Goal: Task Accomplishment & Management: Complete application form

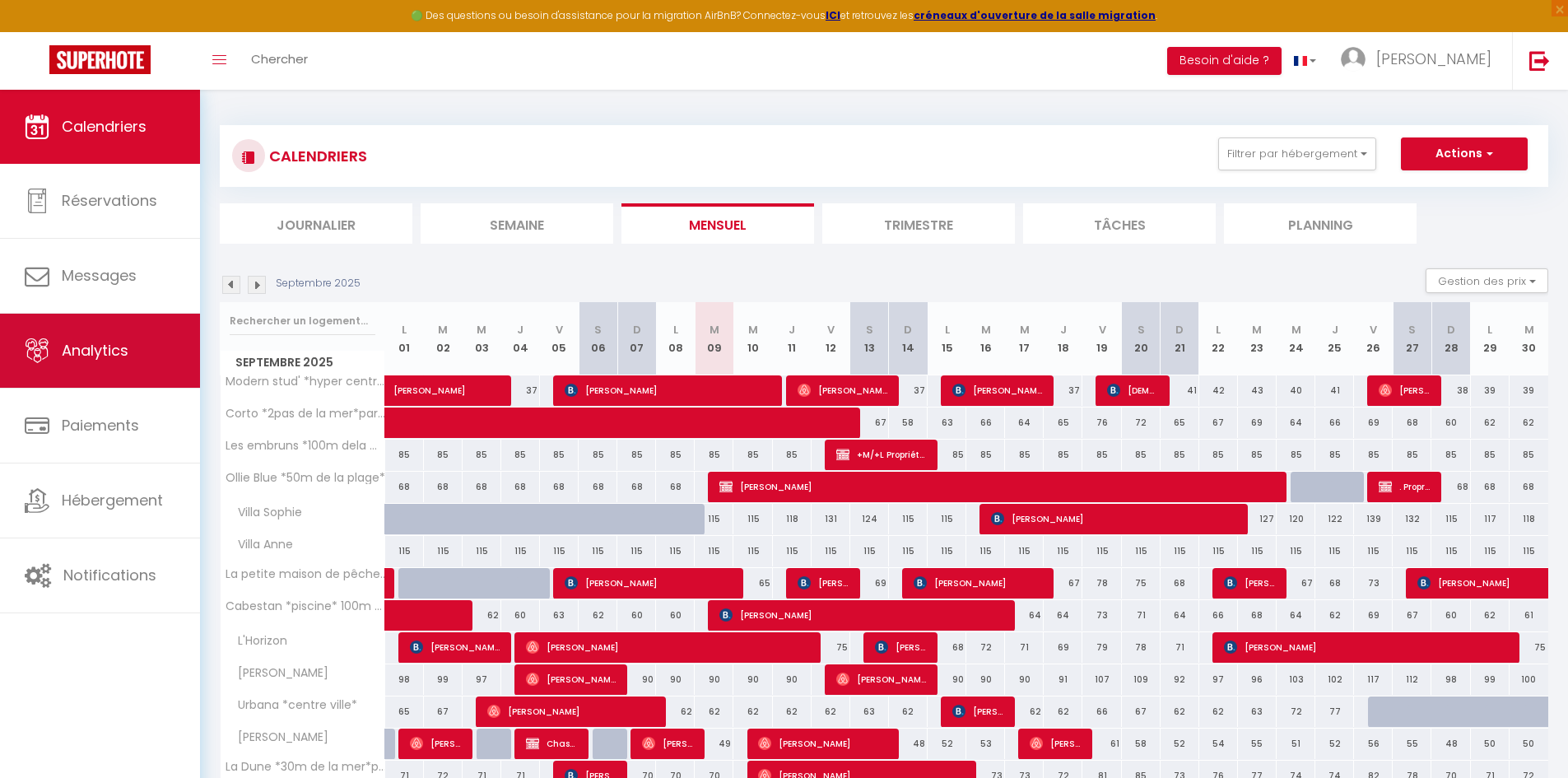
click at [134, 358] on link "Analytics" at bounding box center [99, 350] width 200 height 74
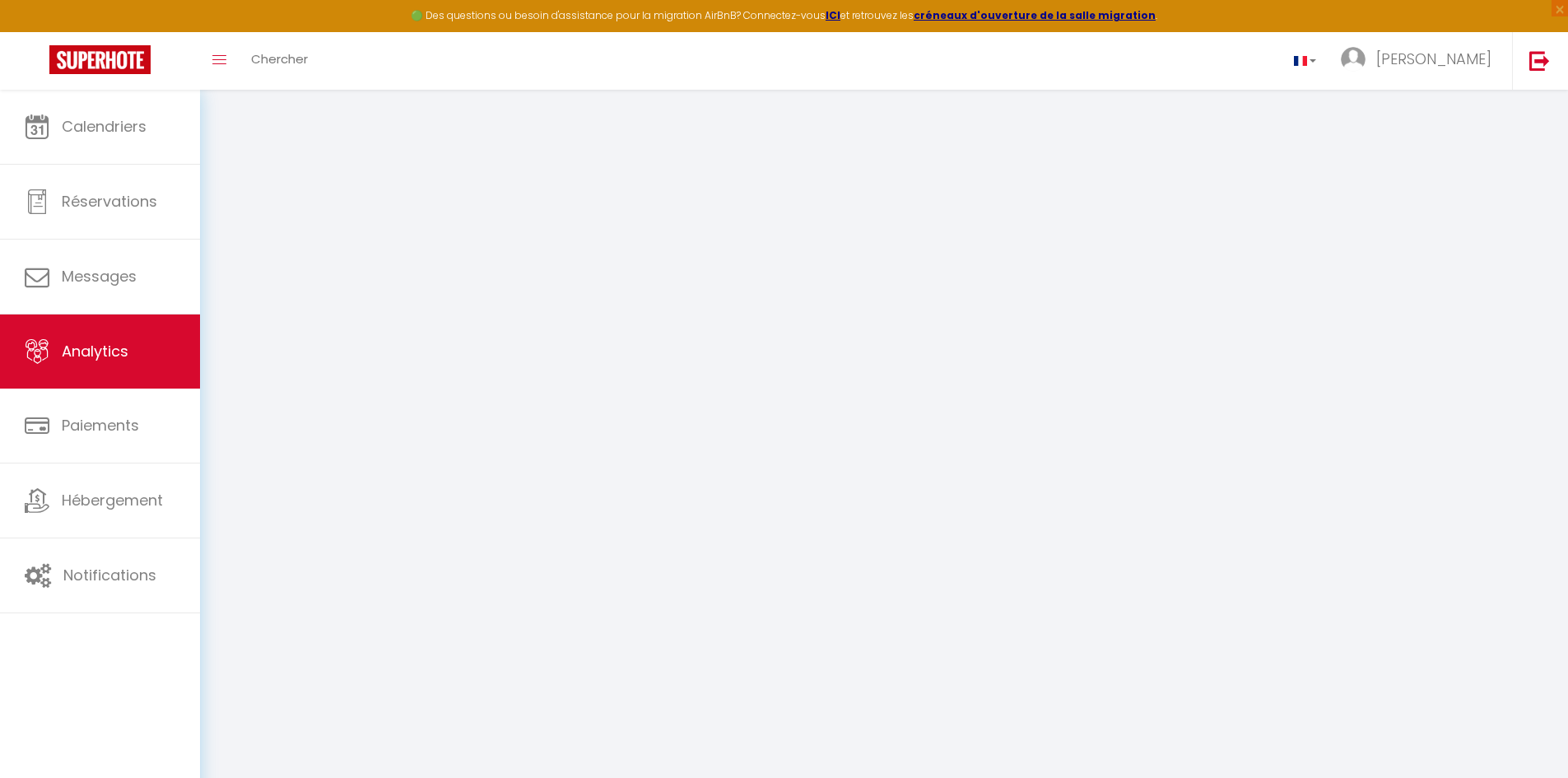
select select "2025"
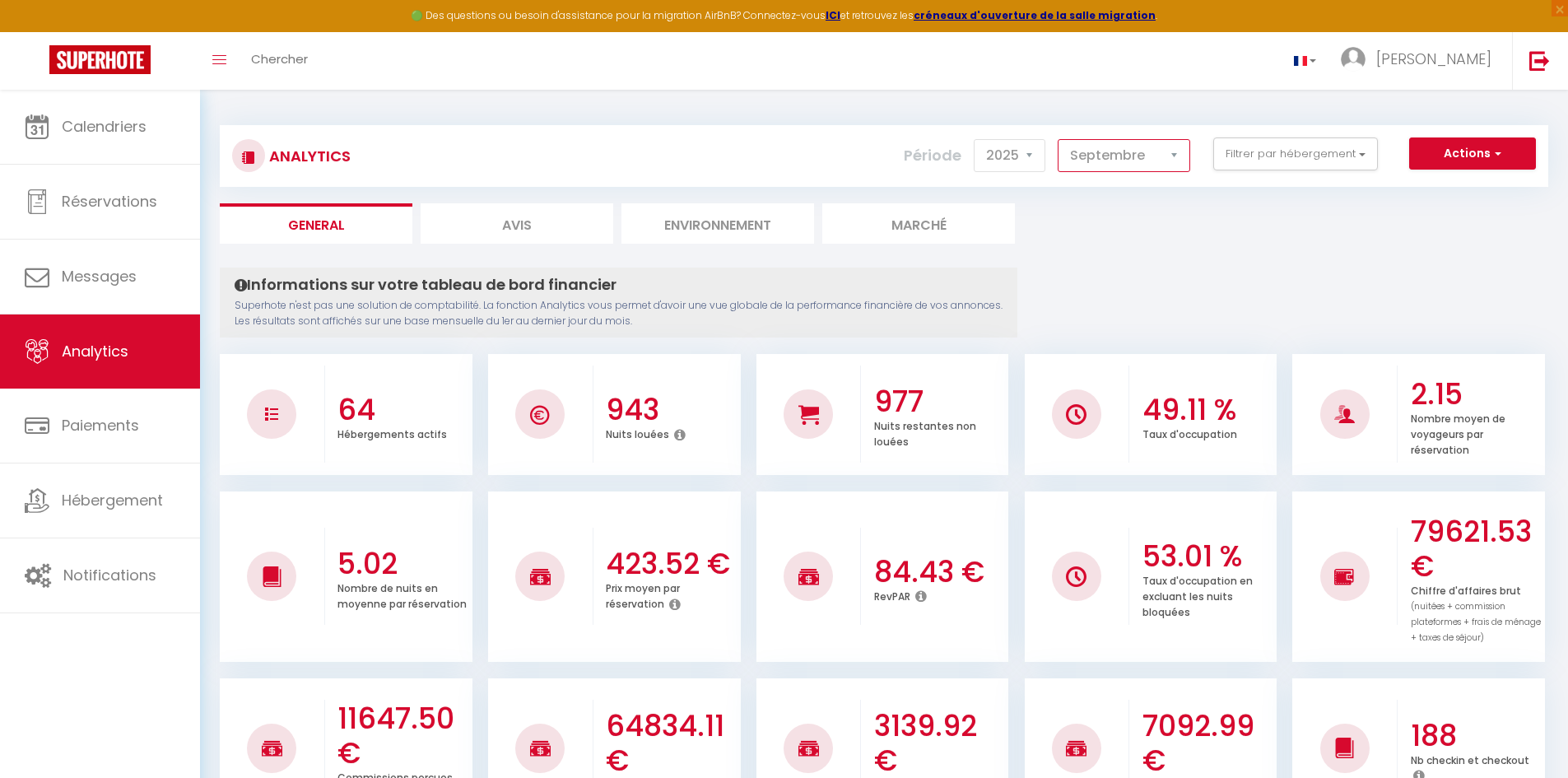
click at [1173, 163] on select "Janvier Février Mars Avril Mai Juin Juillet Août Septembre Octobre Novembre Déc…" at bounding box center [1124, 155] width 133 height 33
select select "7"
click at [1058, 139] on select "Janvier Février Mars Avril Mai Juin Juillet Août Septembre Octobre Novembre Déc…" at bounding box center [1124, 155] width 133 height 33
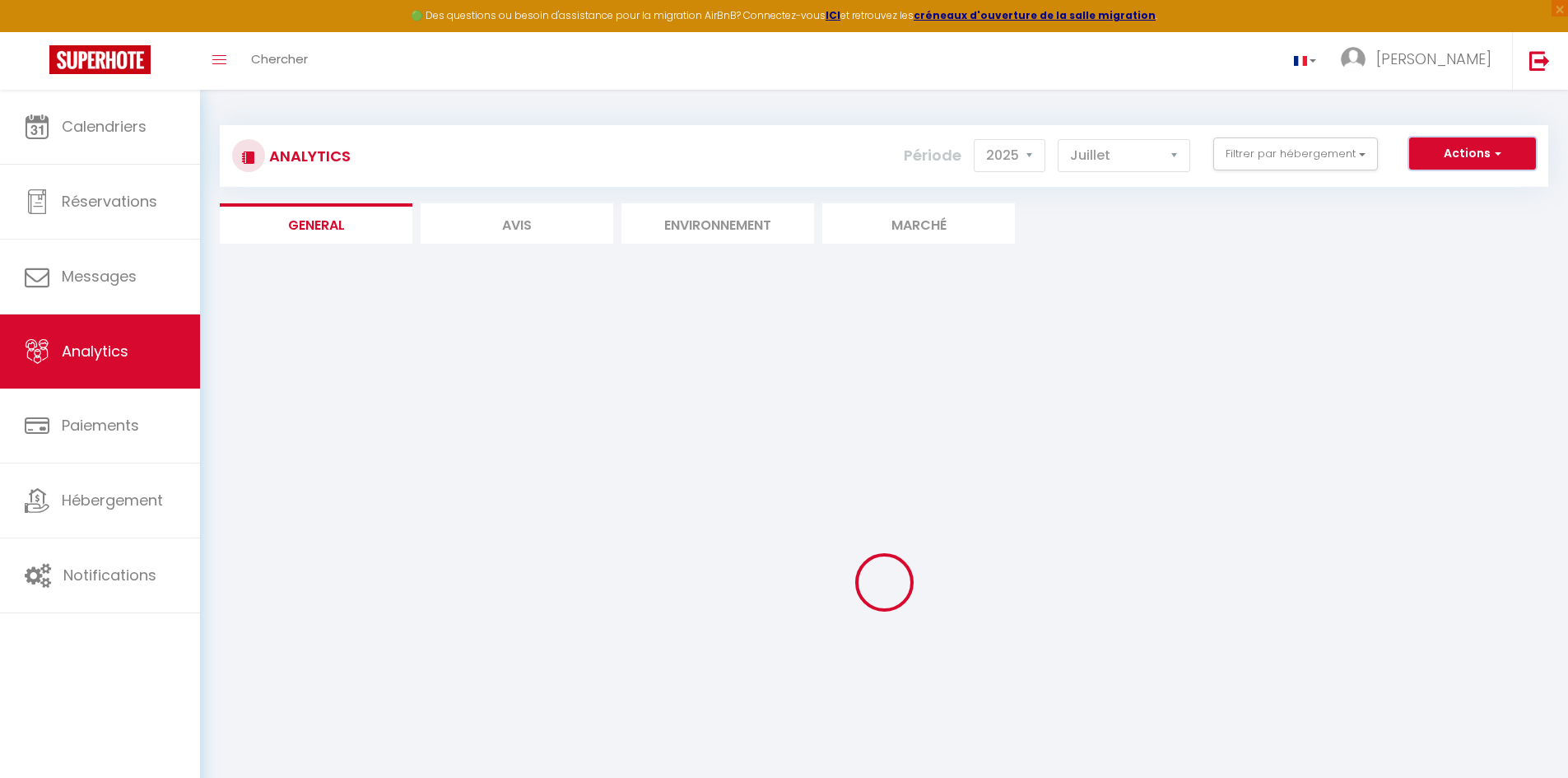
click at [1452, 157] on button "Actions" at bounding box center [1472, 154] width 126 height 33
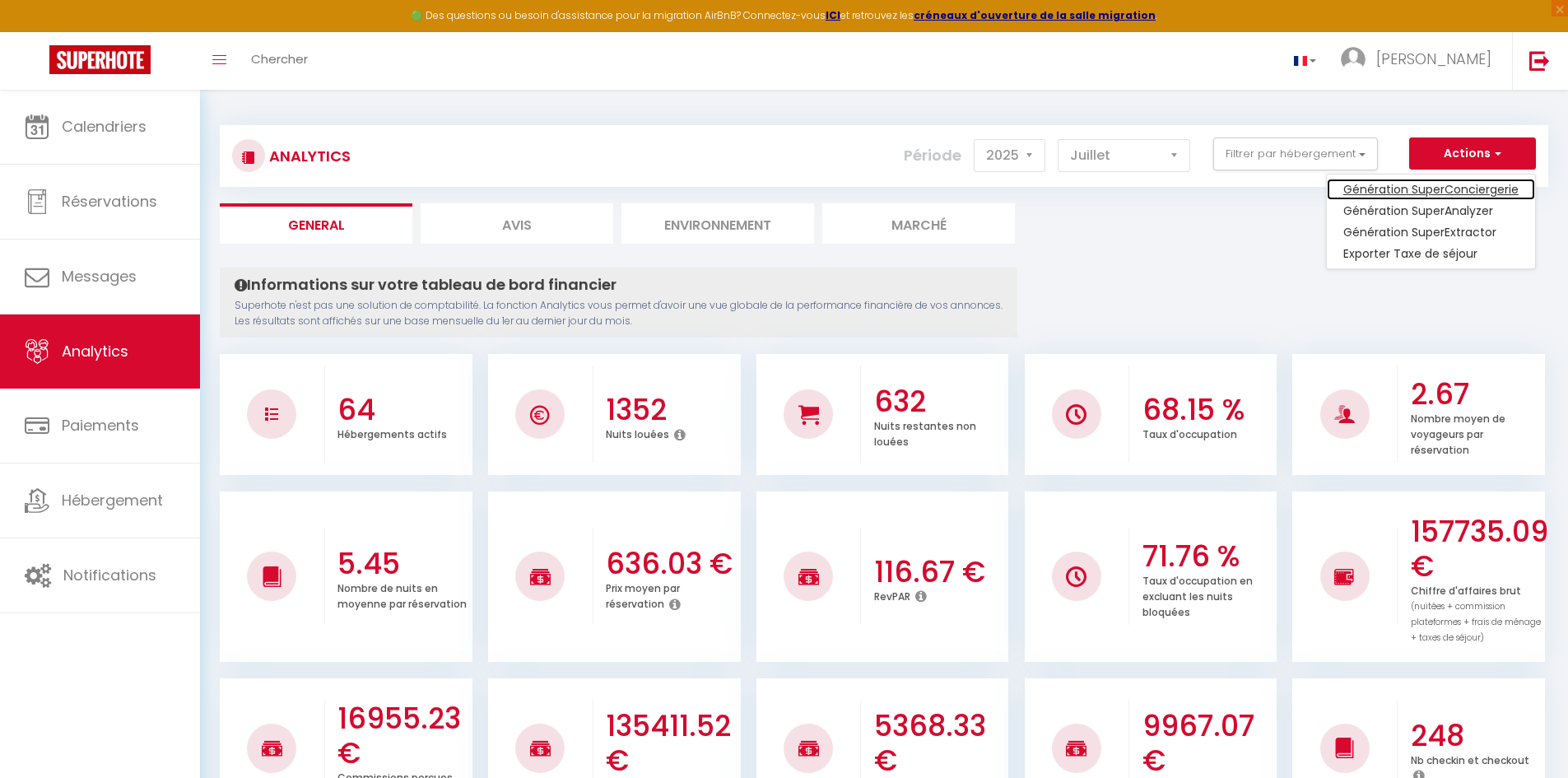
click at [1453, 189] on link "Génération SuperConciergerie" at bounding box center [1431, 189] width 209 height 21
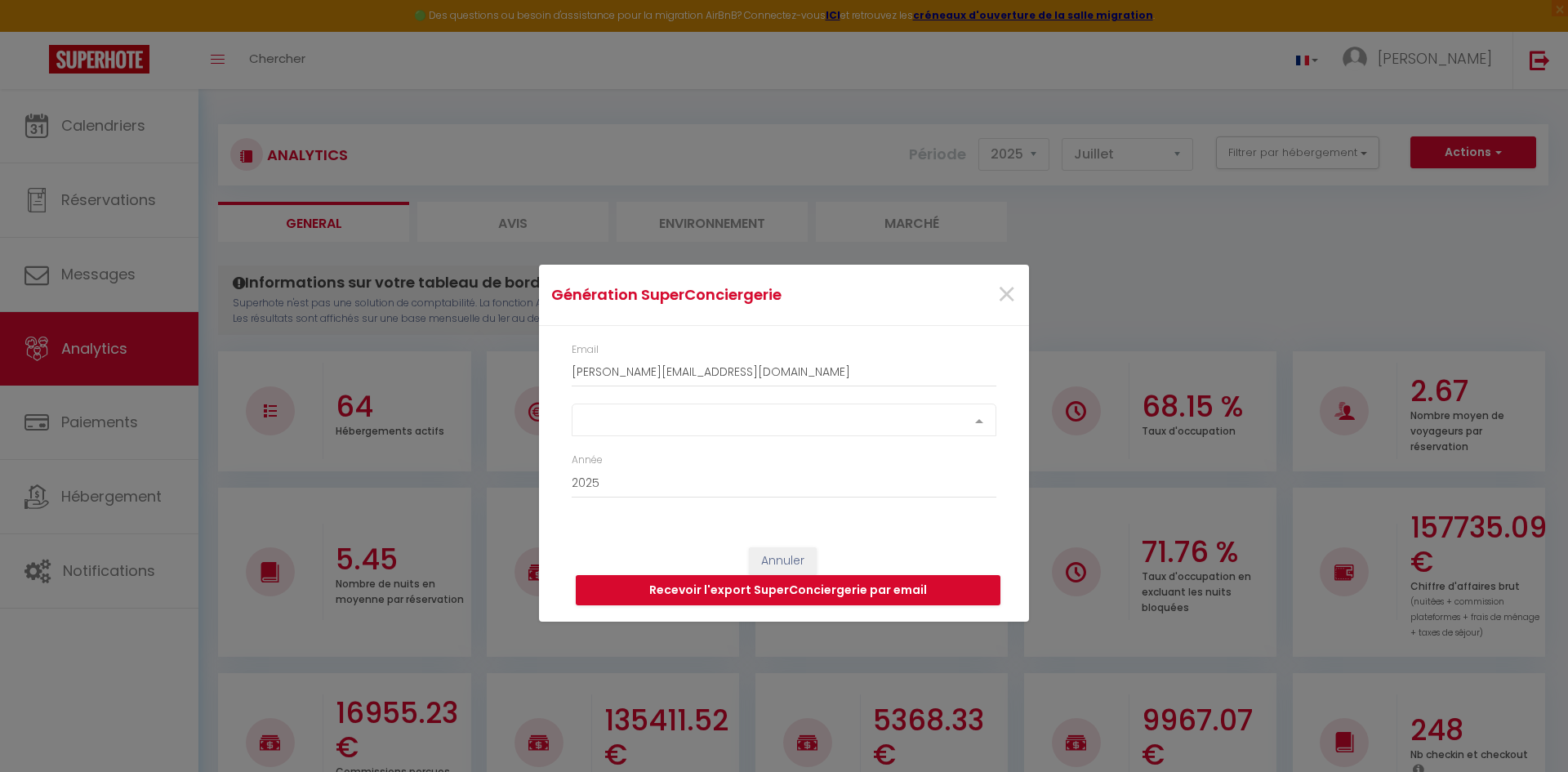
click at [954, 415] on div "Select option" at bounding box center [783, 420] width 424 height 32
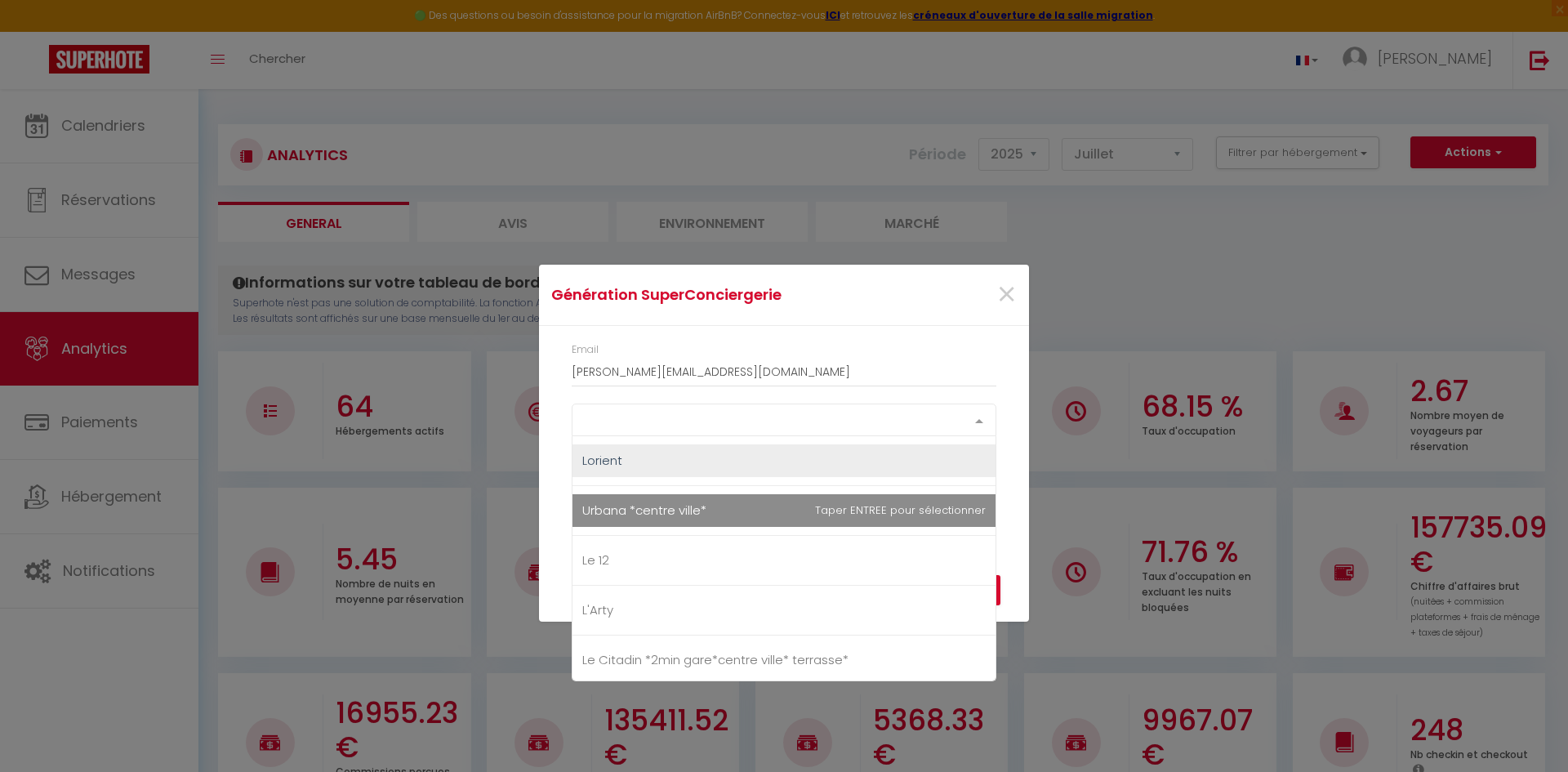
click at [911, 506] on span "Urbana *centre ville*" at bounding box center [784, 511] width 423 height 32
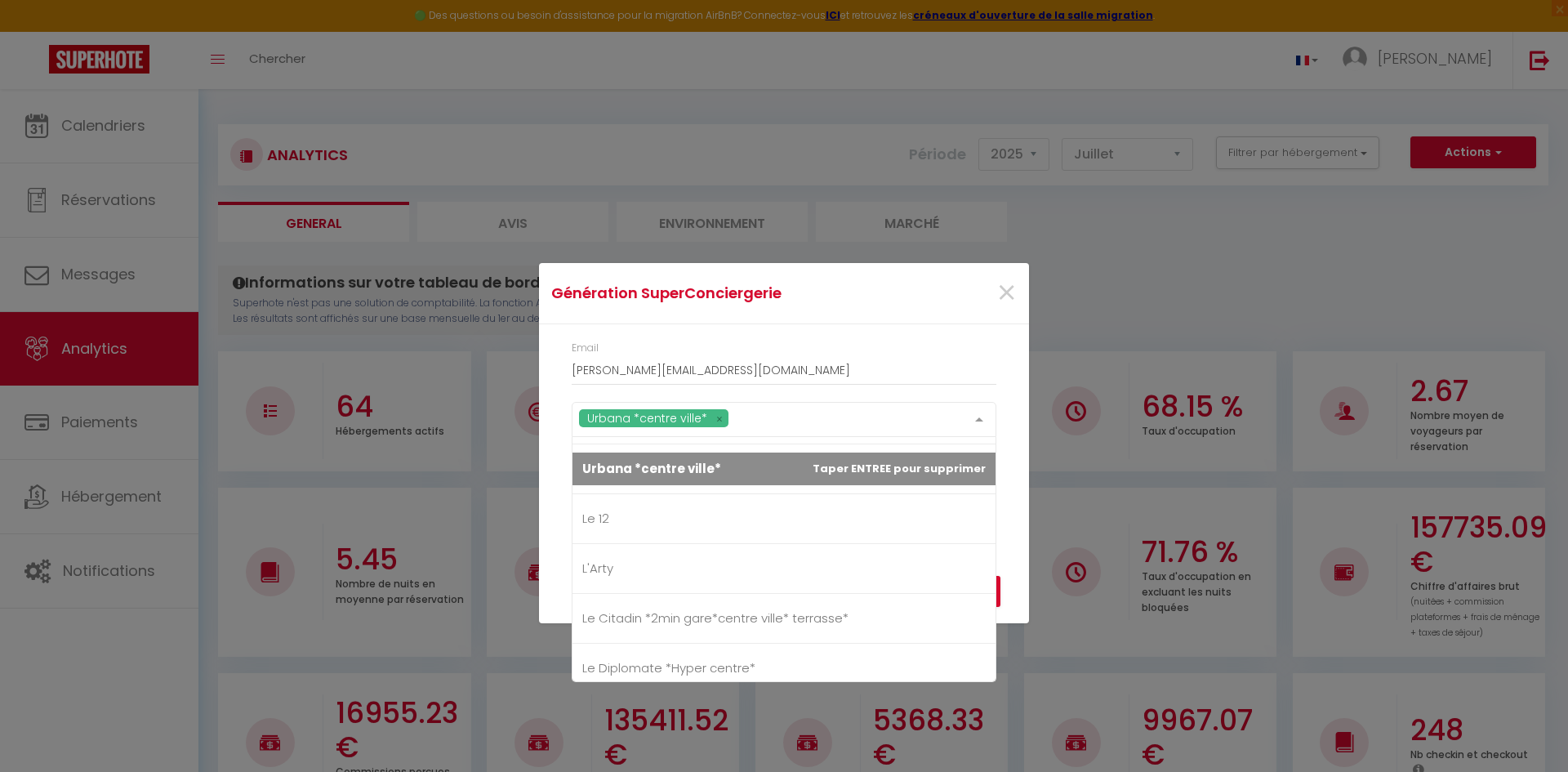
scroll to position [82, 0]
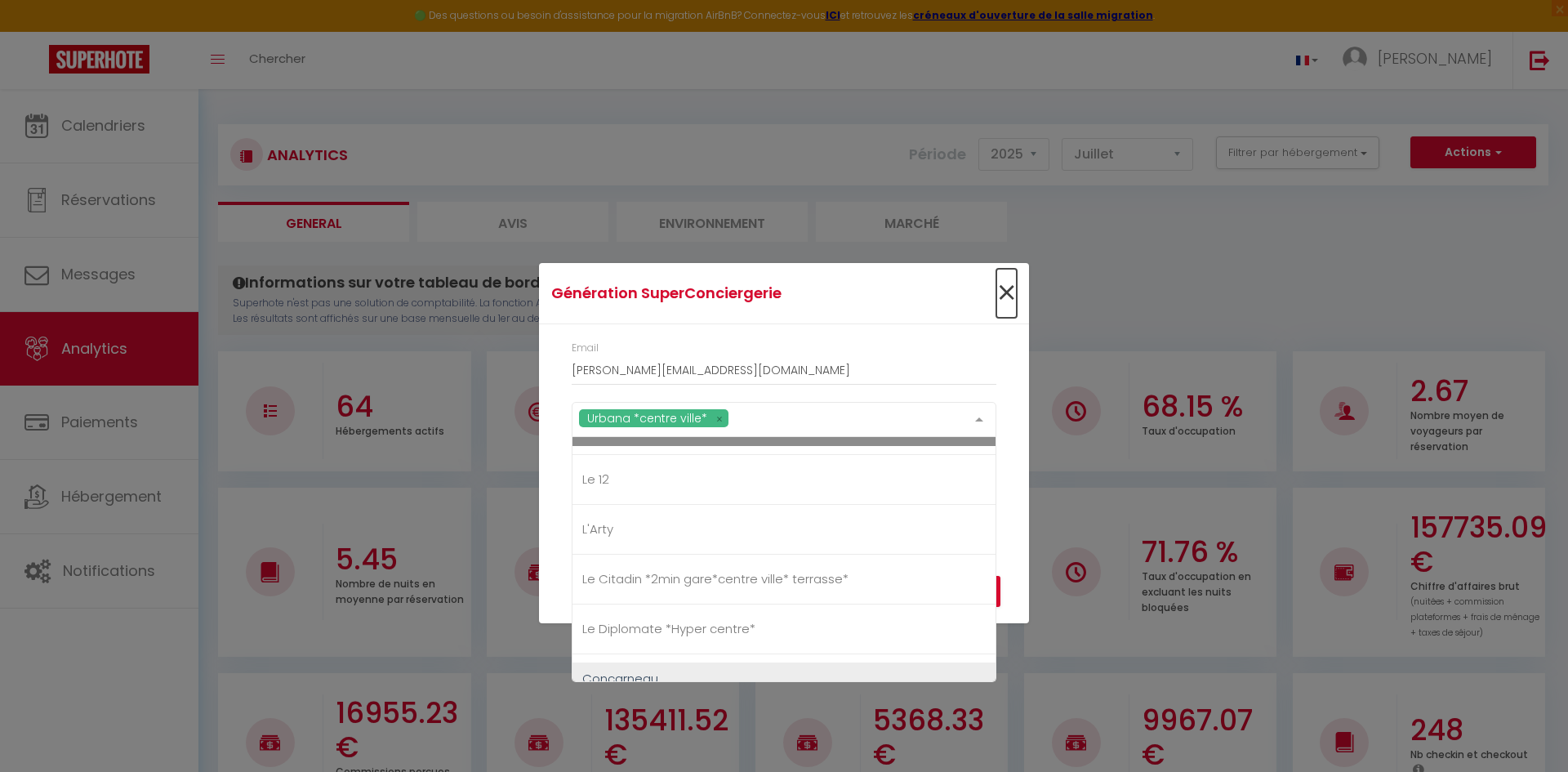
click at [1009, 281] on span "×" at bounding box center [1007, 293] width 21 height 49
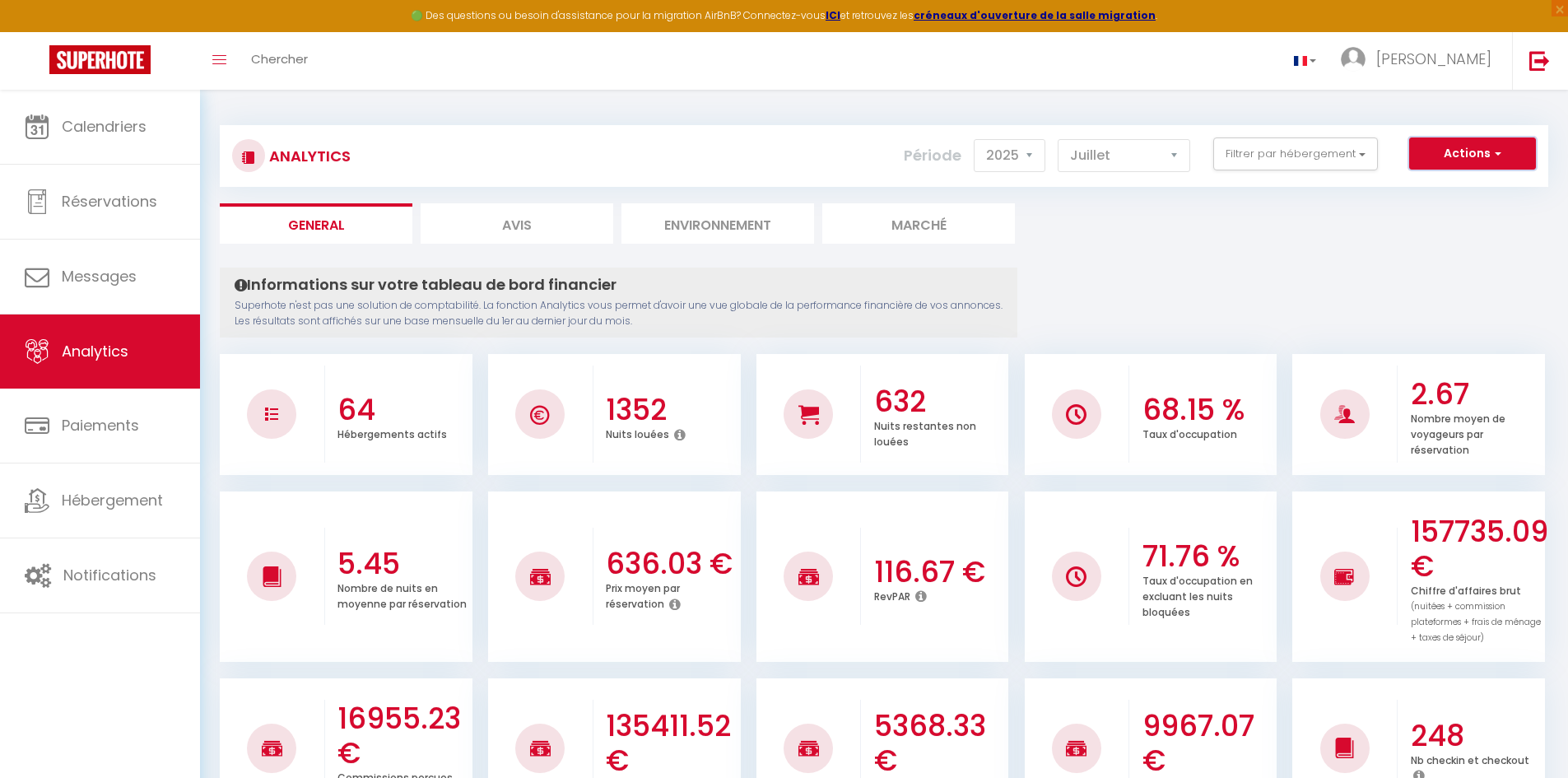
click at [1496, 161] on span "button" at bounding box center [1495, 152] width 10 height 16
click at [1461, 216] on link "Génération SuperAnalyzer" at bounding box center [1431, 211] width 209 height 21
type input "[PERSON_NAME][EMAIL_ADDRESS][DOMAIN_NAME]"
select select
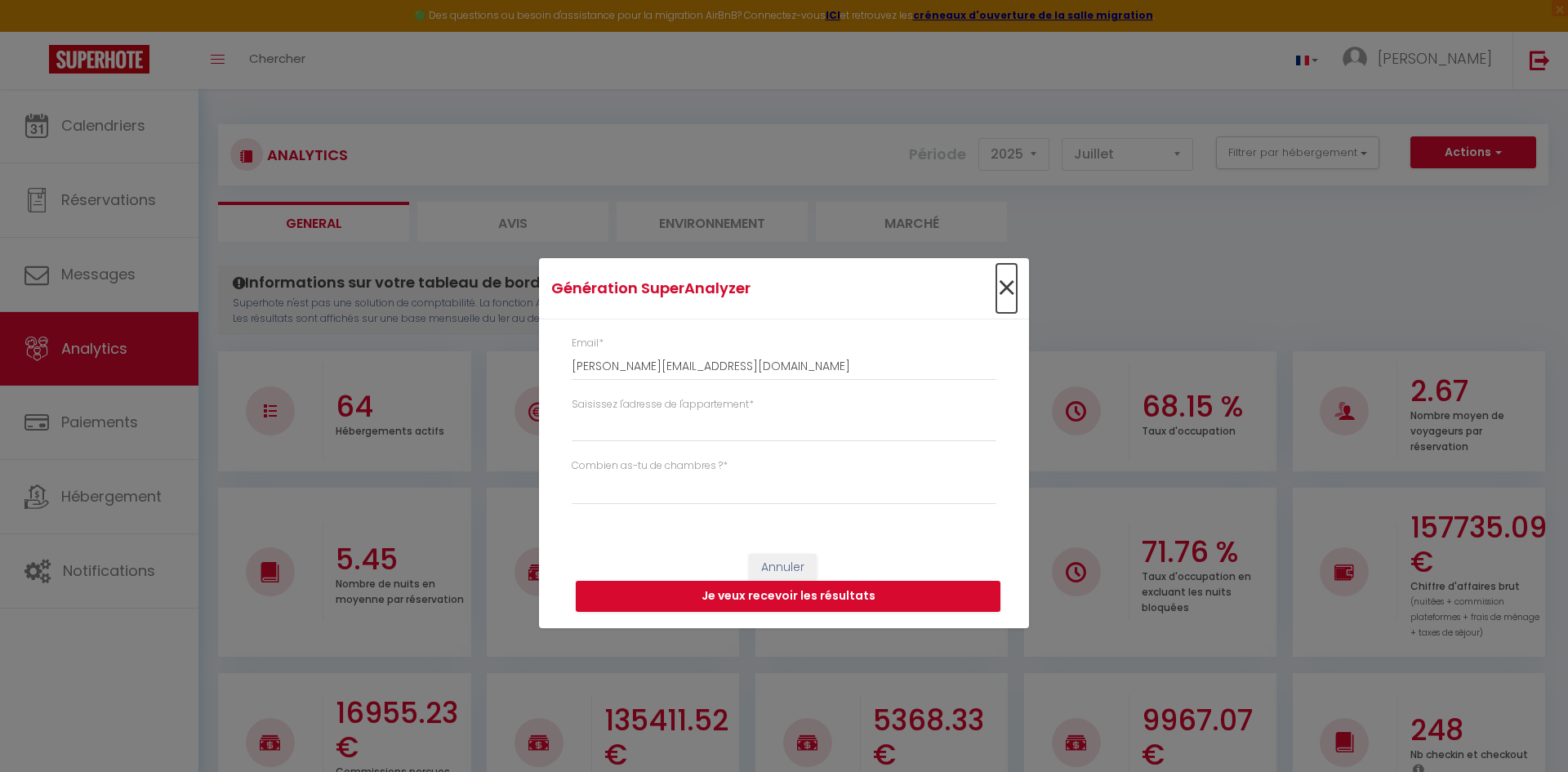
click at [1012, 291] on span "×" at bounding box center [1007, 289] width 21 height 49
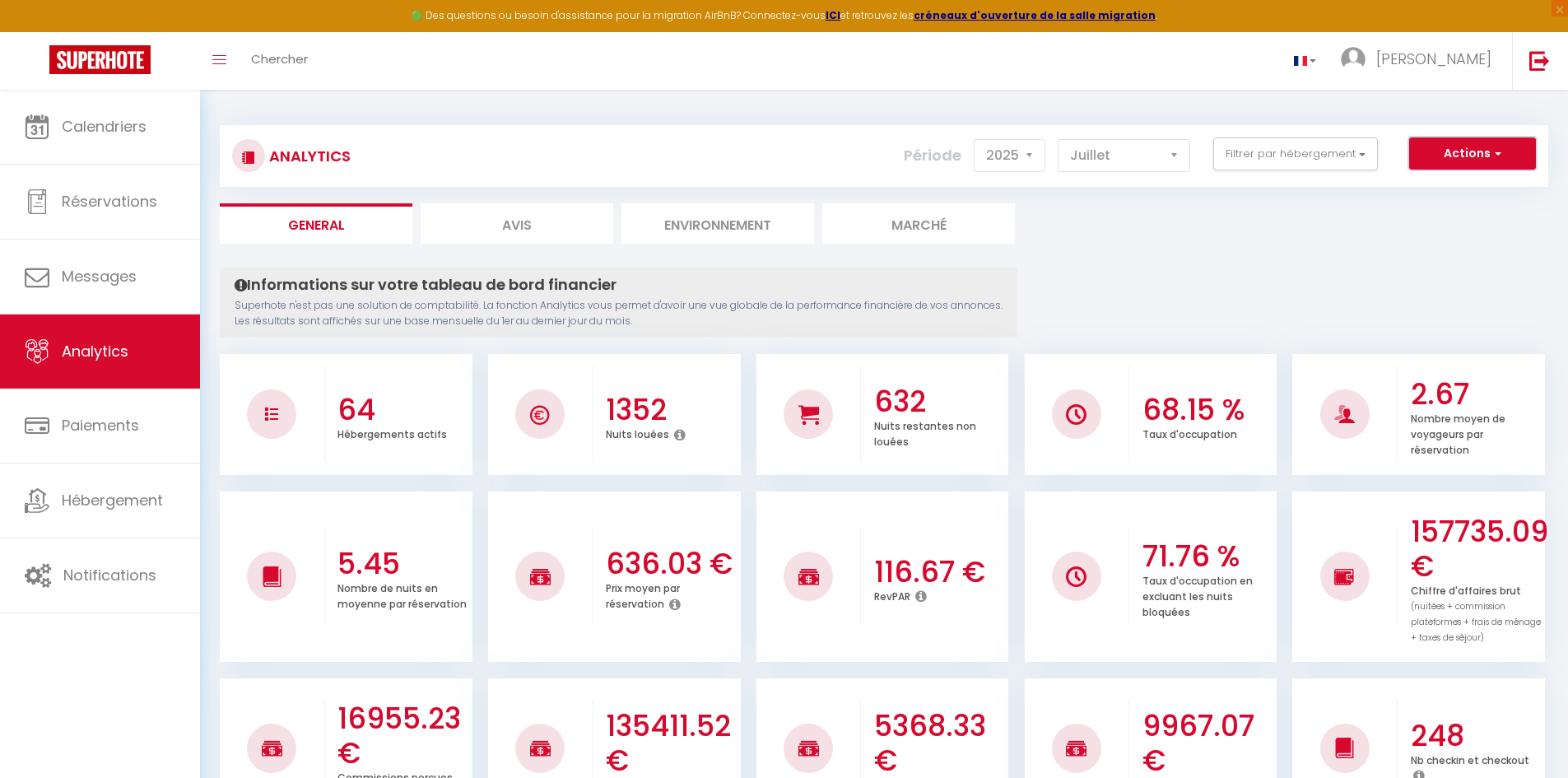
click at [1499, 154] on span "button" at bounding box center [1495, 152] width 10 height 16
click at [1484, 227] on link "Génération SuperExtractor" at bounding box center [1431, 232] width 209 height 21
type input "[PERSON_NAME][EMAIL_ADDRESS][DOMAIN_NAME]"
select select
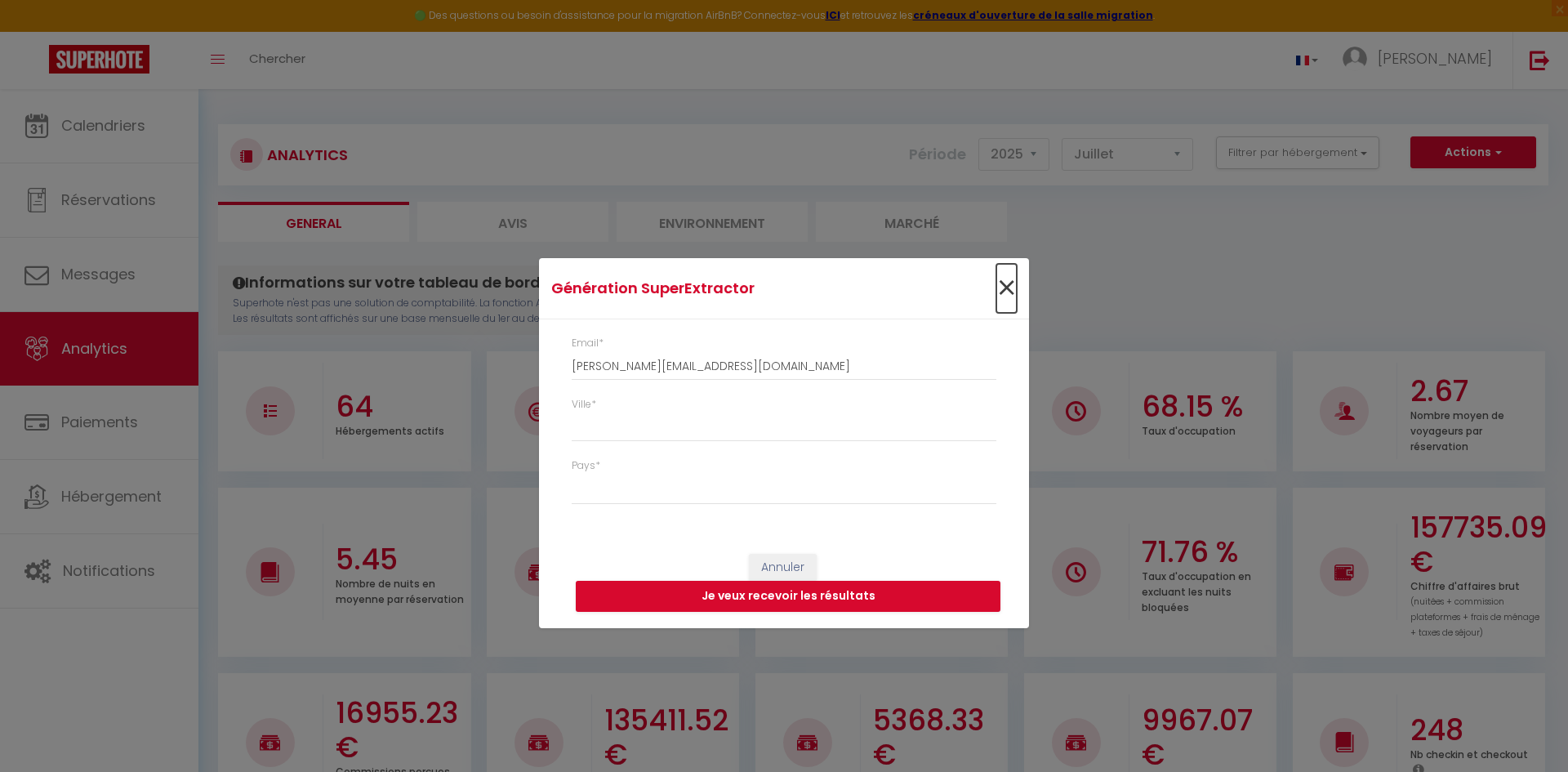
click at [1008, 292] on span "×" at bounding box center [1007, 289] width 21 height 49
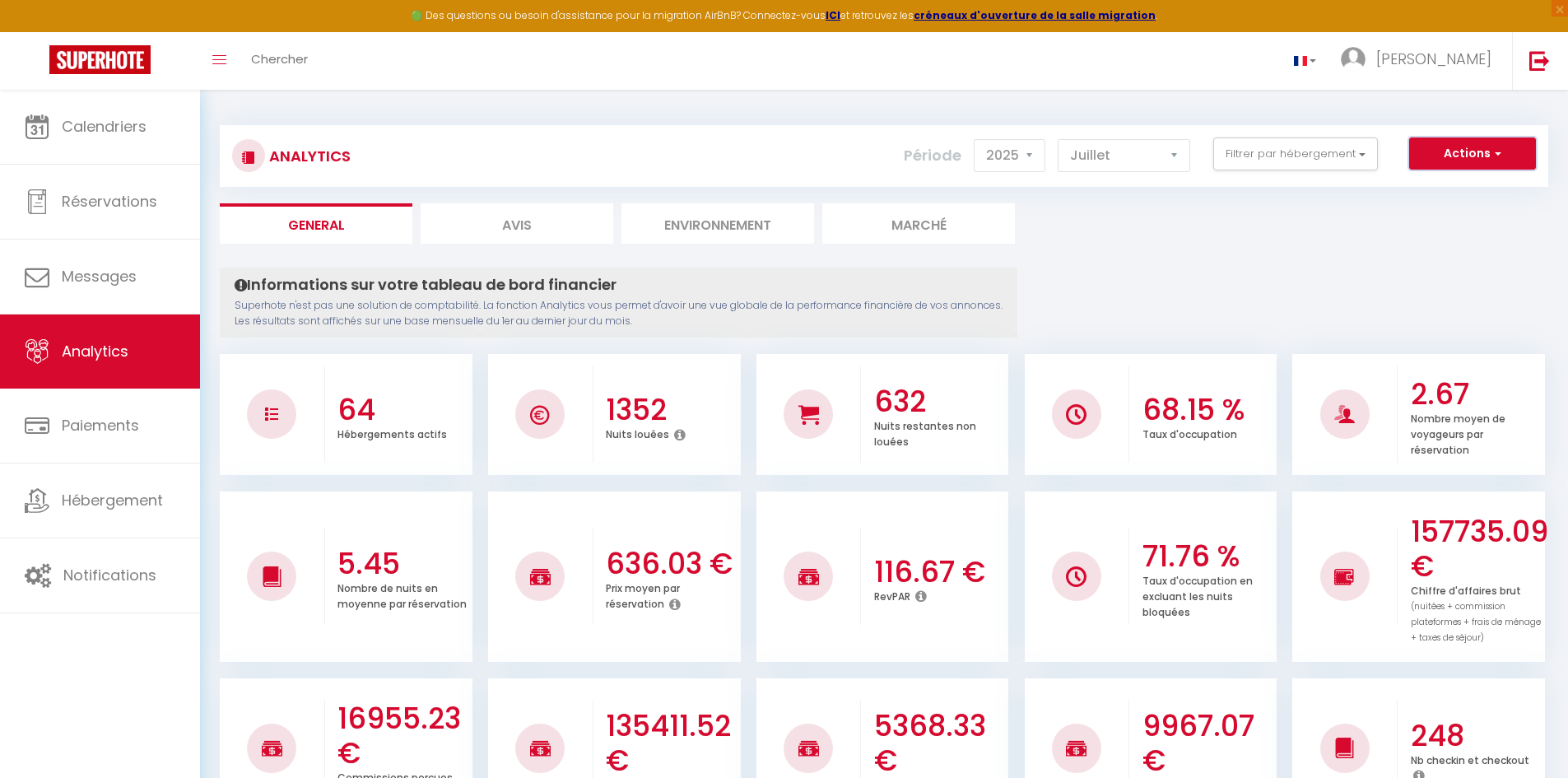
click at [1461, 148] on button "Actions" at bounding box center [1472, 154] width 126 height 33
click at [1435, 190] on link "Génération SuperConciergerie" at bounding box center [1431, 189] width 209 height 21
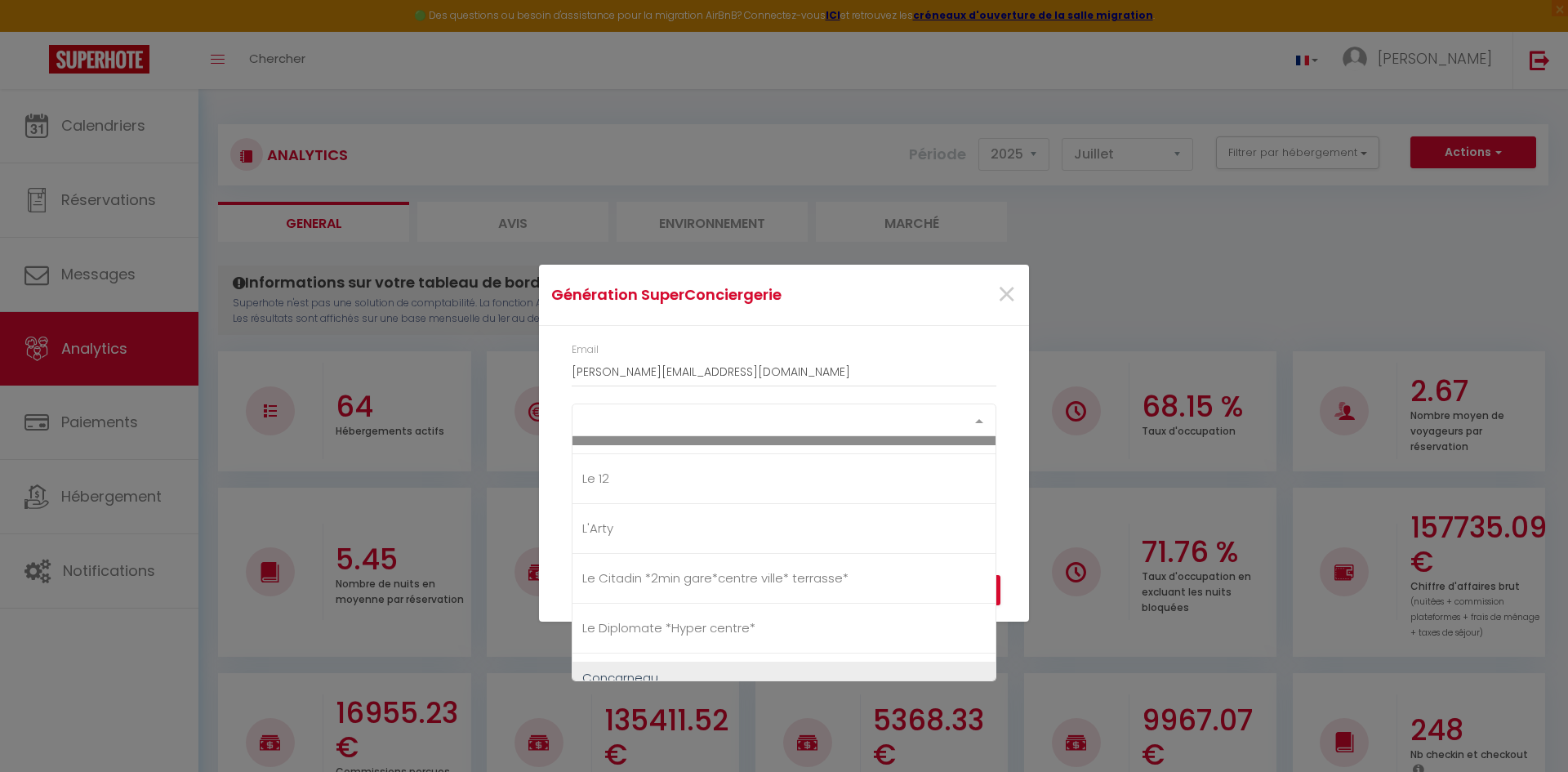
click at [805, 418] on div "Select option" at bounding box center [783, 420] width 424 height 32
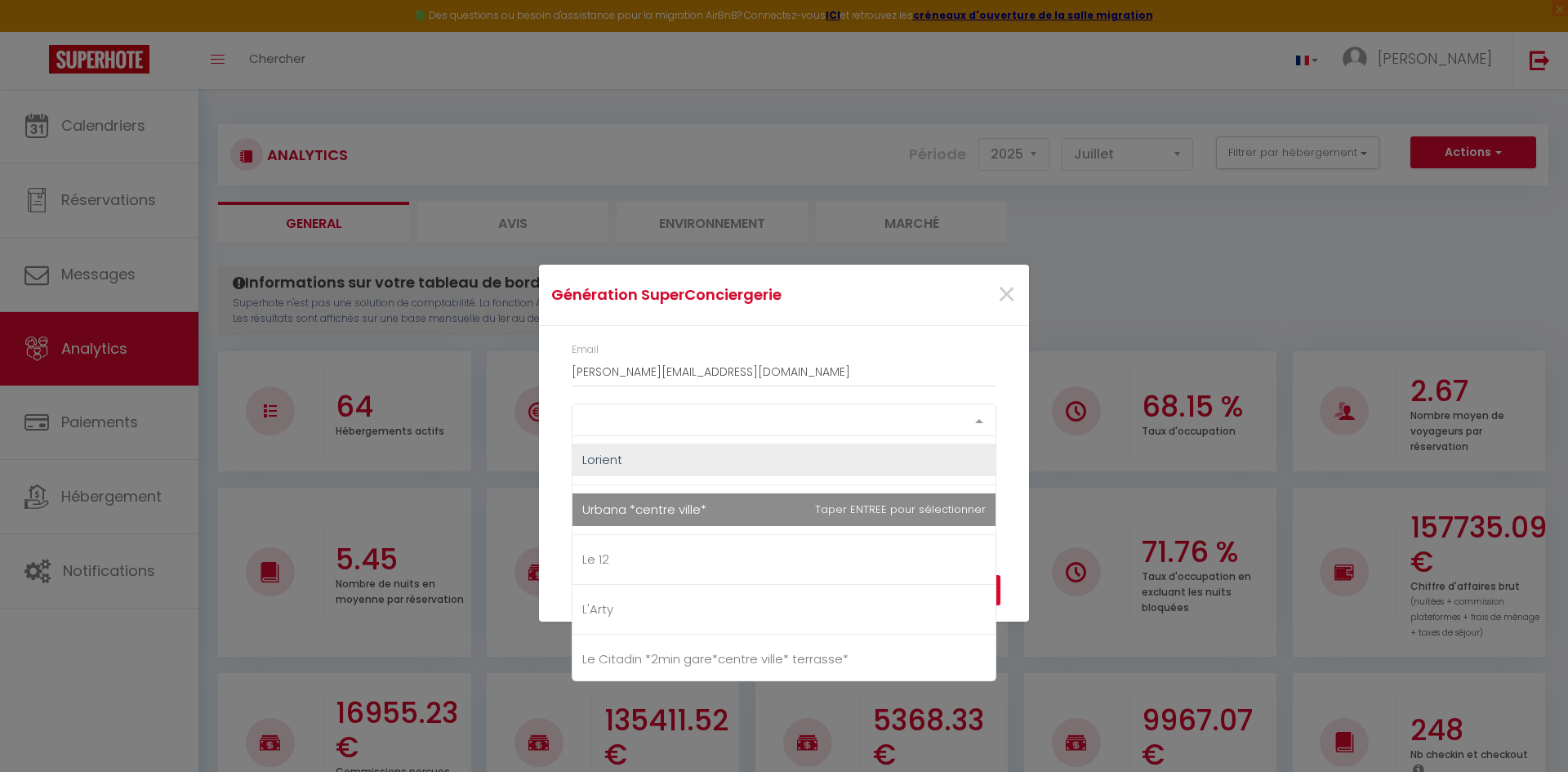
scroll to position [0, 0]
click at [776, 500] on span "Urbana *centre ville*" at bounding box center [784, 511] width 423 height 32
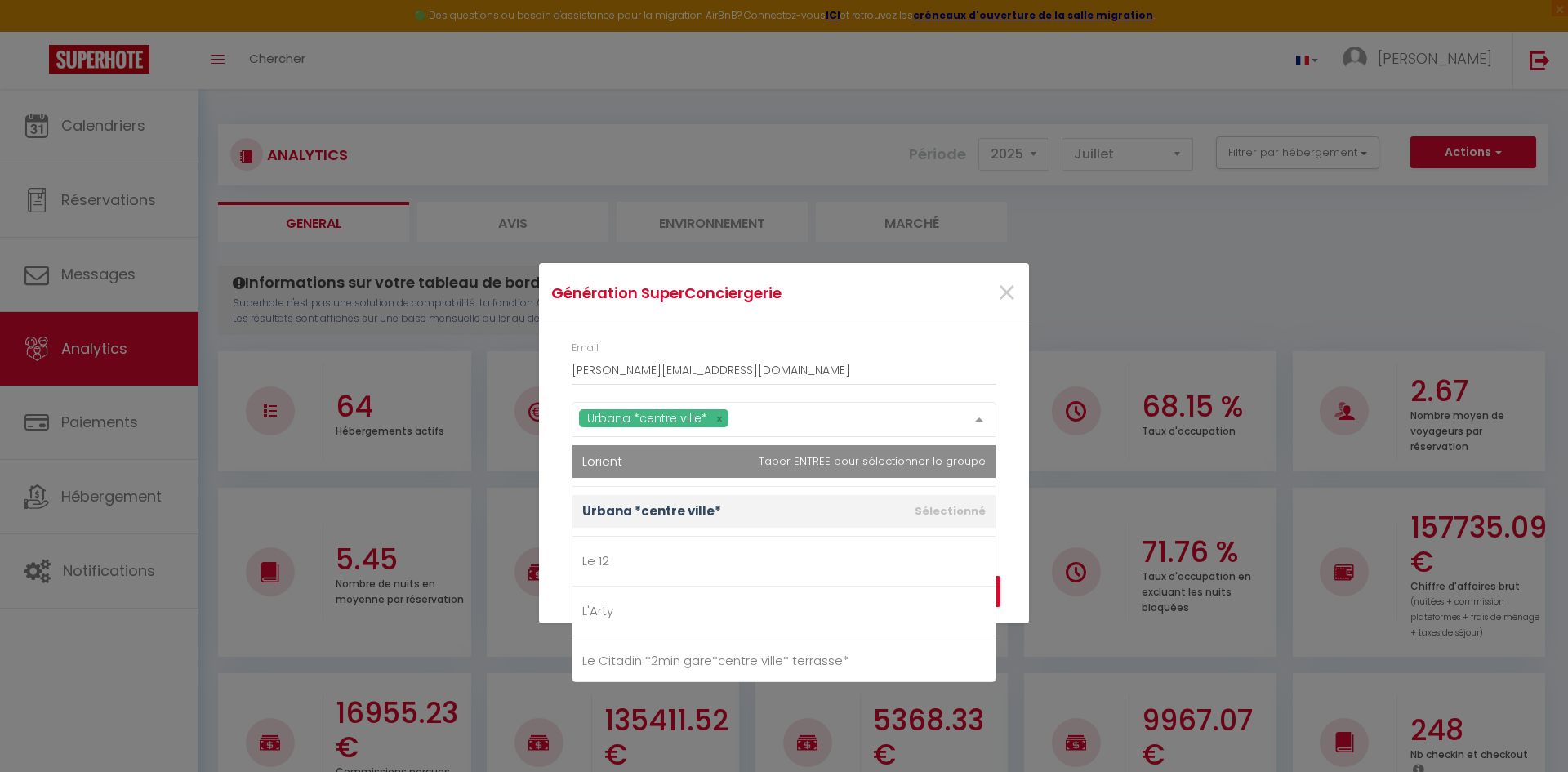
click at [785, 437] on div "Urbana *centre ville* Lorient Urbana *centre ville* Le 12 L'Arty Le Citadin *2m…" at bounding box center [783, 419] width 424 height 35
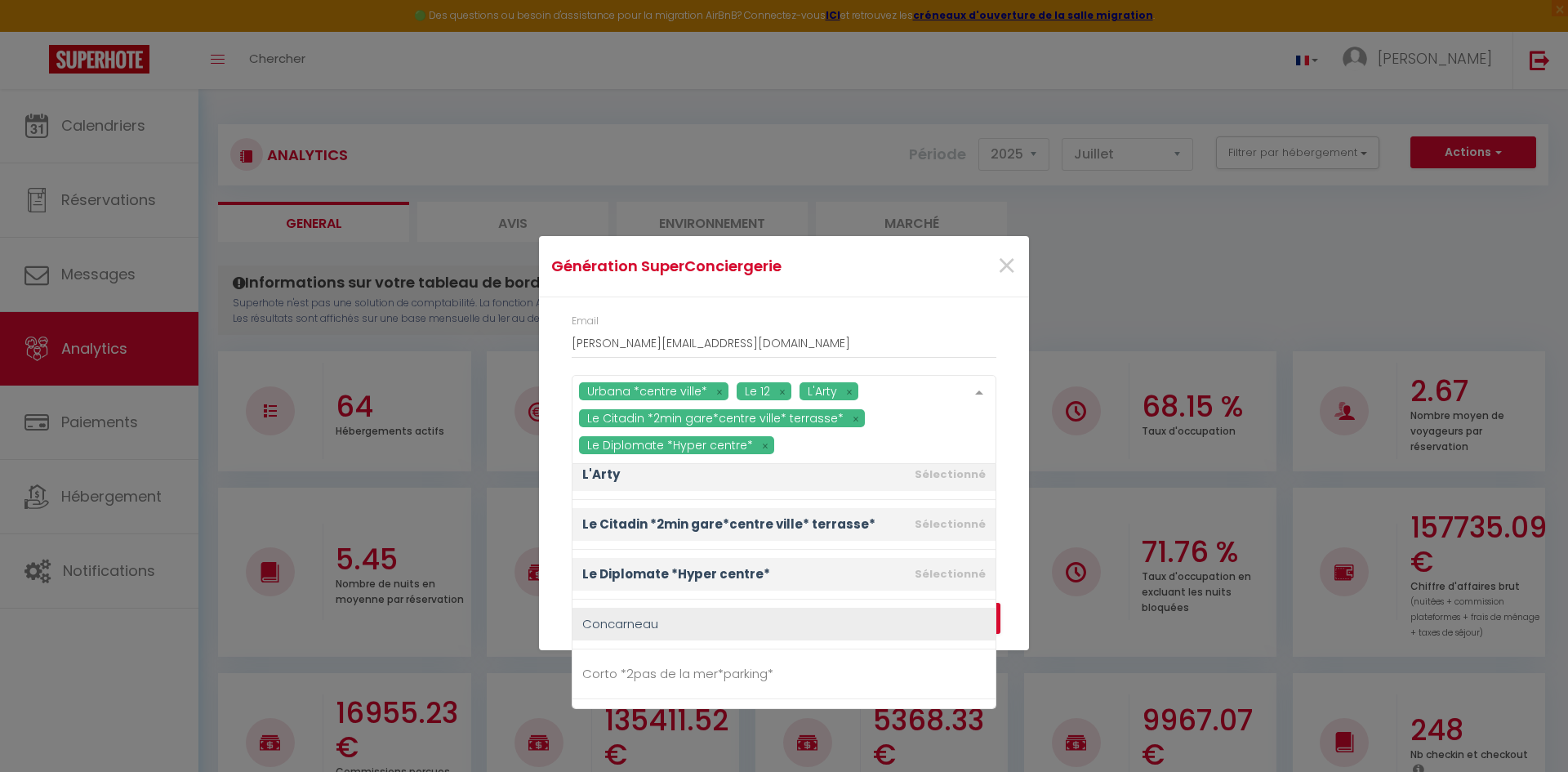
scroll to position [245, 0]
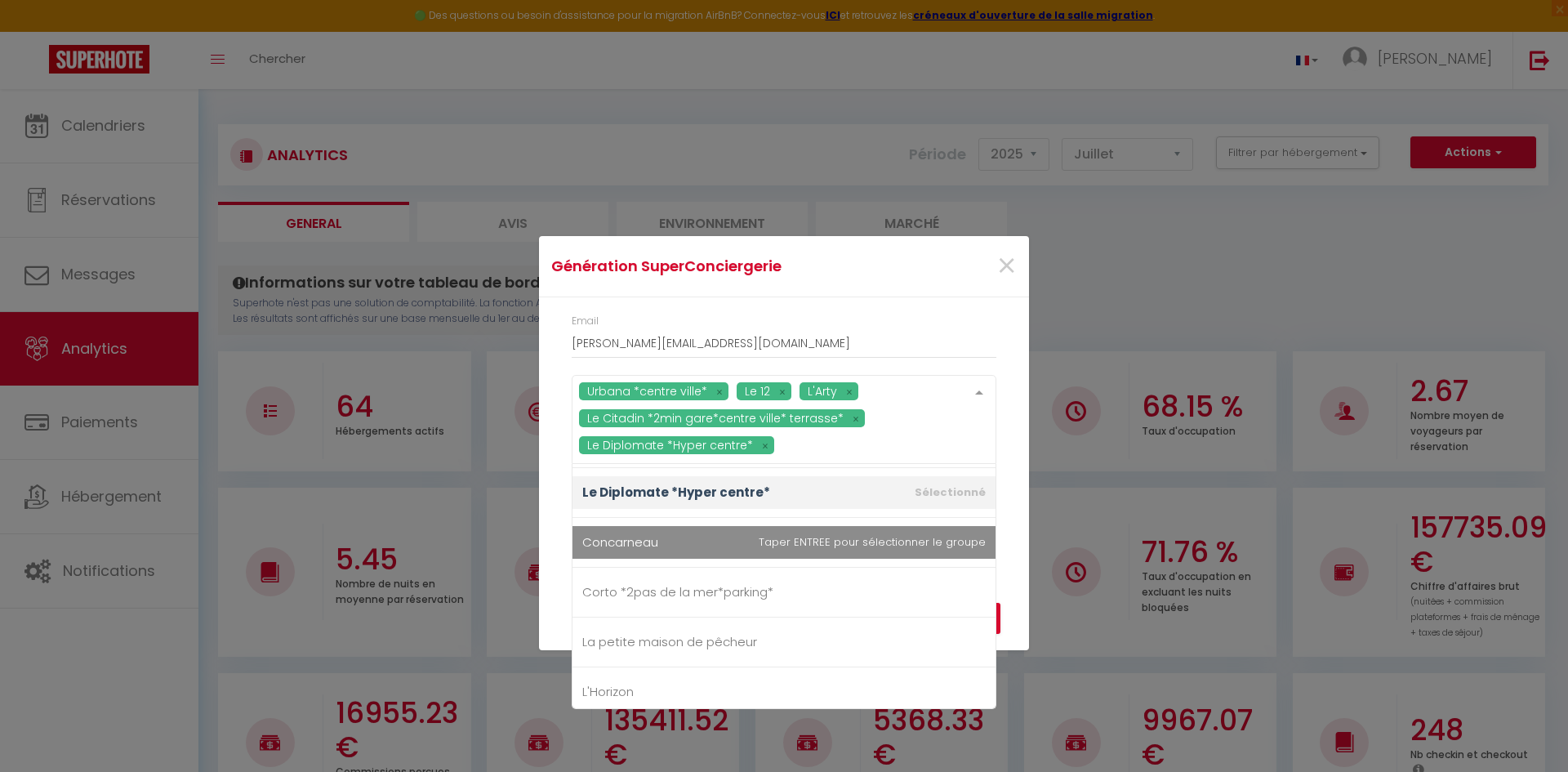
click at [770, 464] on div "Urbana *centre ville* Le 12 L'Arty Le Citadin *2min gare*centre ville* terrasse…" at bounding box center [783, 420] width 424 height 89
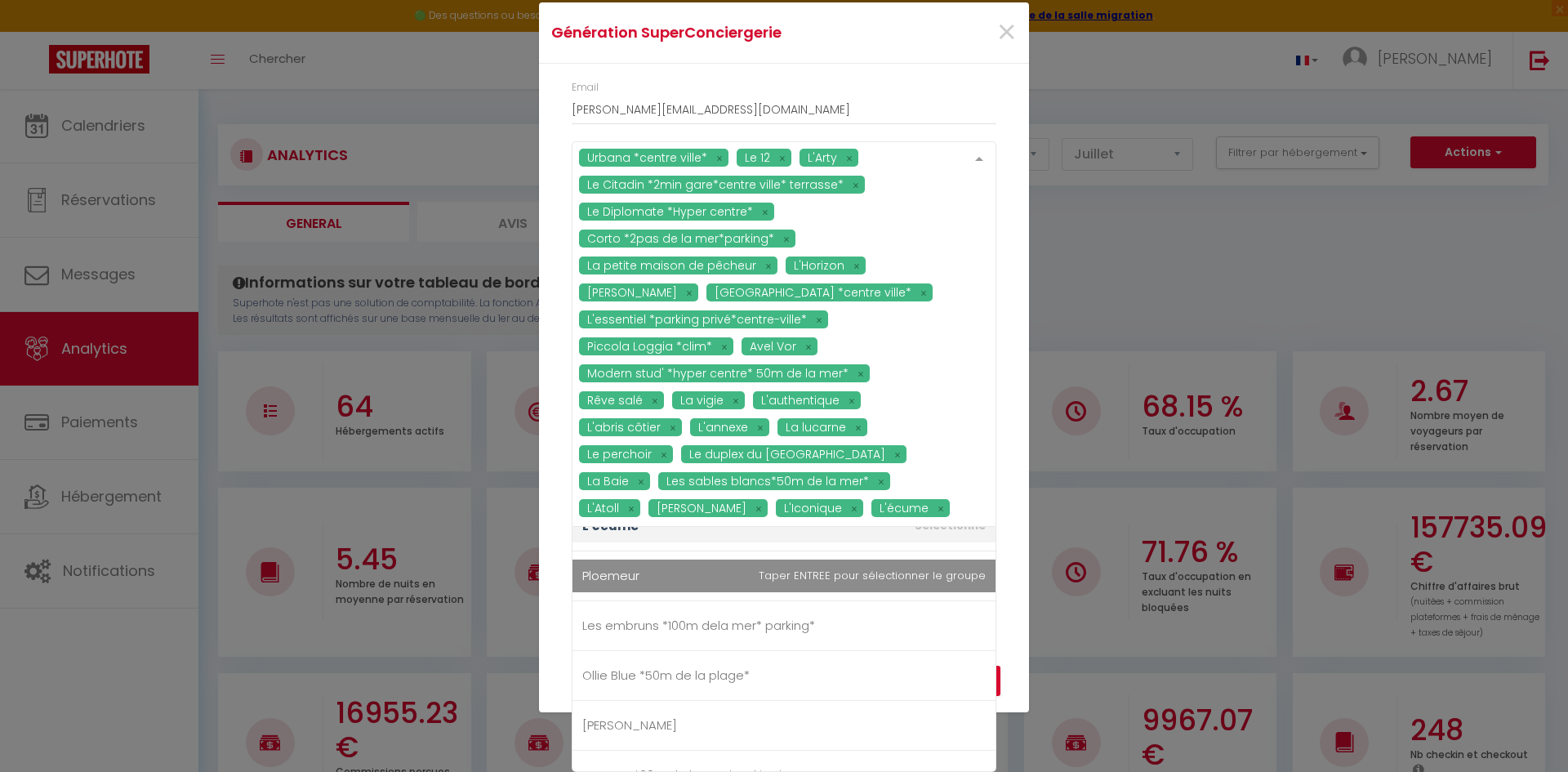
scroll to position [0, 0]
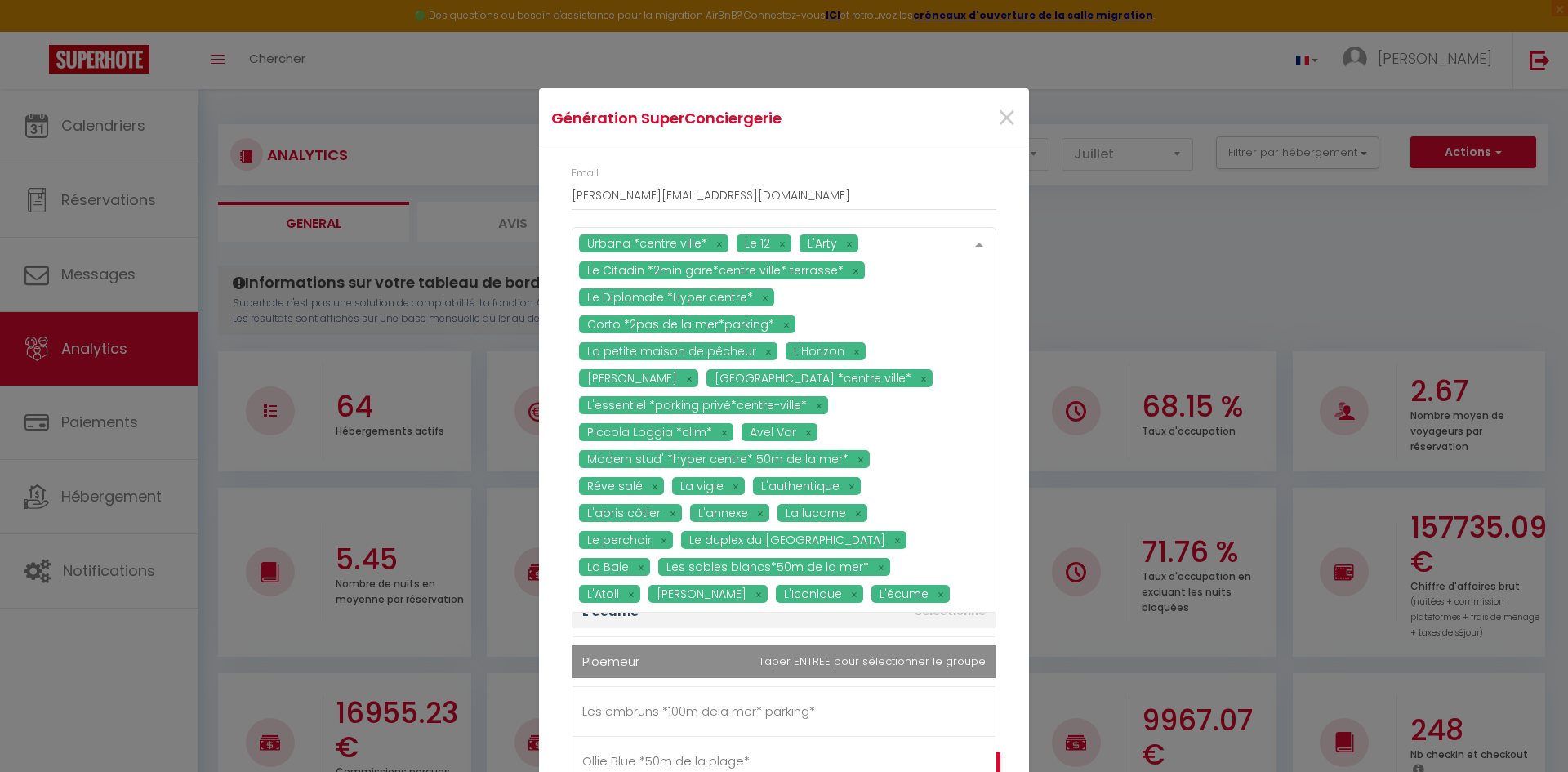
click at [881, 575] on div "Urbana *centre ville* Le 12 L'Arty Le Citadin *2min gare*centre ville* terrasse…" at bounding box center [783, 420] width 424 height 386
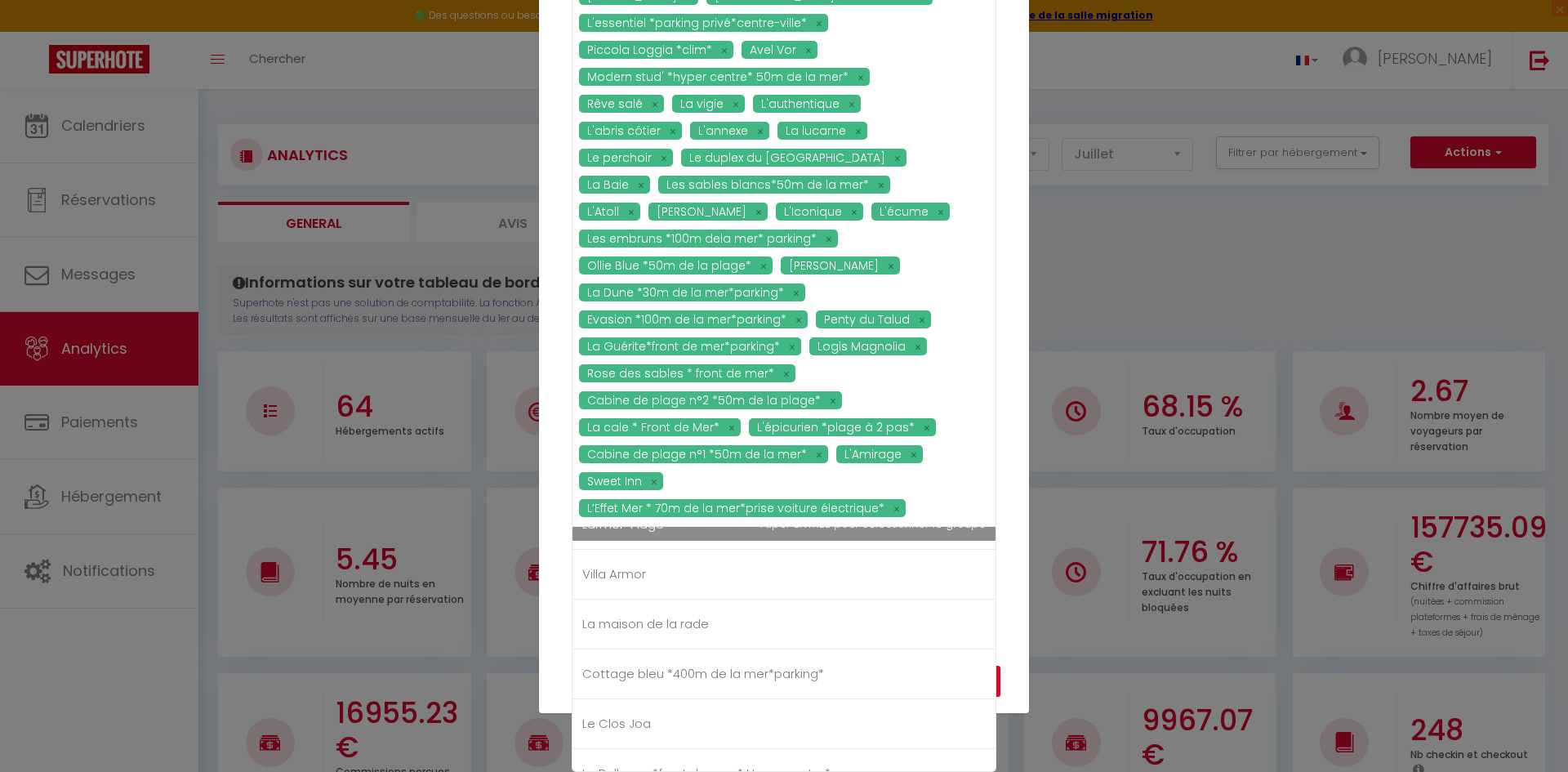
scroll to position [167, 0]
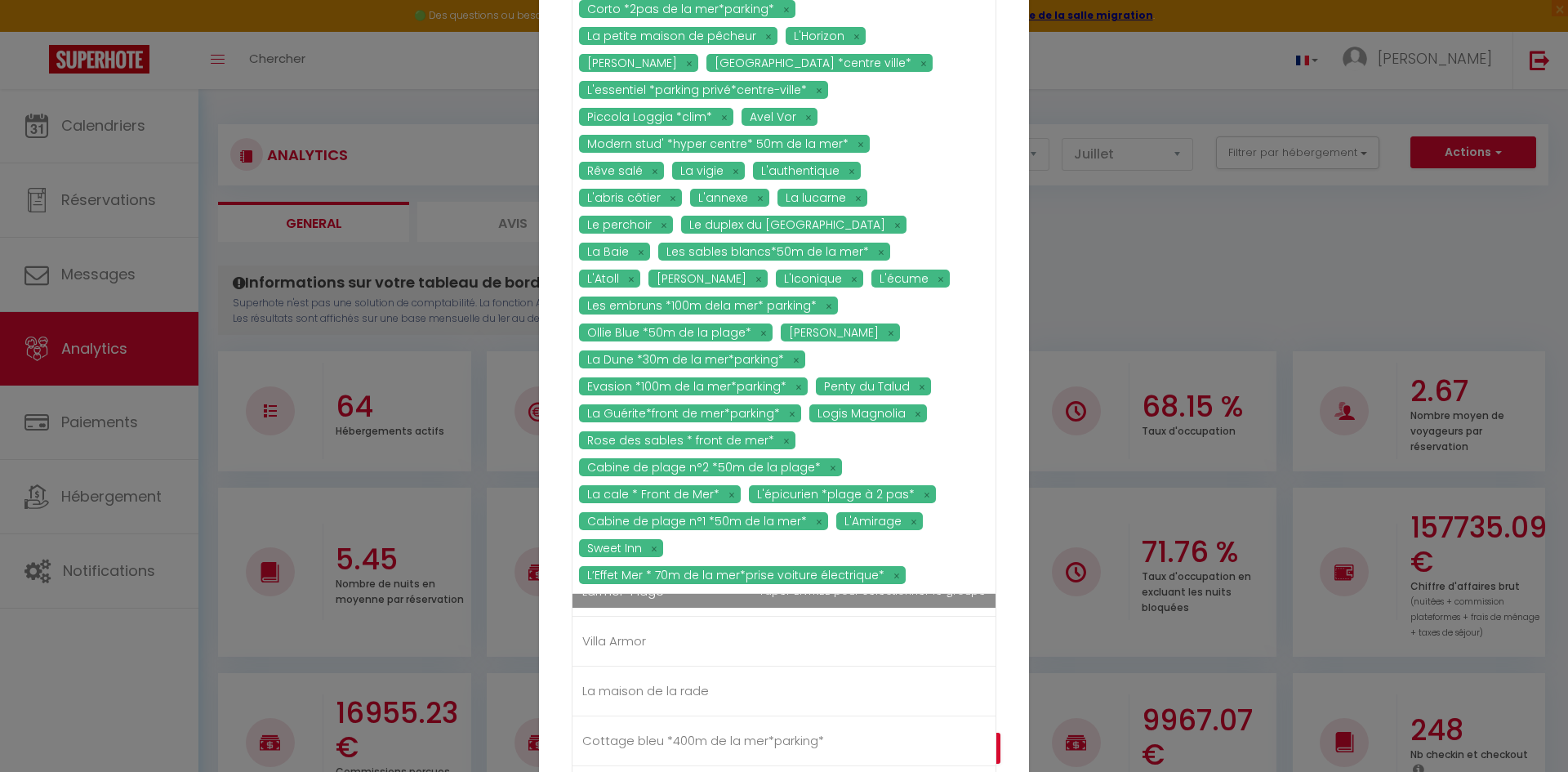
click at [883, 537] on div "Urbana *centre ville* Le 12 L'Arty Le Citadin *2min gare*centre ville* terrasse…" at bounding box center [783, 253] width 424 height 682
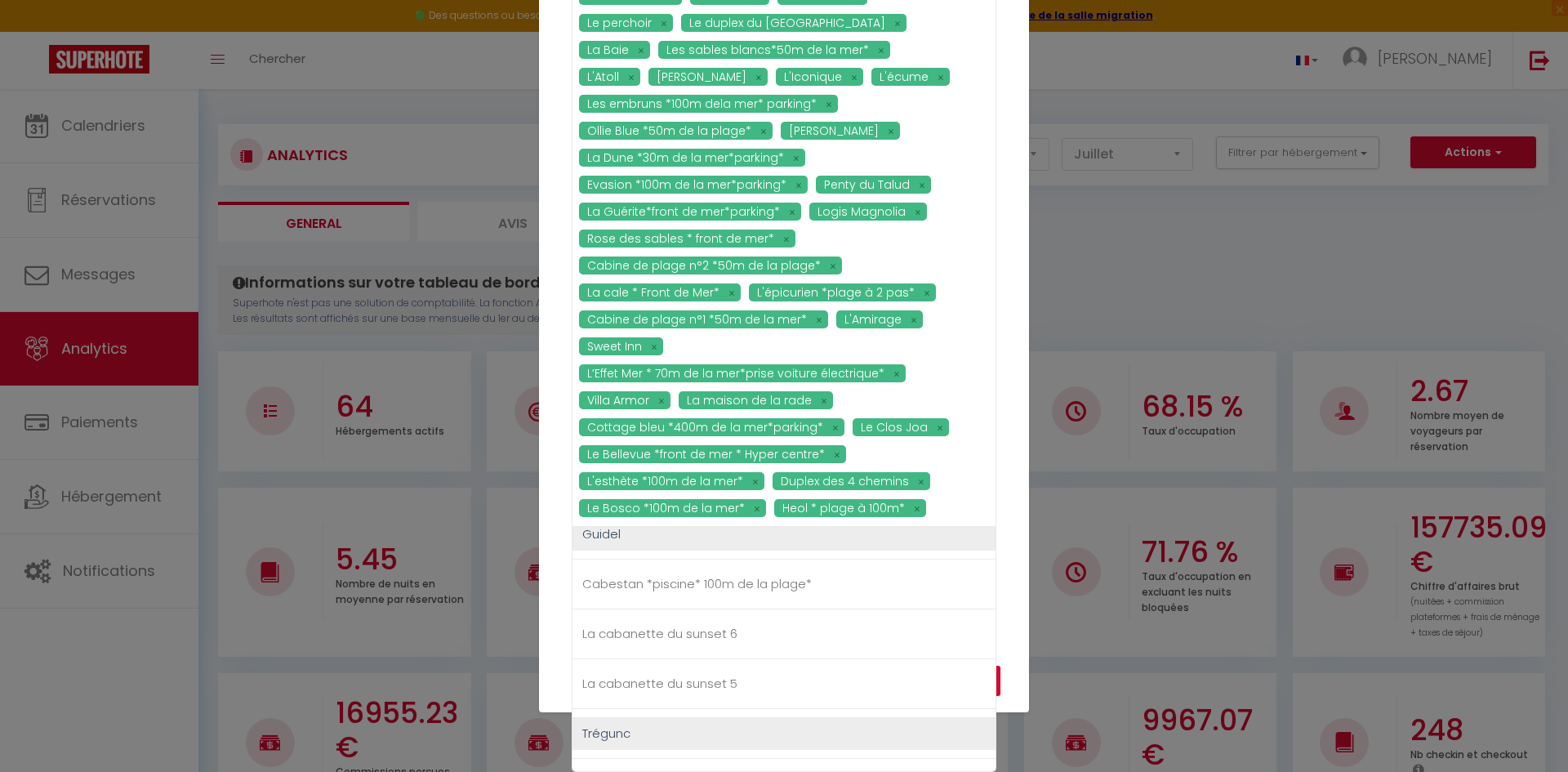
scroll to position [2859, 0]
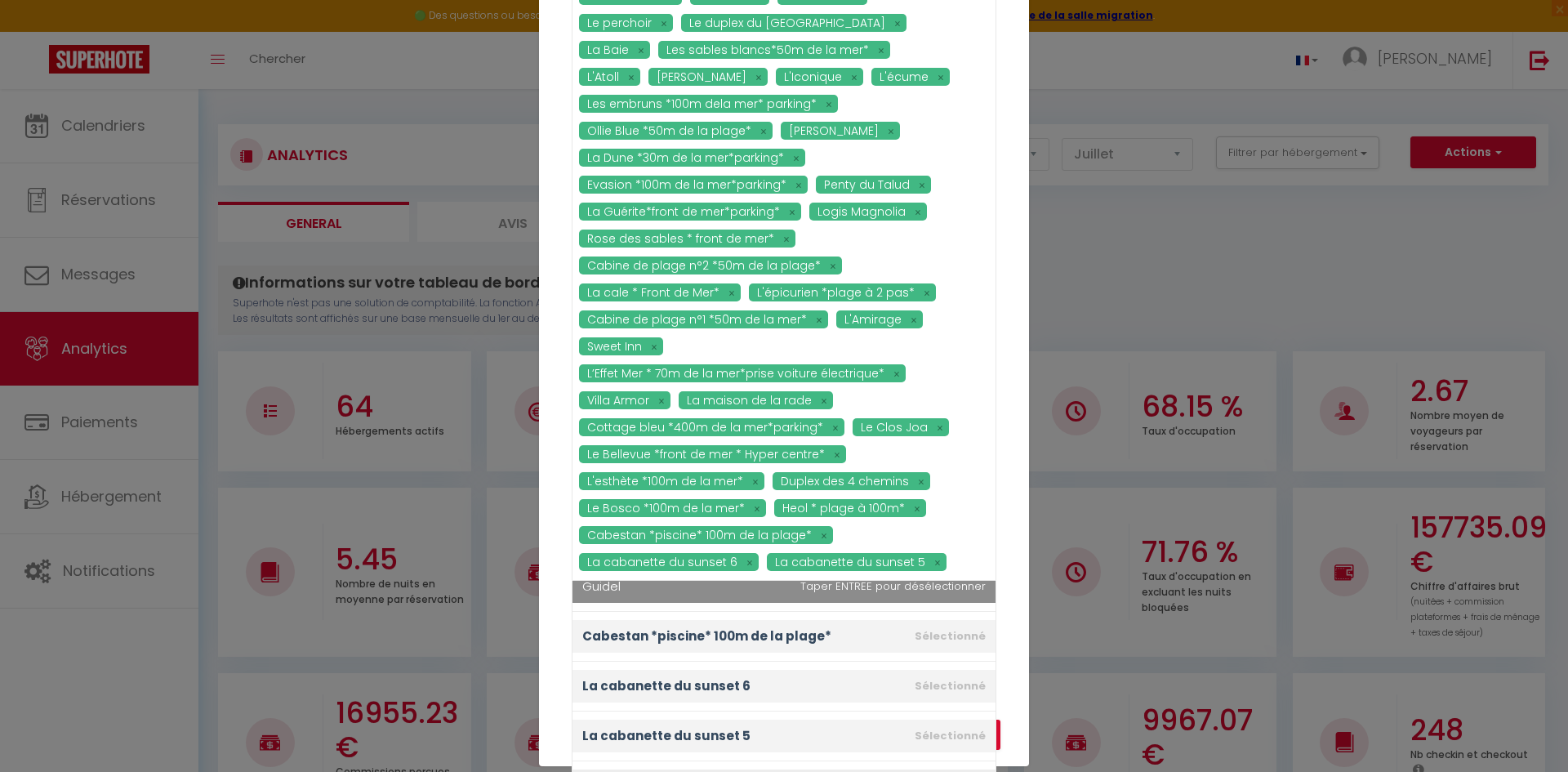
click at [872, 545] on div "Urbana *centre ville* Le 12 L'Arty Le Citadin *2min gare*centre ville* terrasse…" at bounding box center [783, 145] width 424 height 871
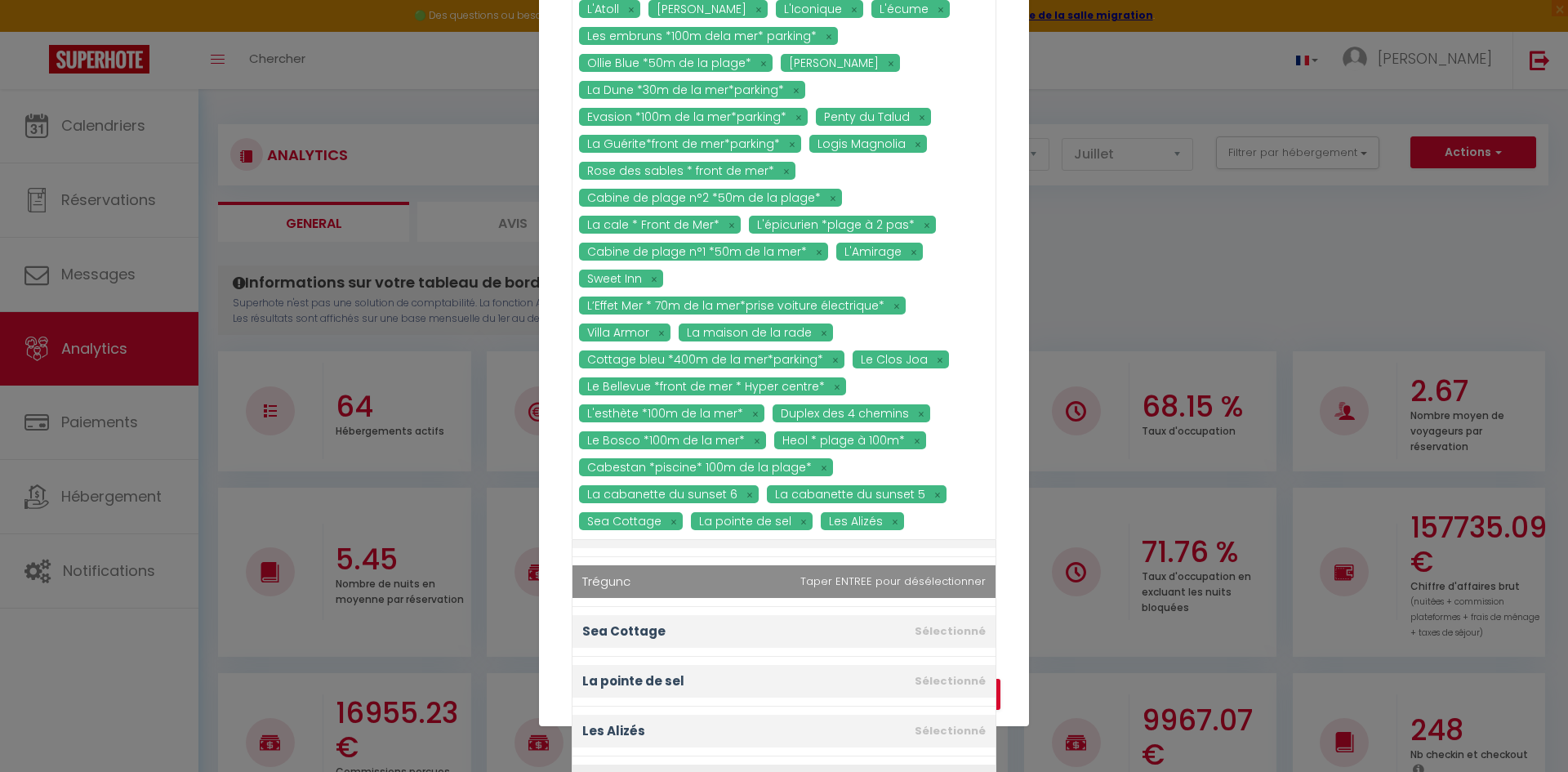
scroll to position [314, 0]
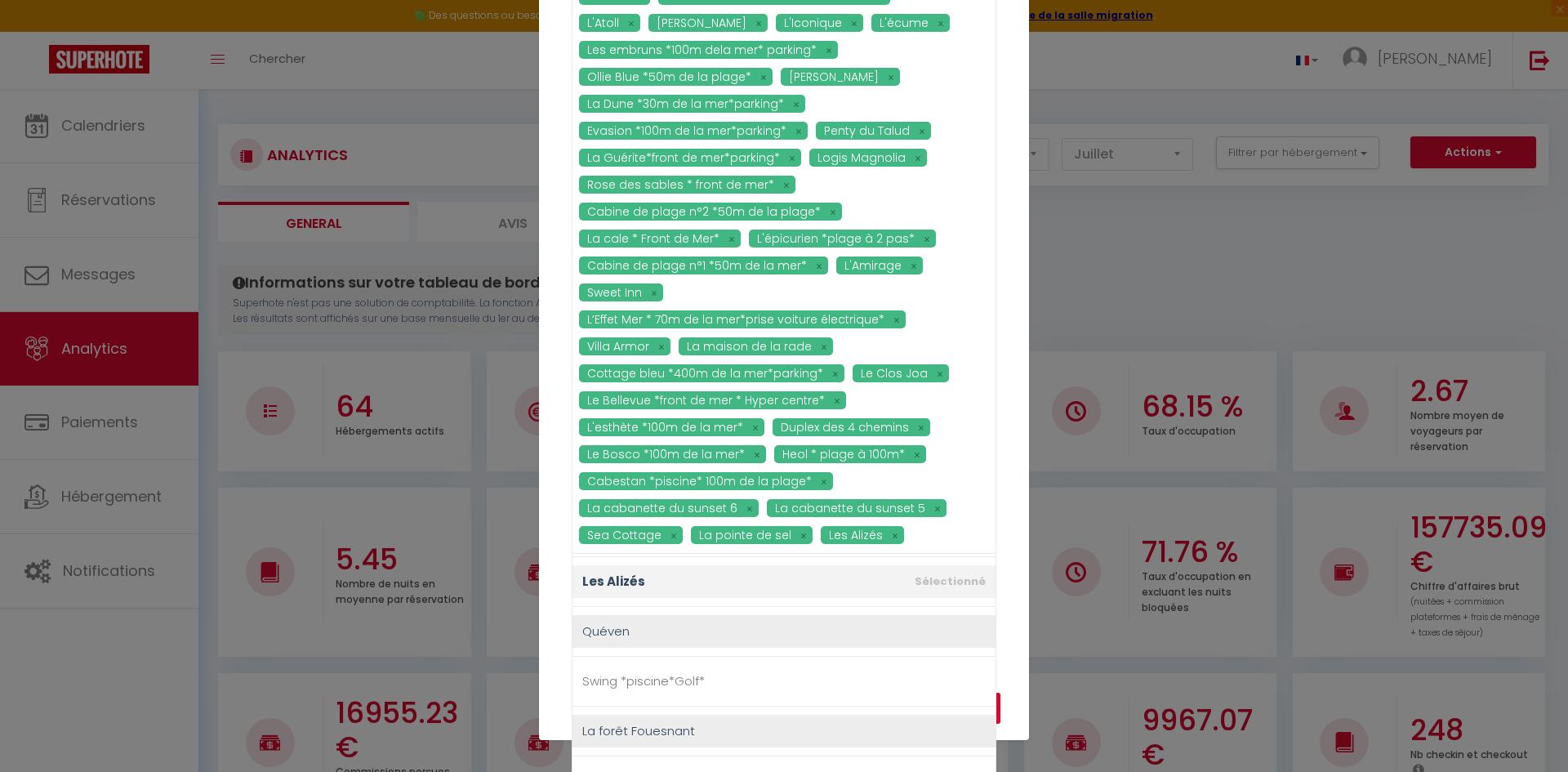
scroll to position [3267, 0]
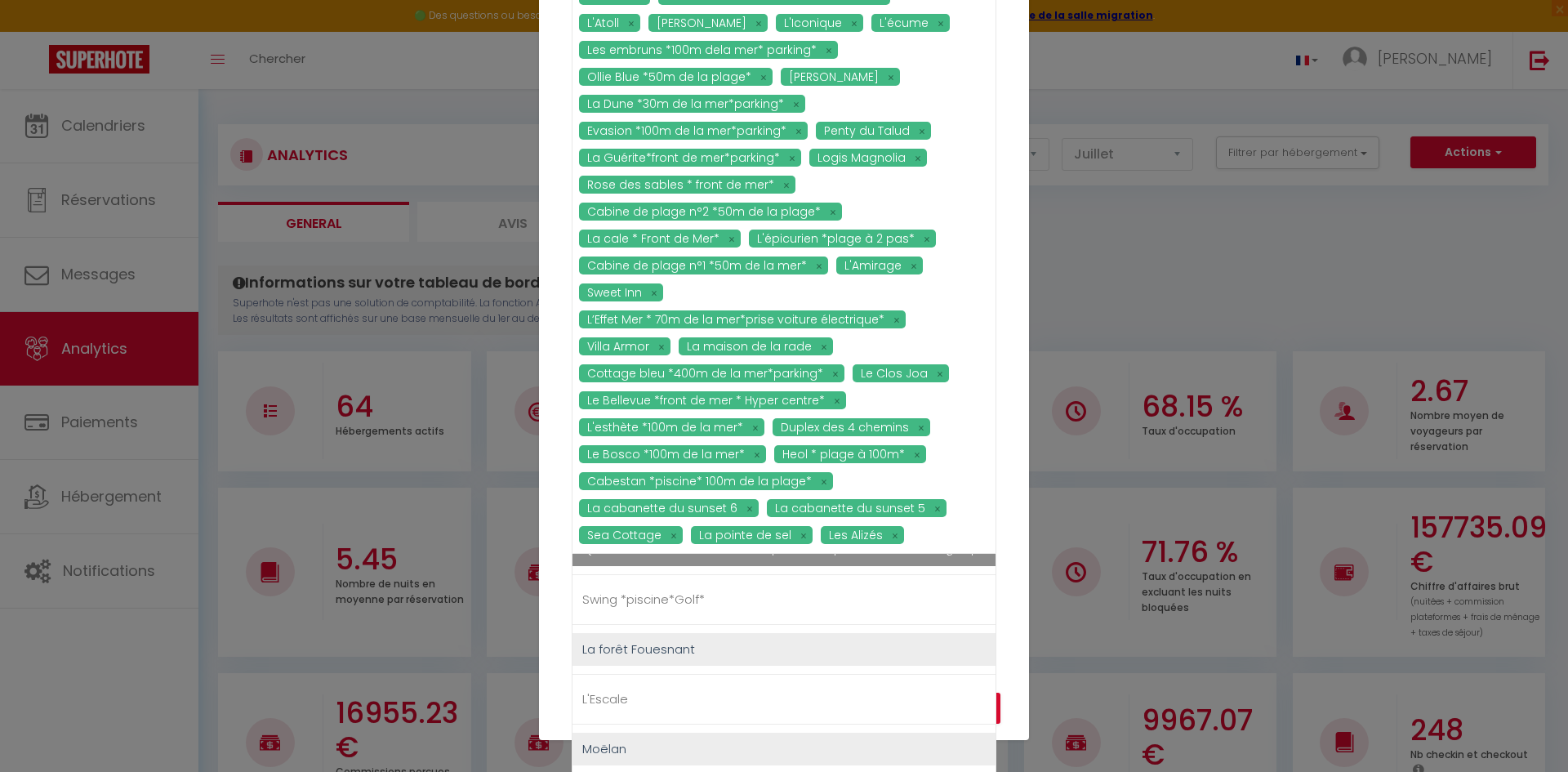
click at [870, 552] on div "Urbana *centre ville* Le 12 L'Arty Le Citadin *2min gare*centre ville* terrasse…" at bounding box center [768, 113] width 379 height 879
click at [870, 554] on div "Urbana *centre ville* Le 12 L'Arty Le Citadin *2min gare*centre ville* terrasse…" at bounding box center [783, 105] width 424 height 898
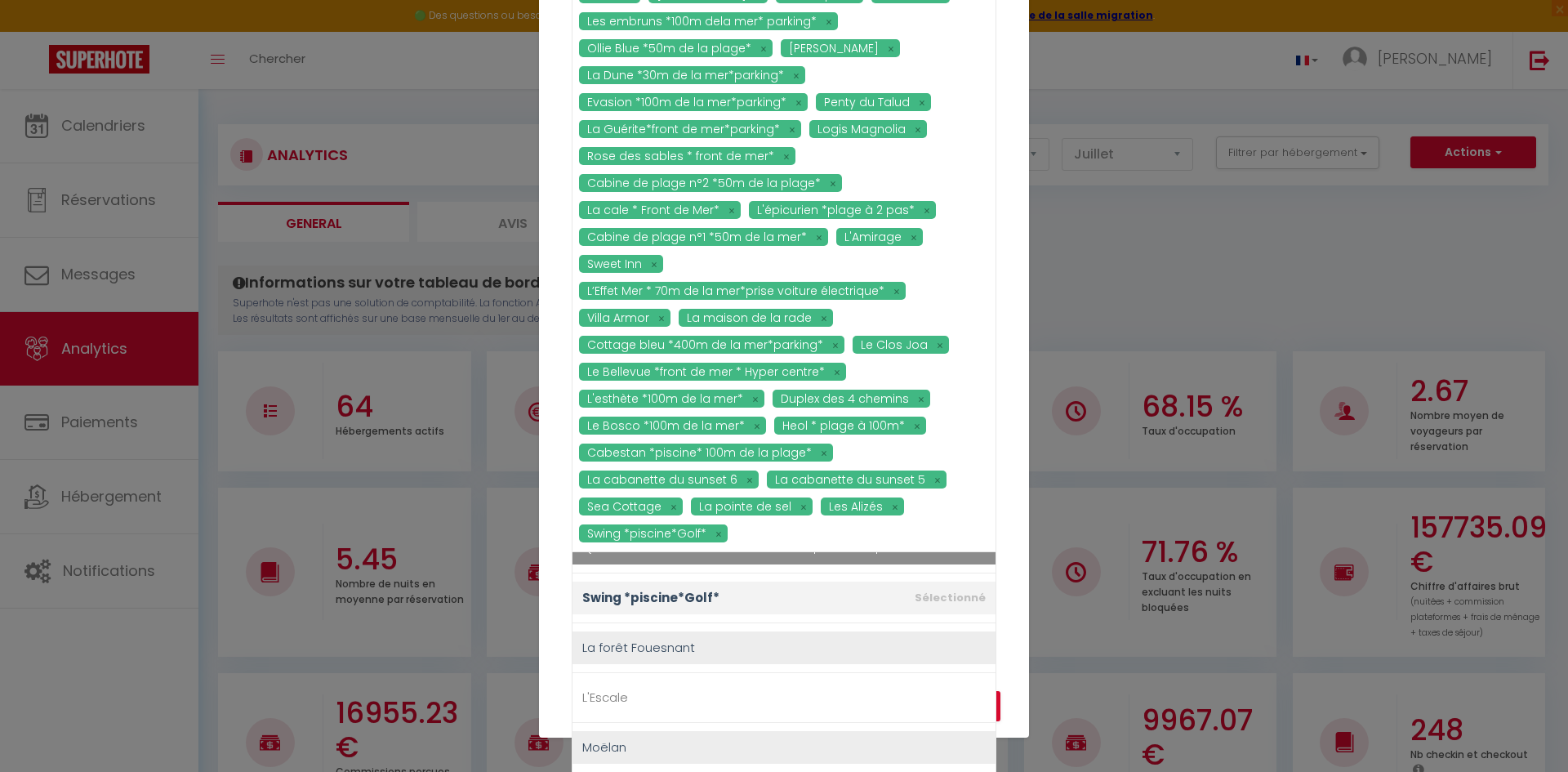
scroll to position [355, 0]
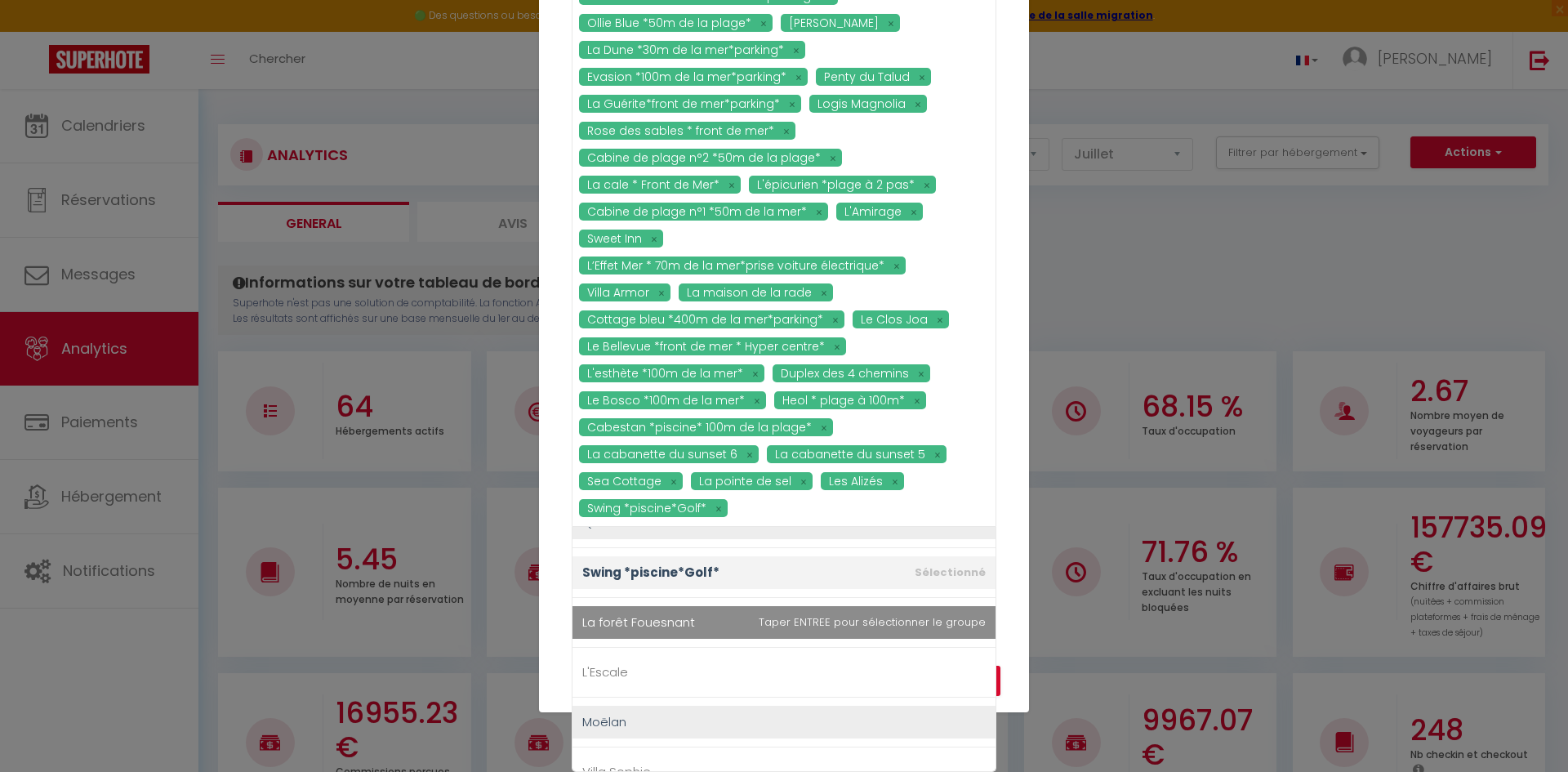
click at [845, 616] on span "La forêt Fouesnant" at bounding box center [784, 622] width 423 height 32
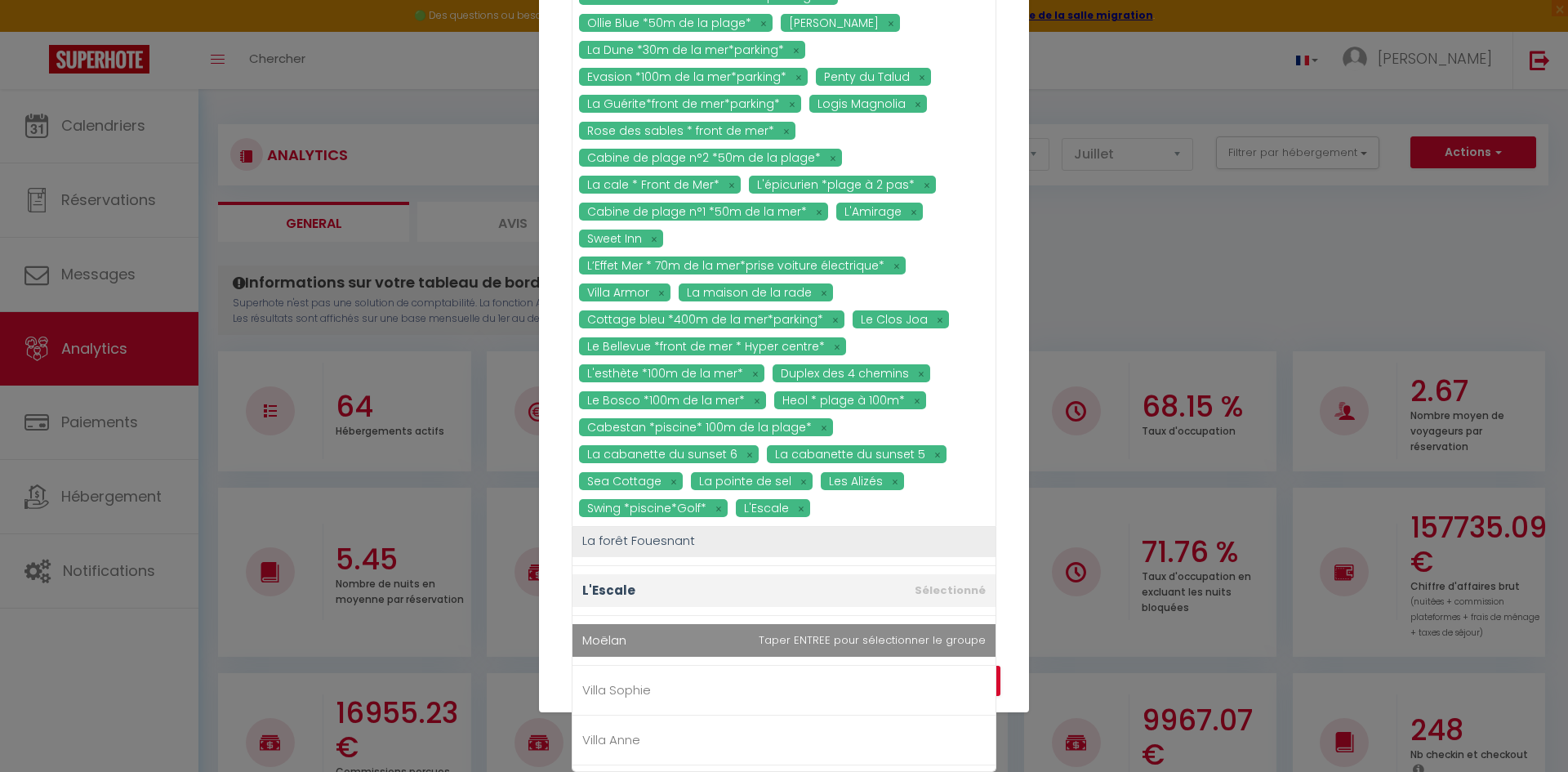
scroll to position [342, 0]
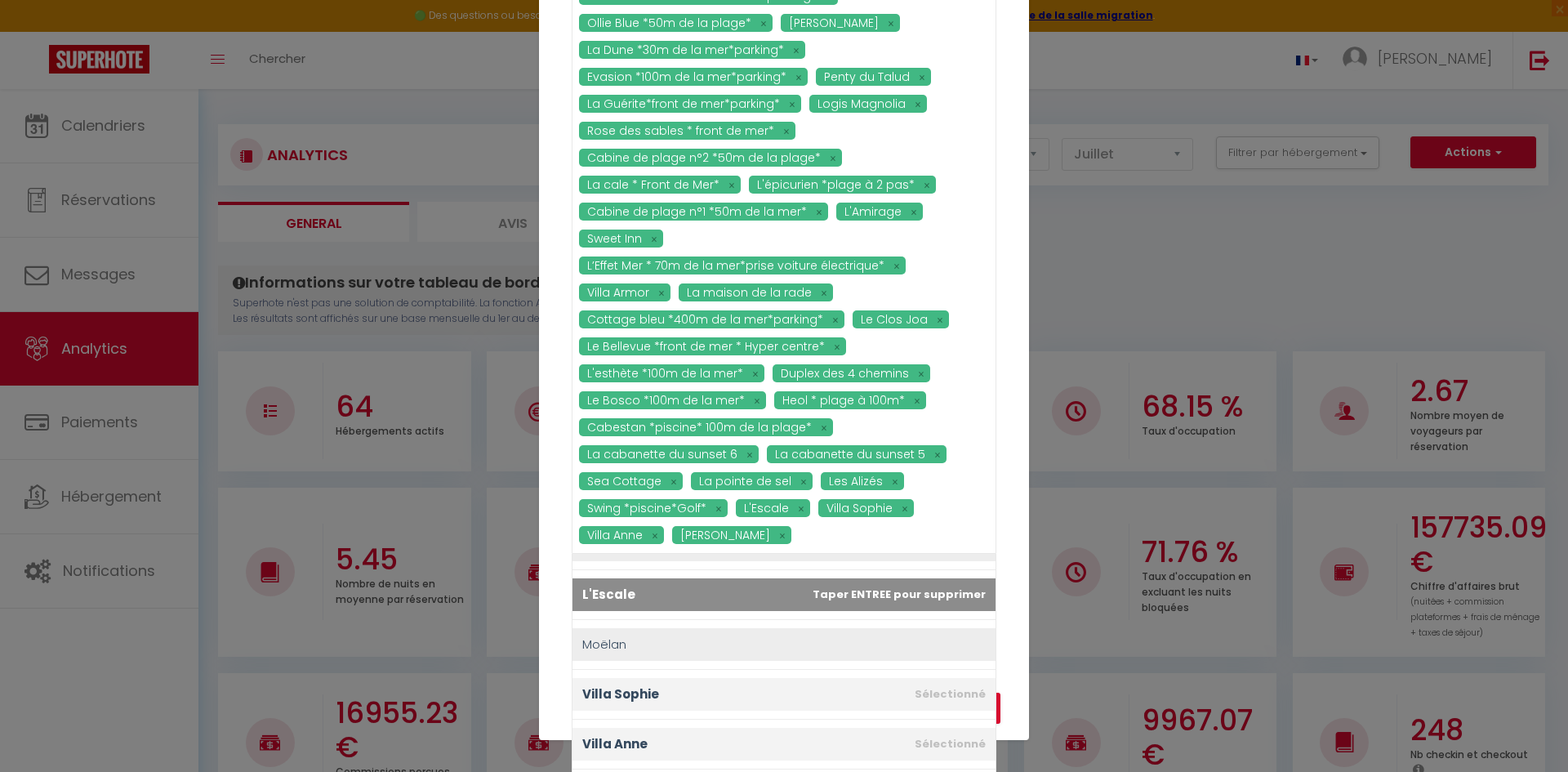
scroll to position [3394, 0]
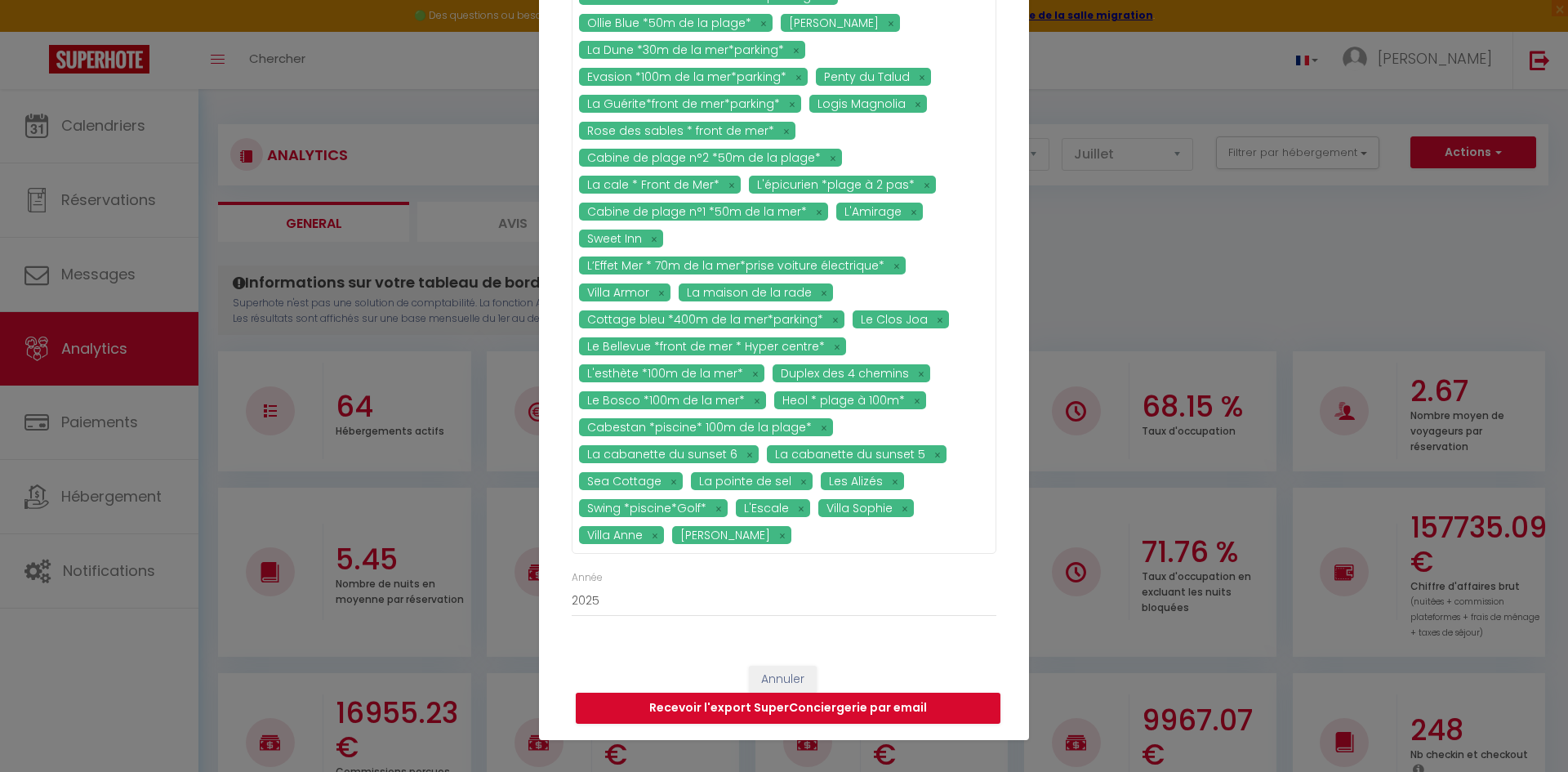
click at [1006, 505] on div "Email jessica@lodgeconciergerie.fr Urbana *centre ville* Le 12 L'Arty Le Citadi…" at bounding box center [784, 86] width 490 height 1125
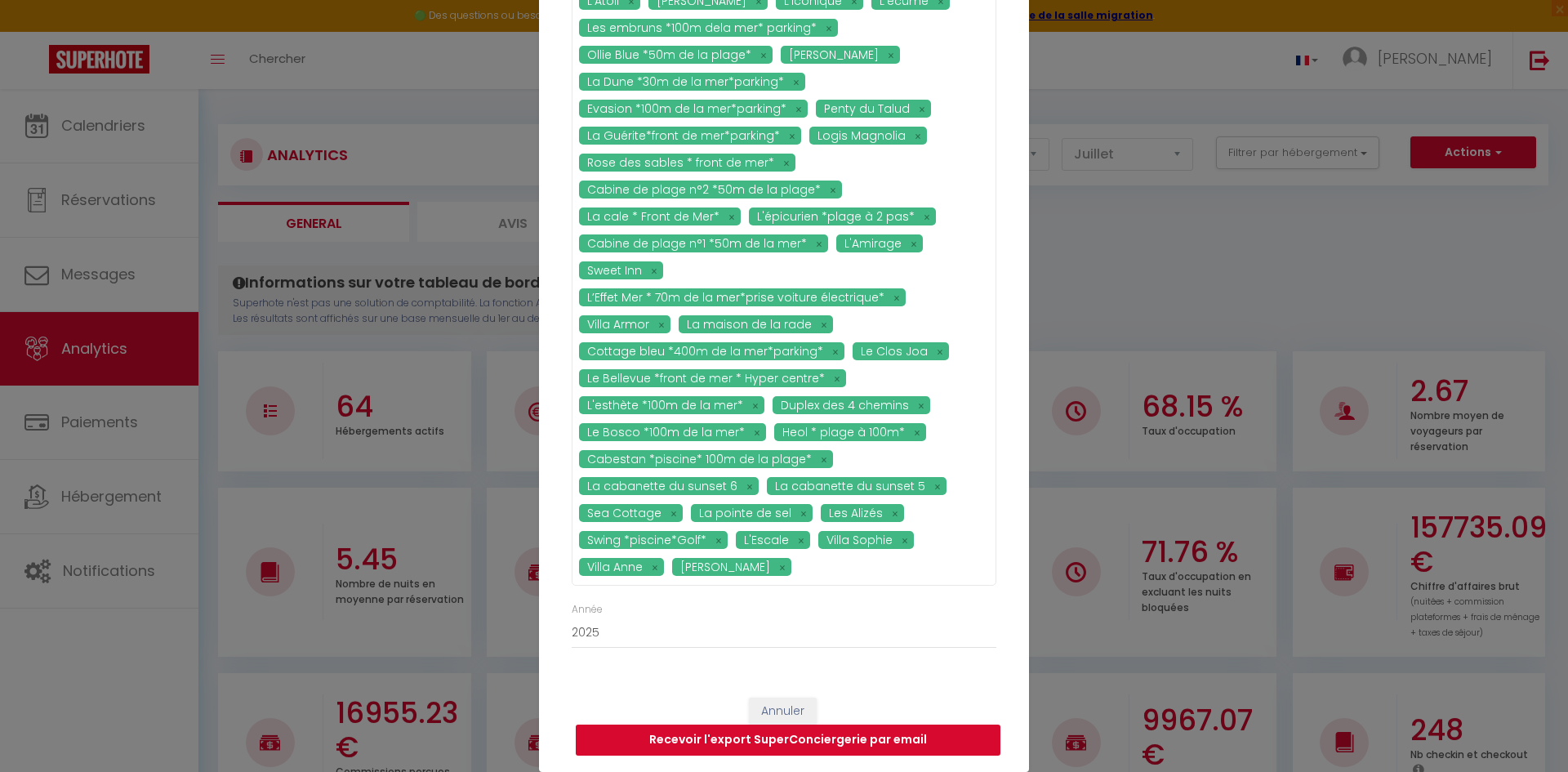
click at [847, 738] on button "Recevoir l'export SuperConciergerie par email" at bounding box center [788, 740] width 424 height 31
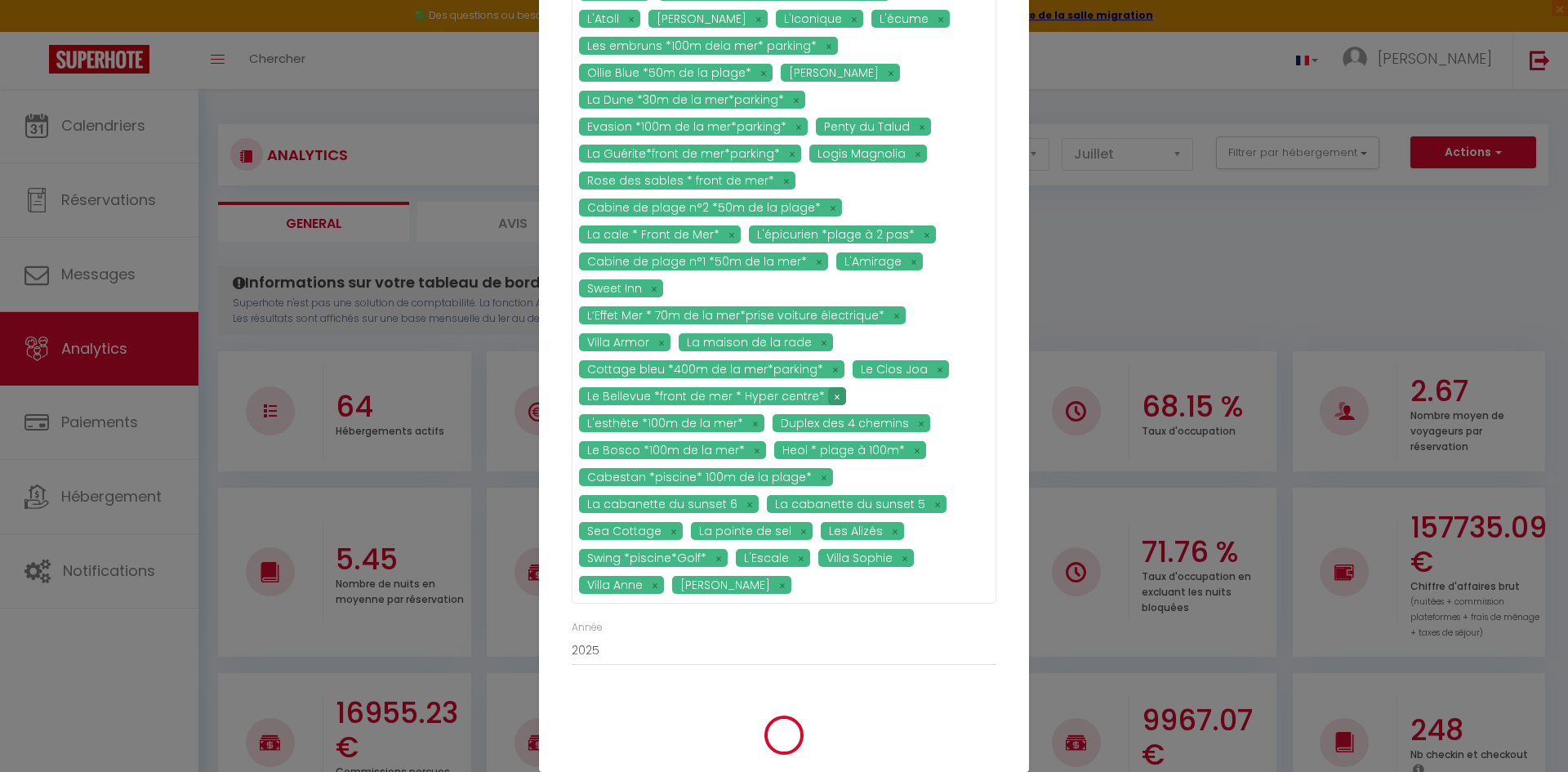
scroll to position [0, 0]
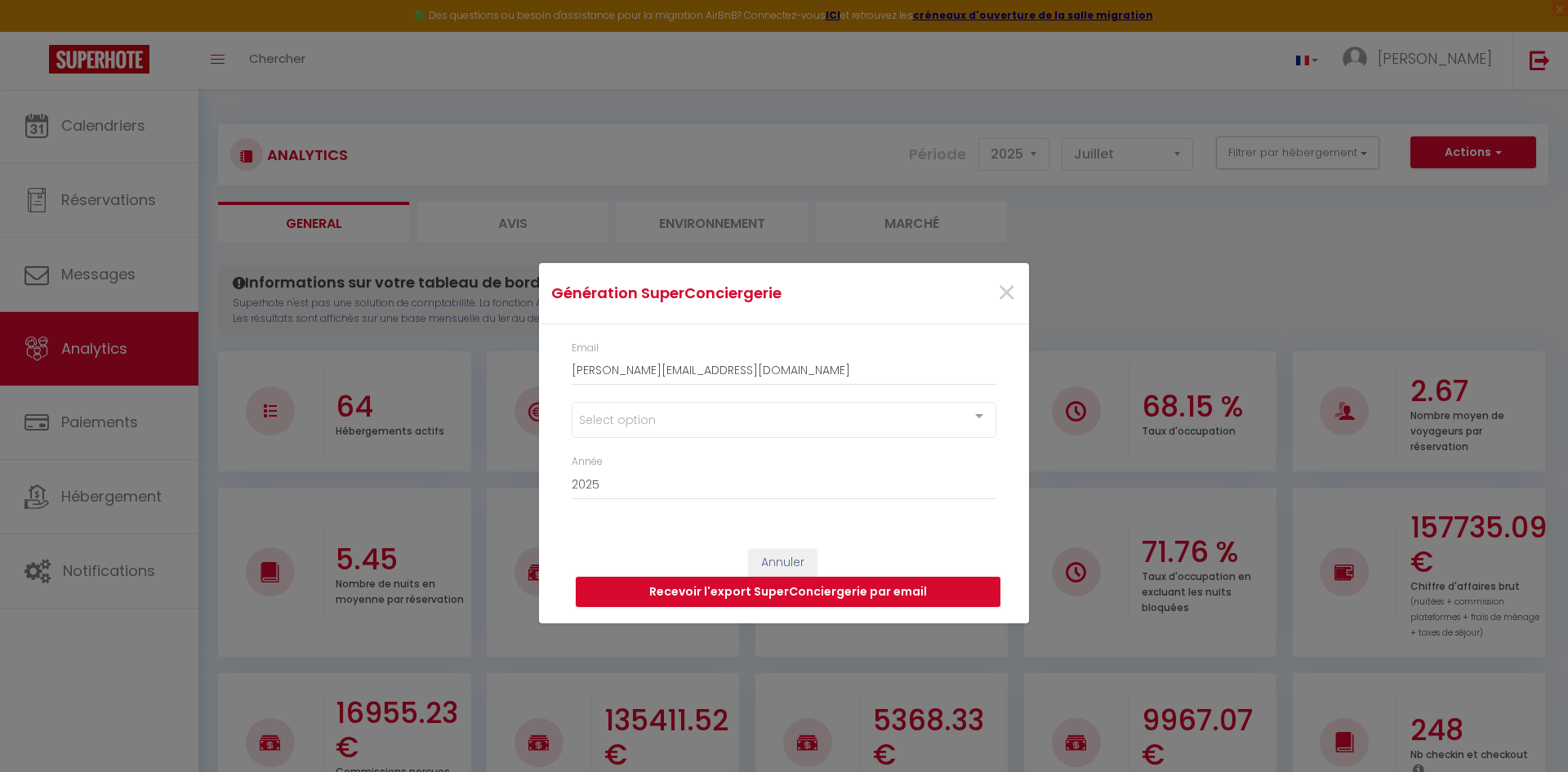
click at [812, 500] on div "Année 2015 2016 2017 2018 2019 2020 2021 2022 2023 2024 2025 2026 2027 2028" at bounding box center [784, 485] width 446 height 63
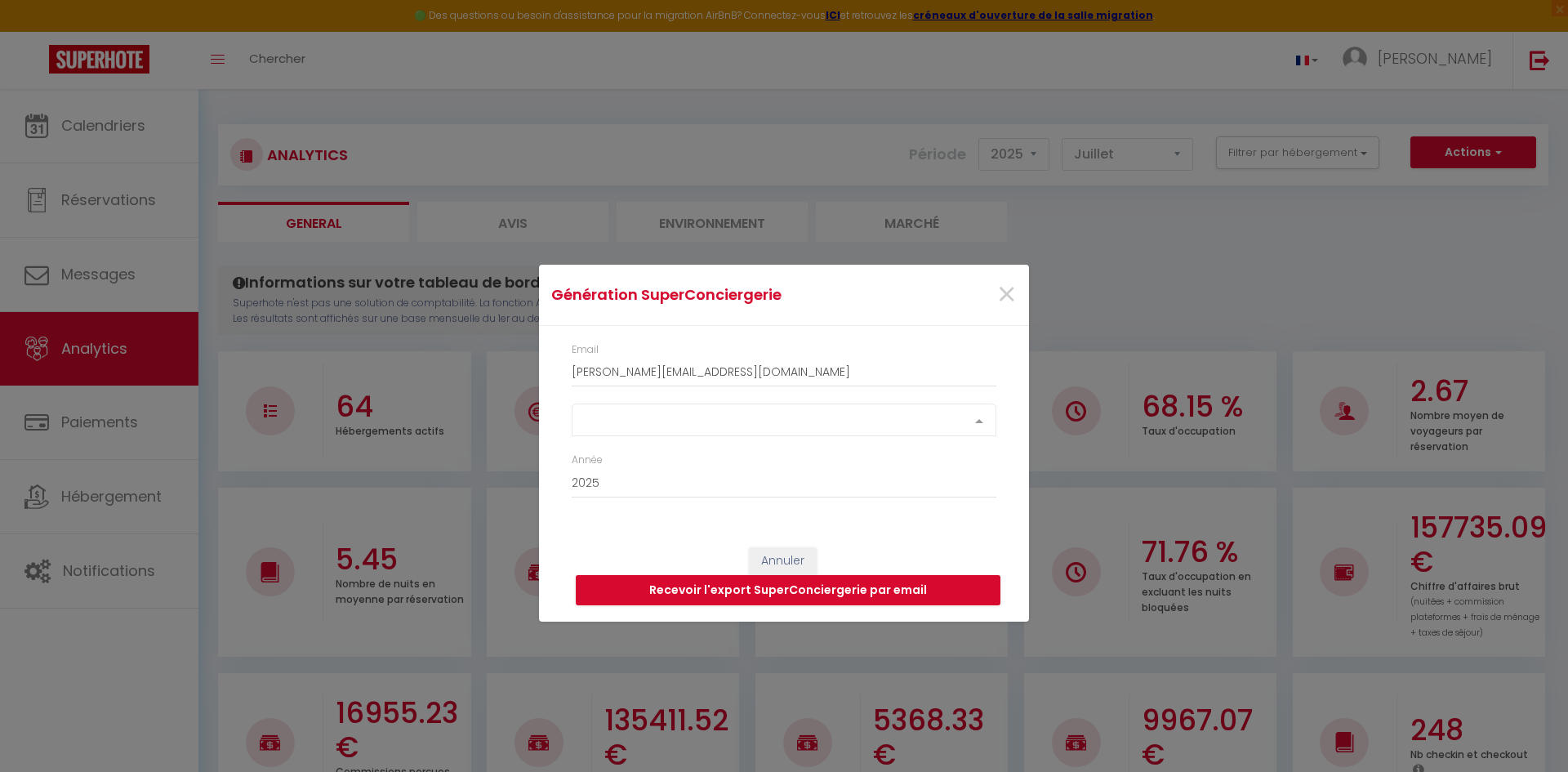
click at [798, 424] on div "Select option" at bounding box center [783, 420] width 424 height 32
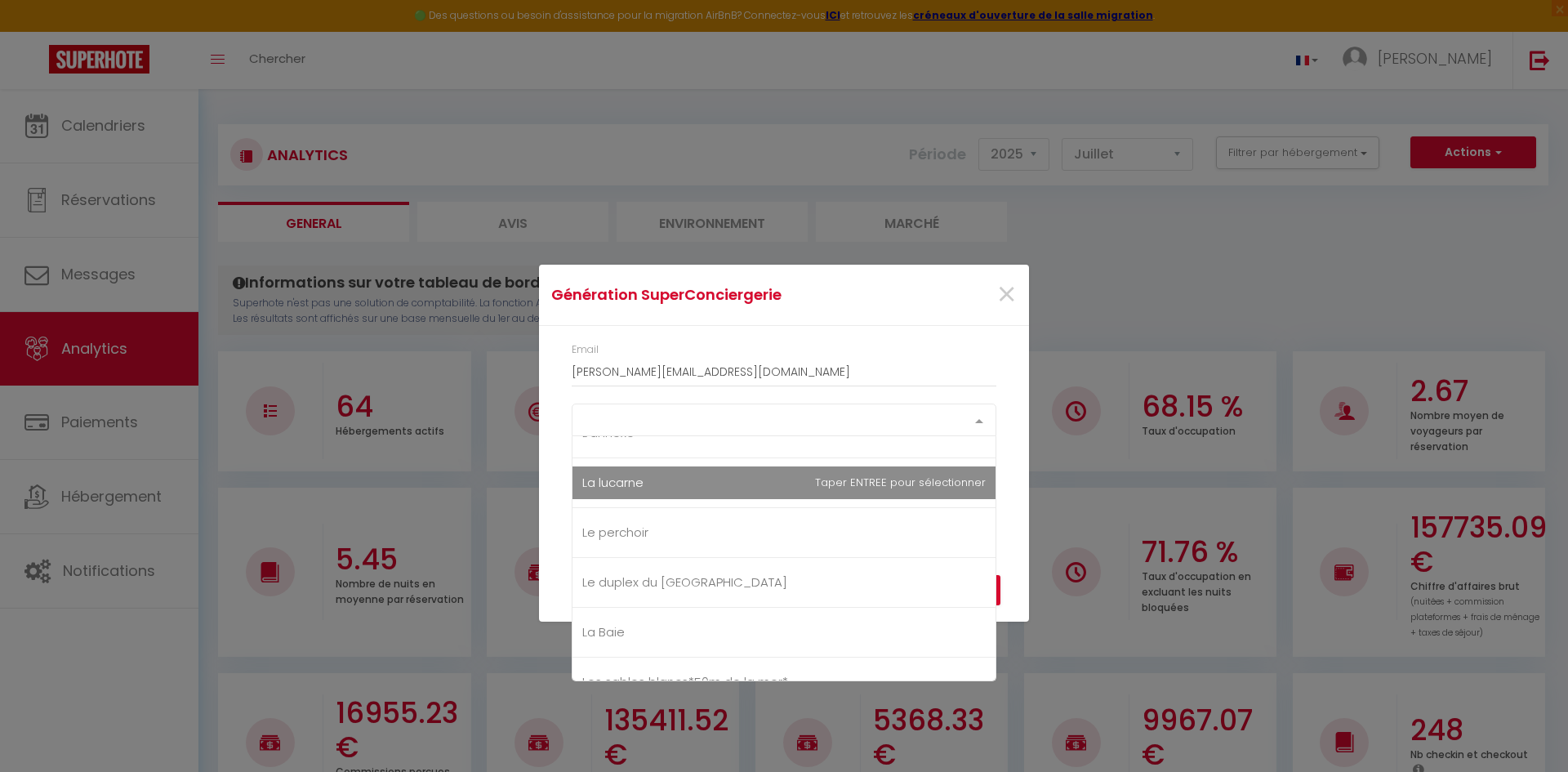
scroll to position [698, 0]
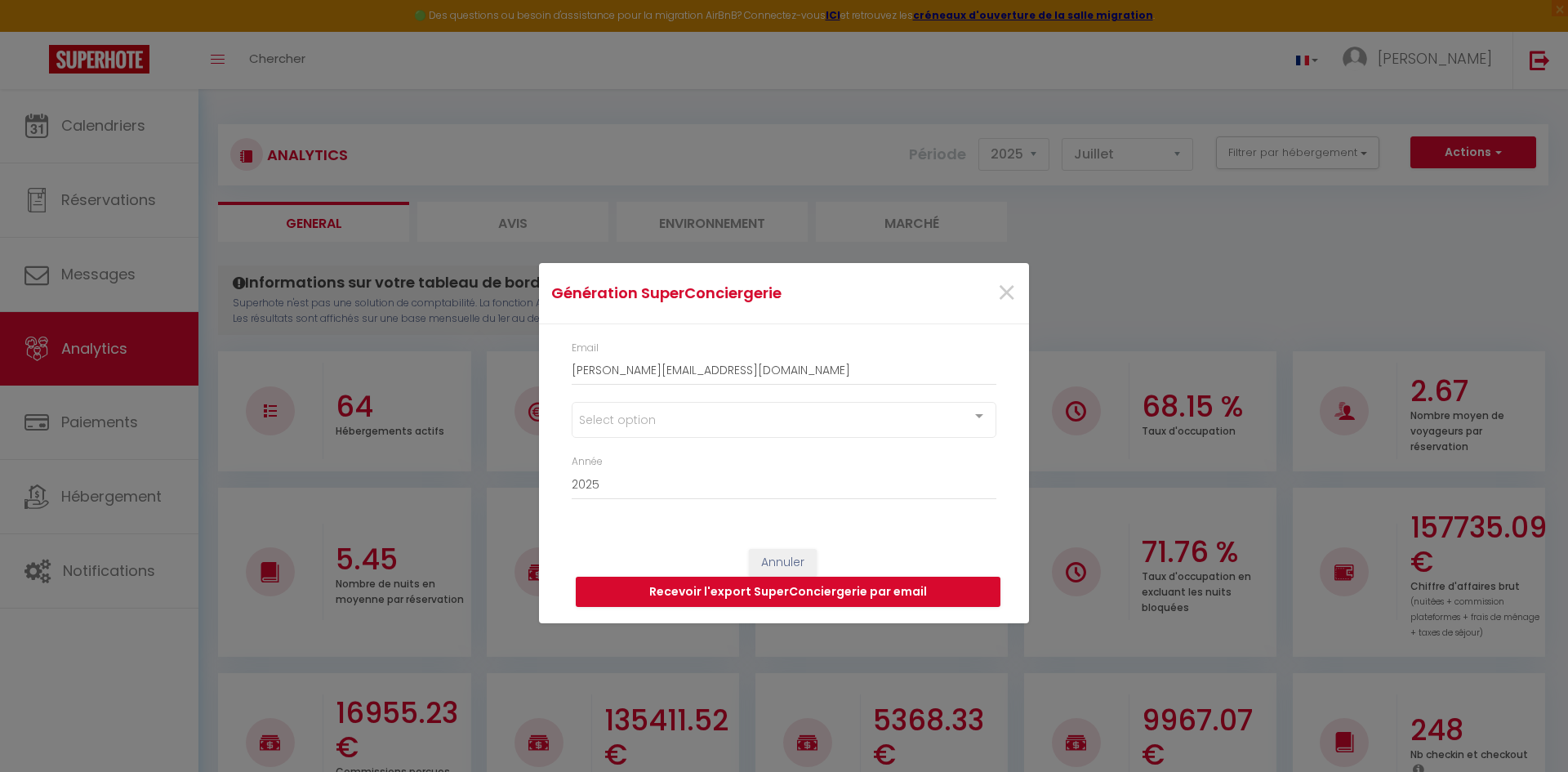
click at [636, 412] on div "Select option" at bounding box center [783, 420] width 424 height 36
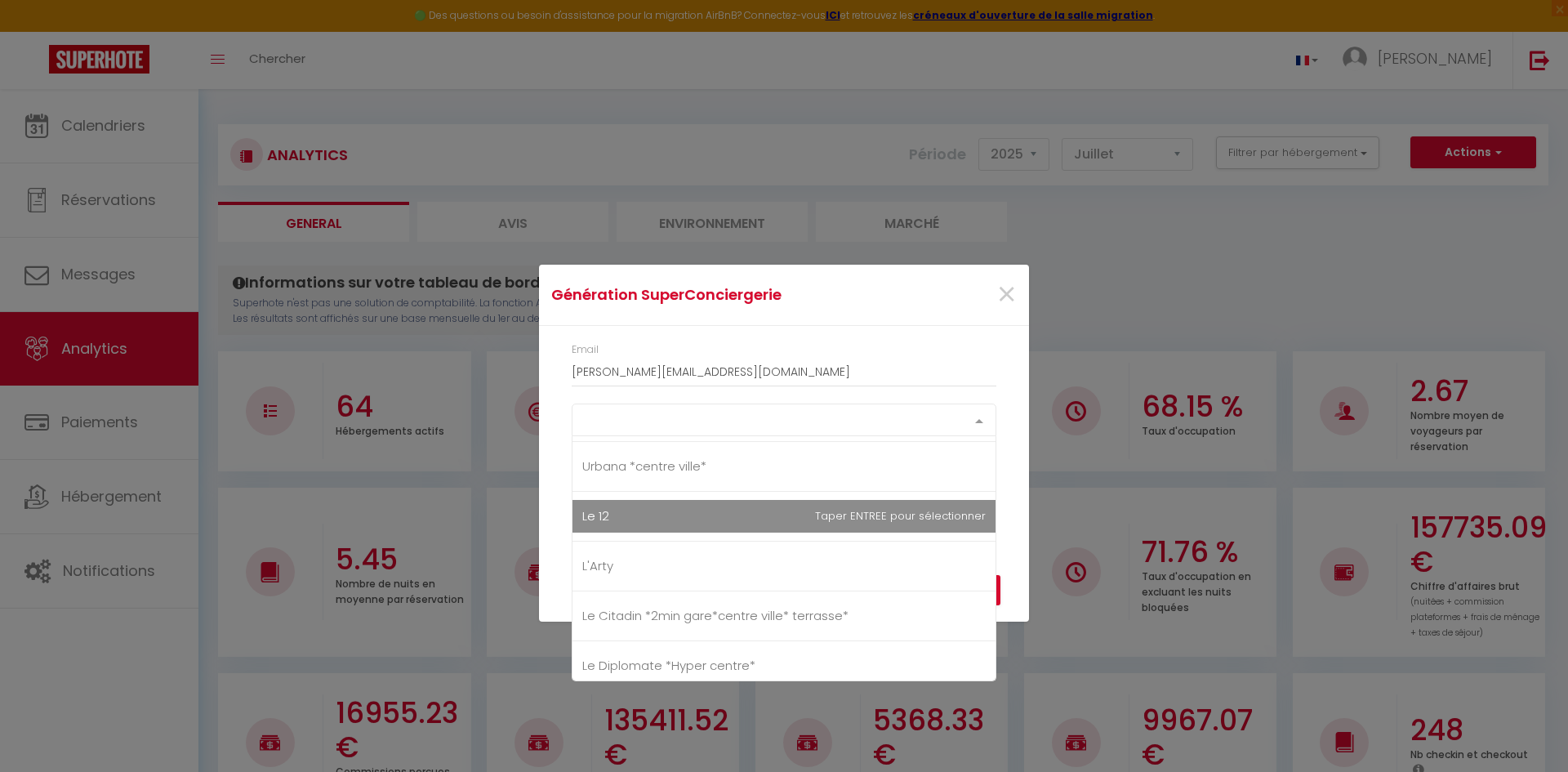
scroll to position [0, 0]
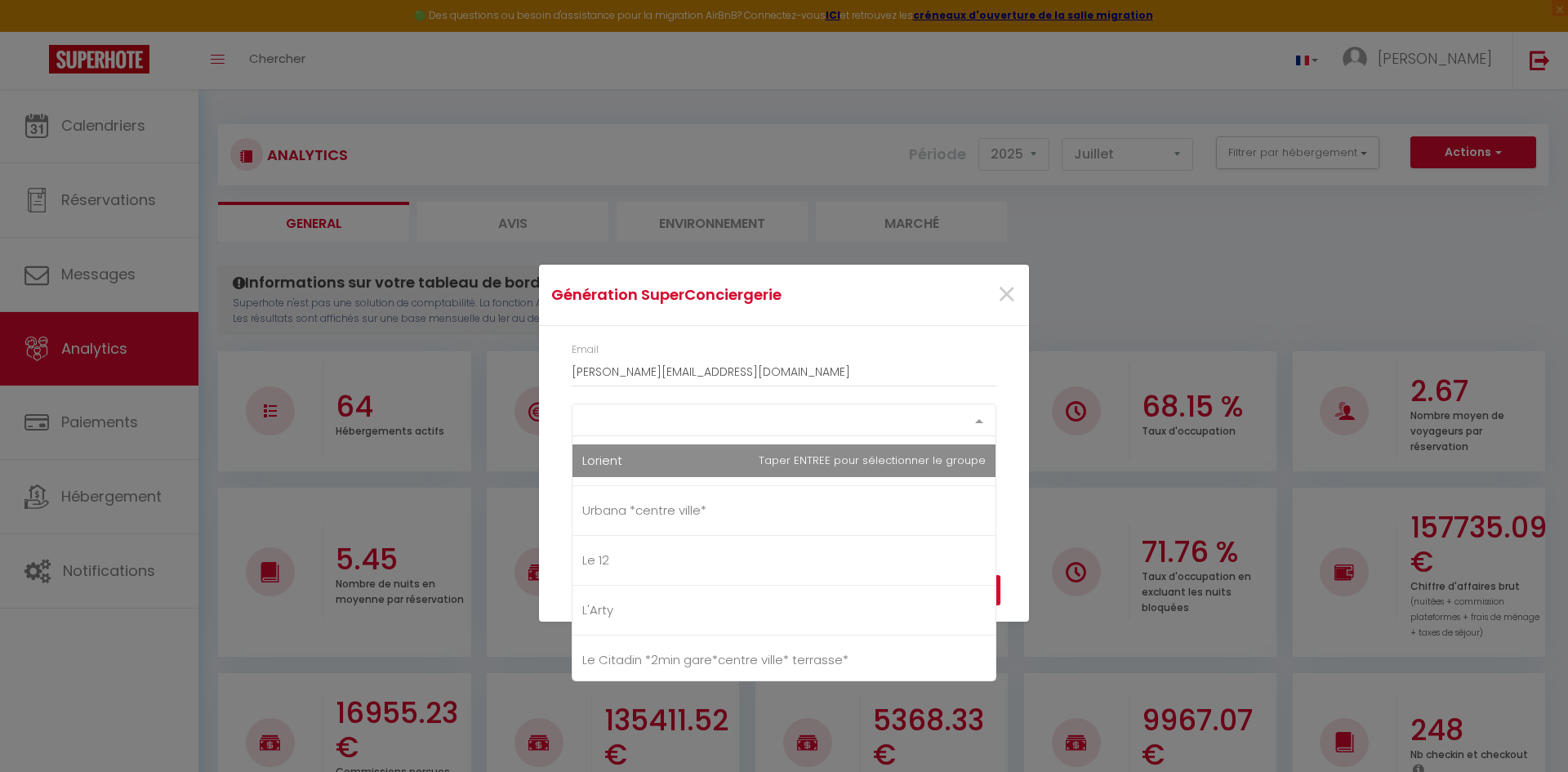
click at [923, 436] on div "Select option Lorient Urbana *centre ville* Le 12 L'Arty Le Citadin *2min gare*…" at bounding box center [783, 420] width 424 height 32
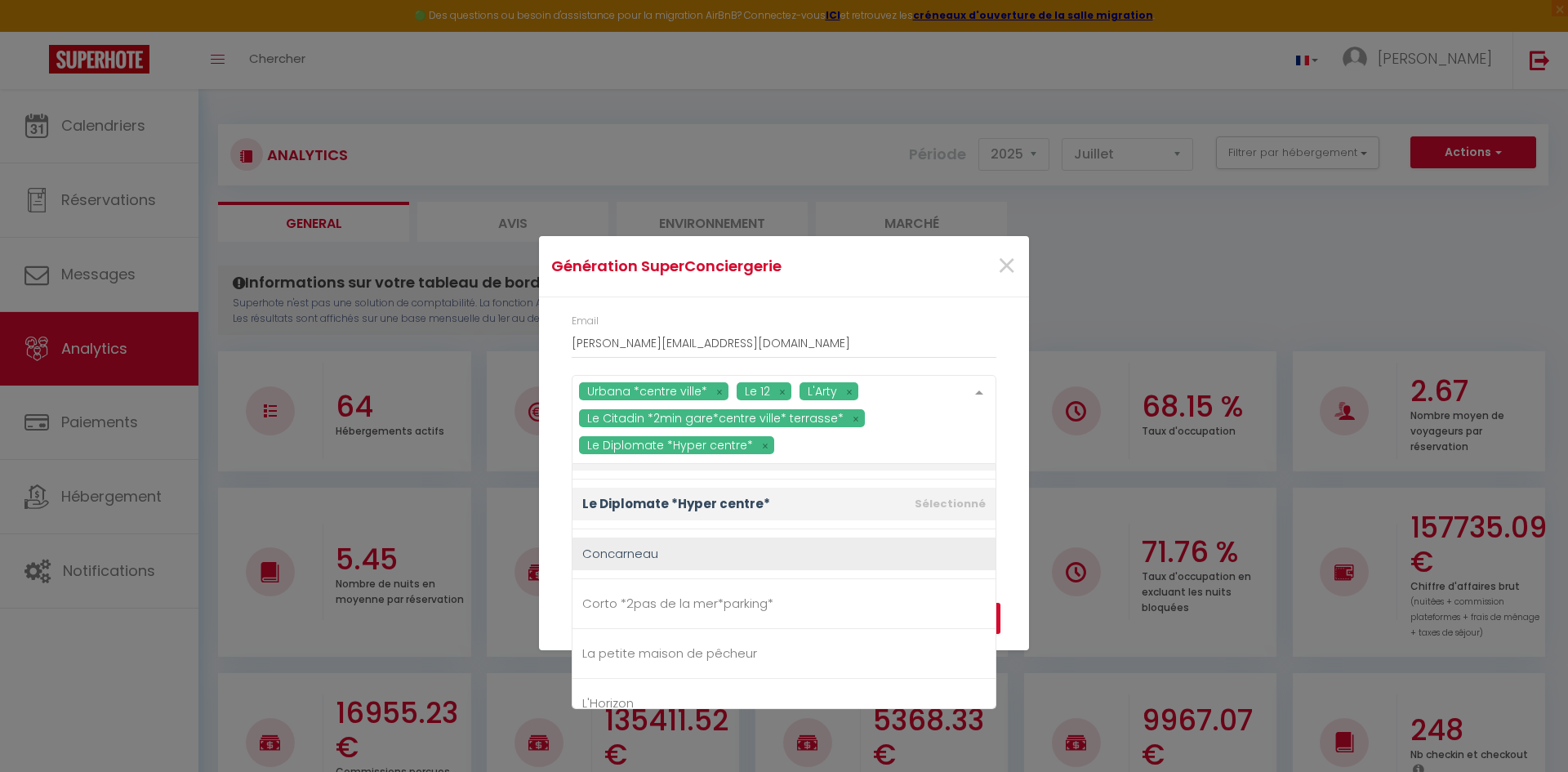
scroll to position [327, 0]
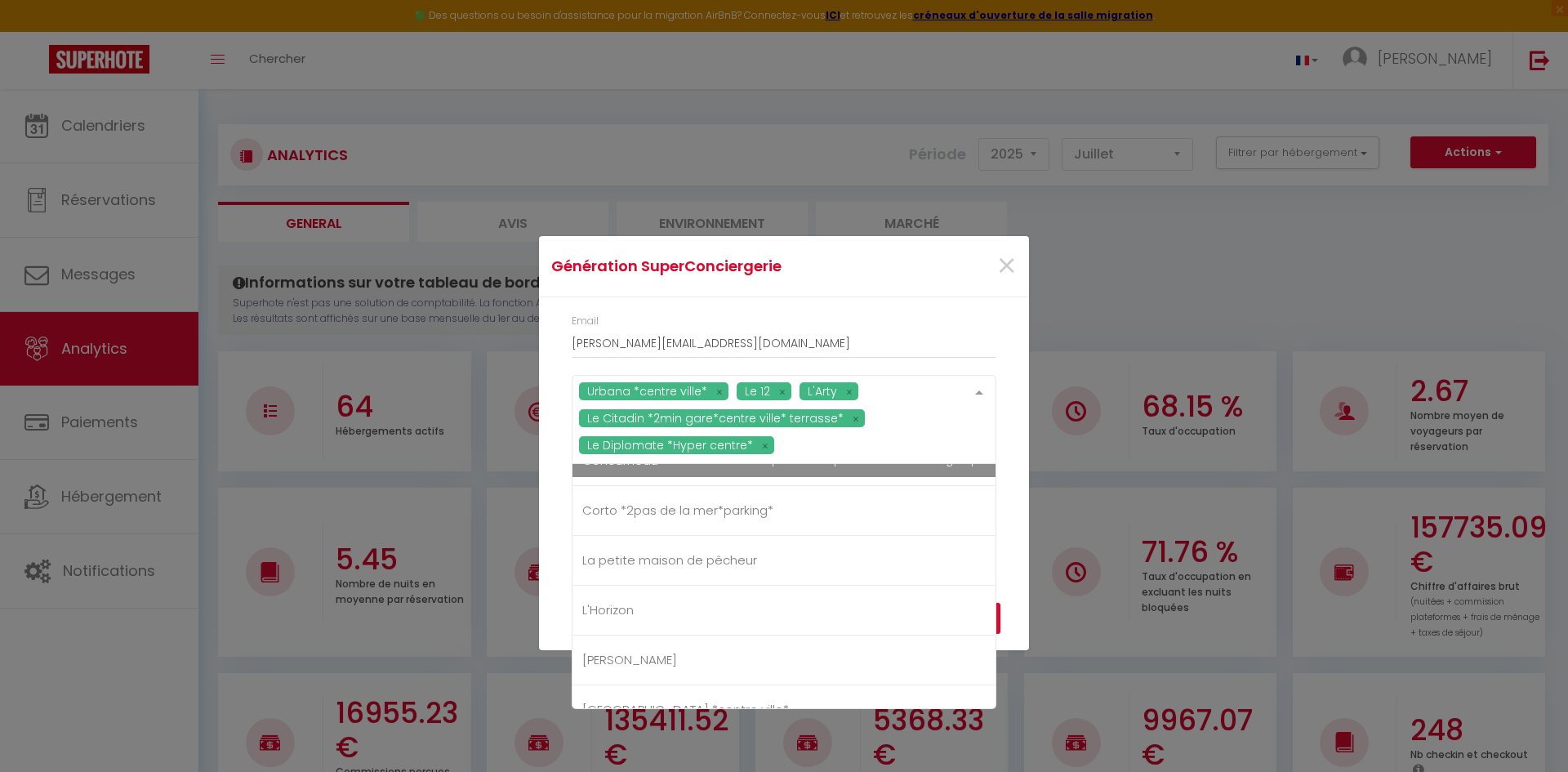
click at [861, 464] on div "Urbana *centre ville* Le 12 L'Arty Le Citadin *2min gare*centre ville* terrasse…" at bounding box center [783, 420] width 424 height 89
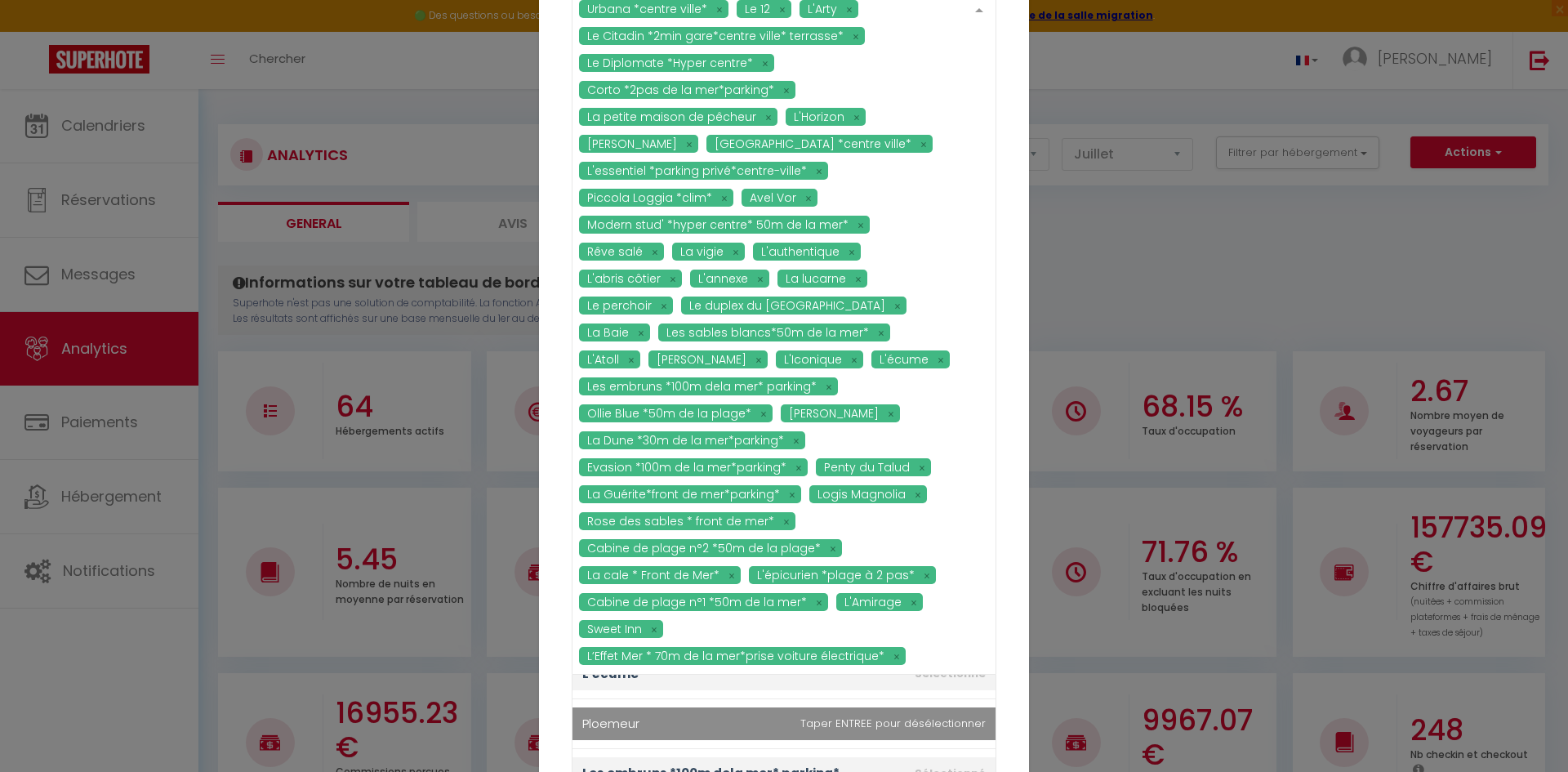
scroll to position [0, 0]
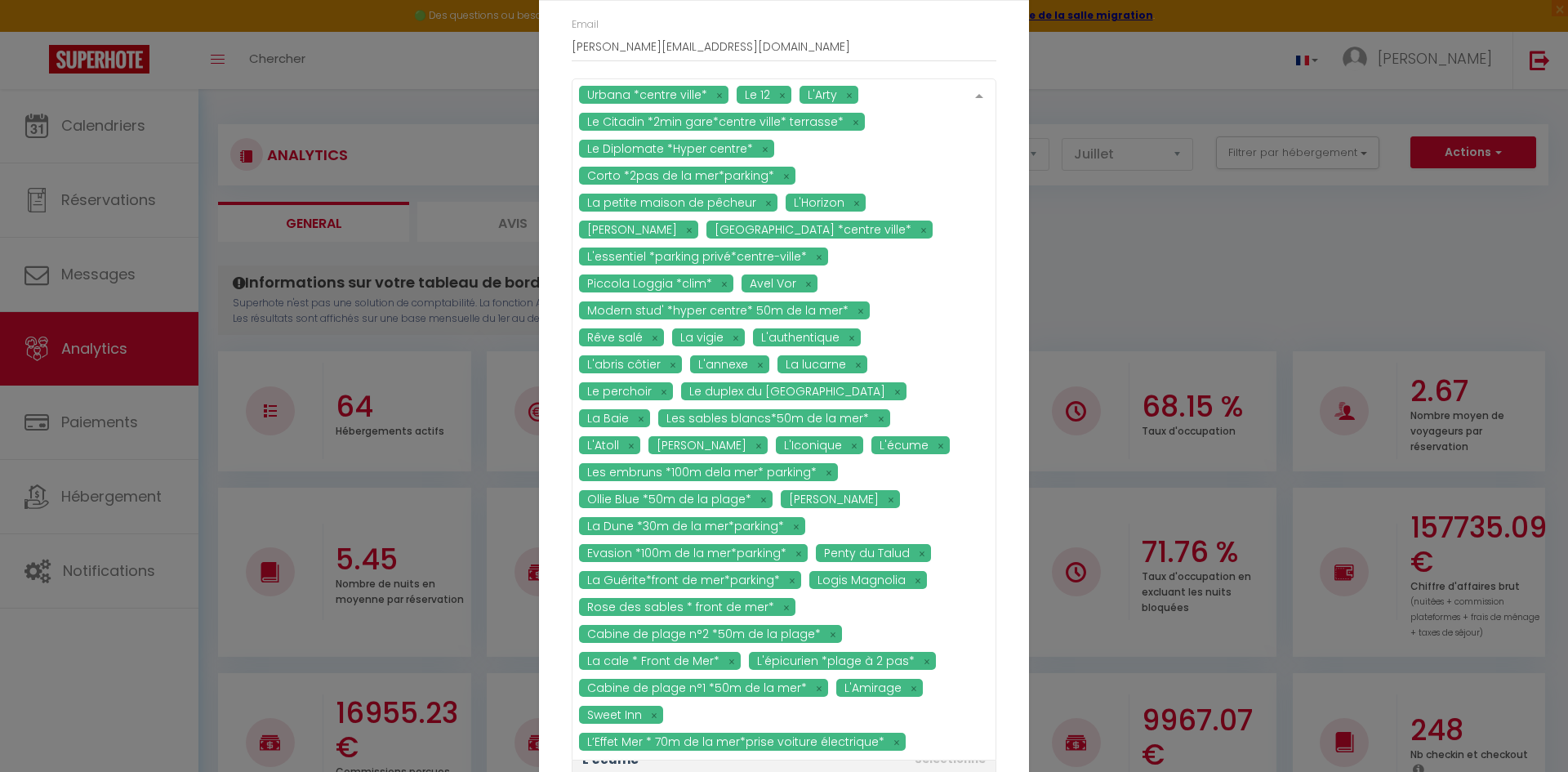
click at [784, 577] on div "Urbana *centre ville* Le 12 L'Arty Le Citadin *2min gare*centre ville* terrasse…" at bounding box center [783, 420] width 424 height 682
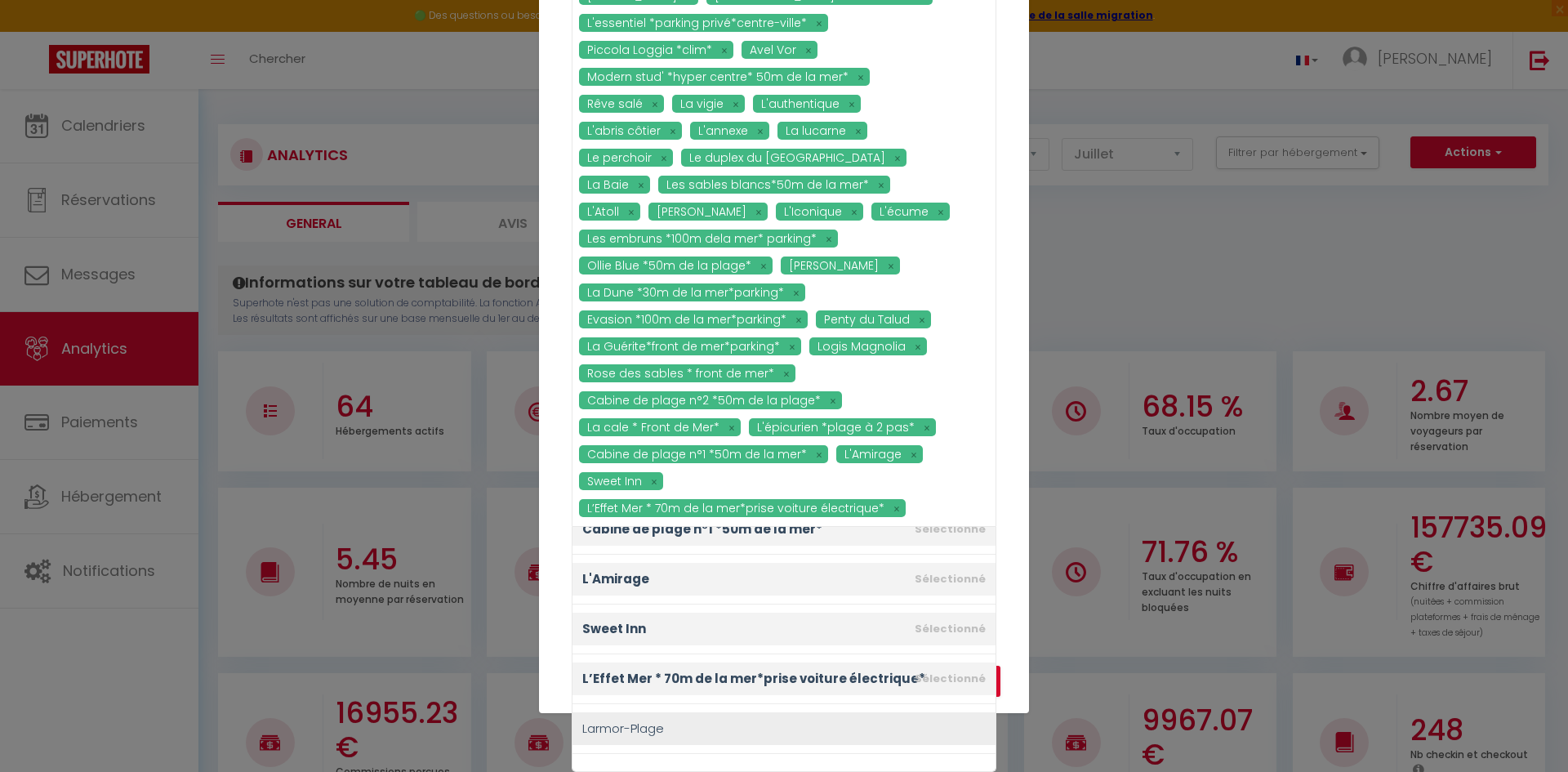
scroll to position [2206, 0]
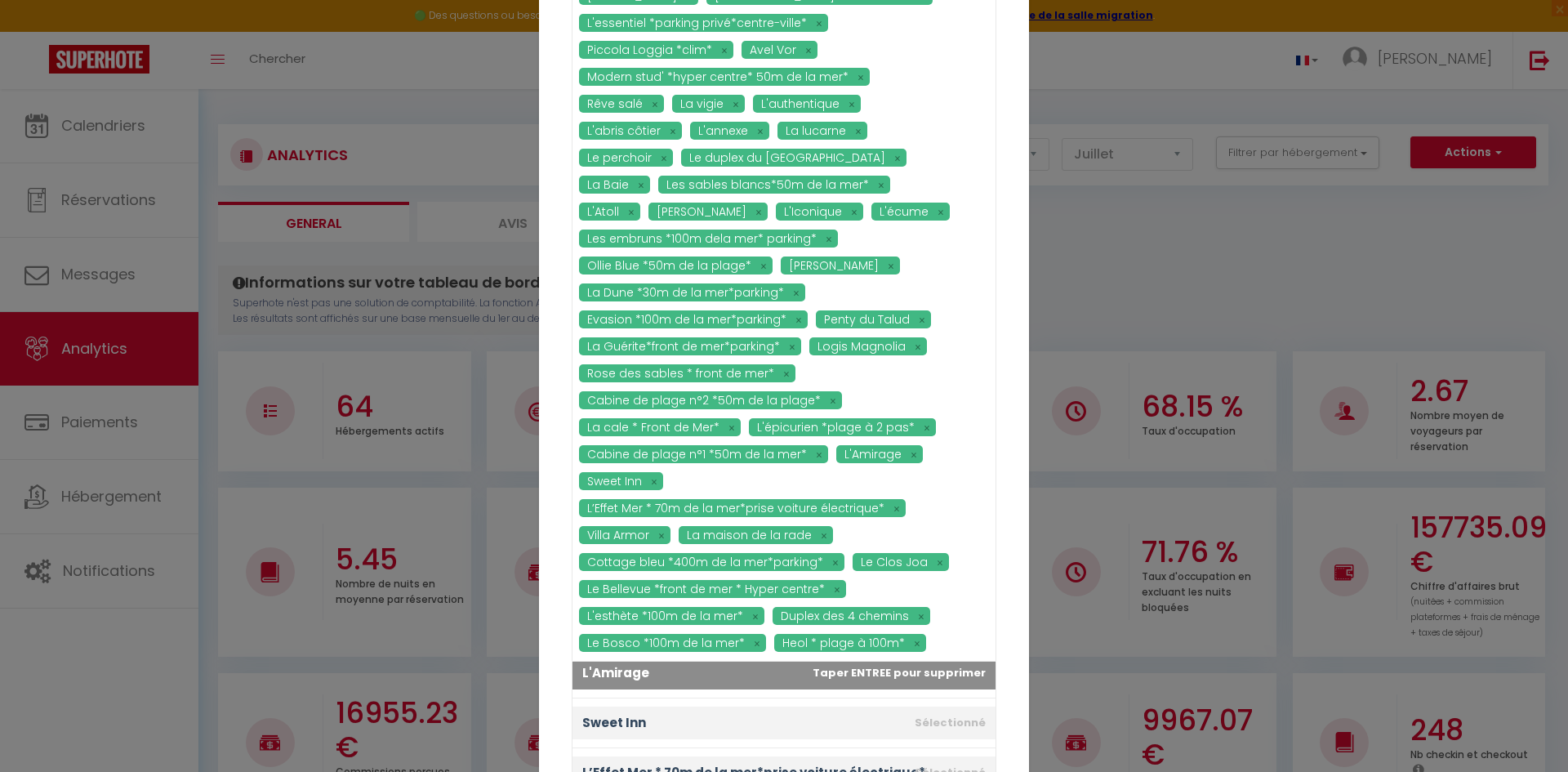
click at [733, 676] on ul "Lorient Urbana *centre ville* Le 12 L'Arty Le Citadin *2min gare*centre ville* …" at bounding box center [784, 274] width 423 height 3638
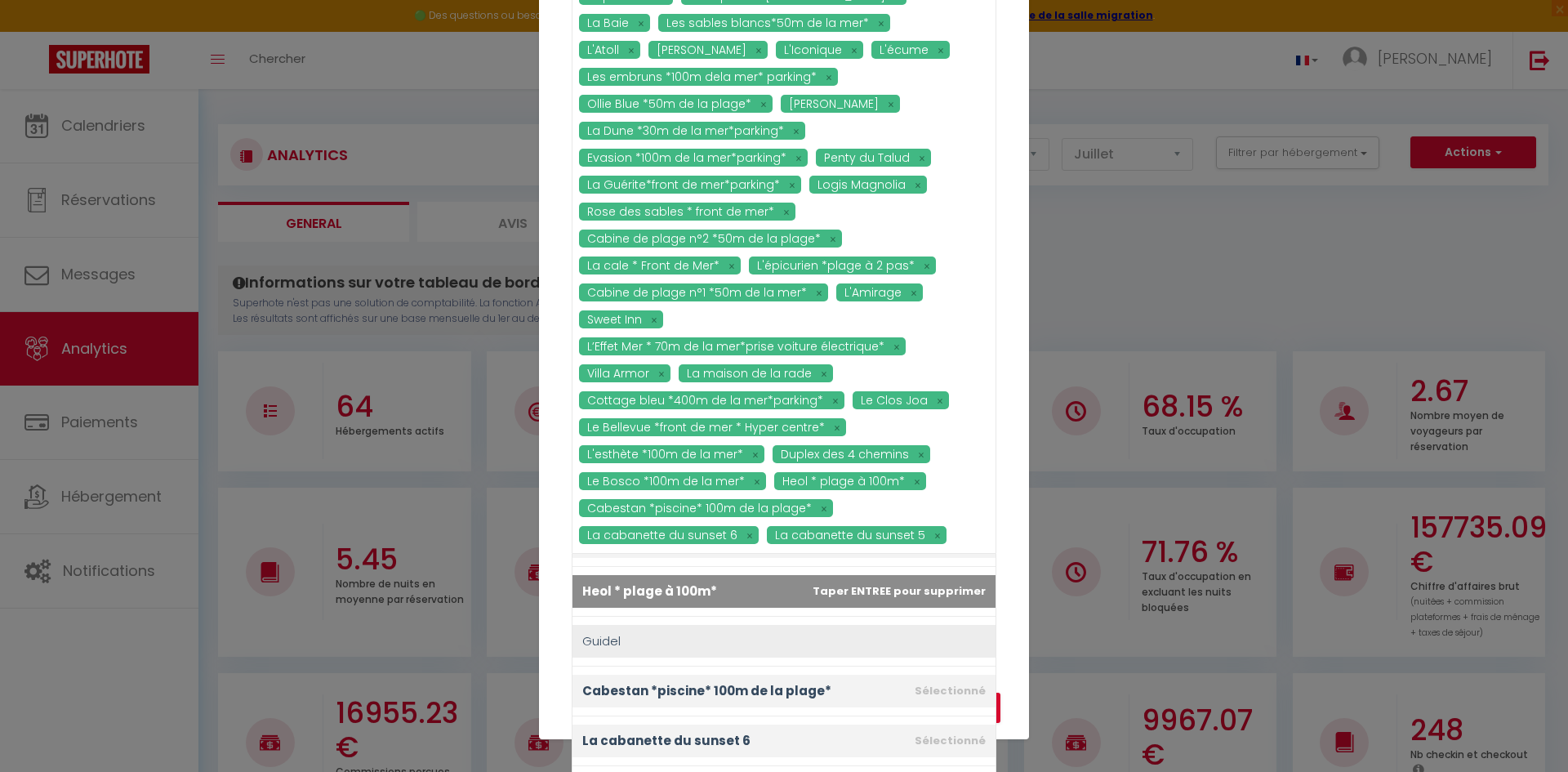
scroll to position [274, 0]
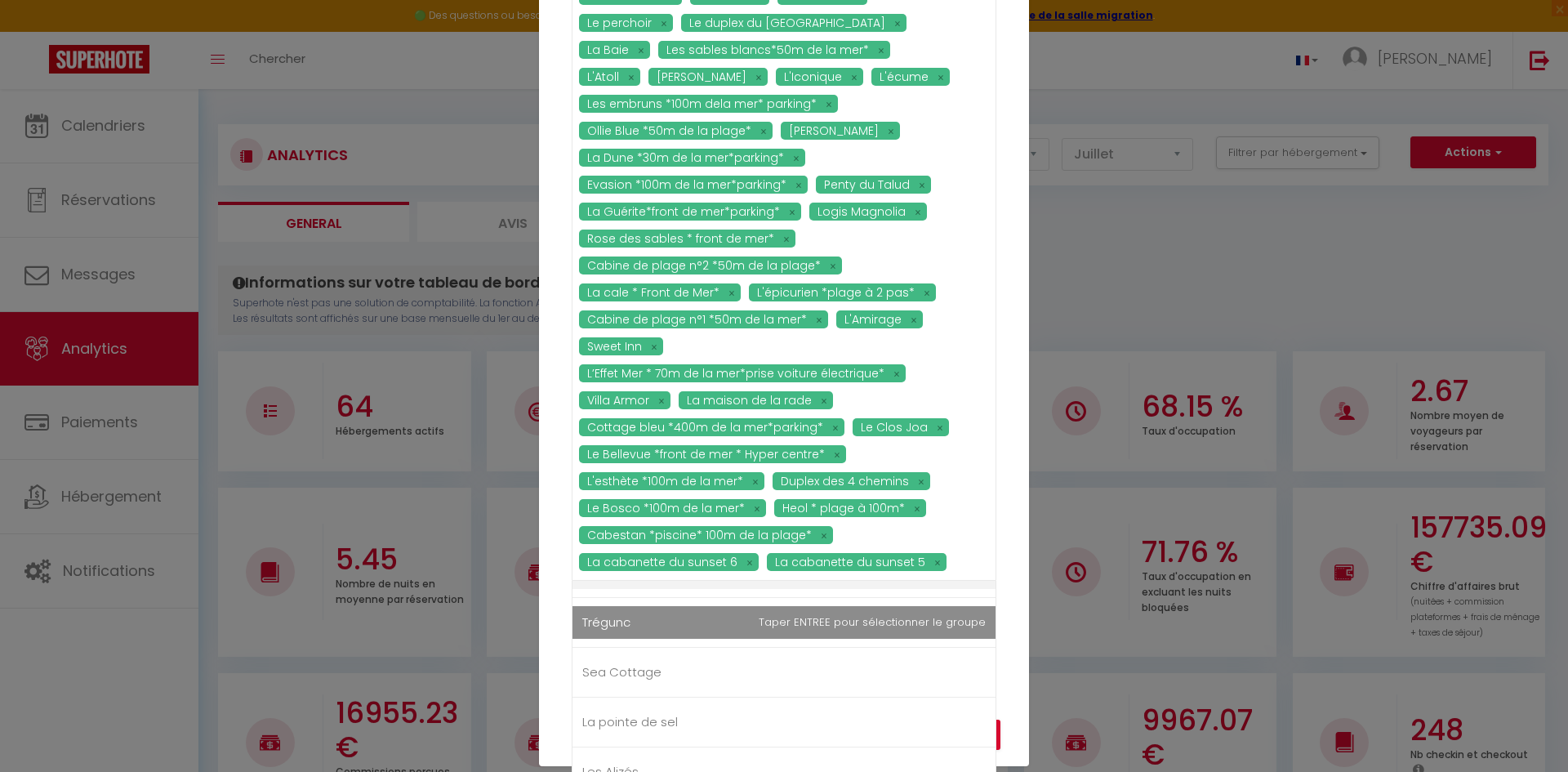
scroll to position [260, 0]
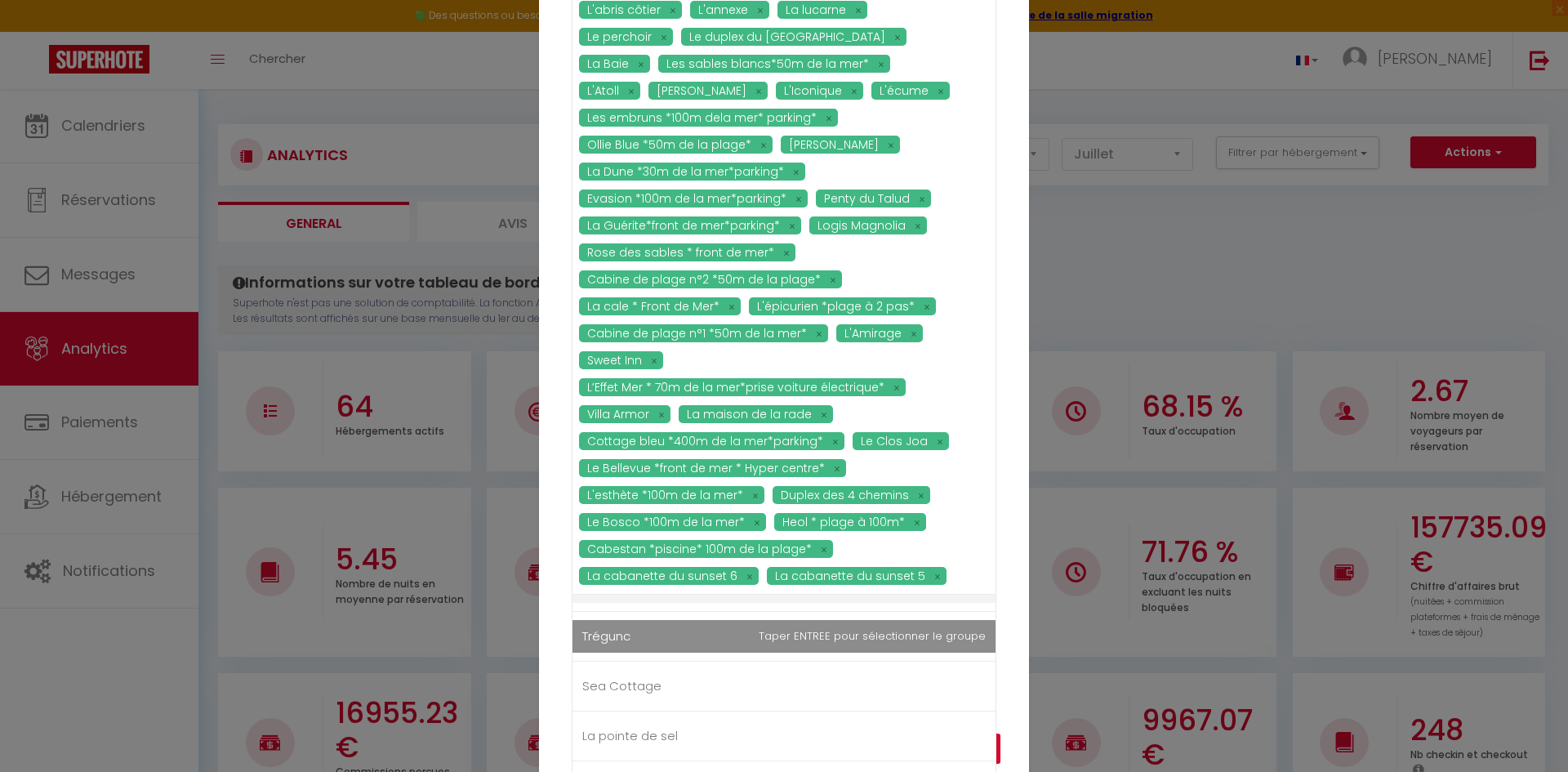
click at [730, 628] on li "Trégunc" at bounding box center [784, 636] width 423 height 49
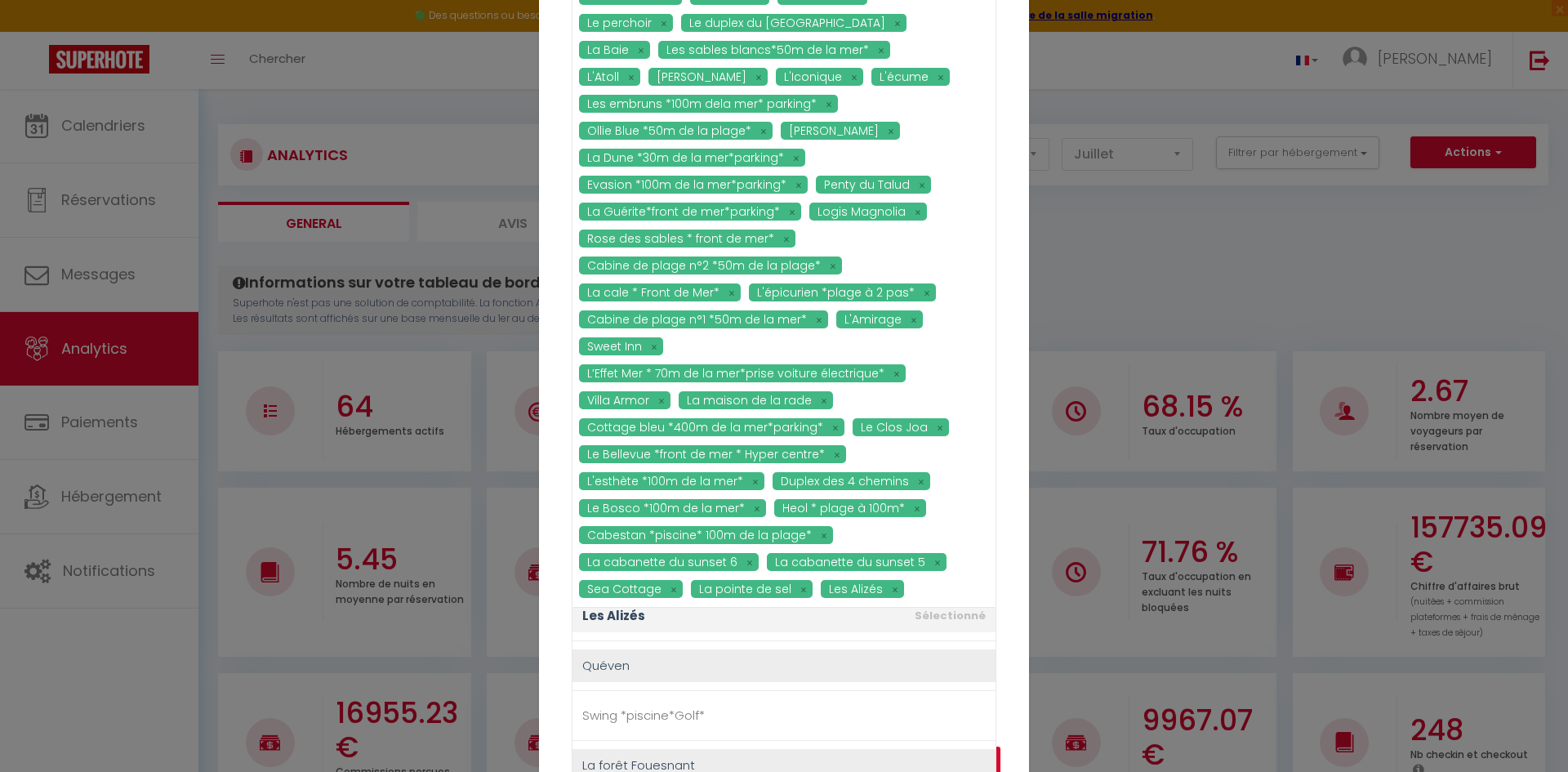
scroll to position [3267, 0]
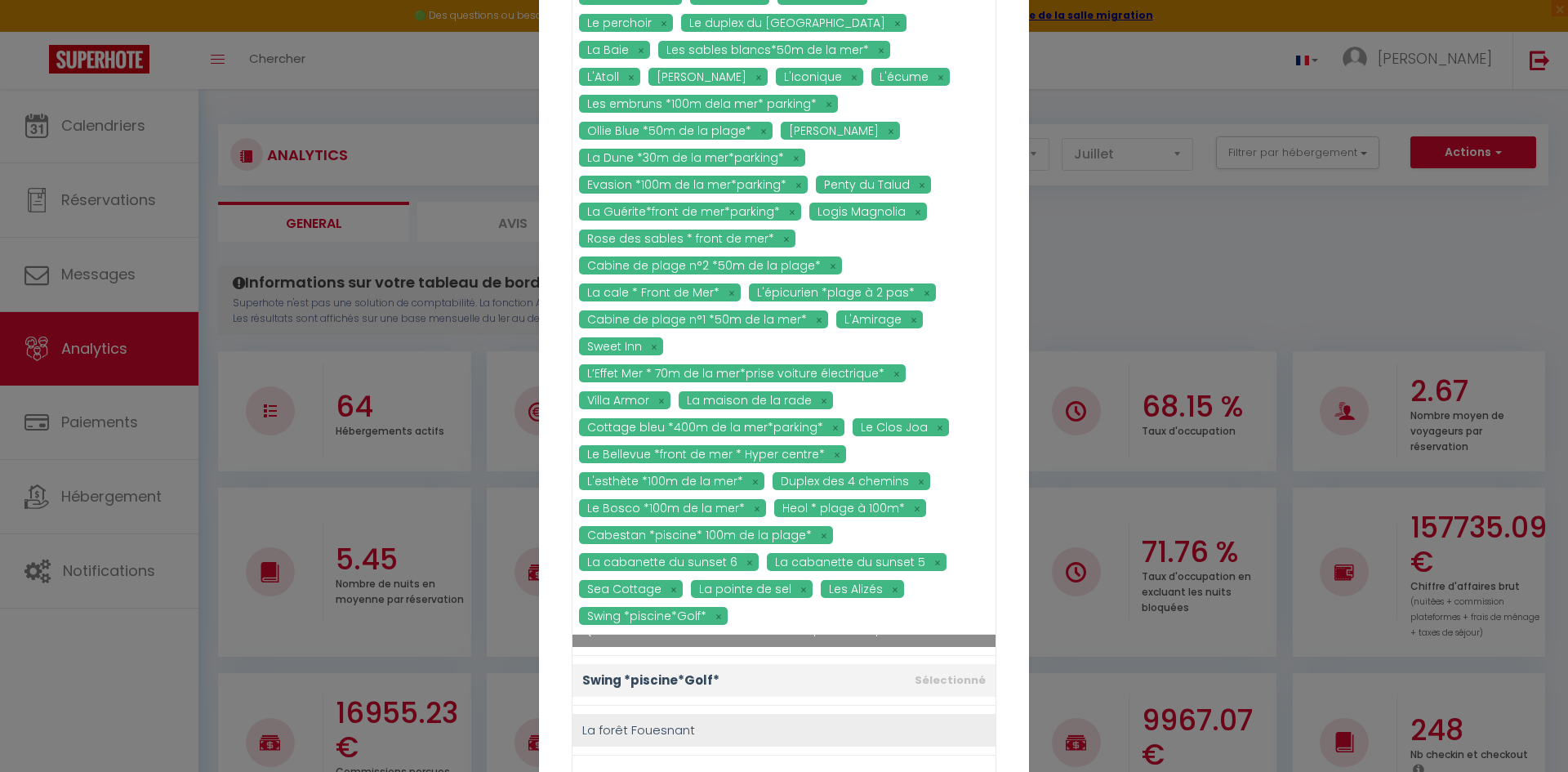
click at [729, 617] on div "Urbana *centre ville* Le 12 L'Arty Le Citadin *2min gare*centre ville* terrasse…" at bounding box center [783, 173] width 424 height 925
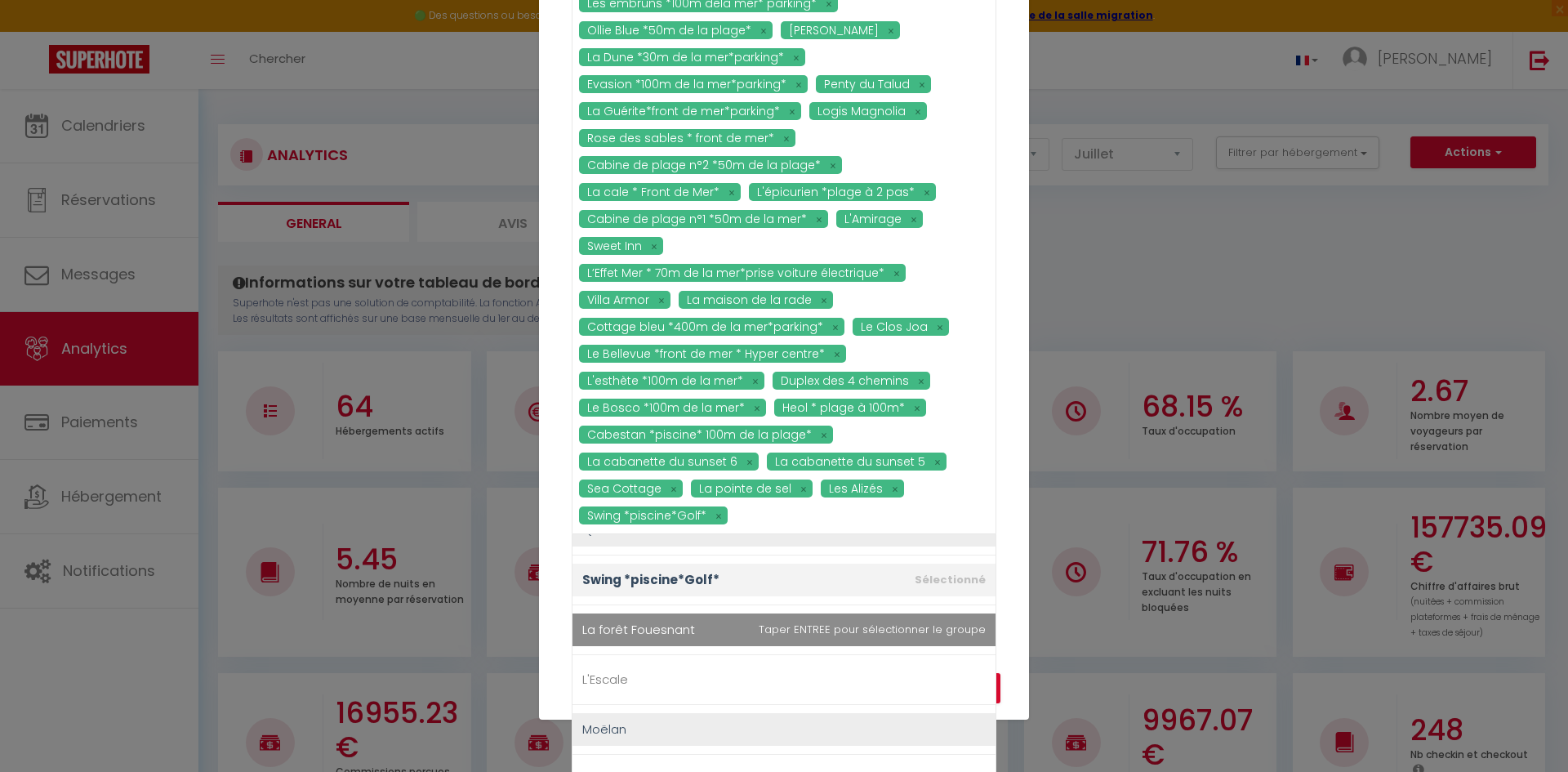
scroll to position [355, 0]
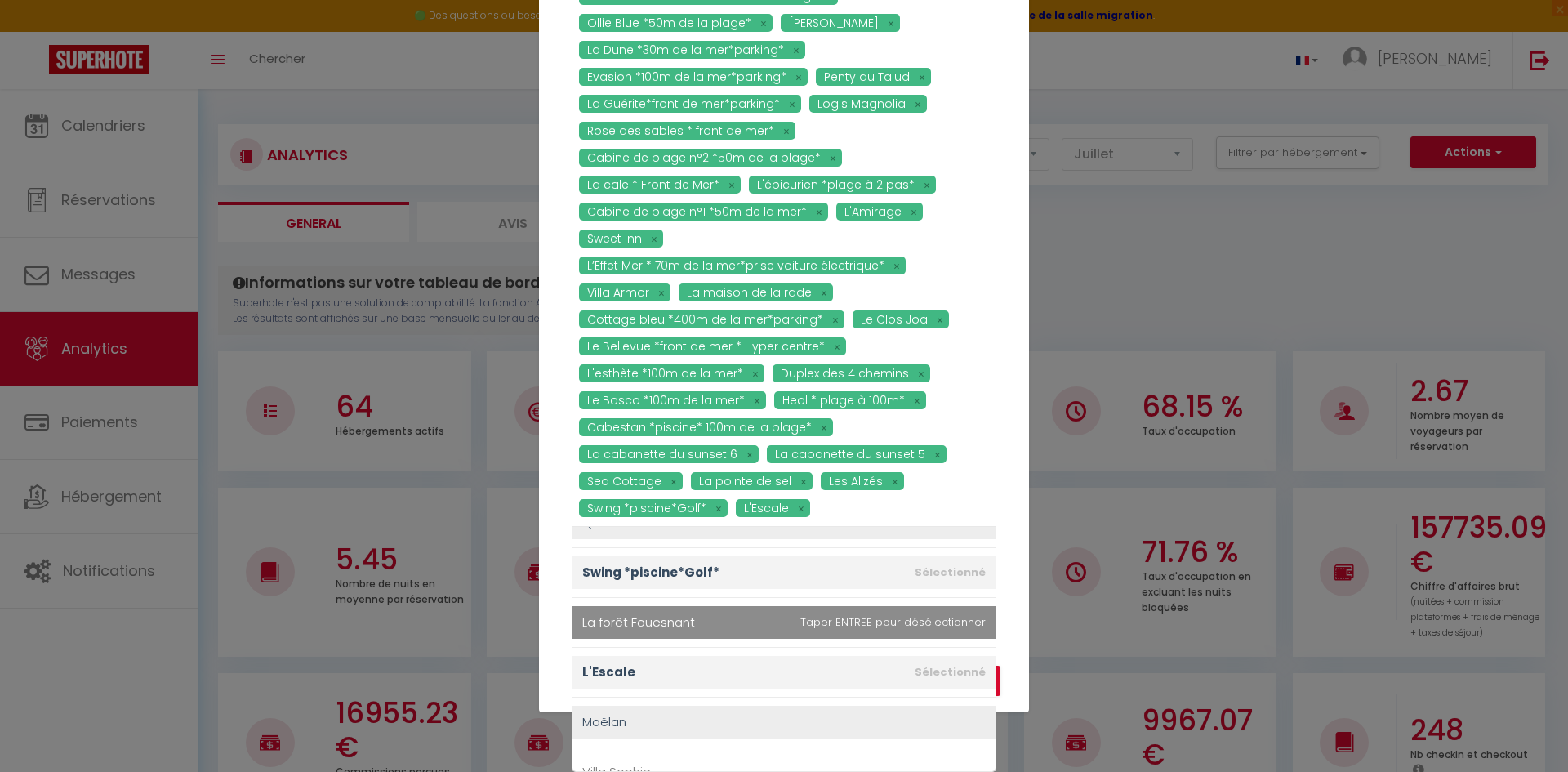
click at [734, 630] on span "La forêt Fouesnant" at bounding box center [784, 622] width 423 height 32
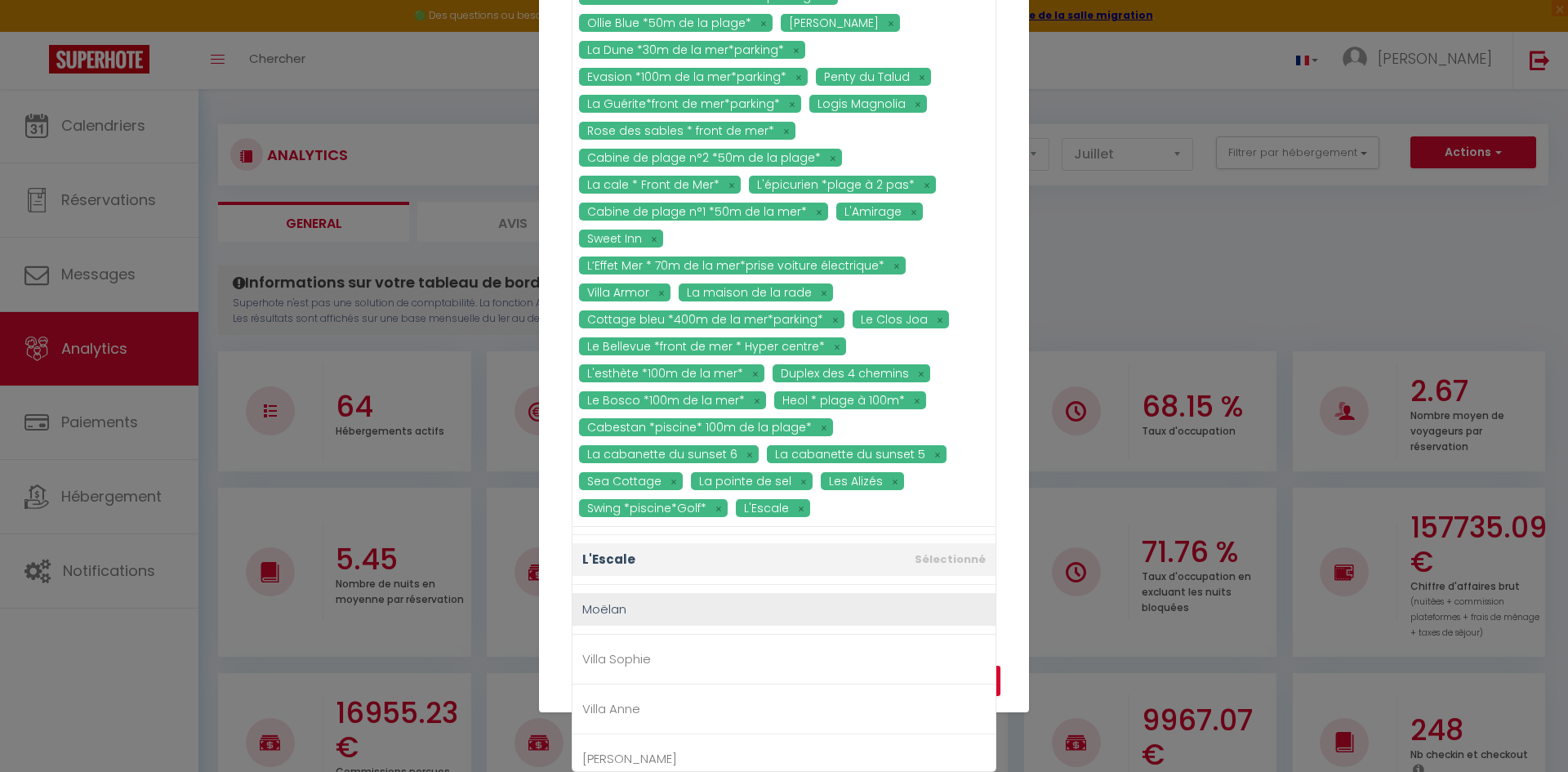
scroll to position [3394, 0]
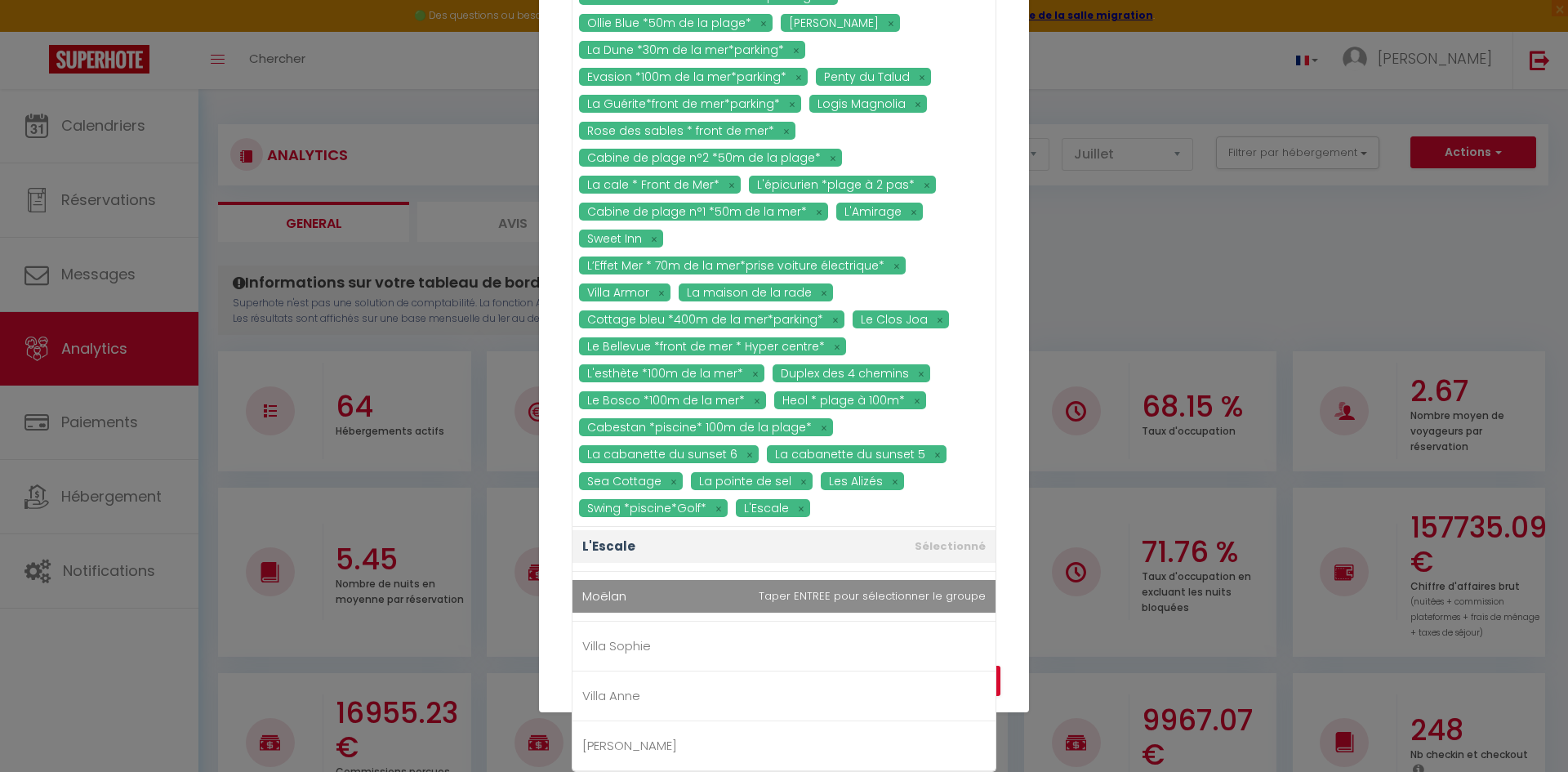
click at [733, 609] on span "Moëlan" at bounding box center [784, 596] width 423 height 32
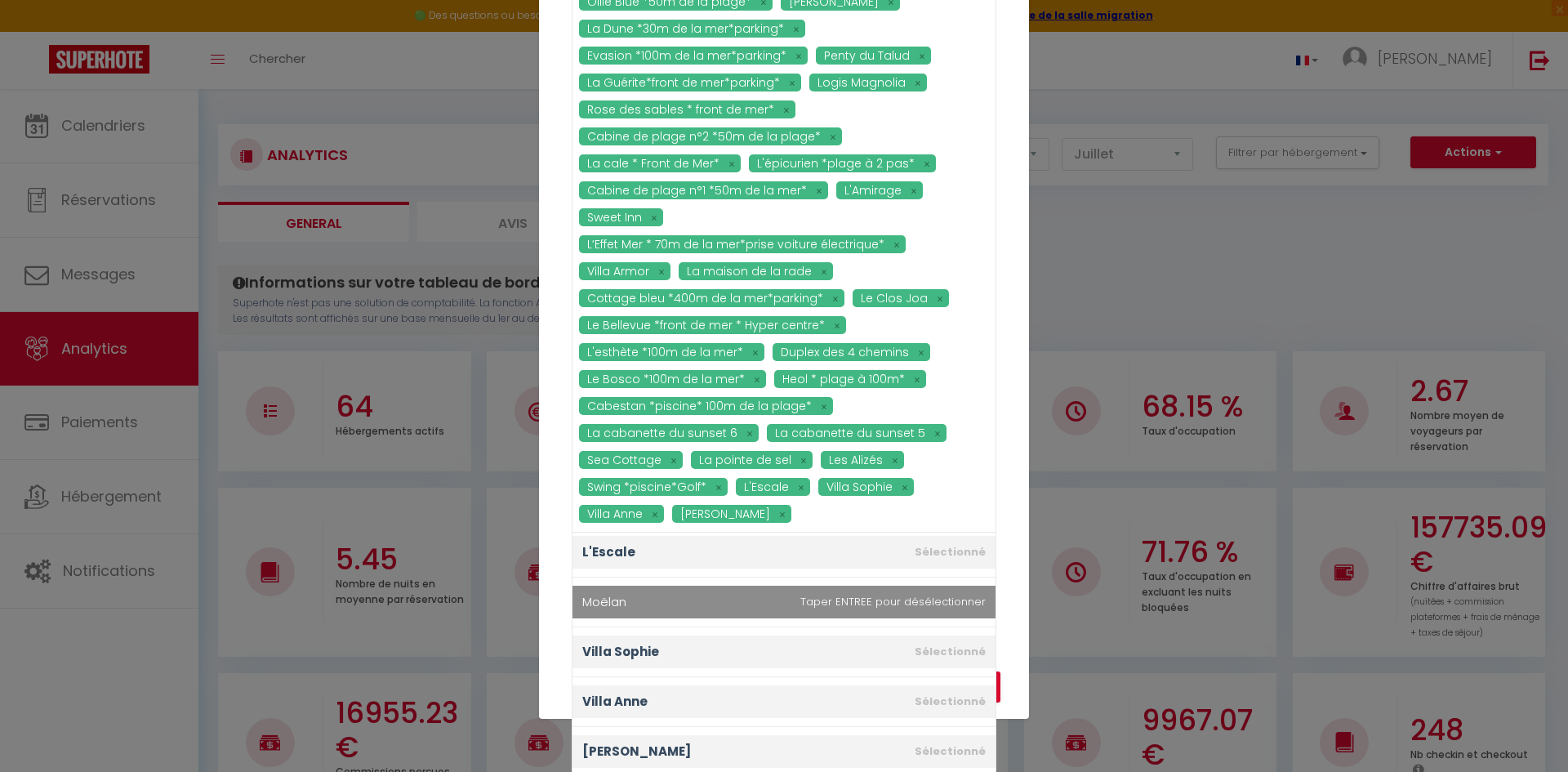
scroll to position [368, 0]
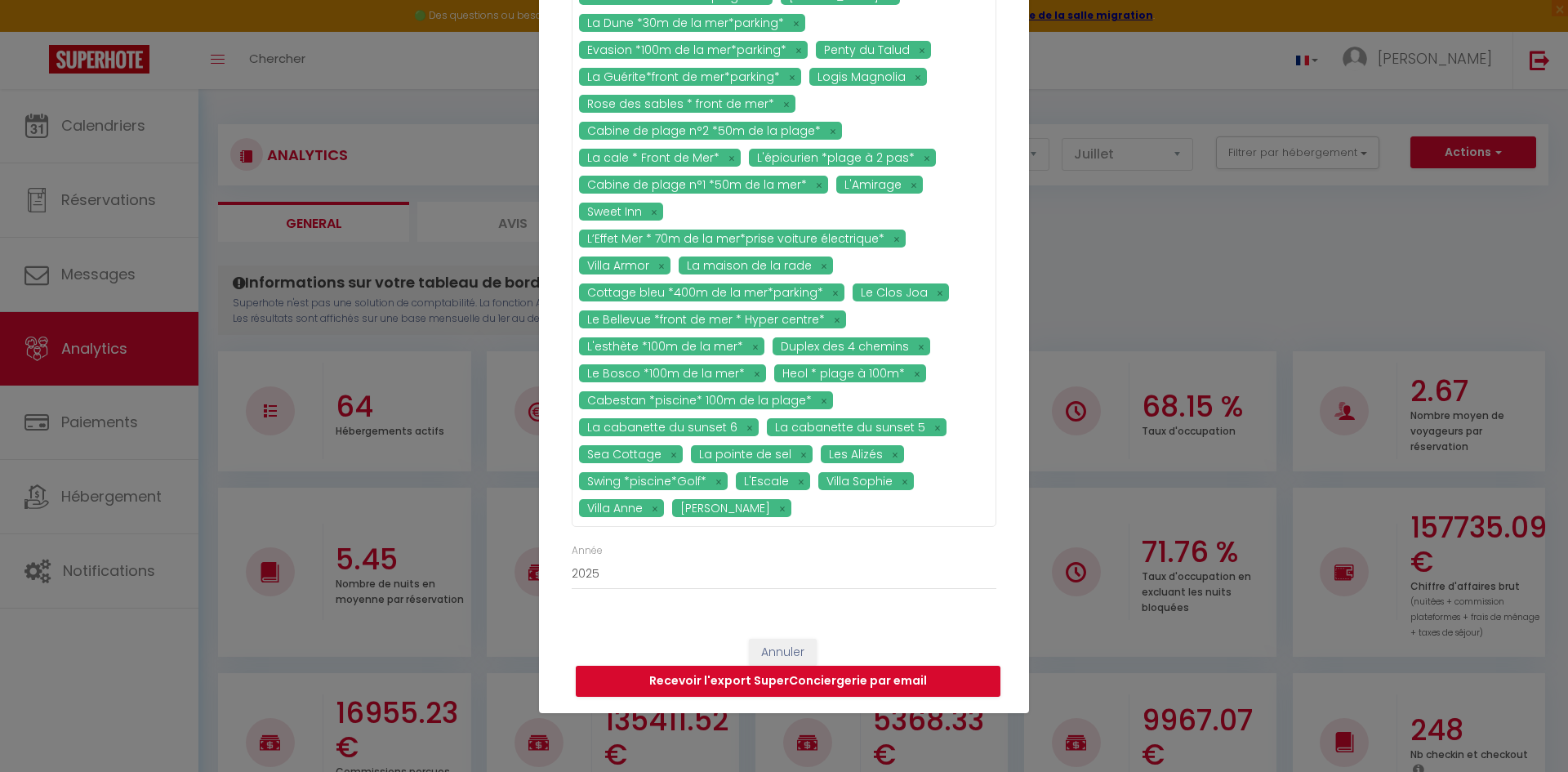
click at [1015, 500] on div "Email jessica@lodgeconciergerie.fr Urbana *centre ville* Le 12 L'Arty Le Citadi…" at bounding box center [784, 60] width 490 height 1125
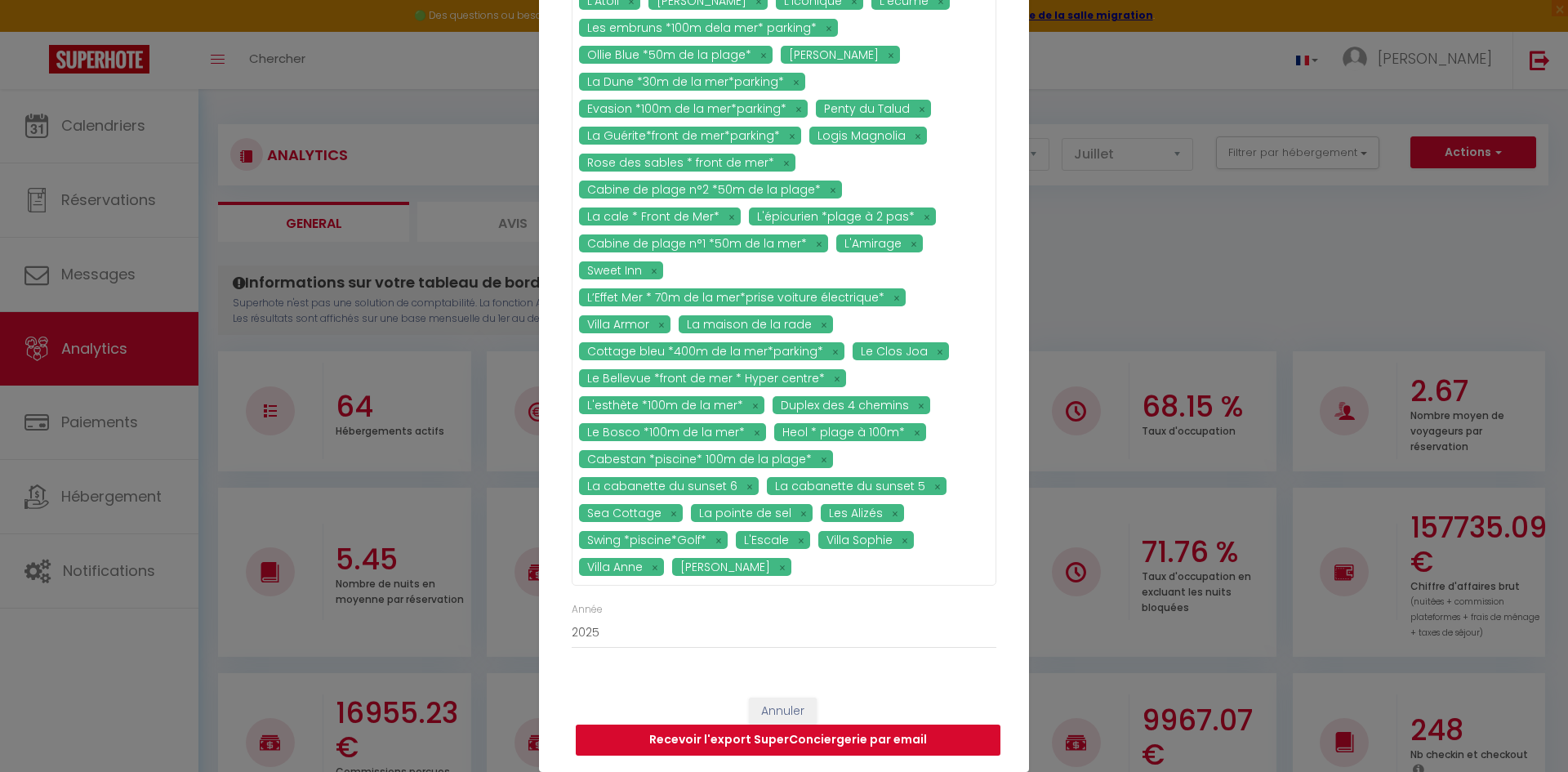
click at [683, 733] on button "Recevoir l'export SuperConciergerie par email" at bounding box center [788, 740] width 424 height 31
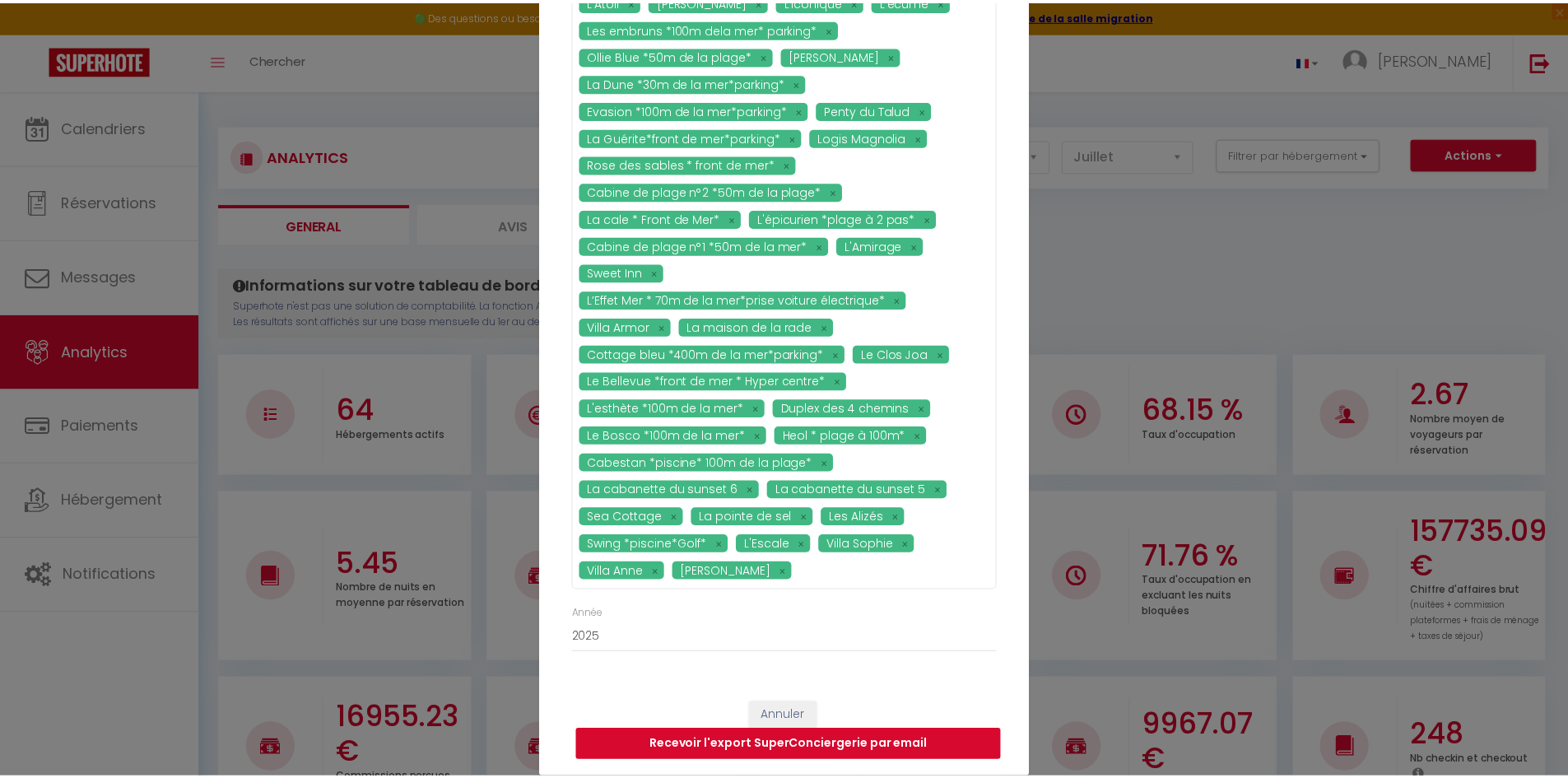
scroll to position [303, 0]
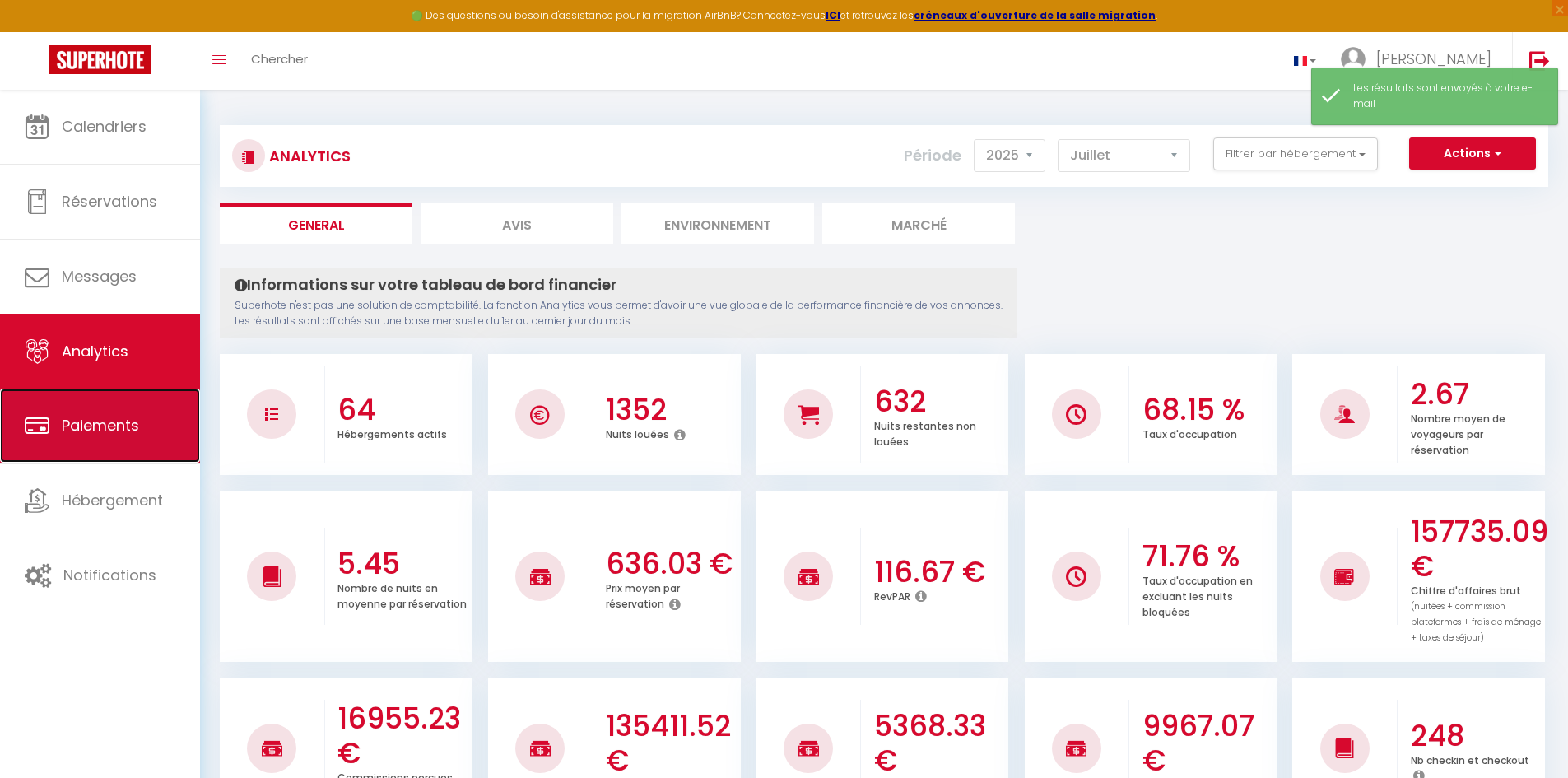
click at [133, 423] on span "Paiements" at bounding box center [100, 426] width 77 height 21
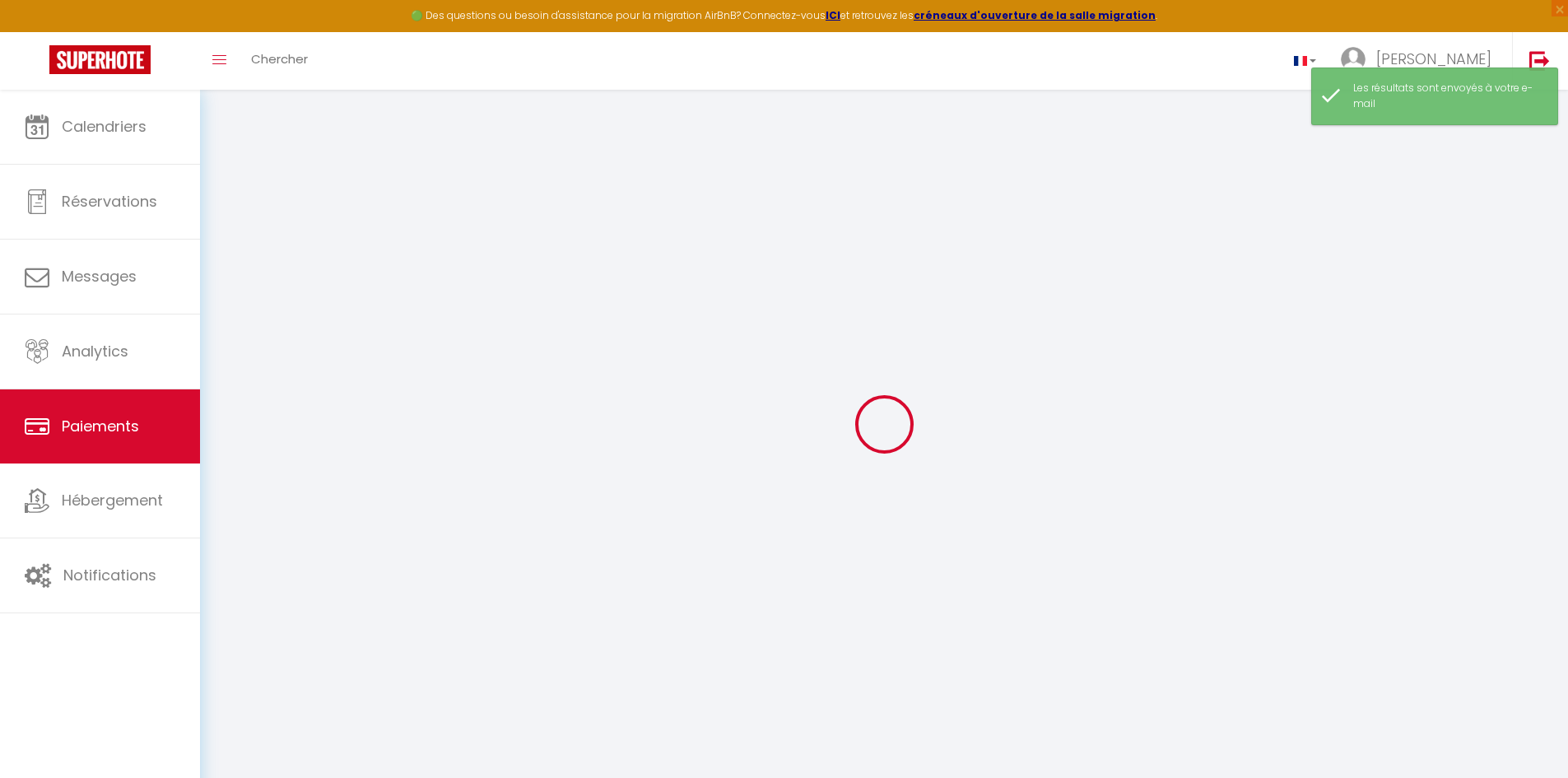
select select "2"
select select "0"
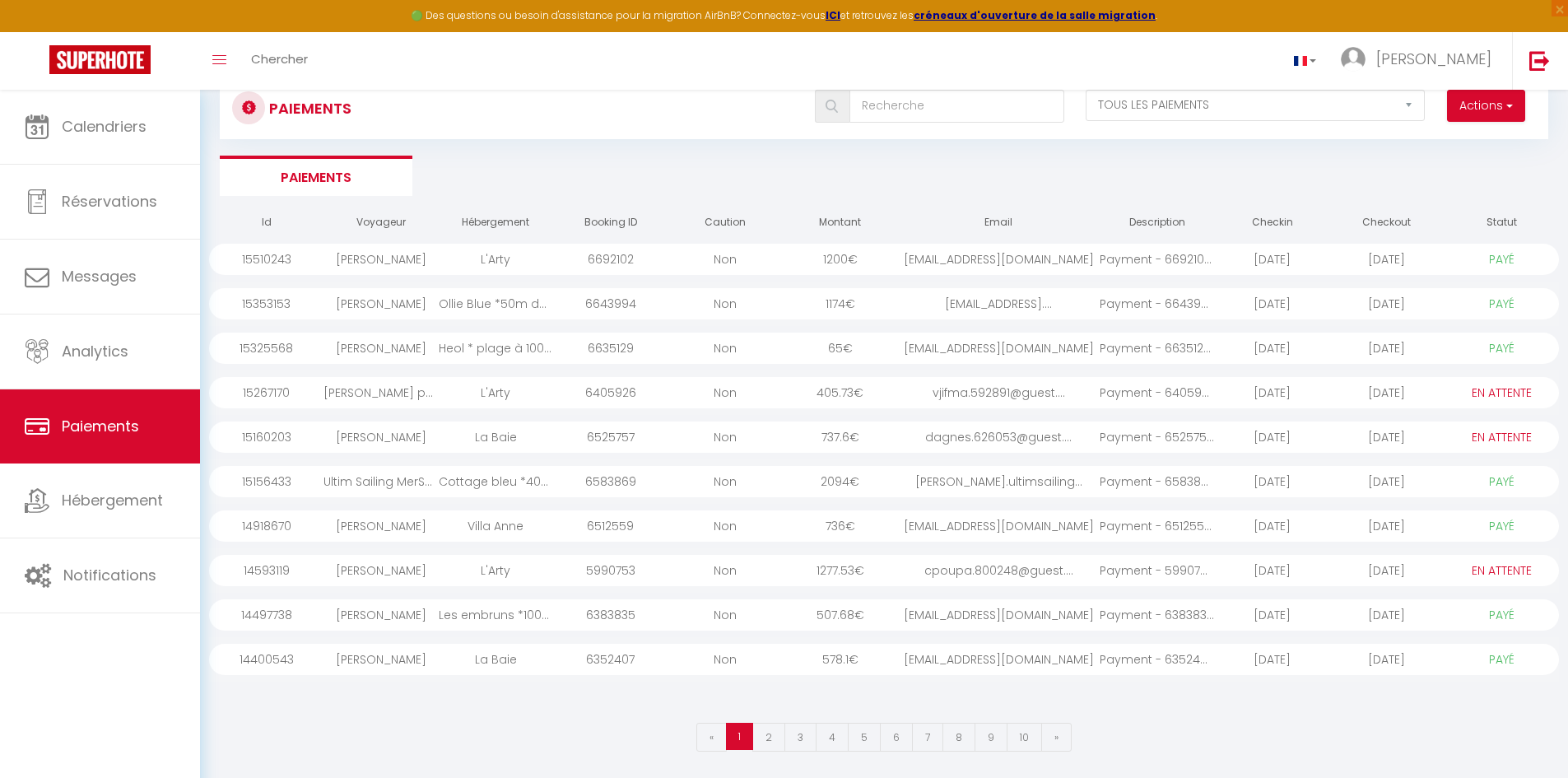
scroll to position [8, 0]
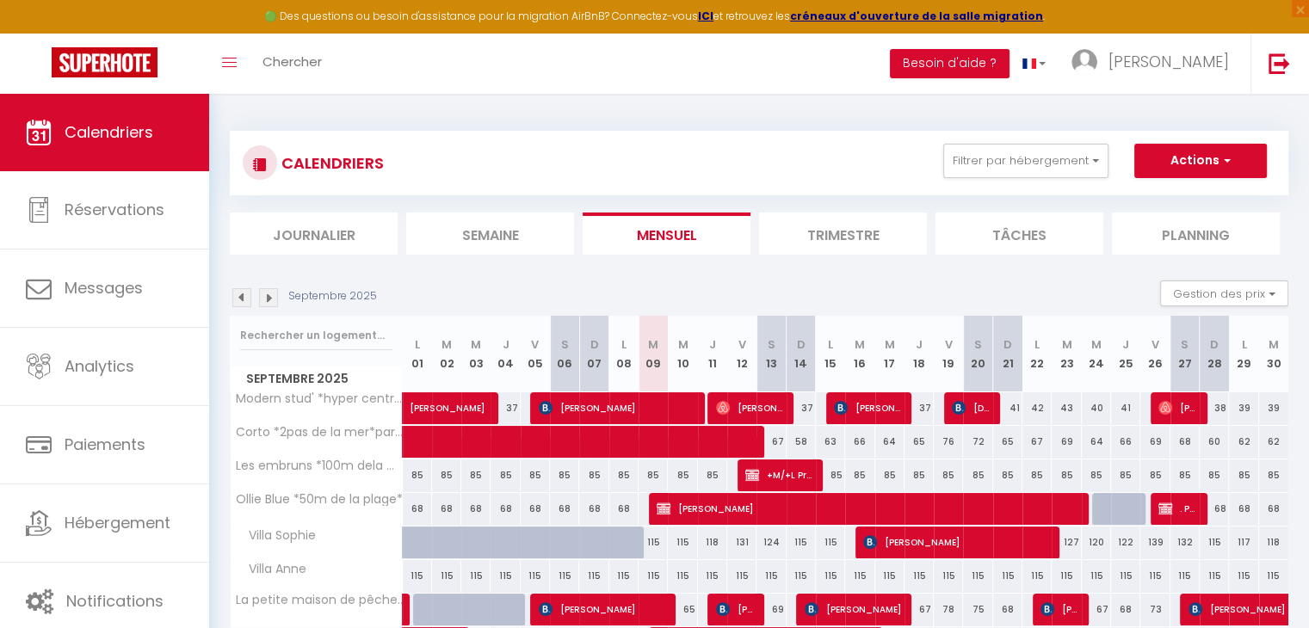
click at [241, 301] on img at bounding box center [241, 297] width 19 height 19
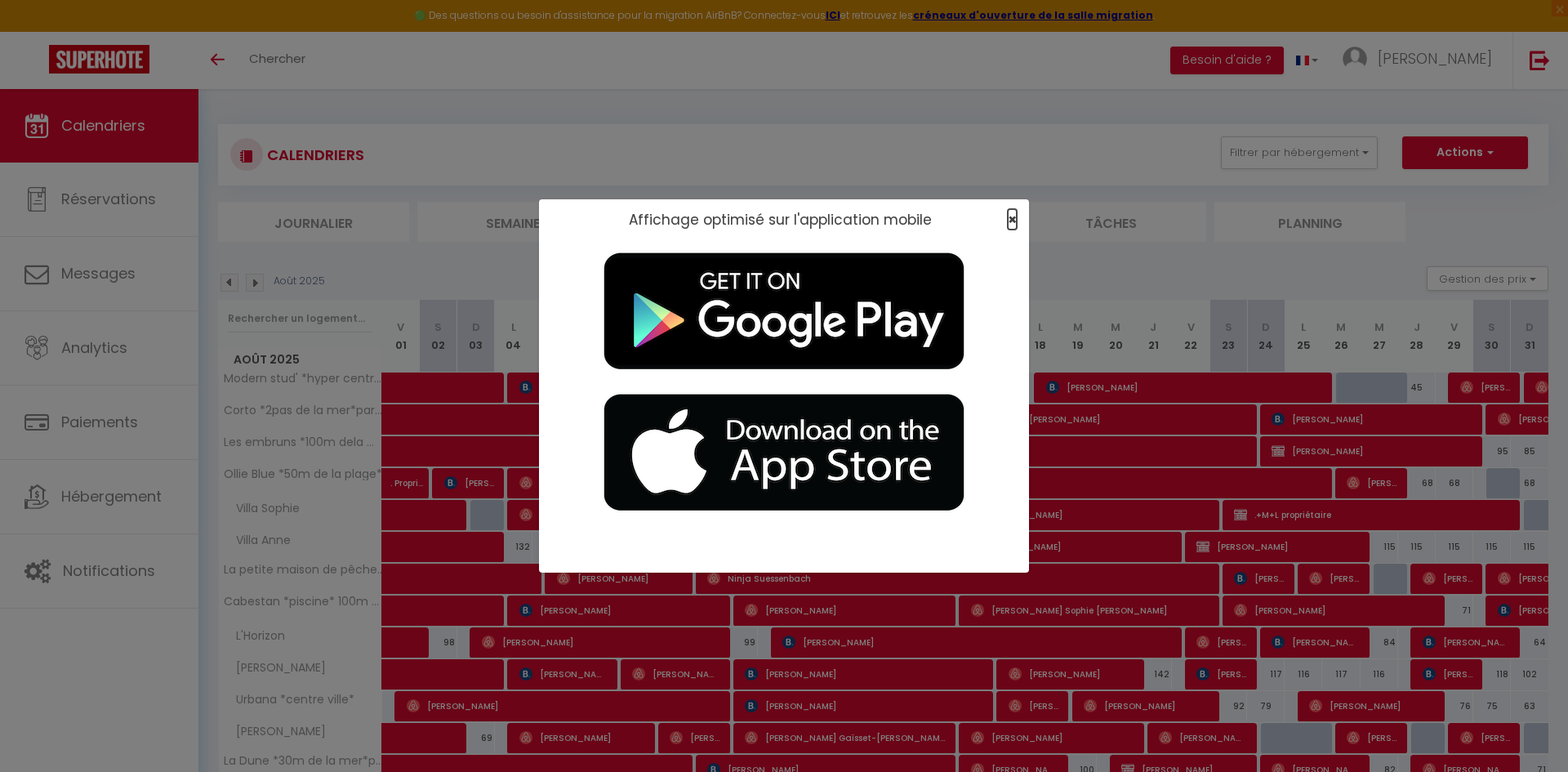
click at [1009, 214] on span "×" at bounding box center [1012, 219] width 9 height 21
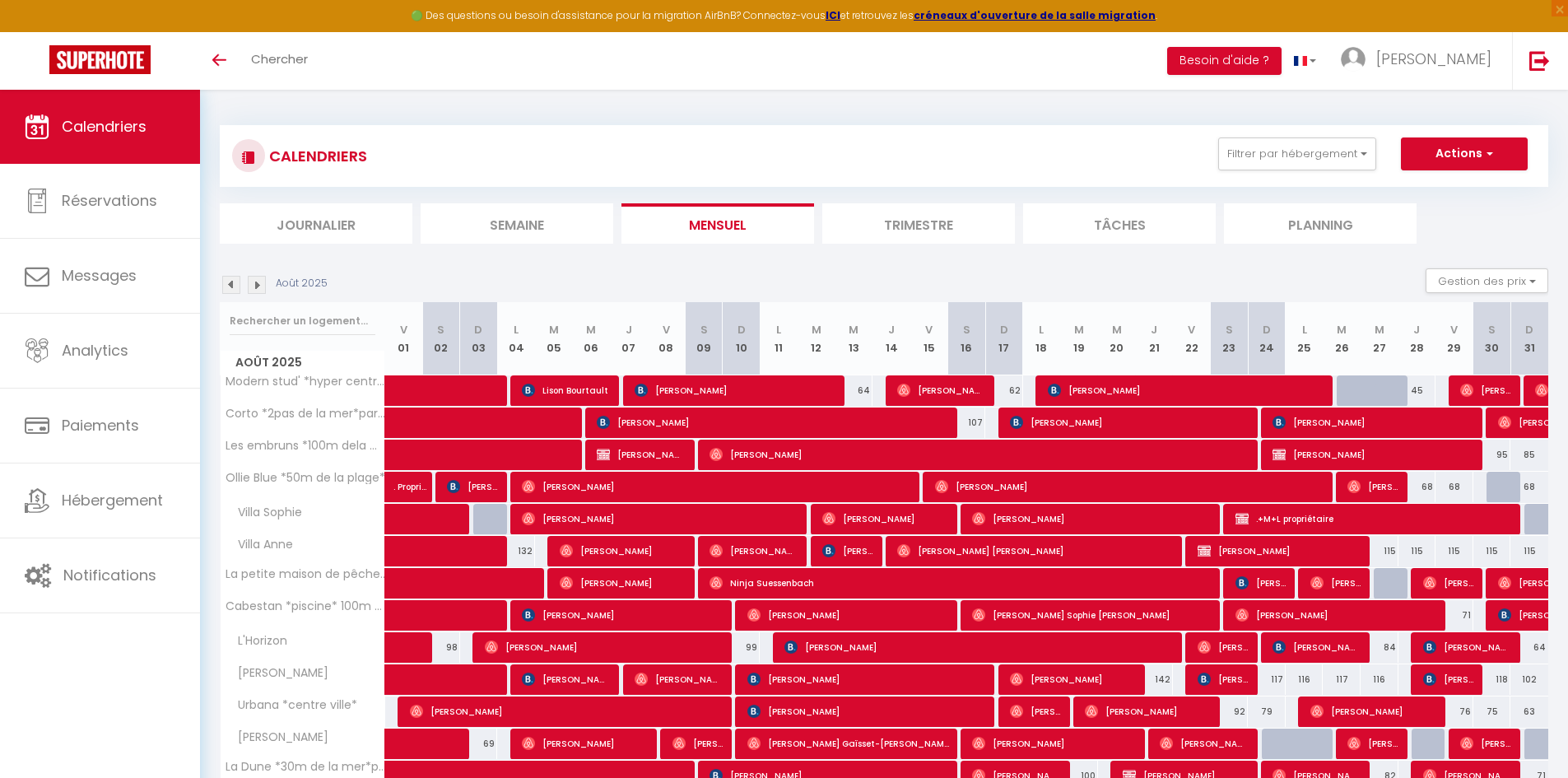
click at [228, 290] on img at bounding box center [231, 284] width 18 height 18
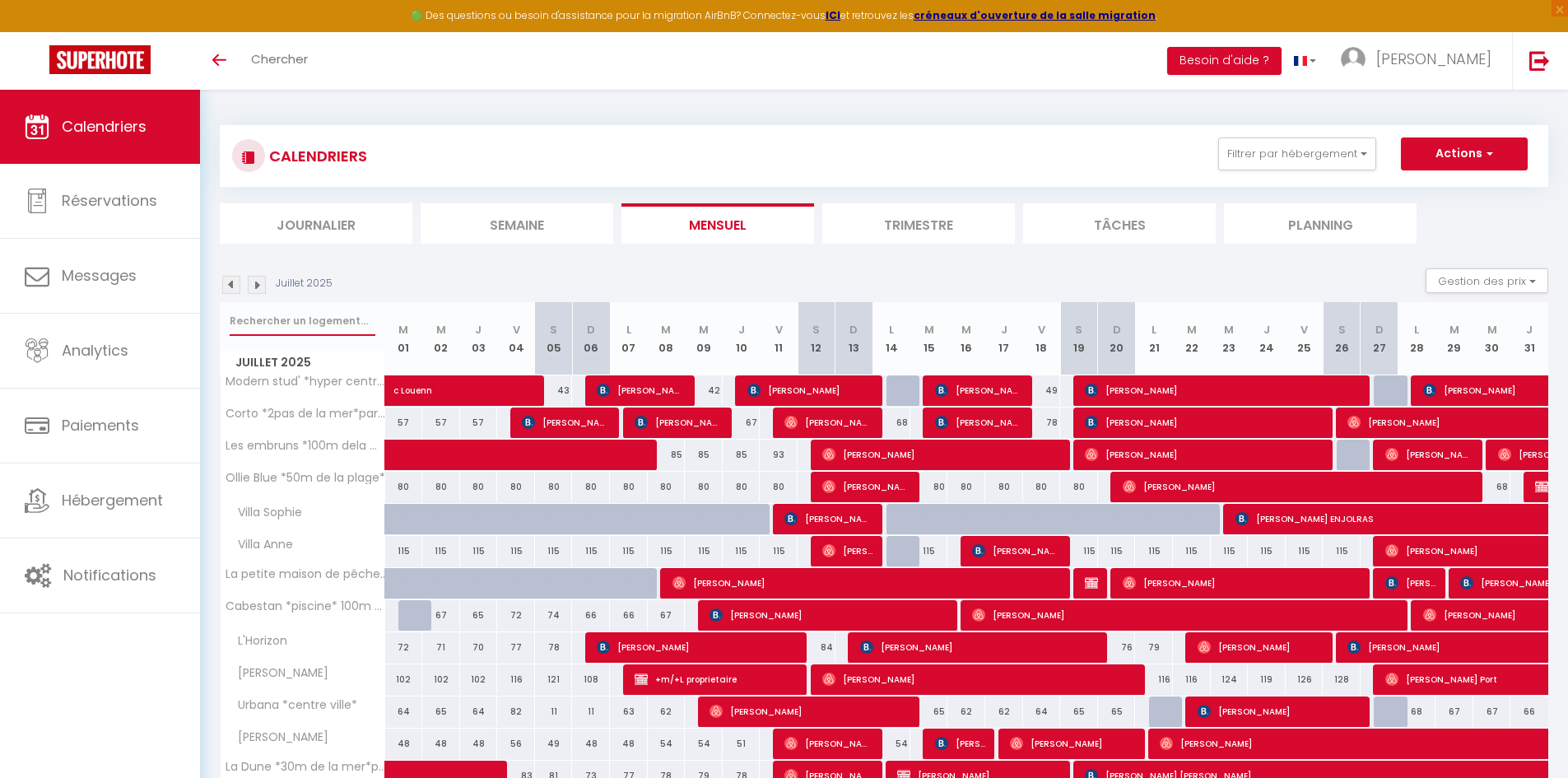
click at [280, 313] on input "text" at bounding box center [302, 321] width 145 height 30
type input "vigie"
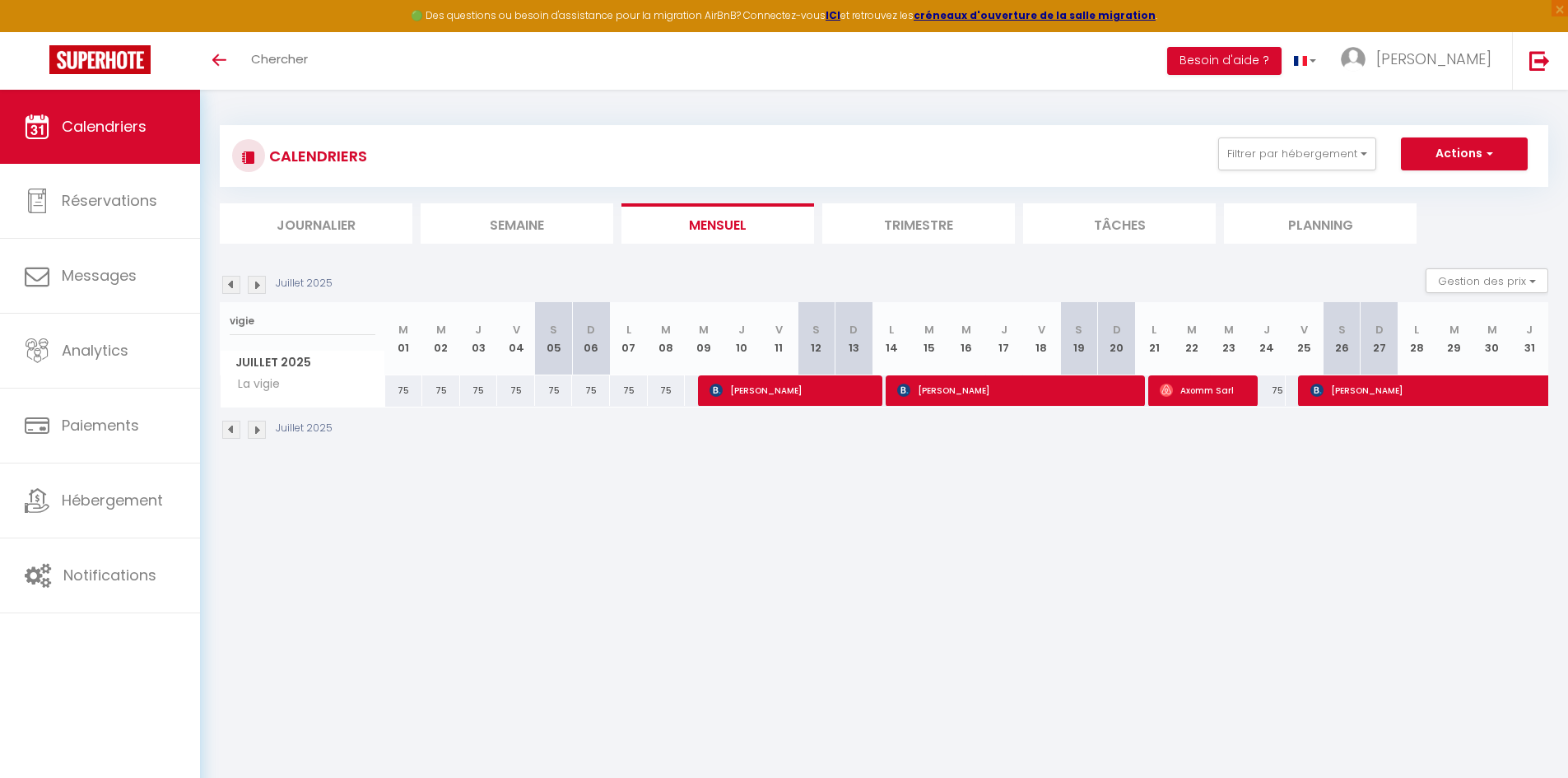
click at [253, 285] on img at bounding box center [256, 284] width 18 height 18
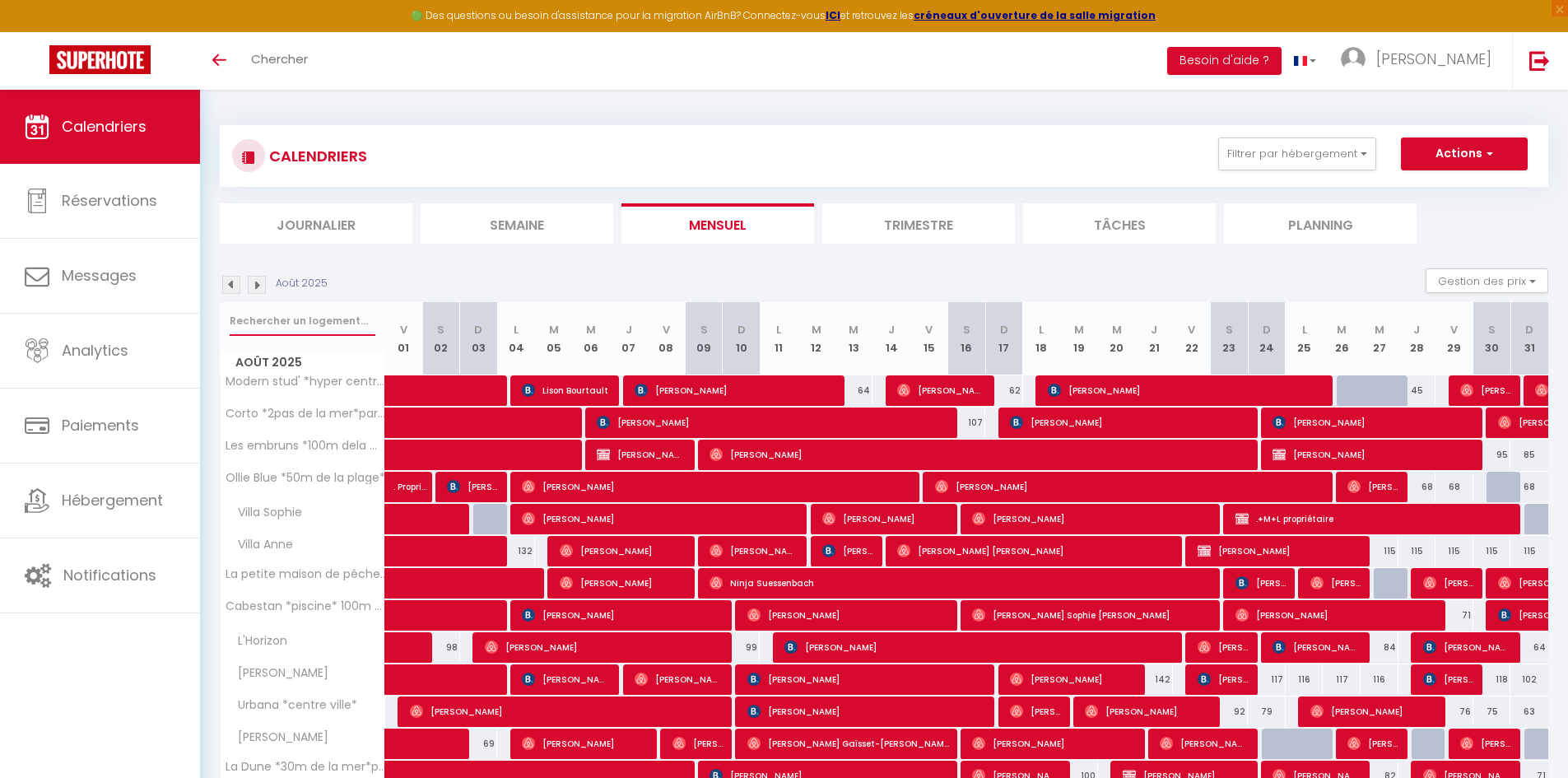
click at [240, 321] on input "text" at bounding box center [302, 321] width 145 height 30
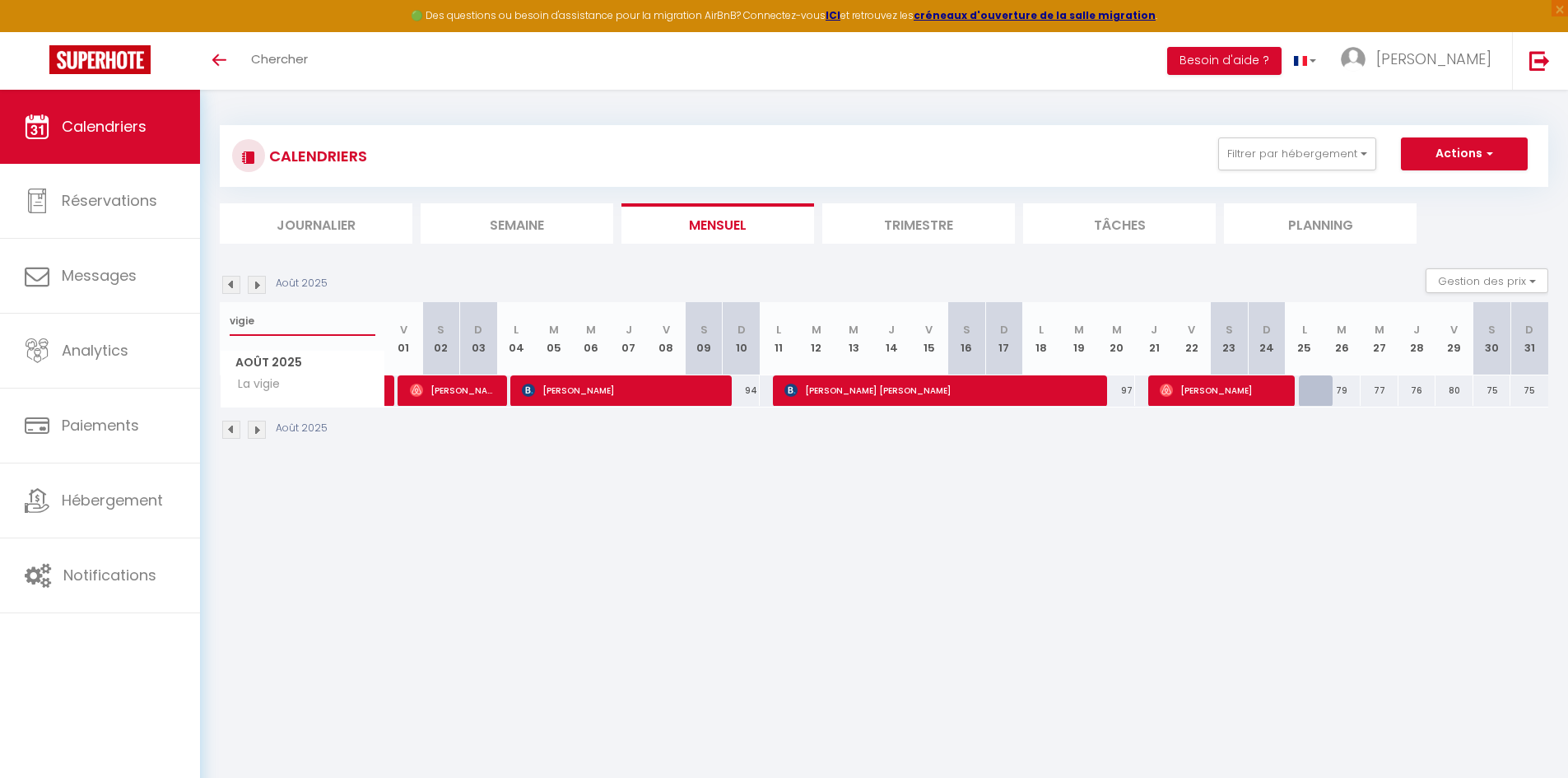
click at [289, 333] on input "vigie" at bounding box center [302, 321] width 145 height 30
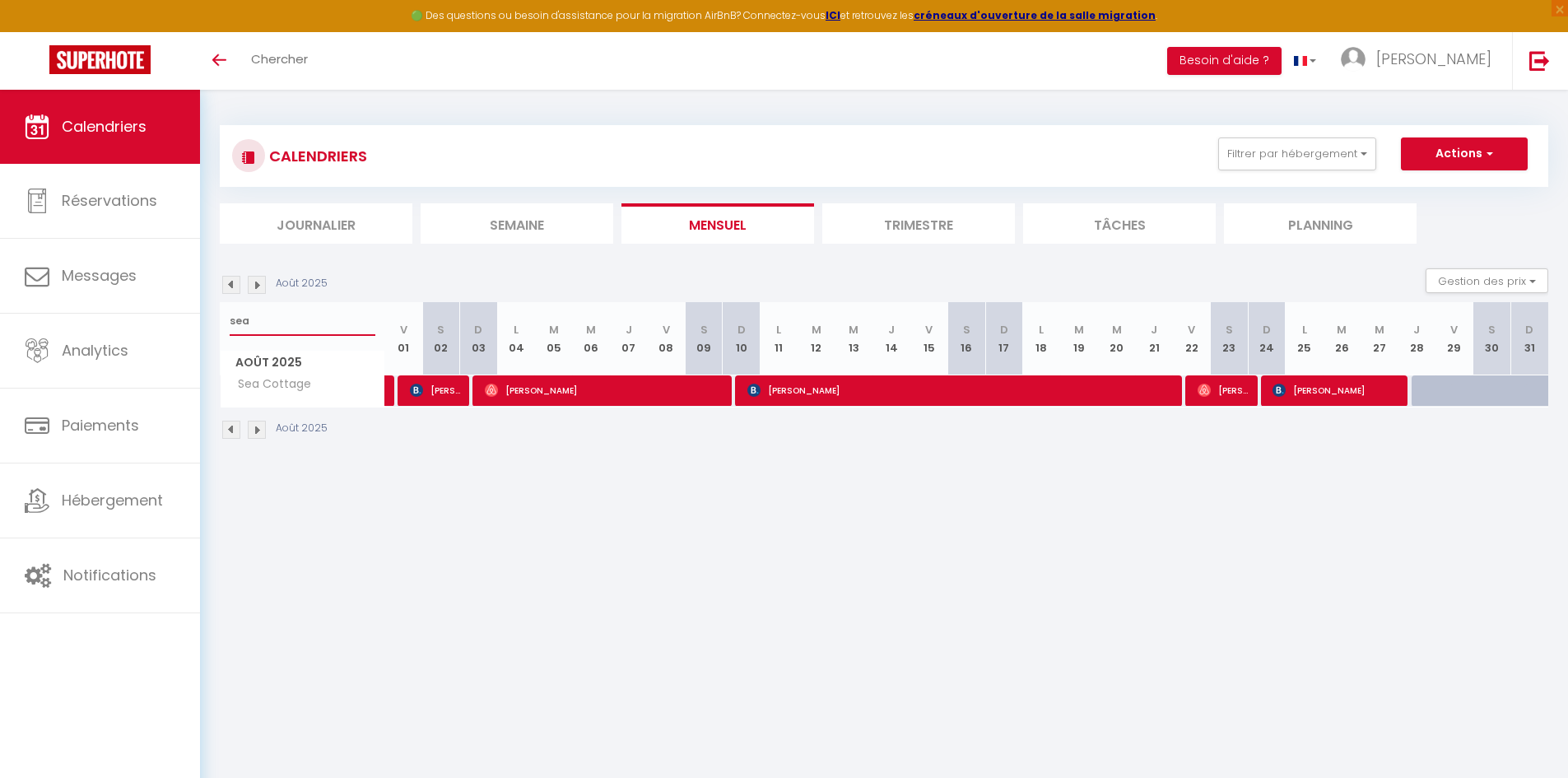
click at [335, 316] on input "sea" at bounding box center [302, 321] width 145 height 30
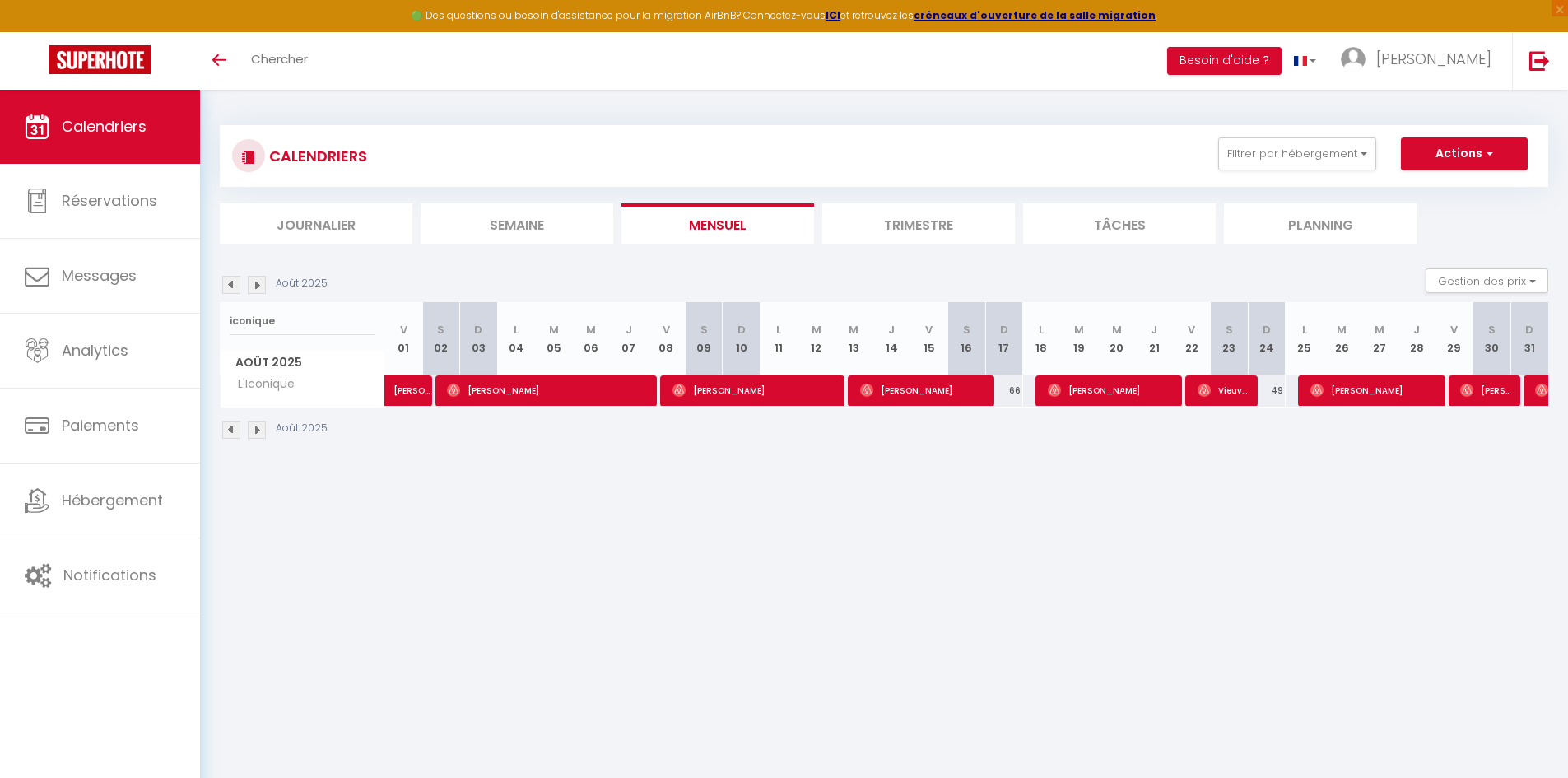
click at [292, 303] on div "iconique" at bounding box center [302, 322] width 164 height 38
drag, startPoint x: 292, startPoint y: 303, endPoint x: 281, endPoint y: 329, distance: 28.2
click at [289, 309] on div "iconique" at bounding box center [302, 322] width 164 height 38
click at [281, 329] on input "iconique" at bounding box center [302, 321] width 145 height 30
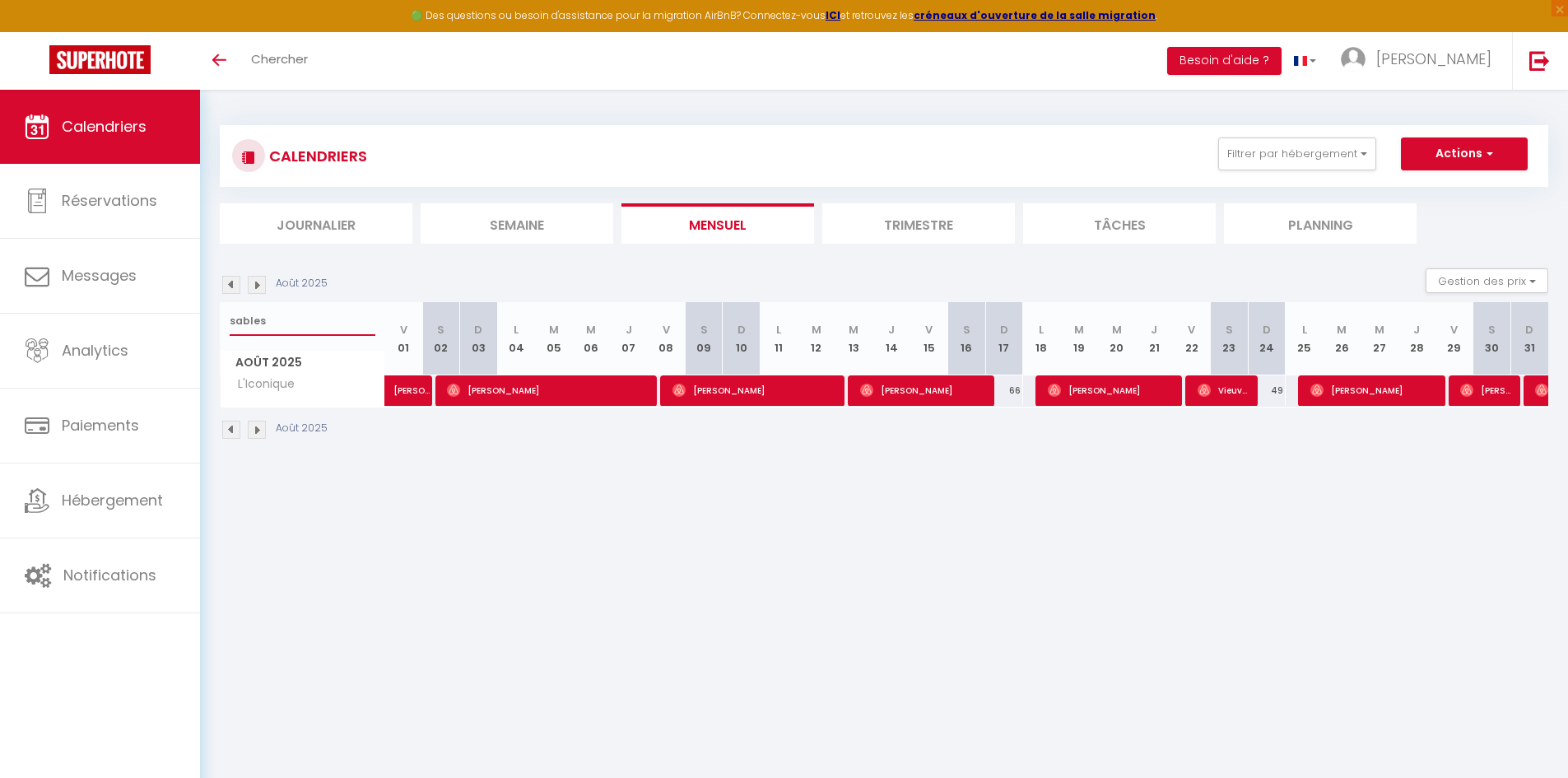
type input "sables"
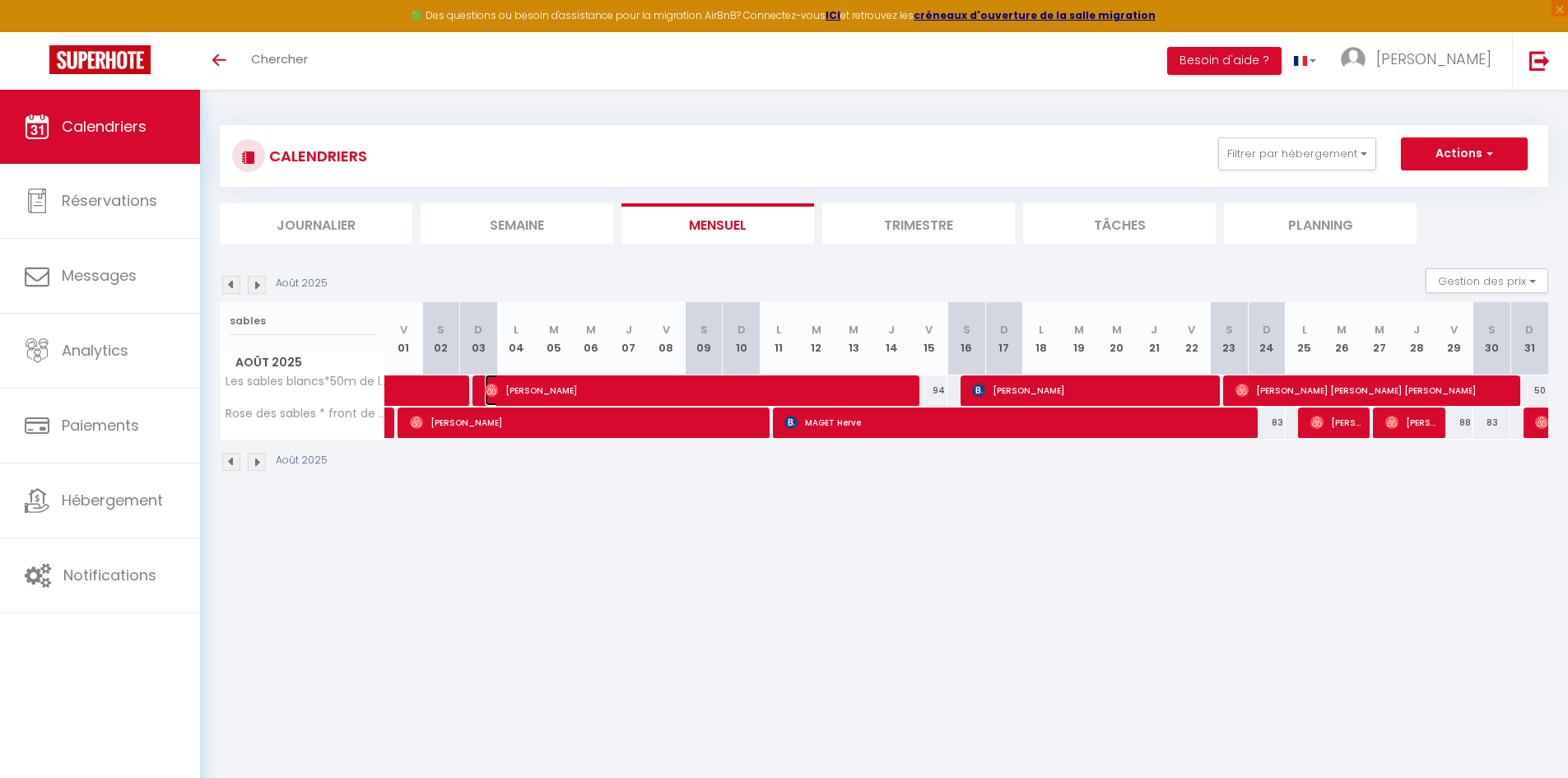
click at [687, 385] on span "[PERSON_NAME]" at bounding box center [699, 389] width 429 height 32
select select "OK"
select select "1"
select select "0"
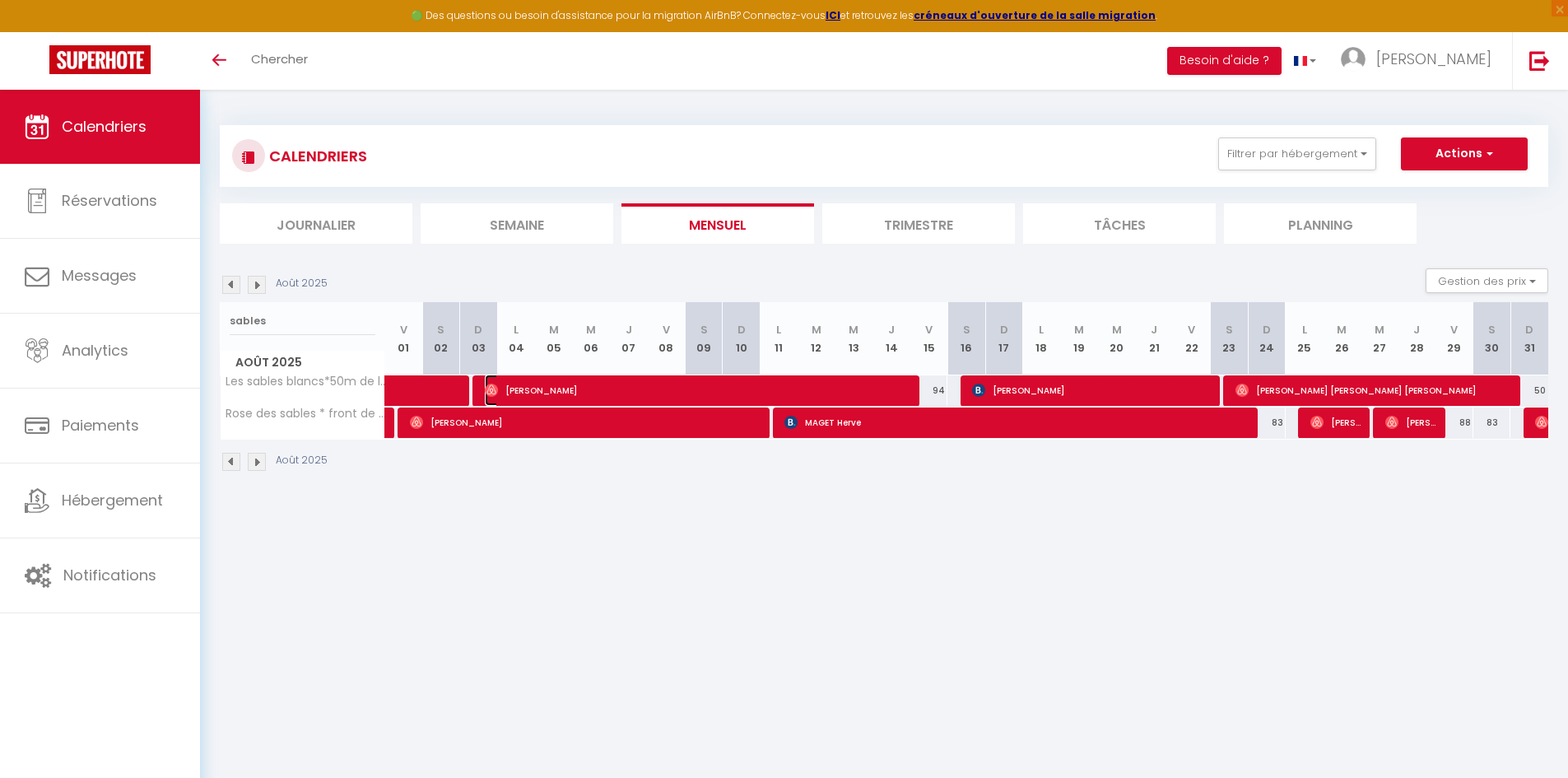
select select "1"
select select
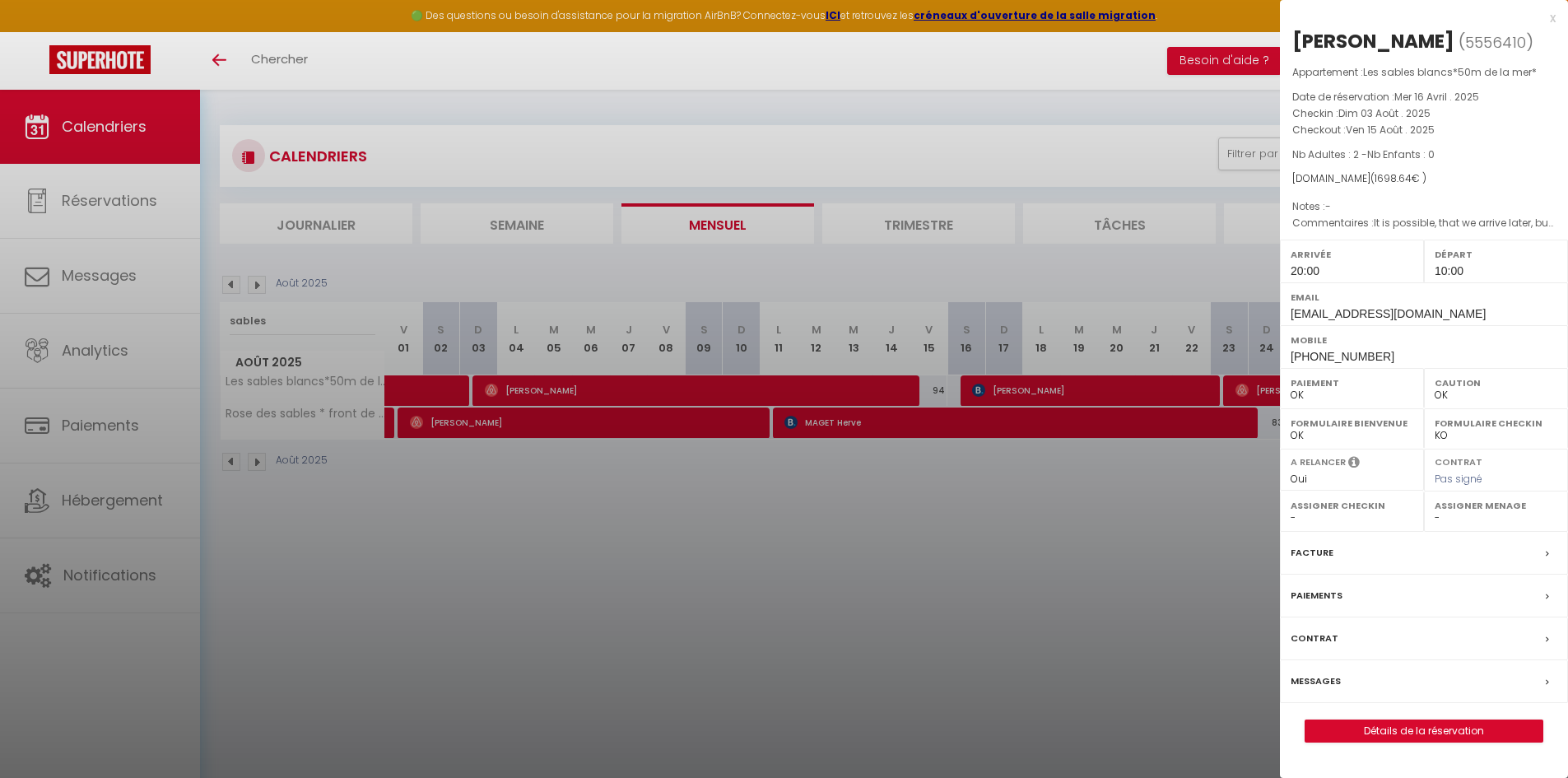
click at [804, 502] on div at bounding box center [784, 389] width 1568 height 778
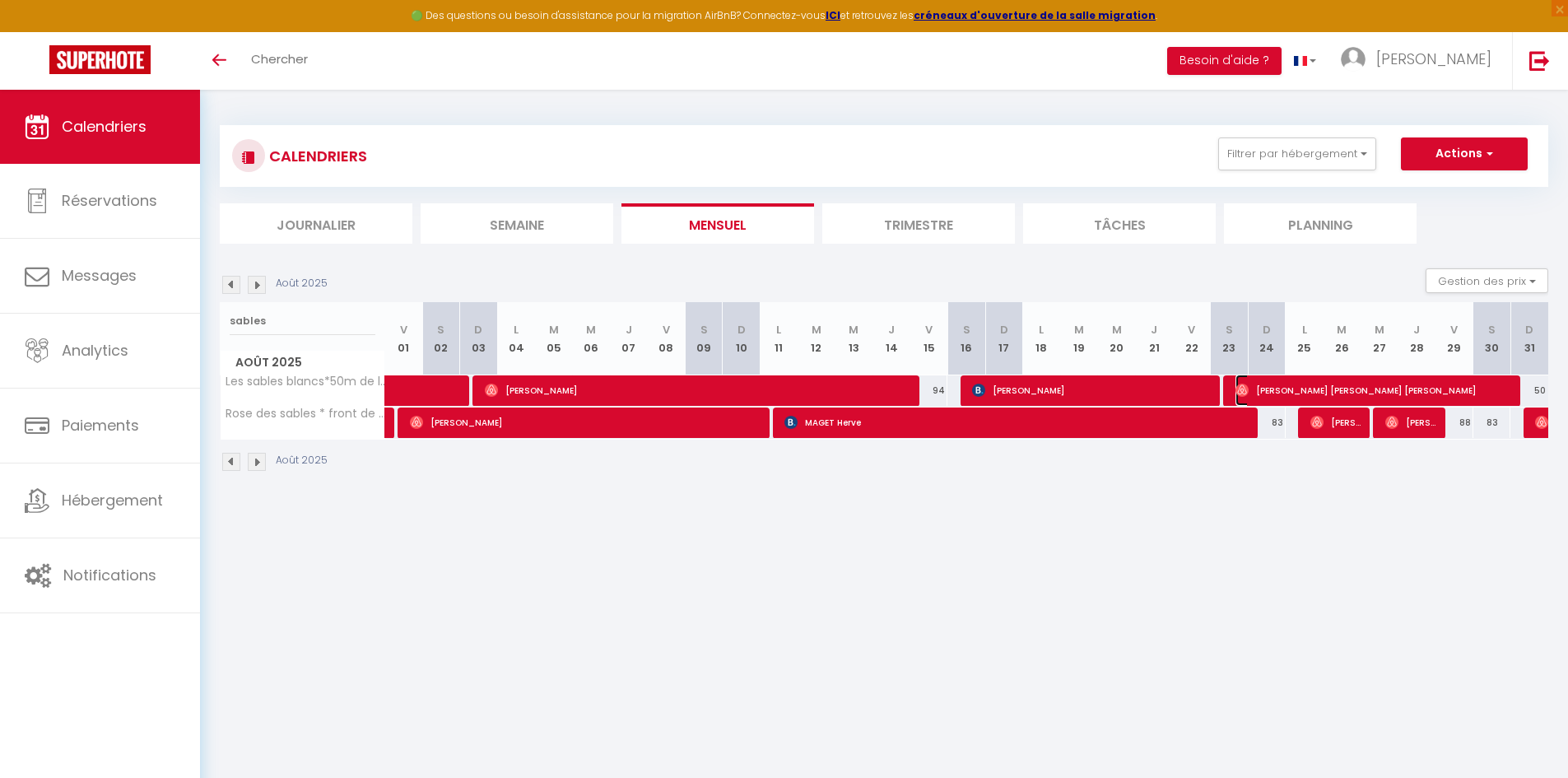
click at [1264, 387] on span "[PERSON_NAME] [PERSON_NAME] [PERSON_NAME]" at bounding box center [1374, 389] width 277 height 32
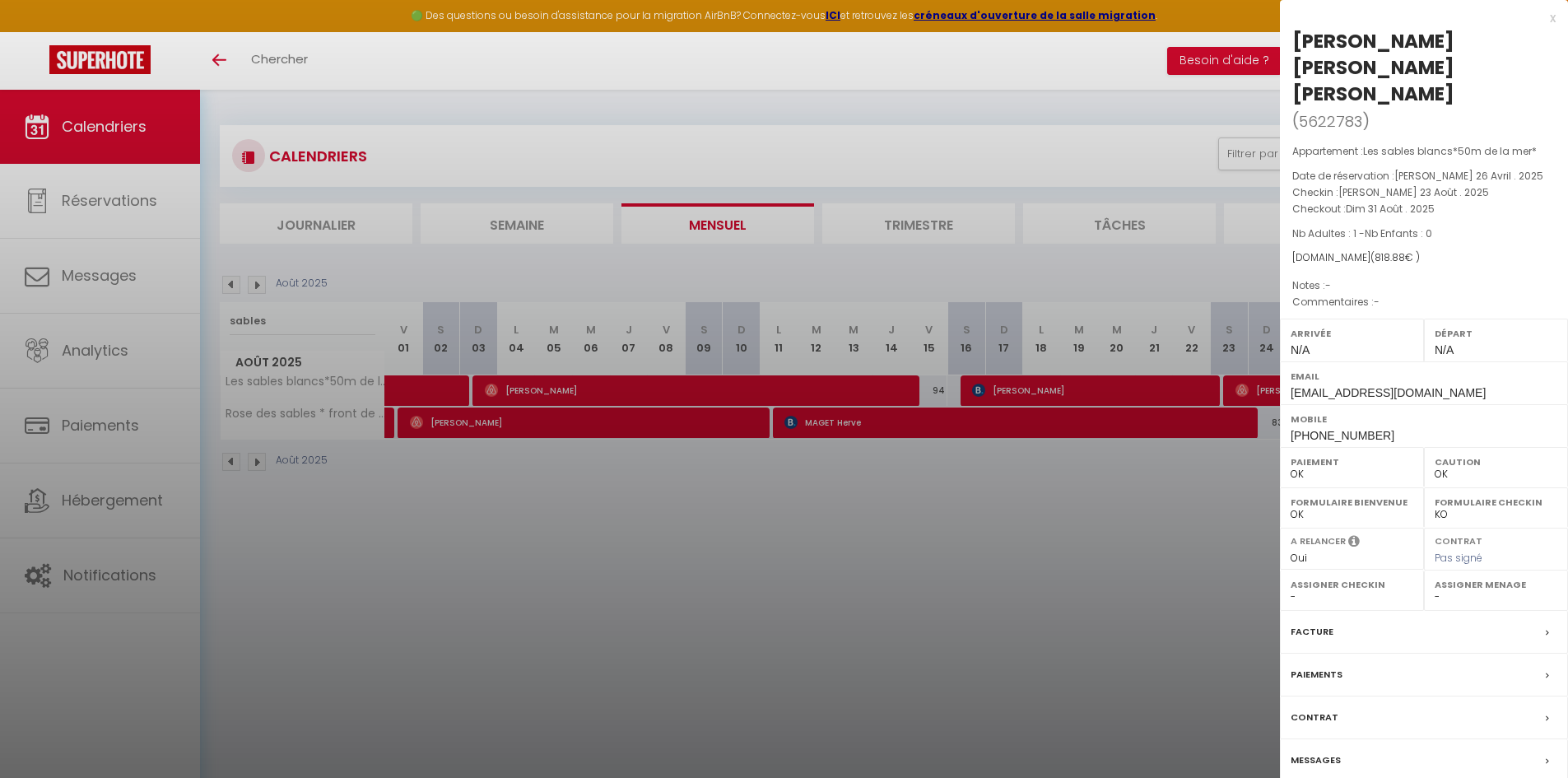
click at [999, 579] on div at bounding box center [784, 389] width 1568 height 778
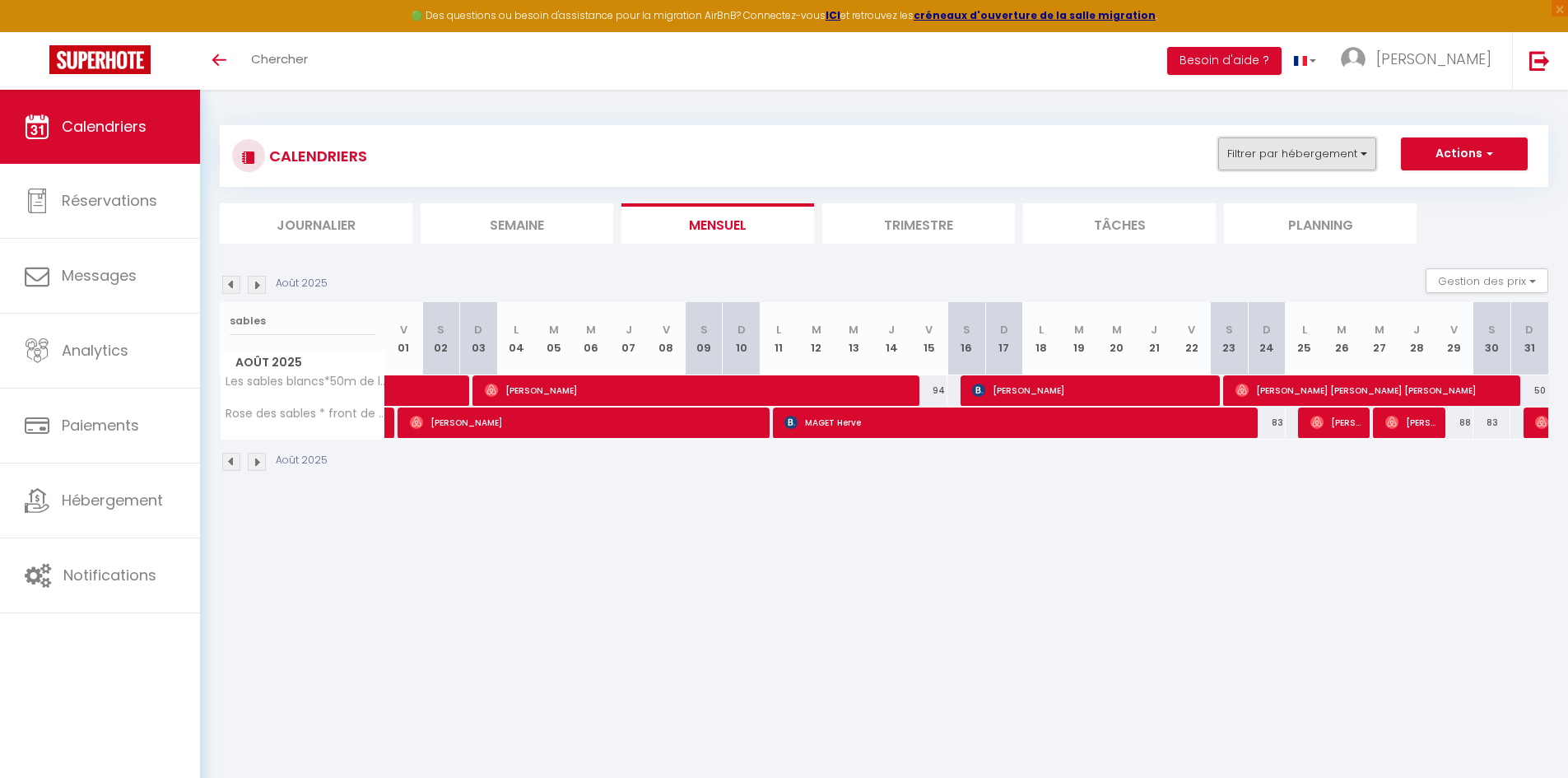
click at [1264, 156] on button "Filtrer par hébergement" at bounding box center [1296, 154] width 158 height 33
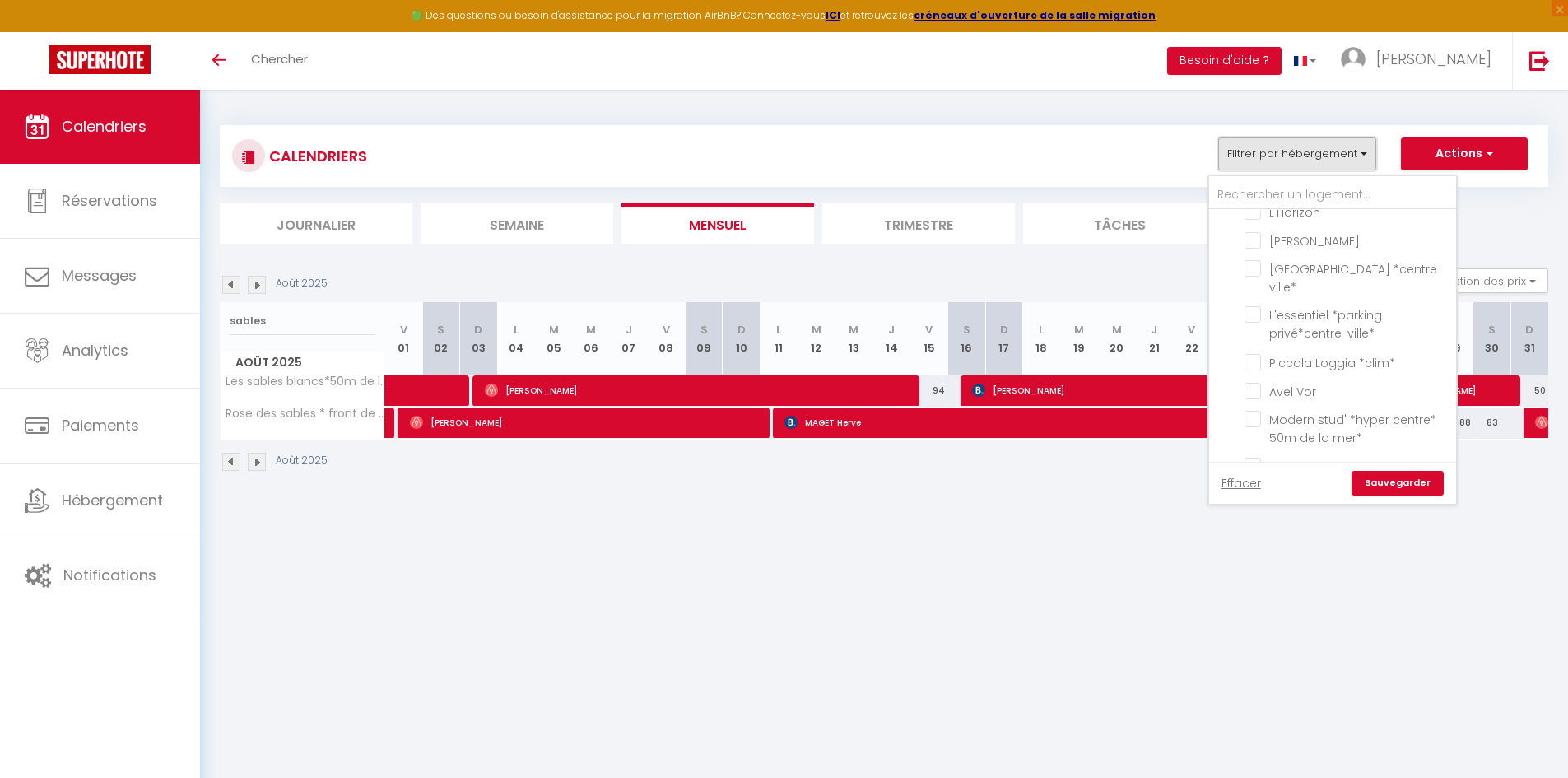
scroll to position [247, 0]
click at [1258, 311] on input "[PERSON_NAME]" at bounding box center [1347, 304] width 206 height 16
checkbox input "true"
checkbox input "false"
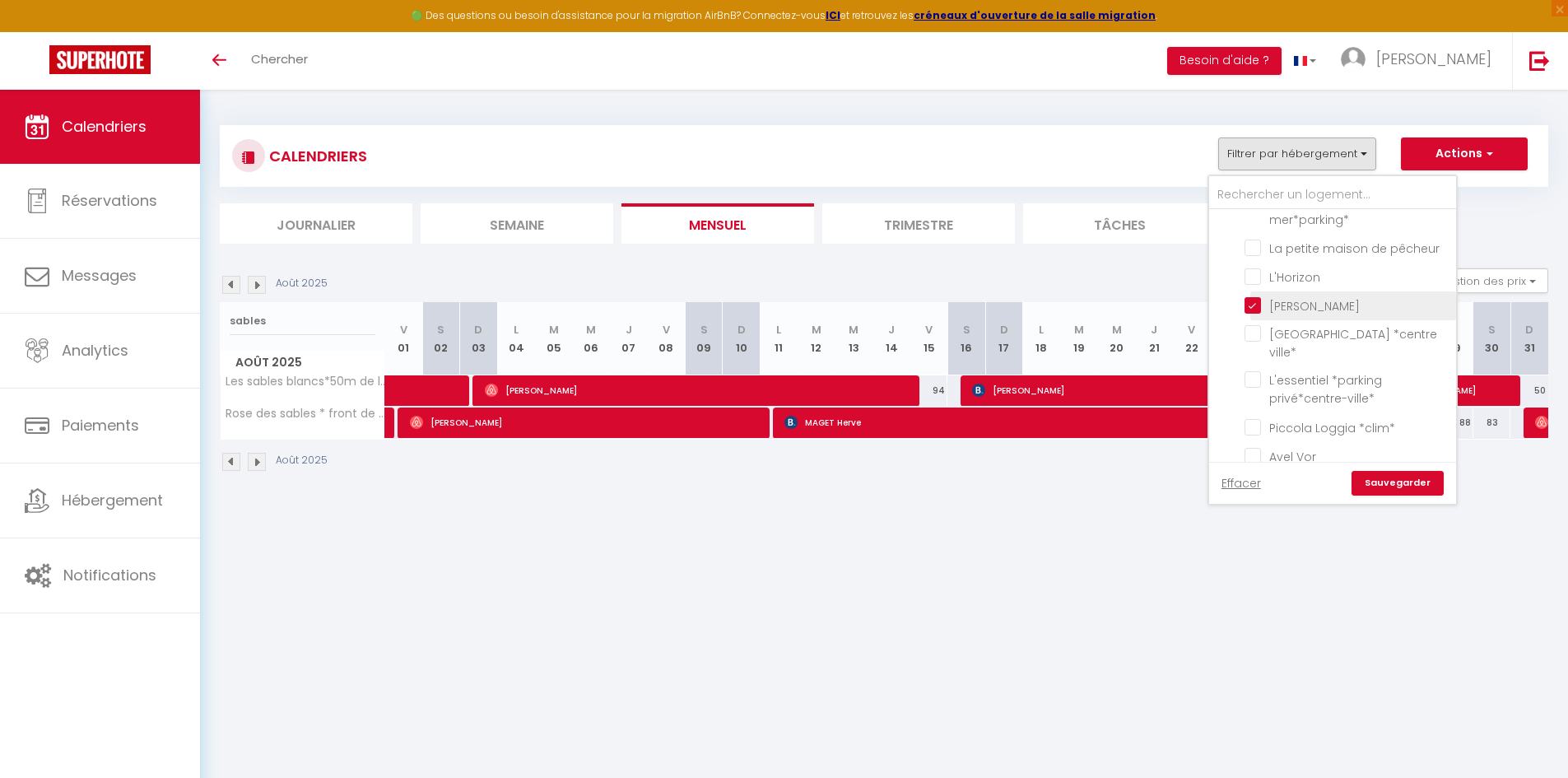
checkbox input "false"
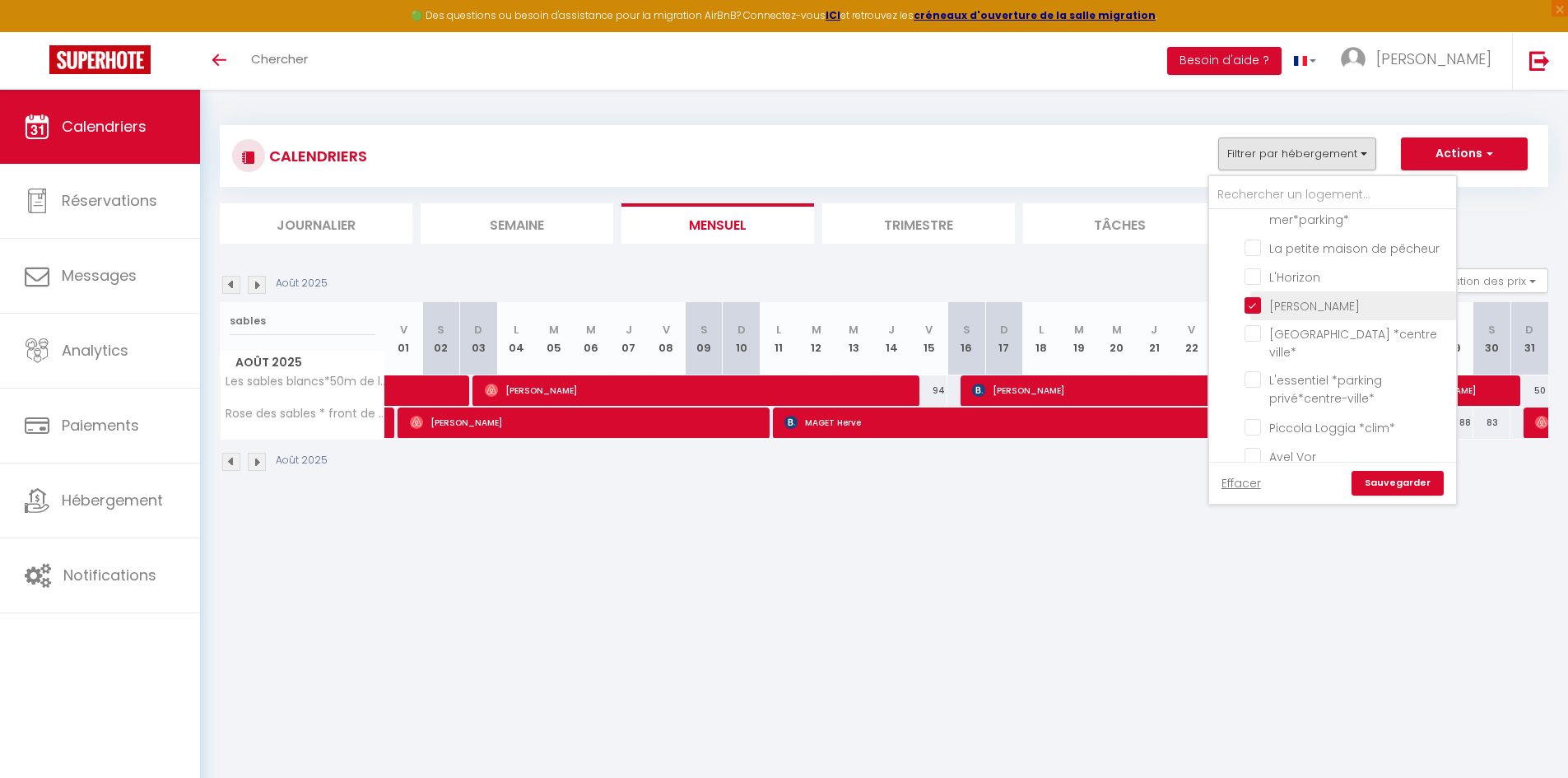
checkbox input "false"
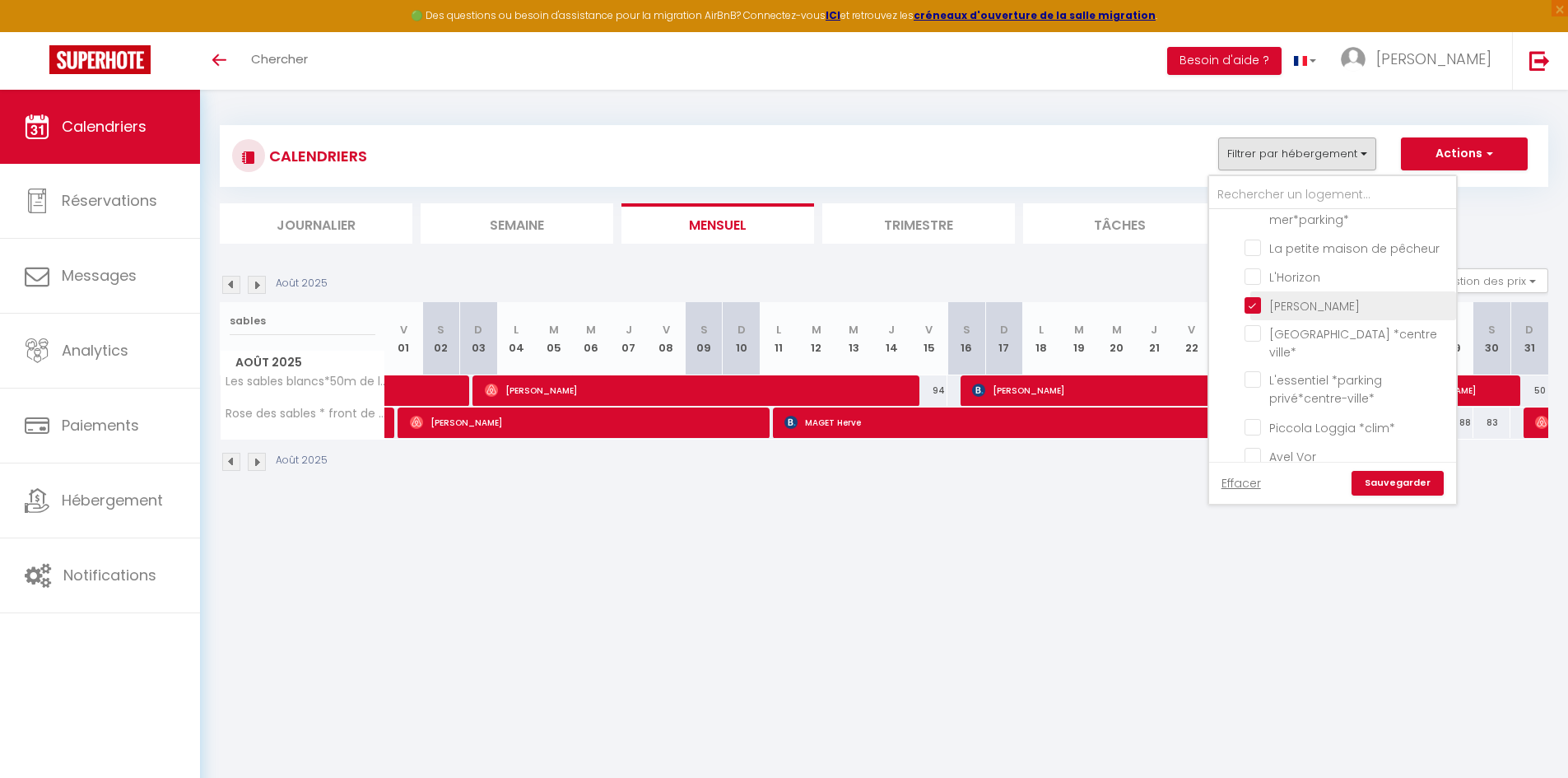
checkbox input "false"
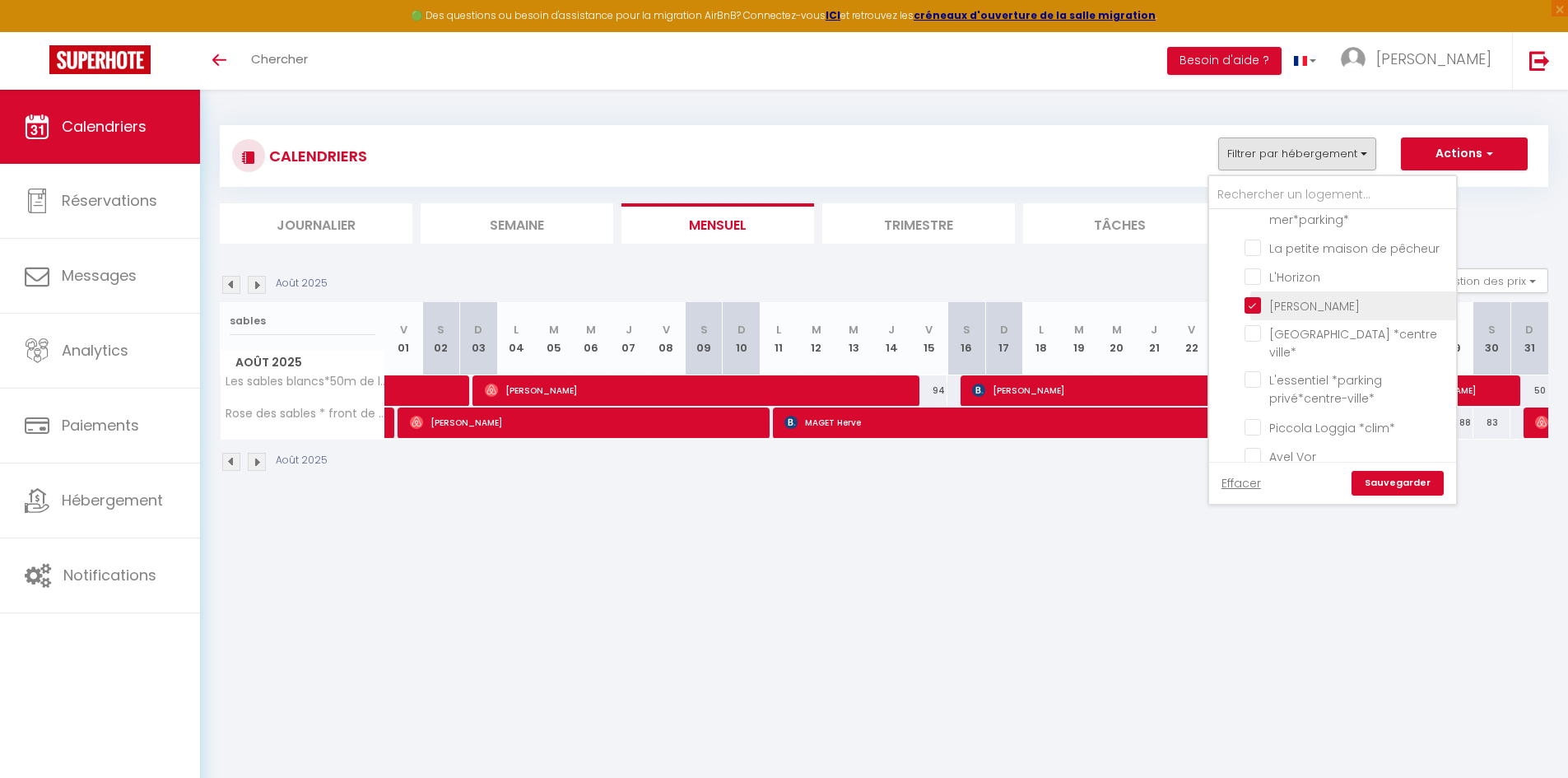
checkbox input "false"
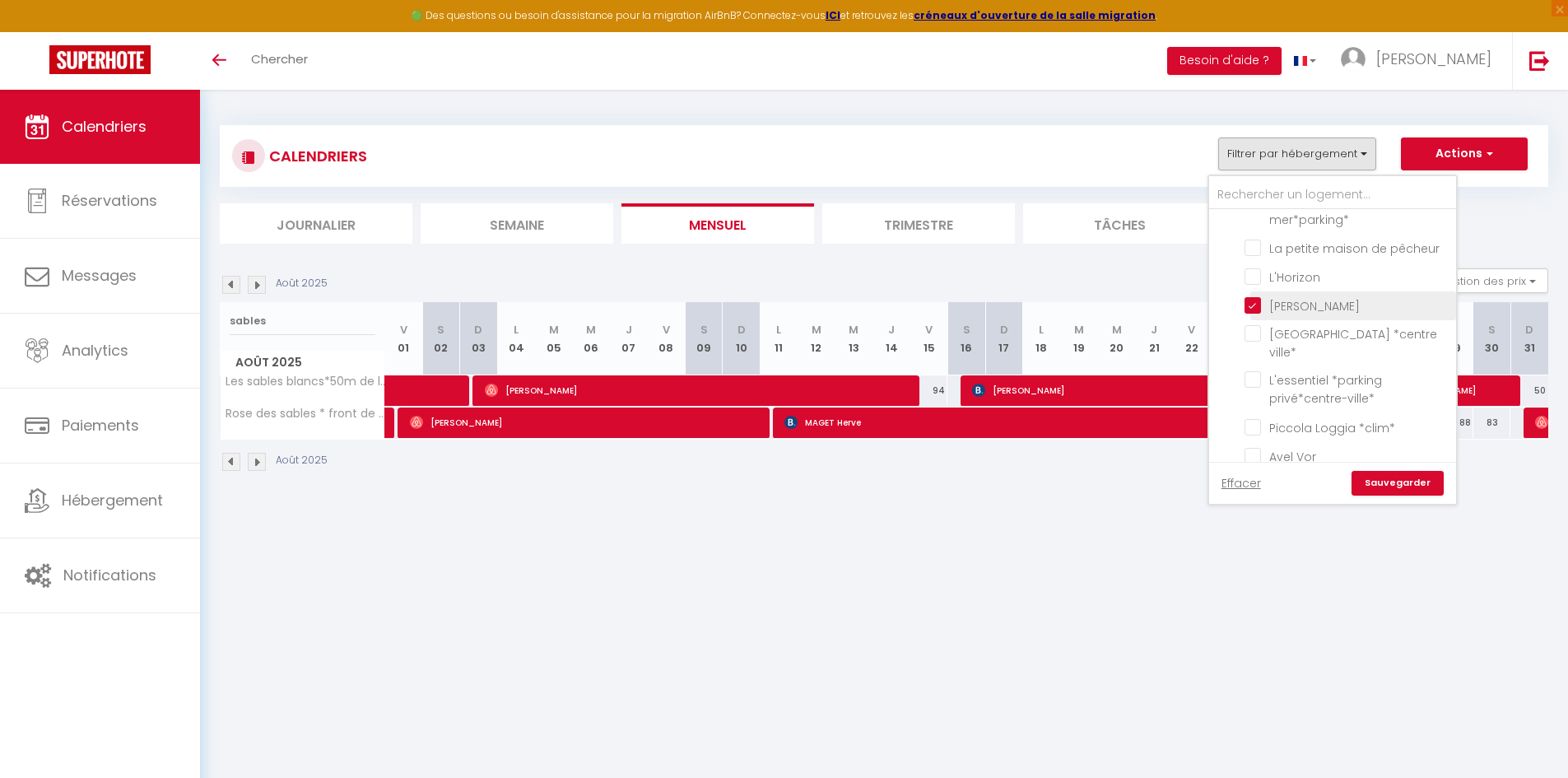
checkbox input "false"
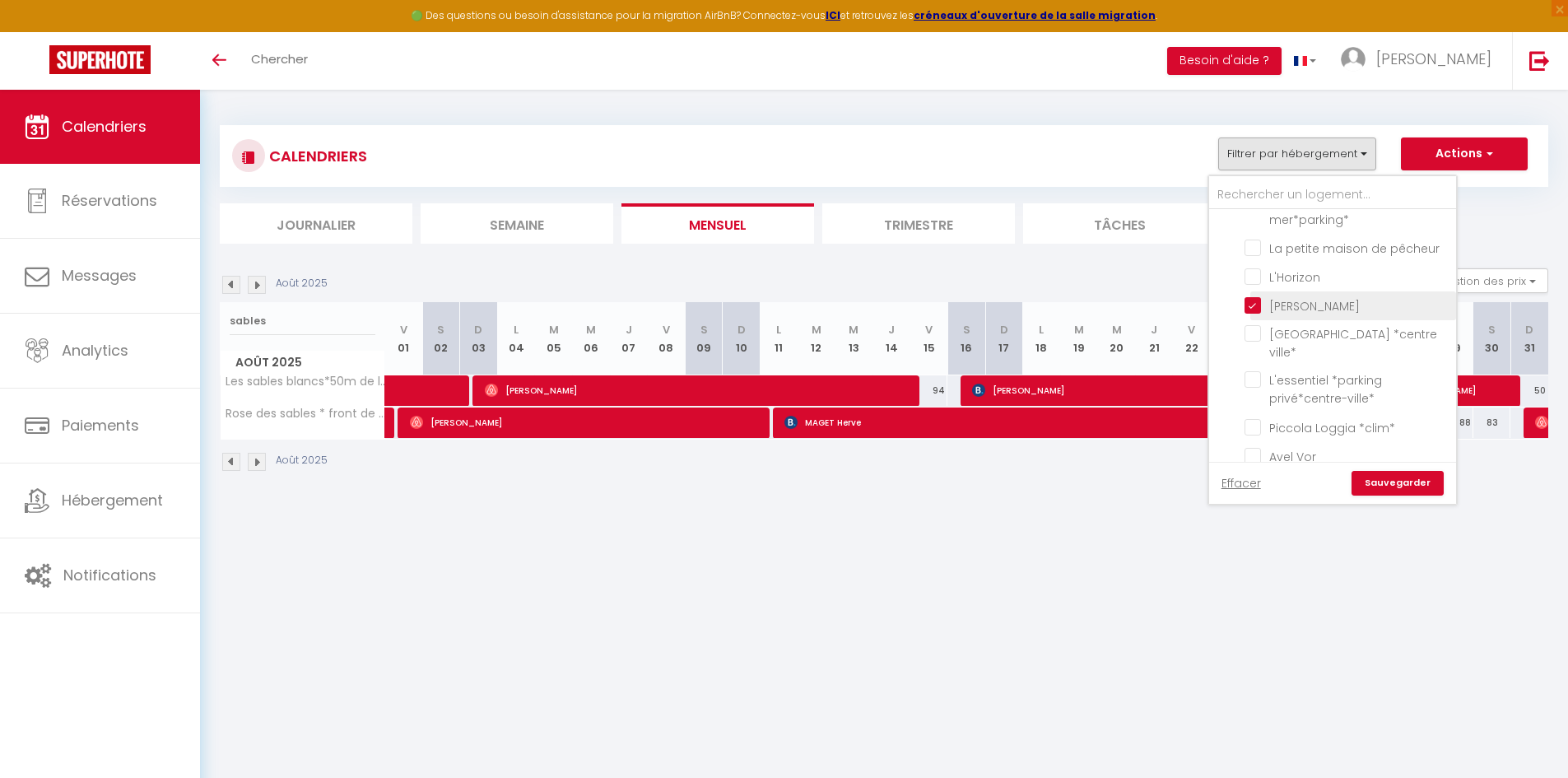
checkbox input "false"
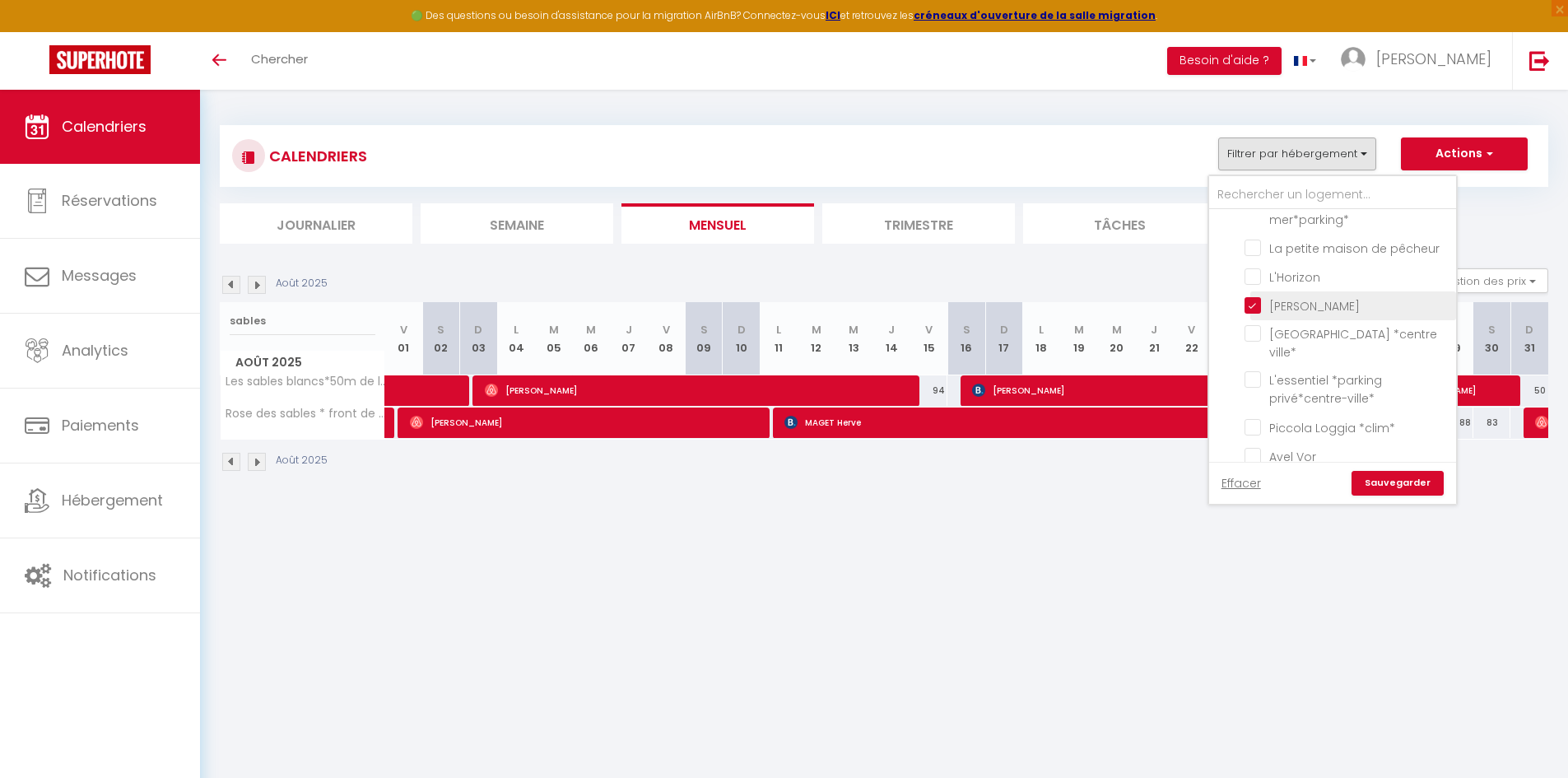
checkbox input "false"
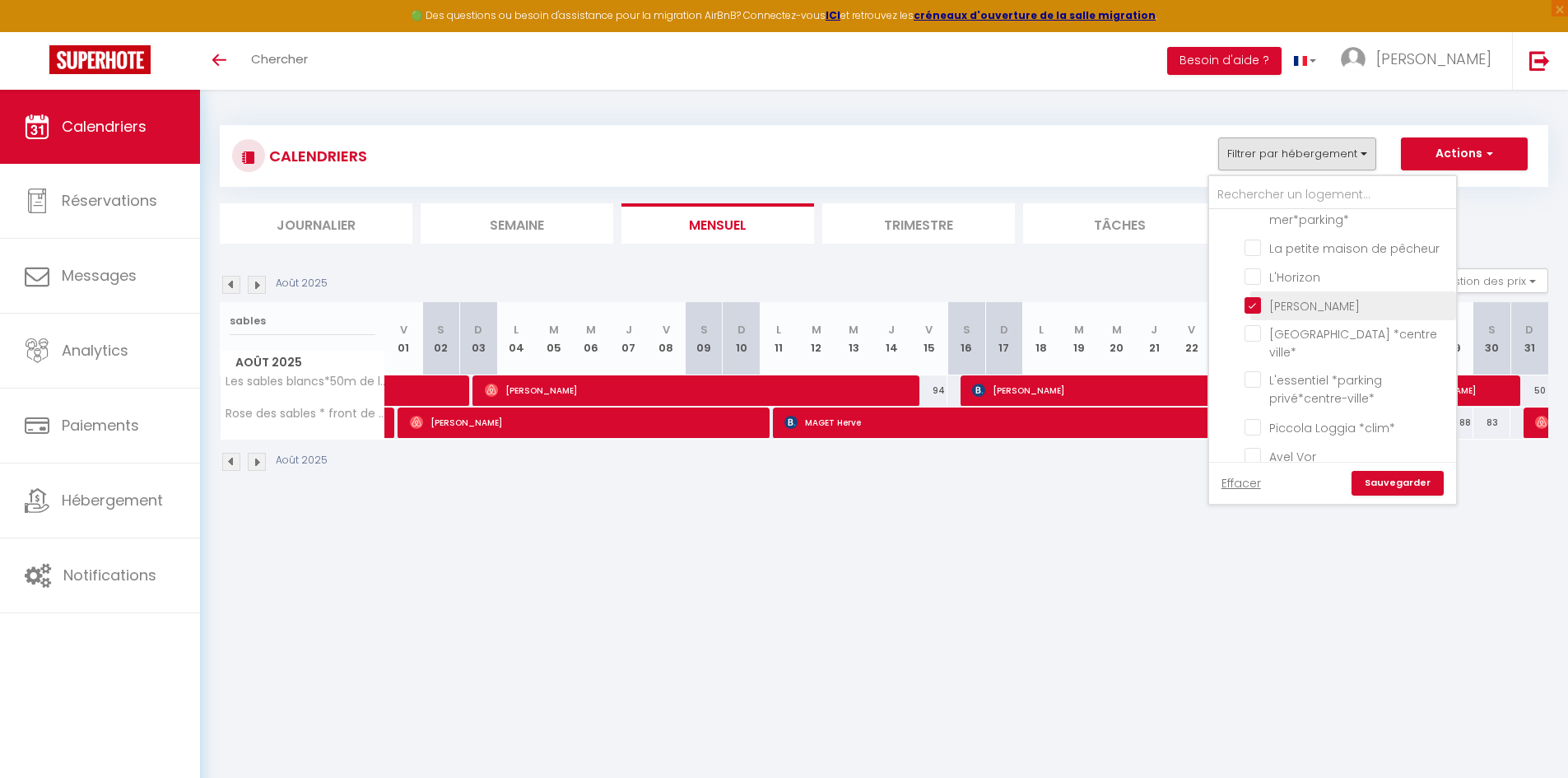
checkbox input "false"
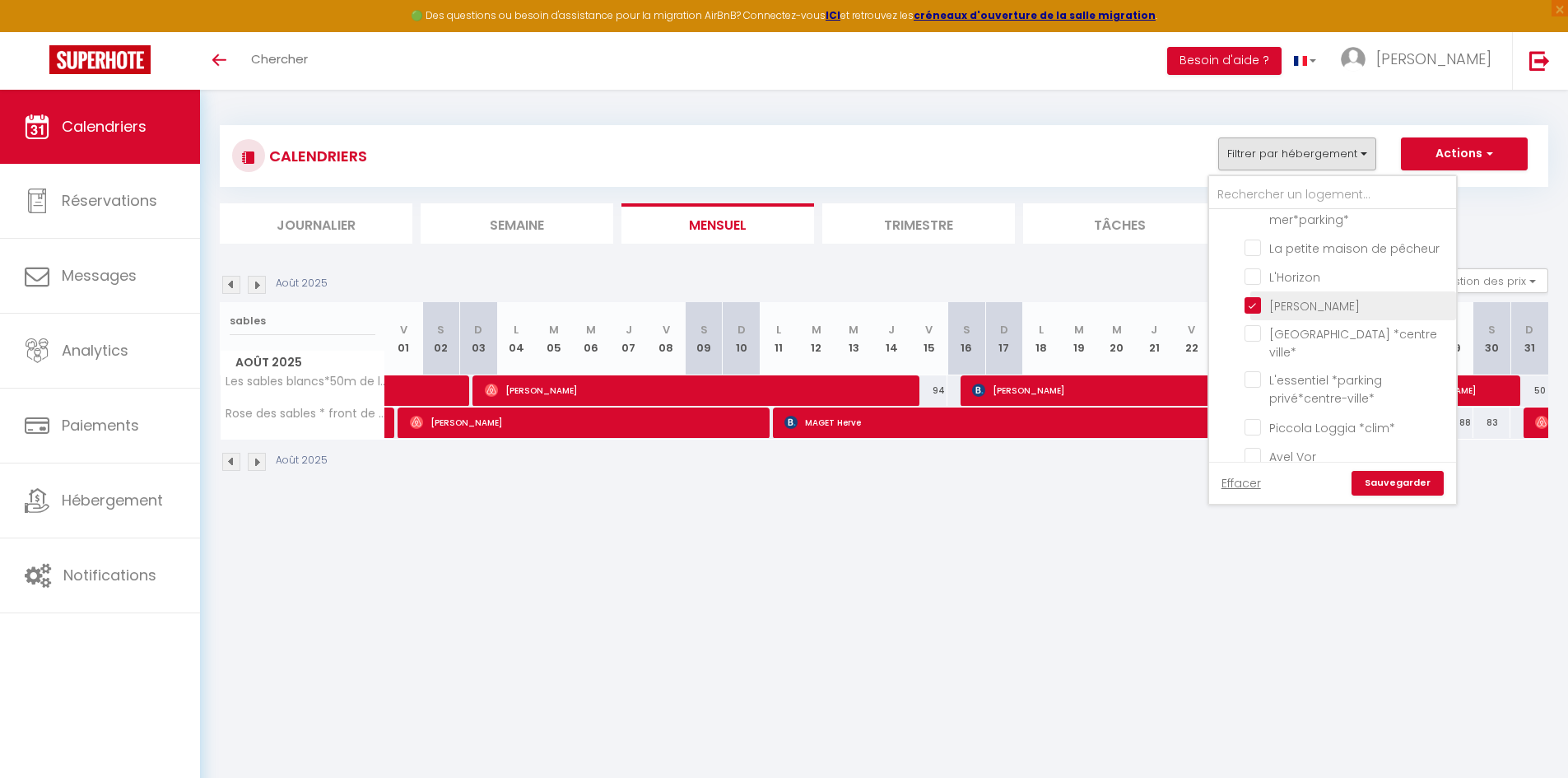
checkbox input "false"
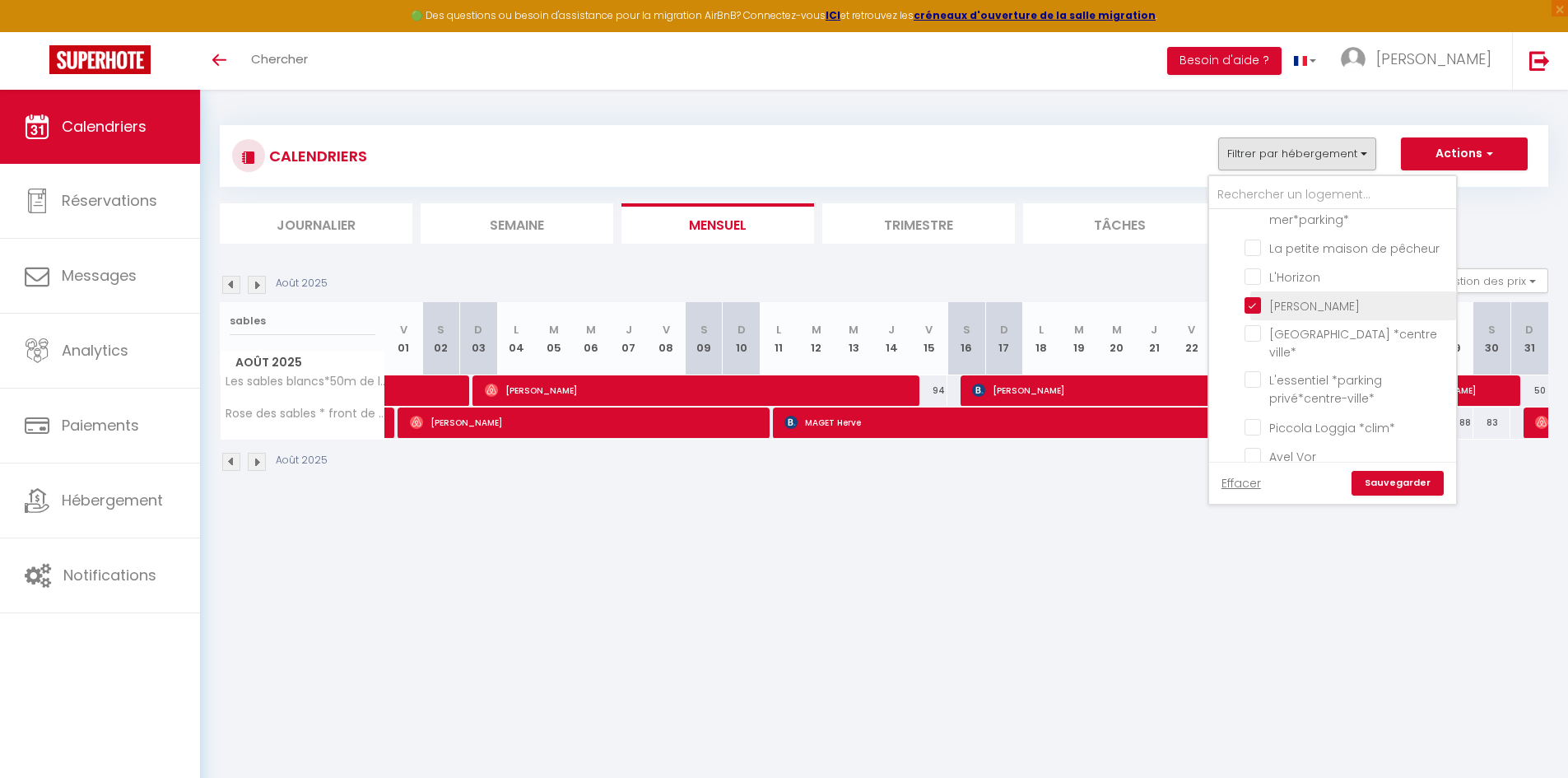
checkbox input "false"
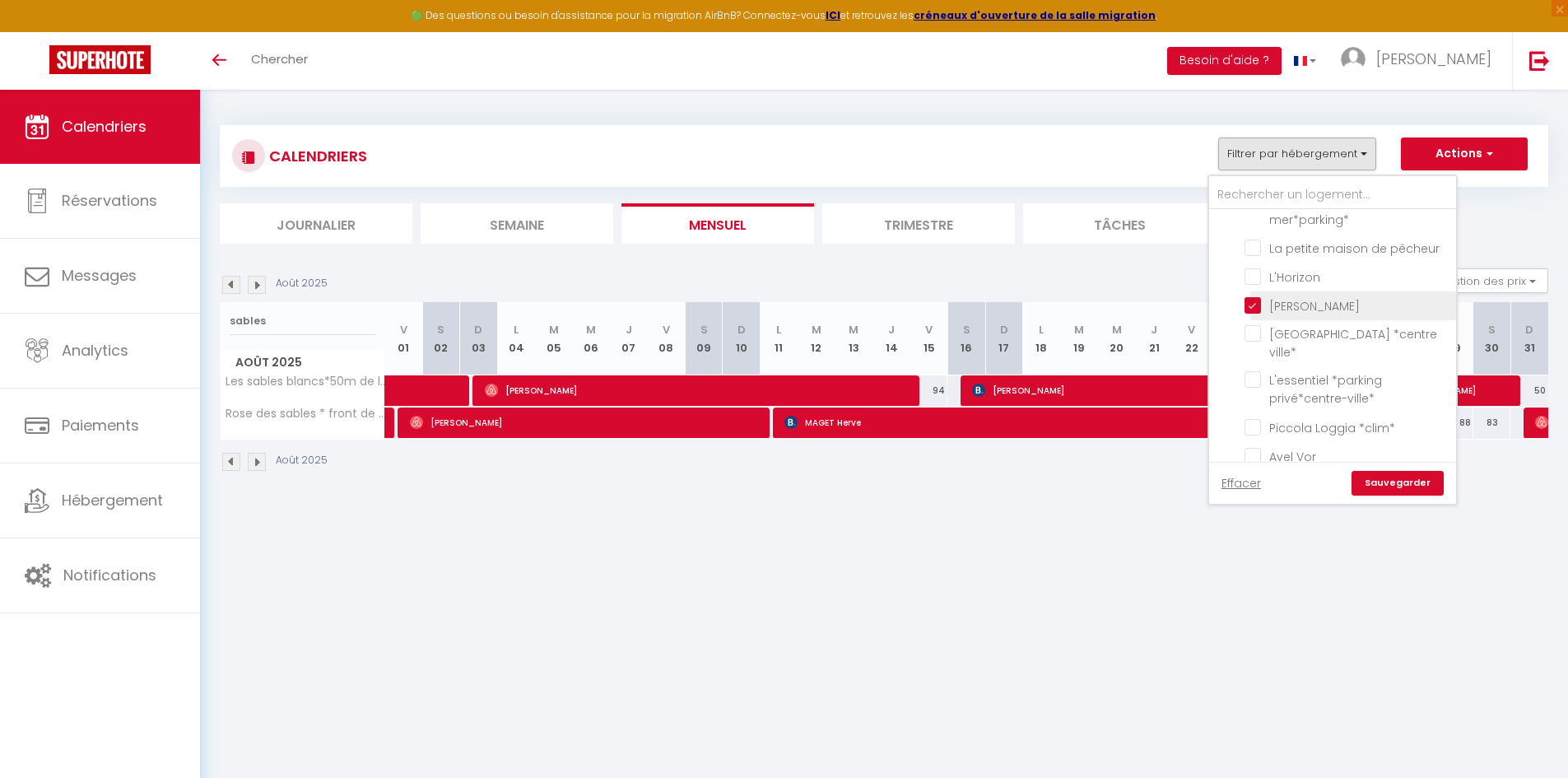
checkbox input "false"
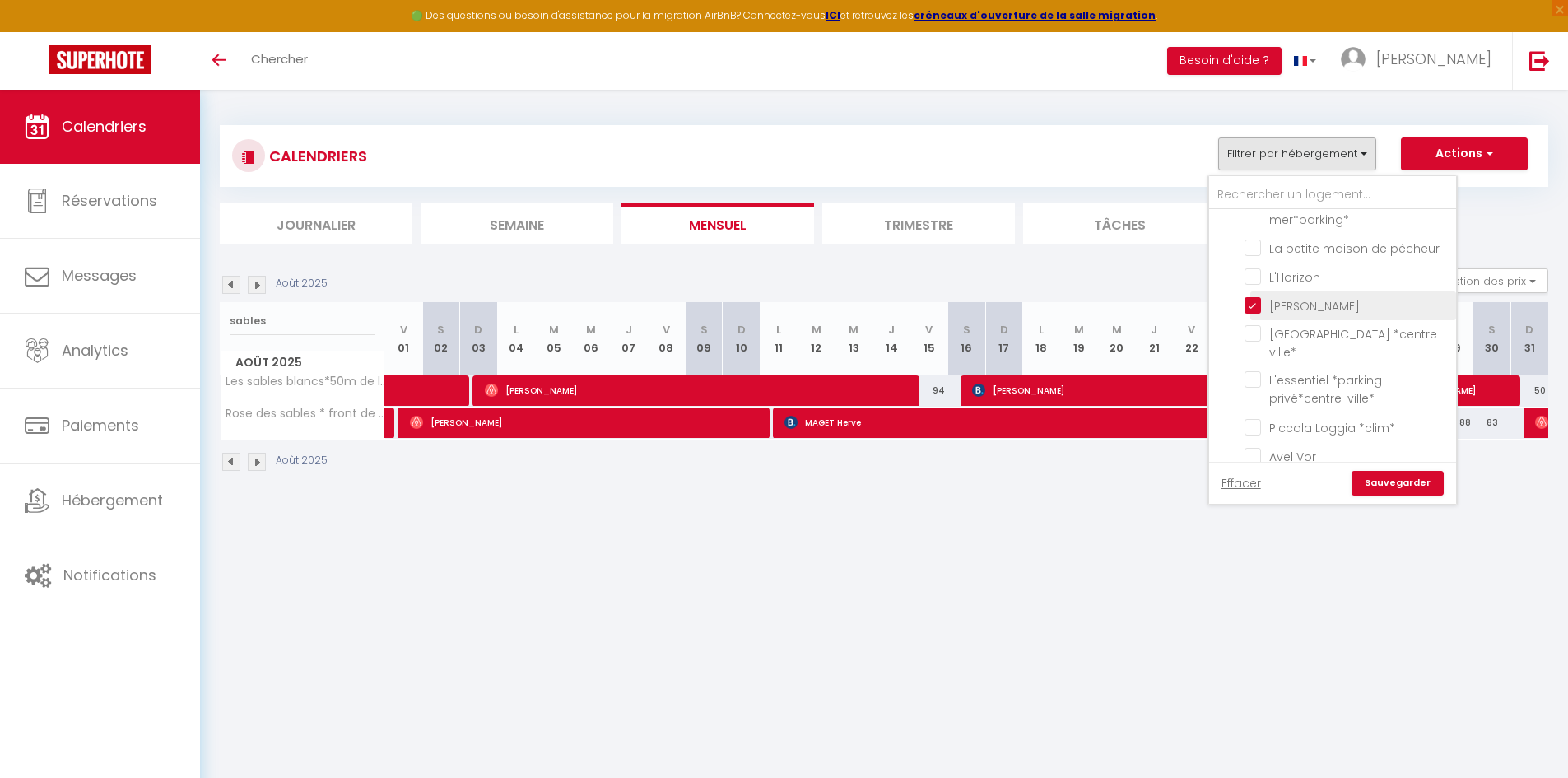
checkbox input "false"
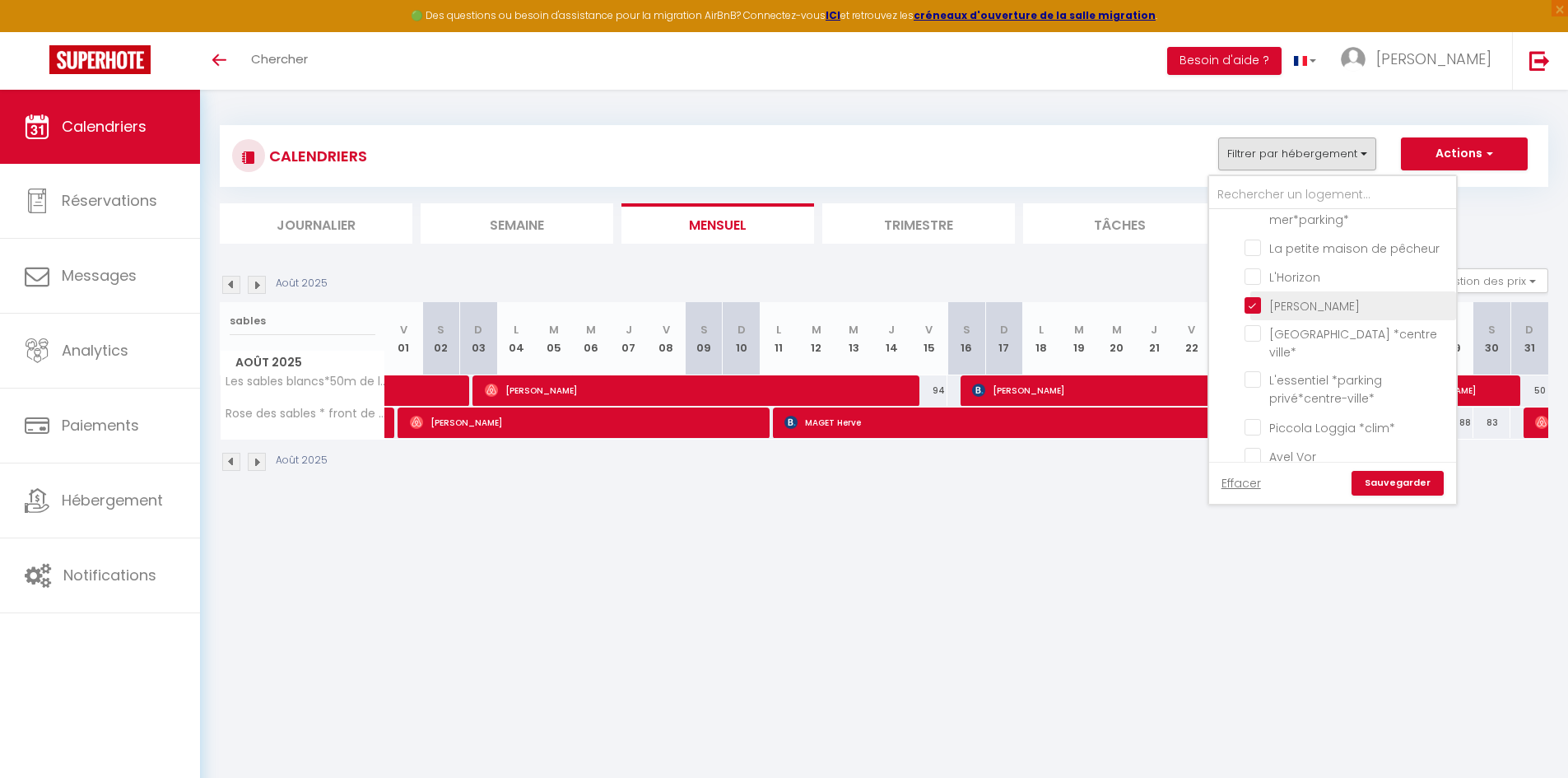
checkbox input "false"
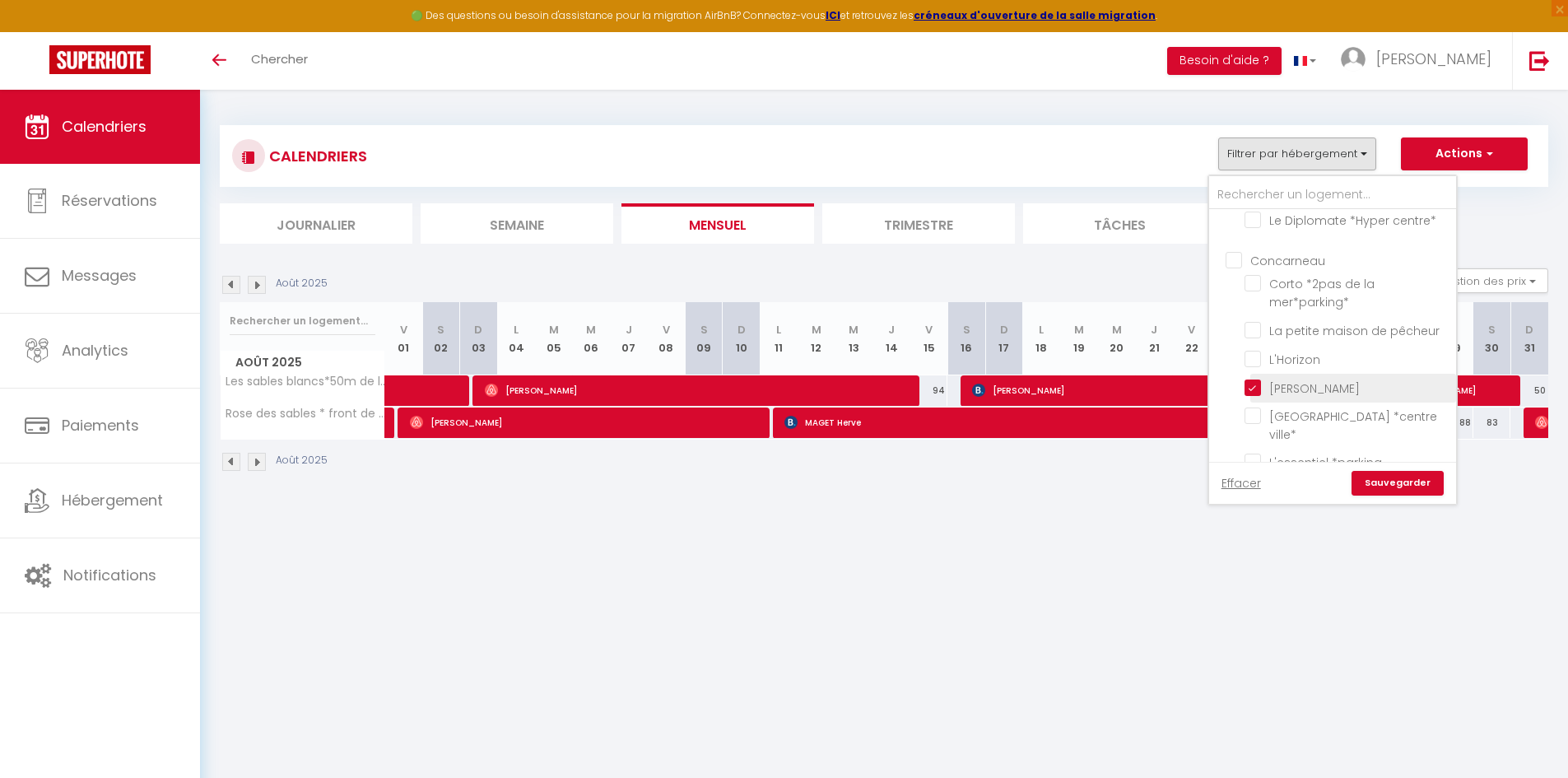
checkbox input "false"
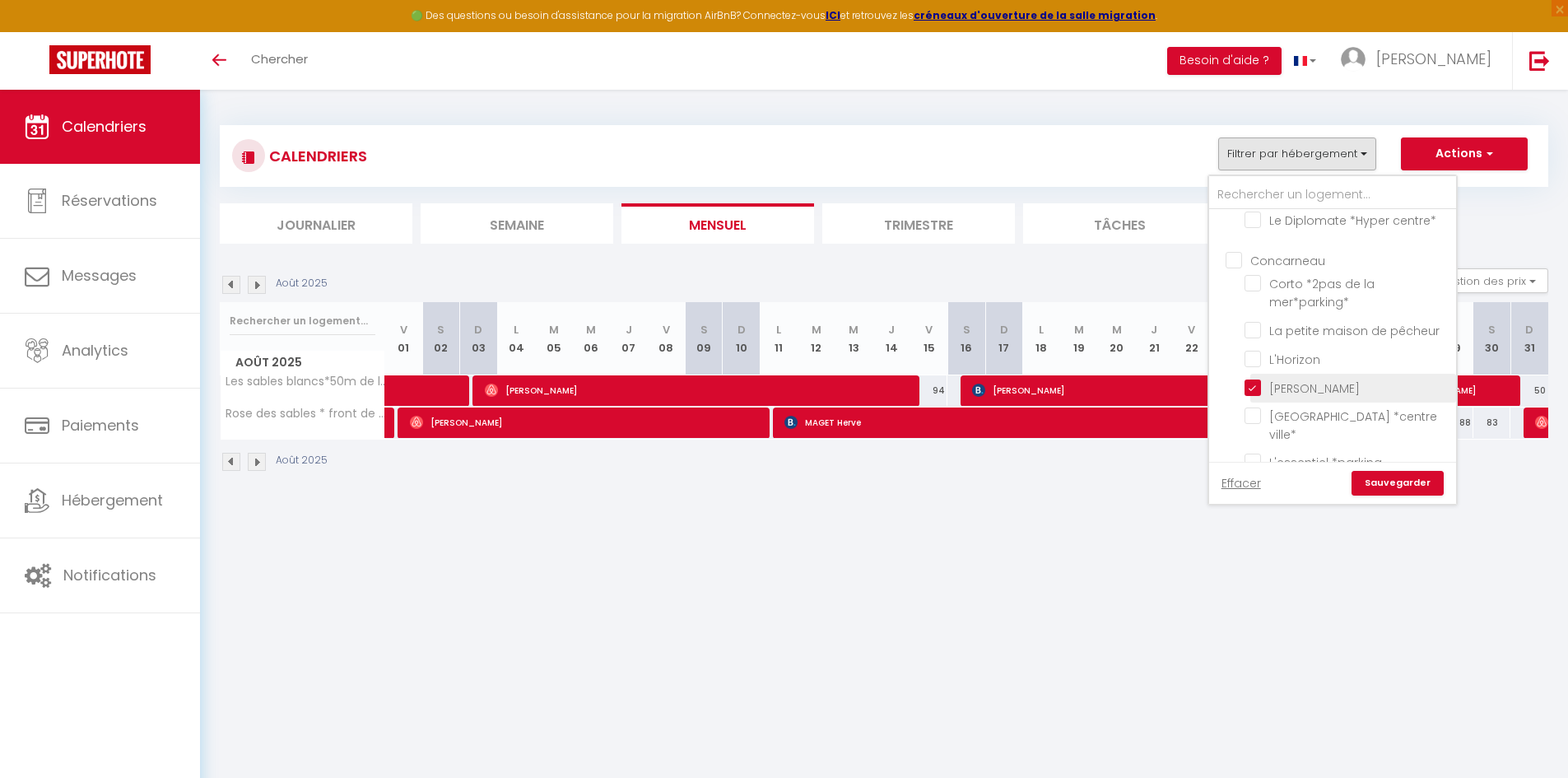
checkbox input "false"
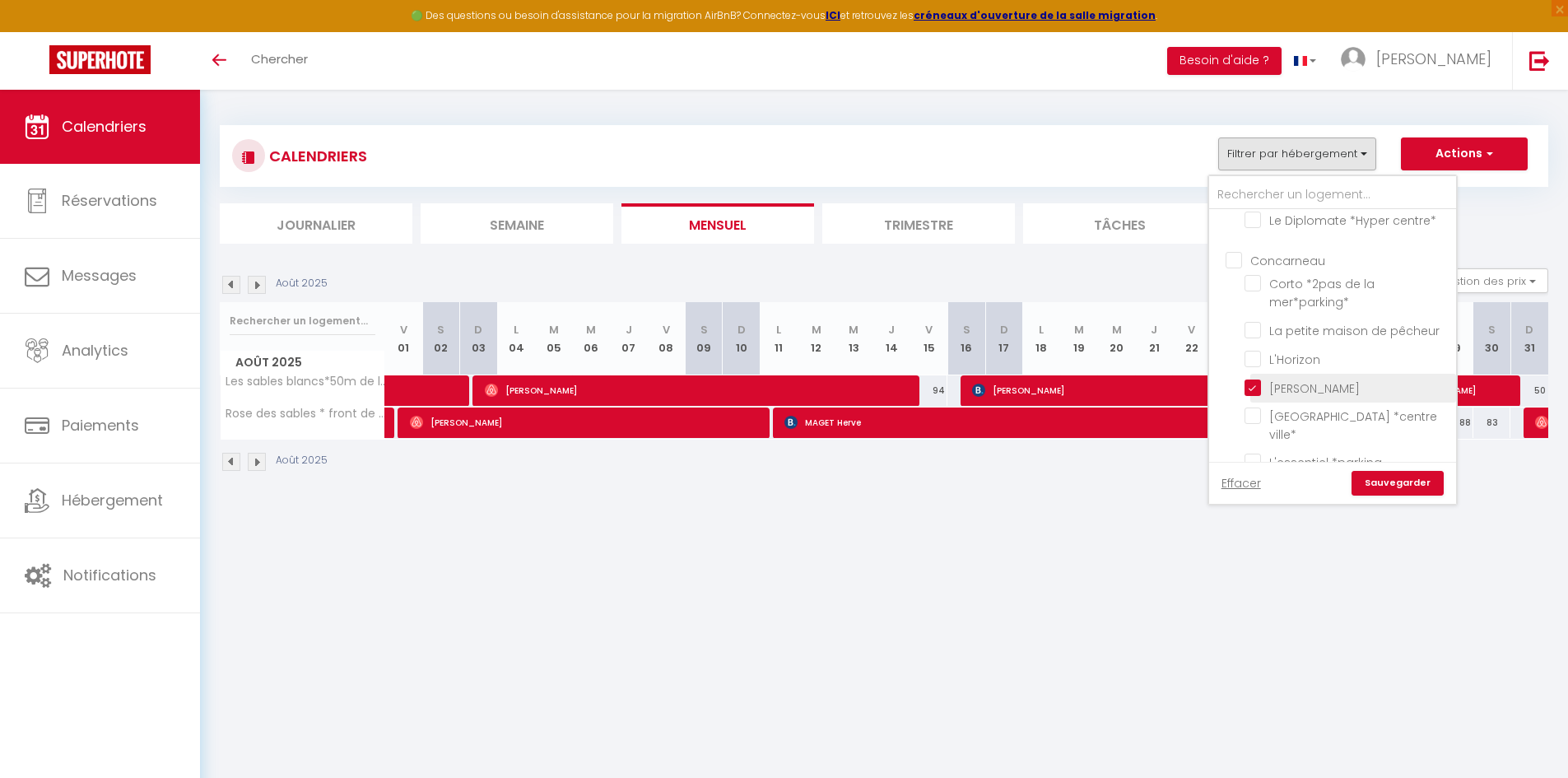
checkbox input "false"
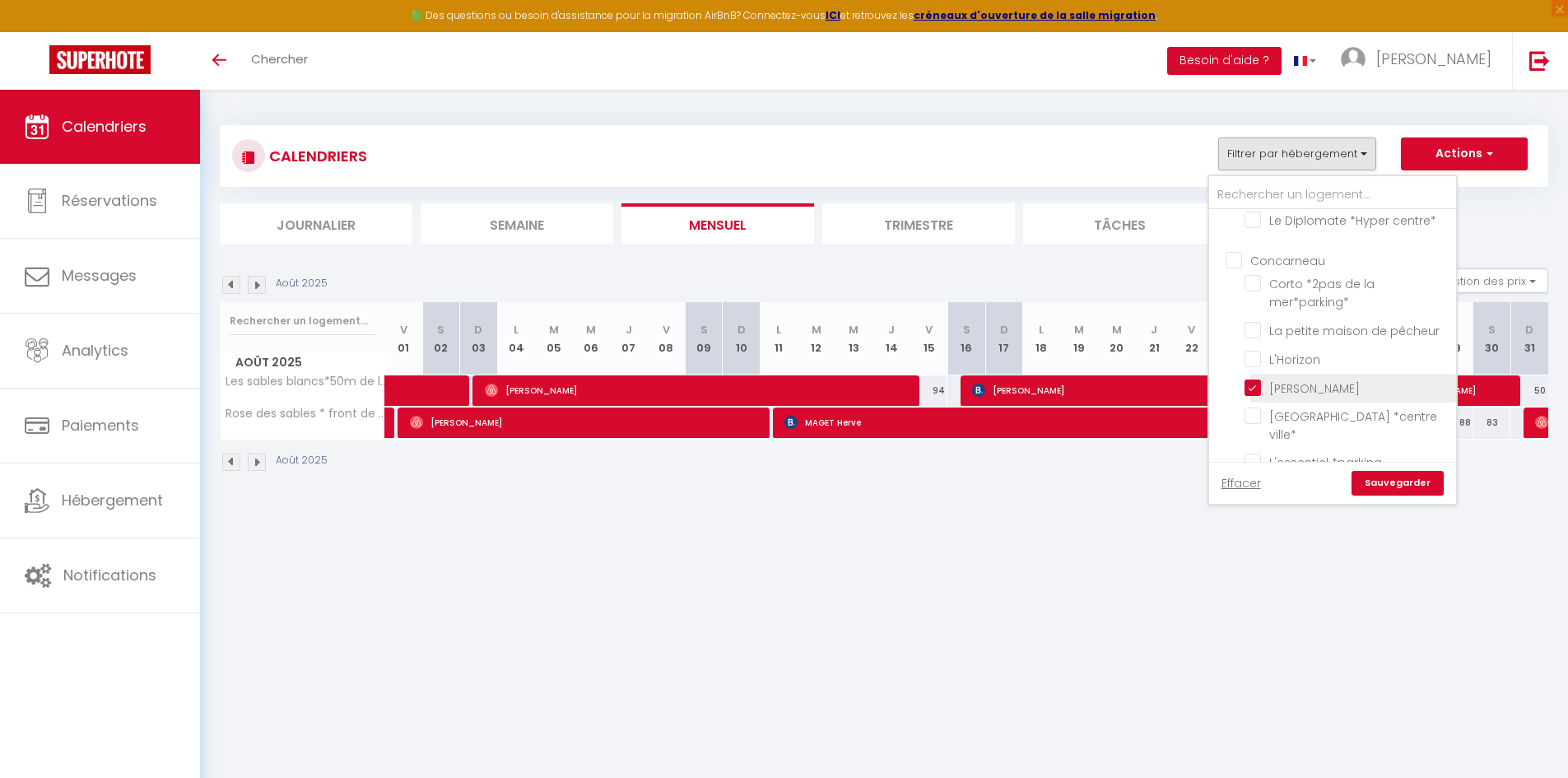
checkbox input "false"
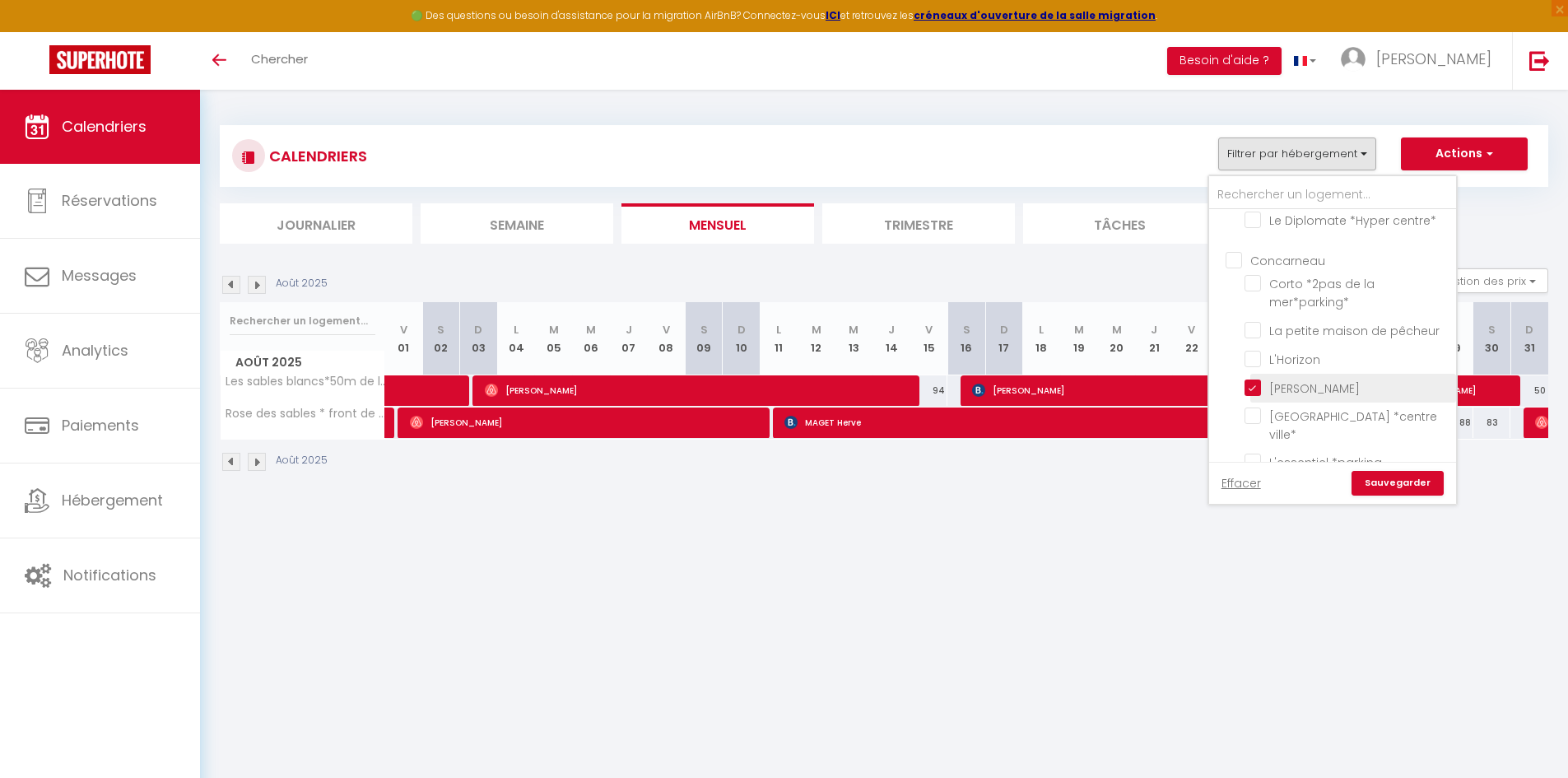
checkbox input "false"
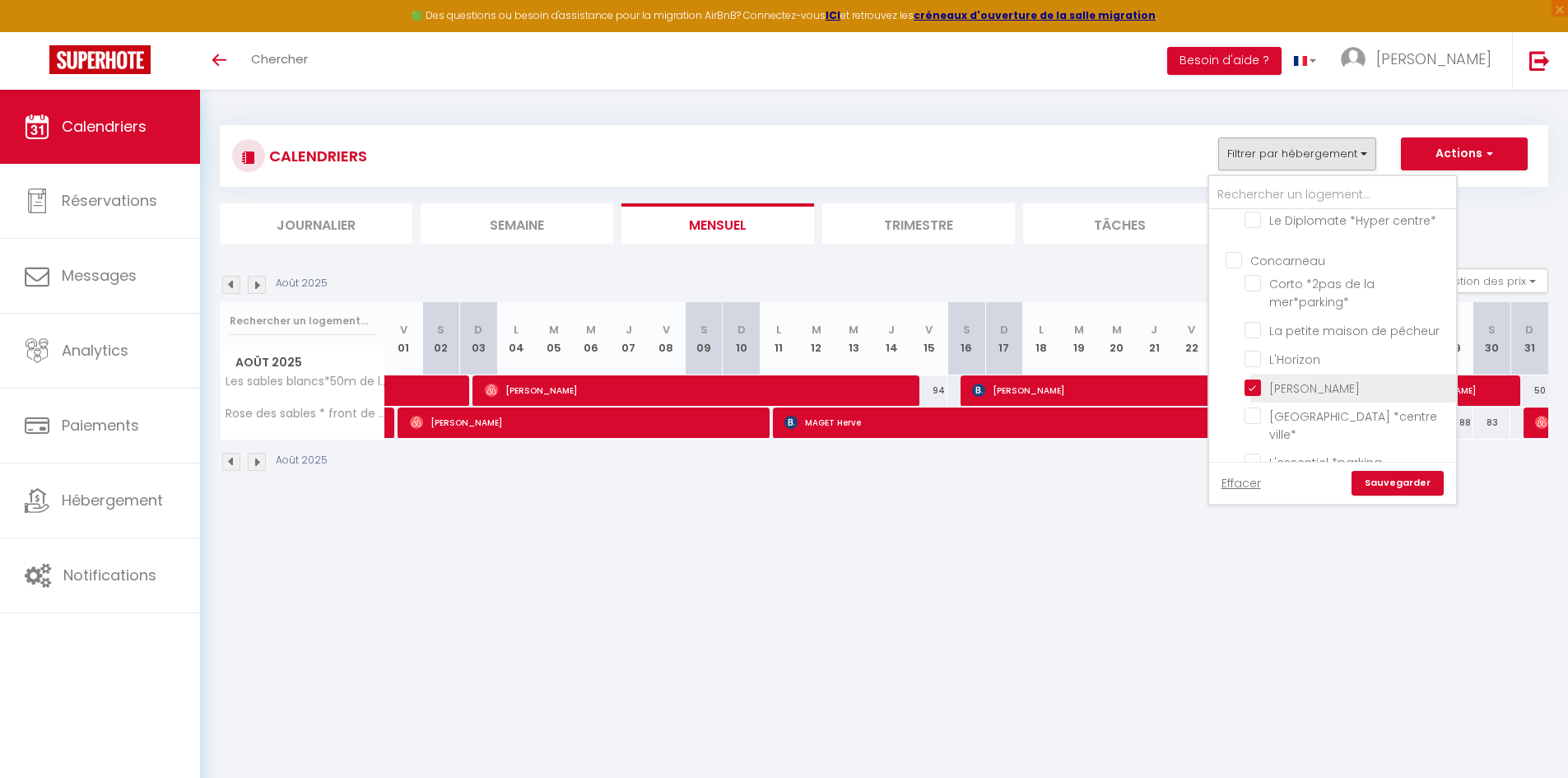
checkbox input "false"
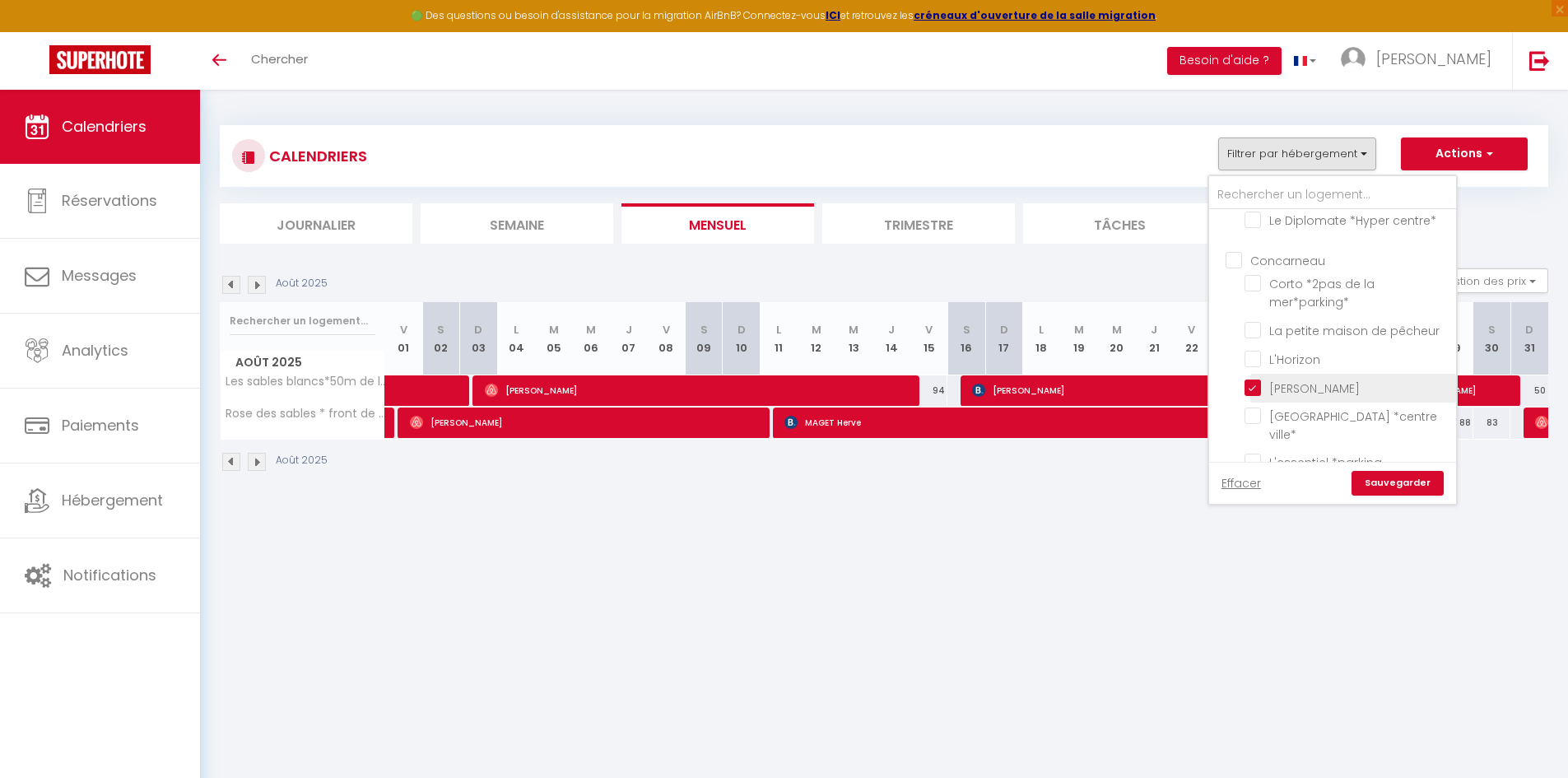
checkbox input "false"
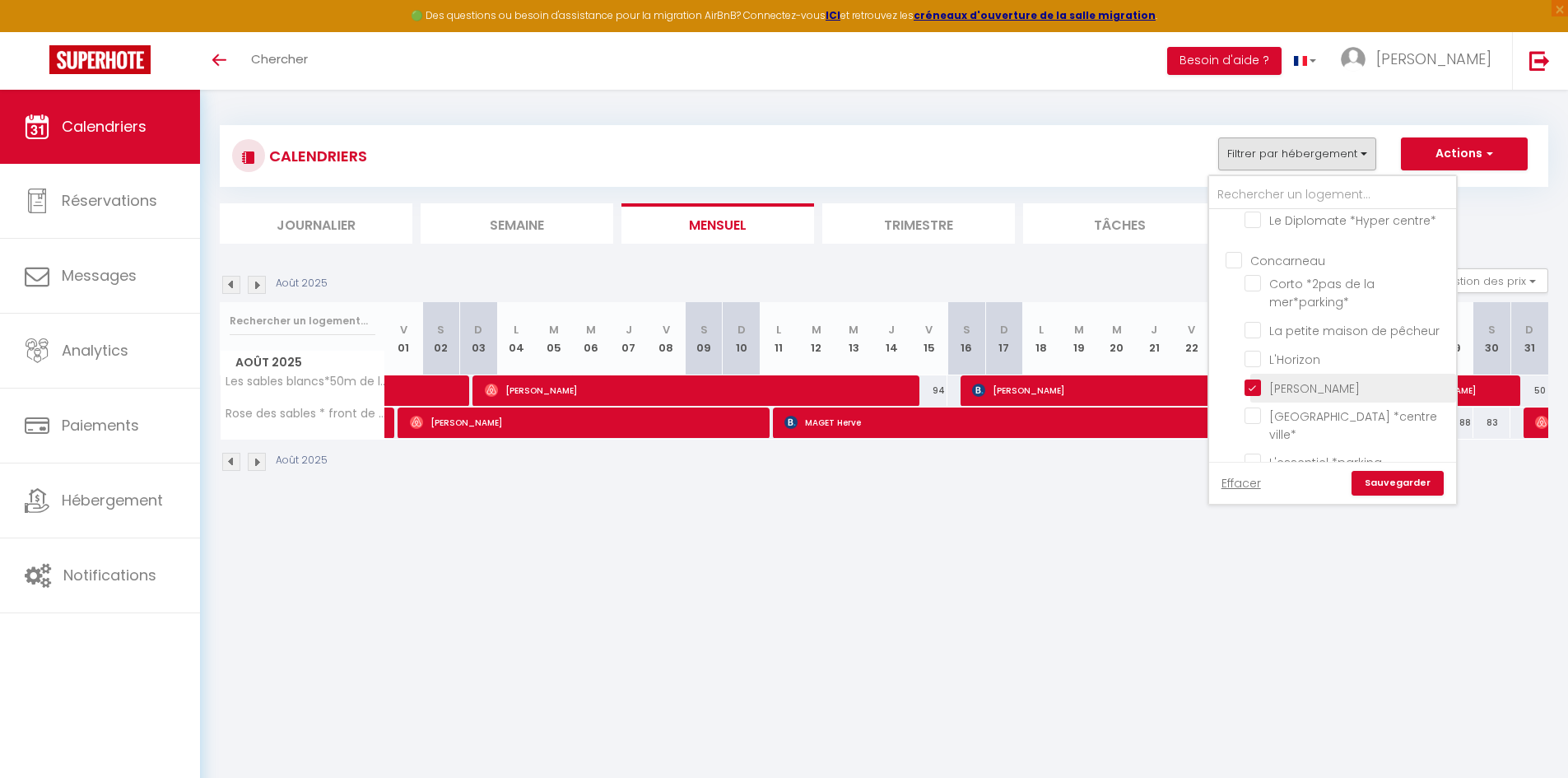
checkbox input "false"
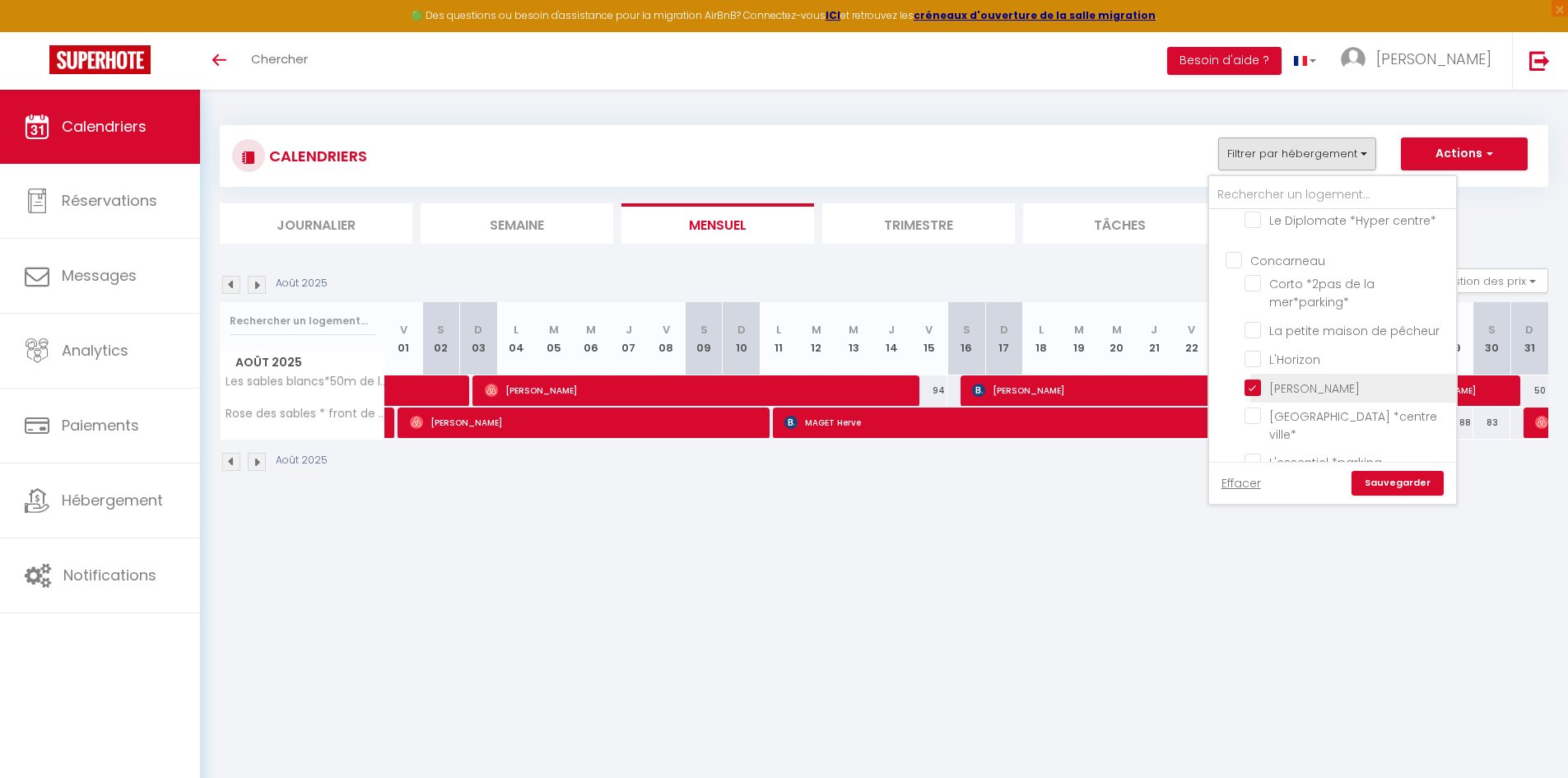
checkbox input "false"
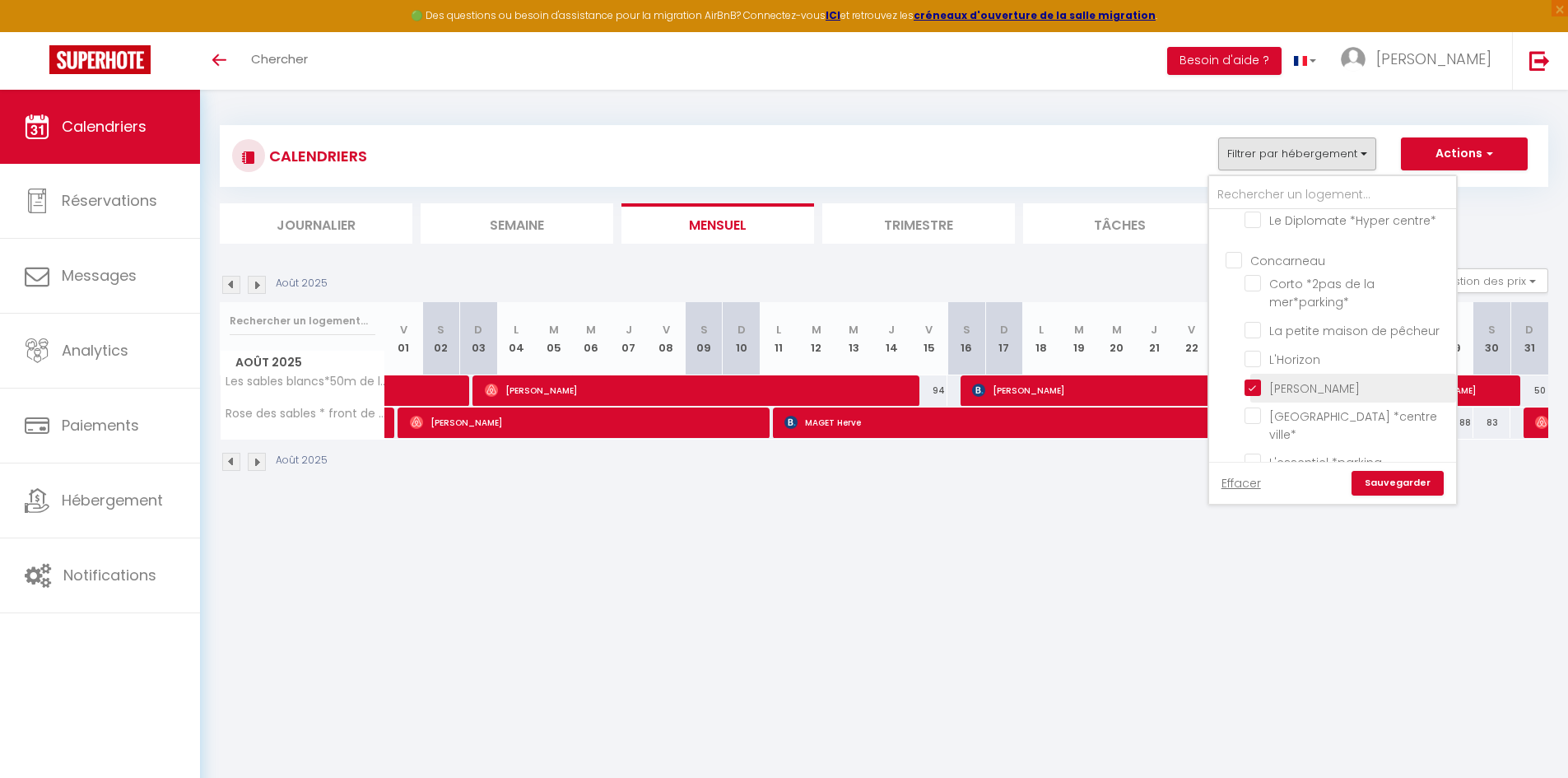
checkbox input "false"
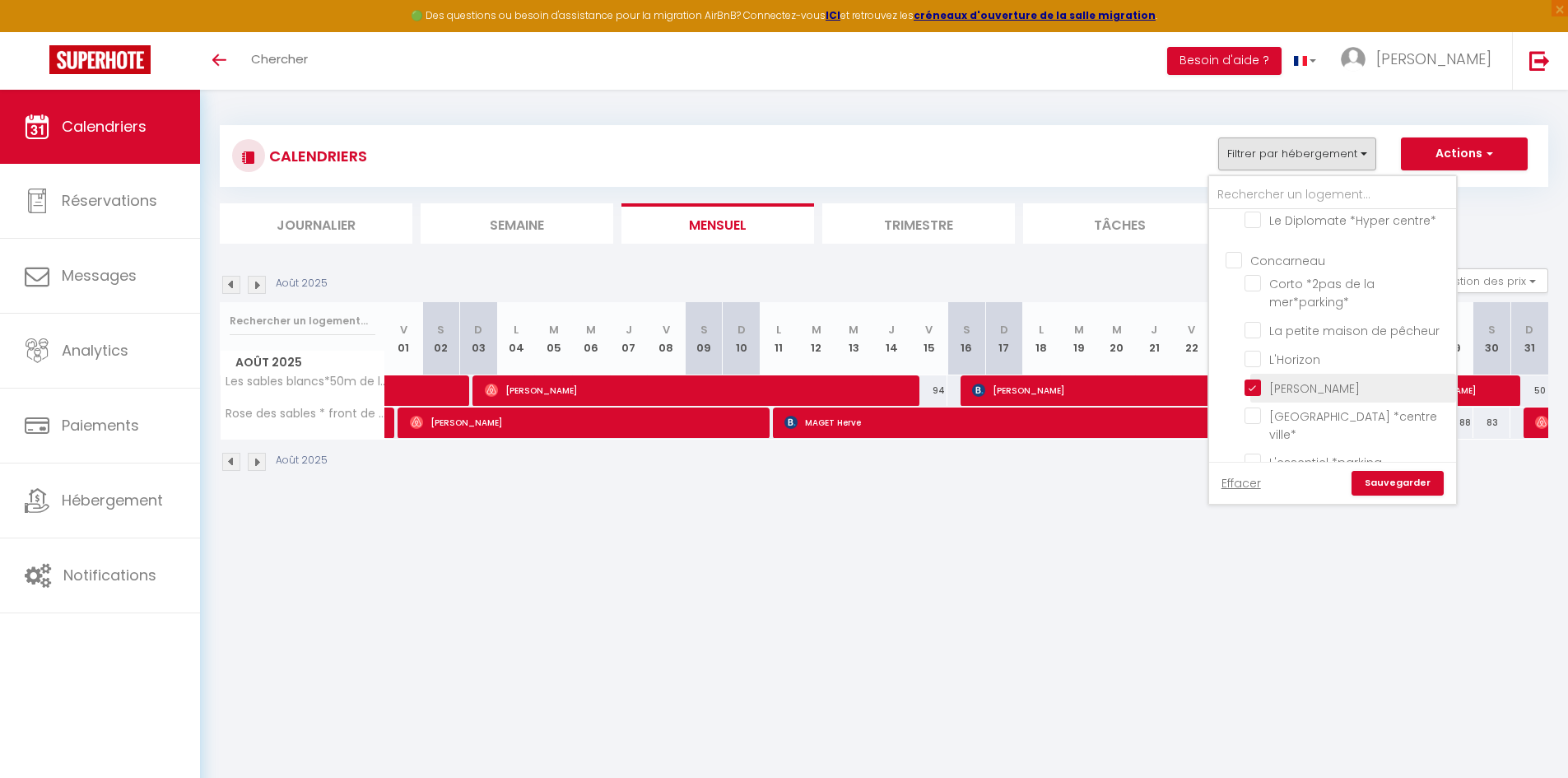
checkbox input "false"
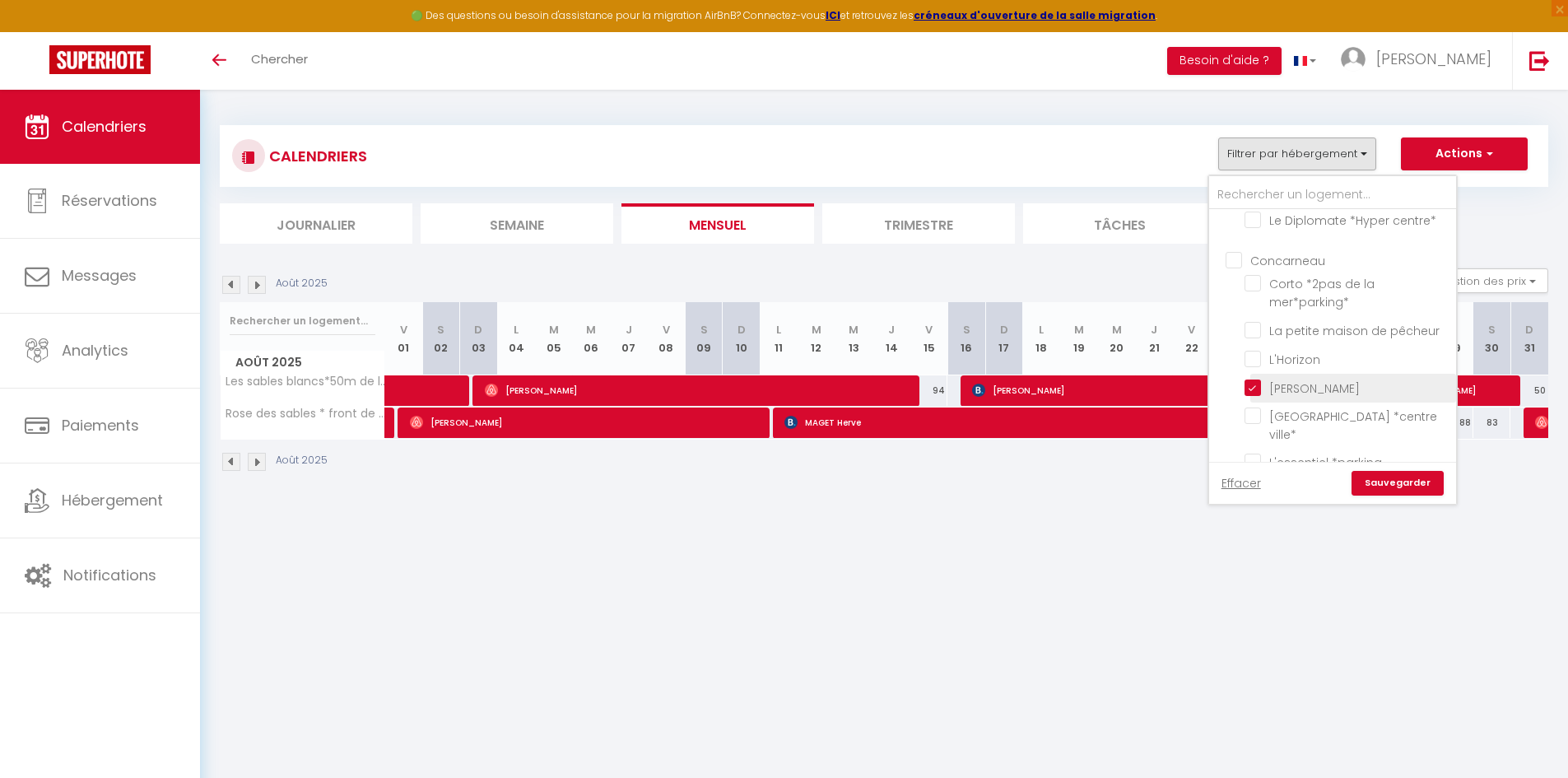
checkbox input "false"
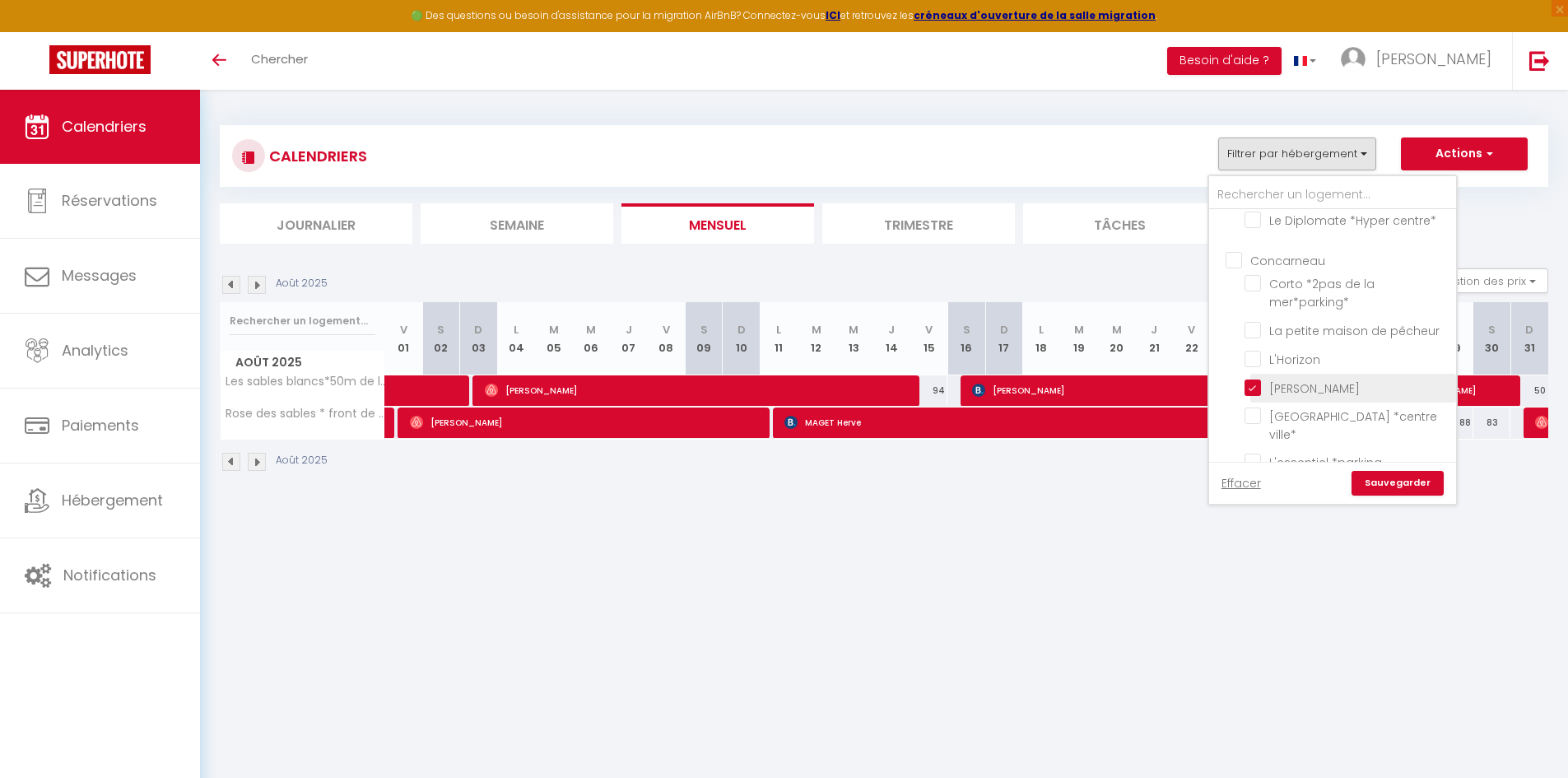
checkbox input "false"
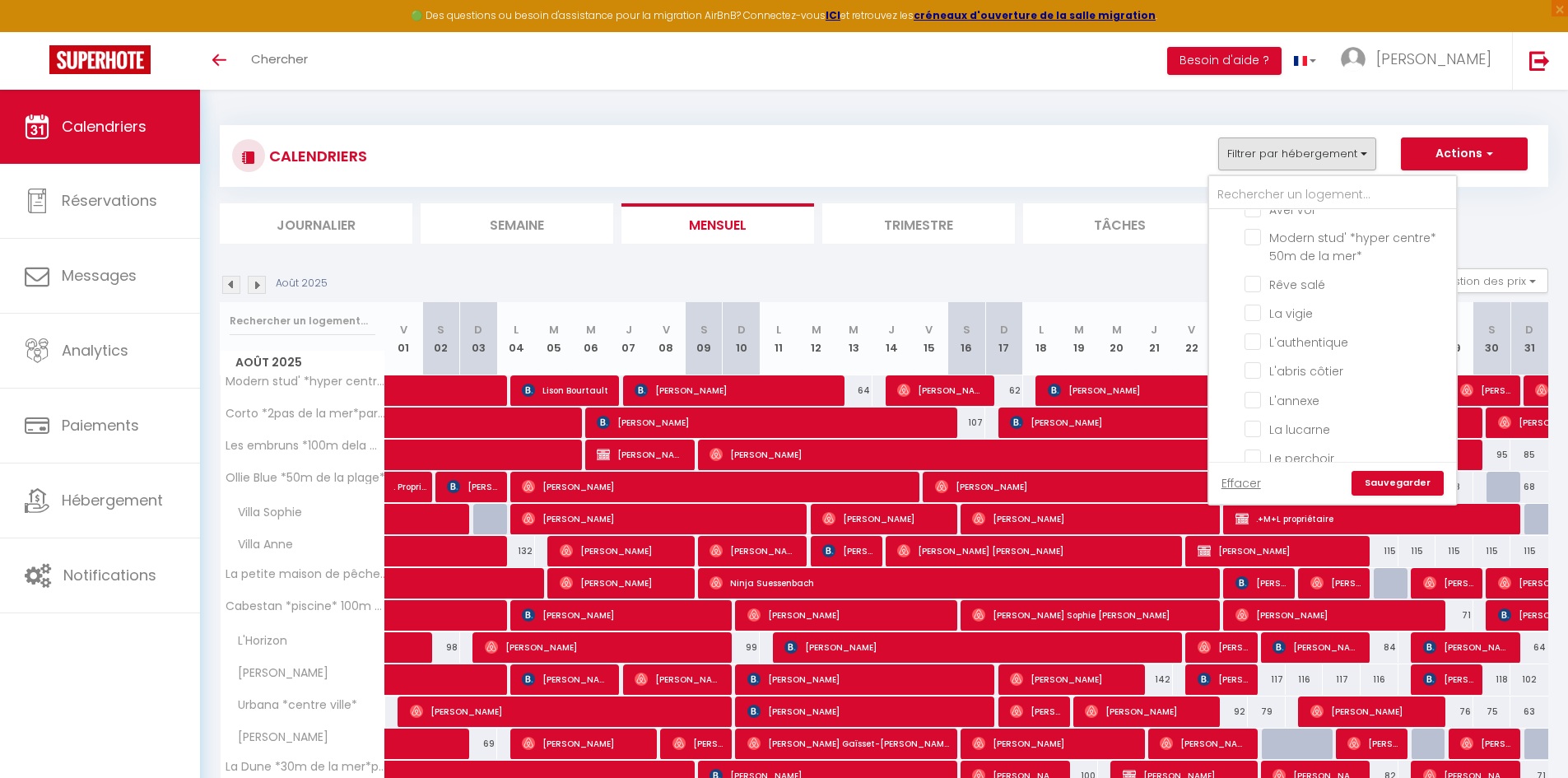
scroll to position [411, 0]
click at [1259, 313] on li "Modern stud' *hyper centre* 50m de la mer*" at bounding box center [1353, 329] width 206 height 46
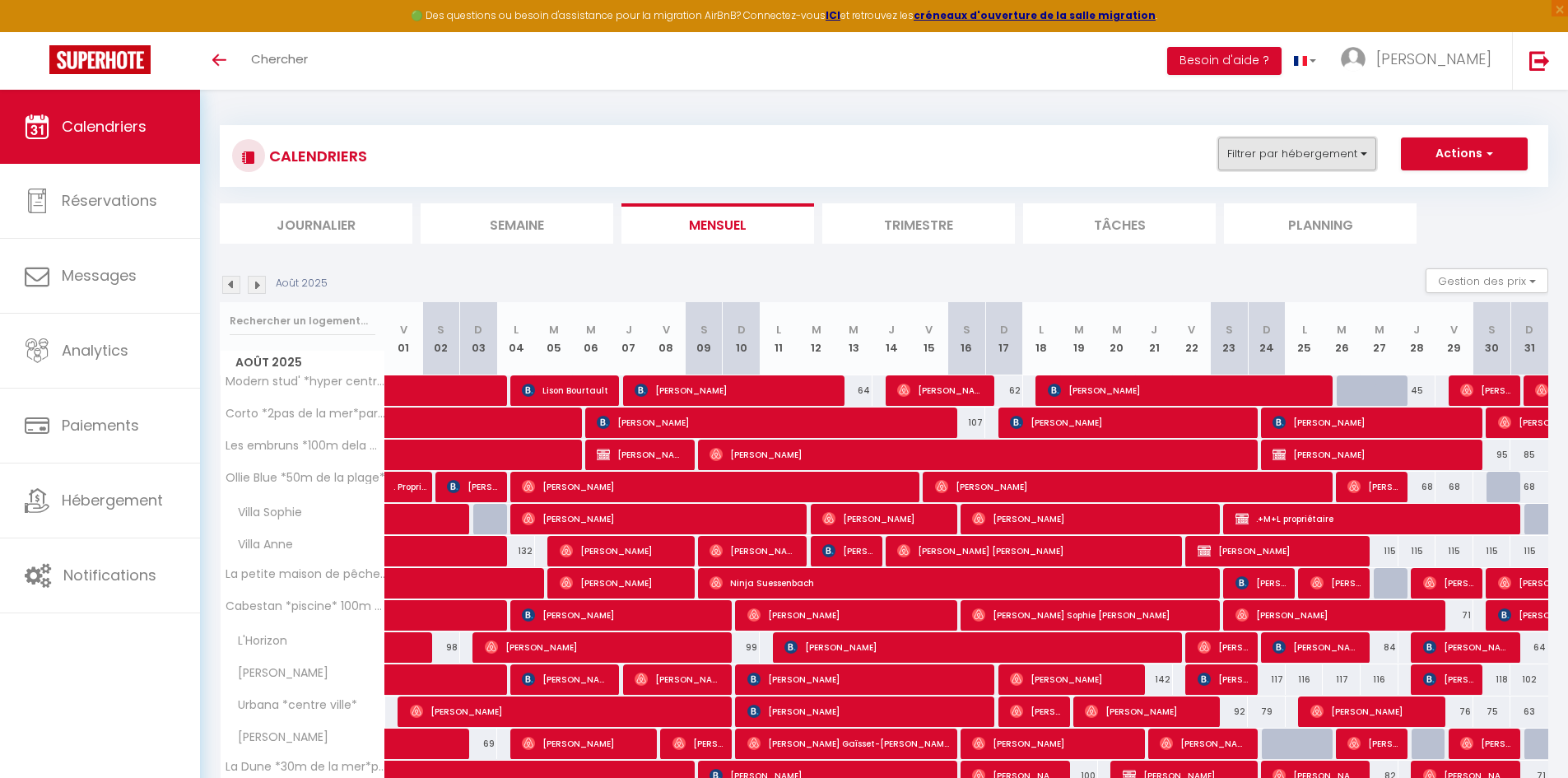
click at [1264, 153] on button "Filtrer par hébergement" at bounding box center [1296, 154] width 158 height 33
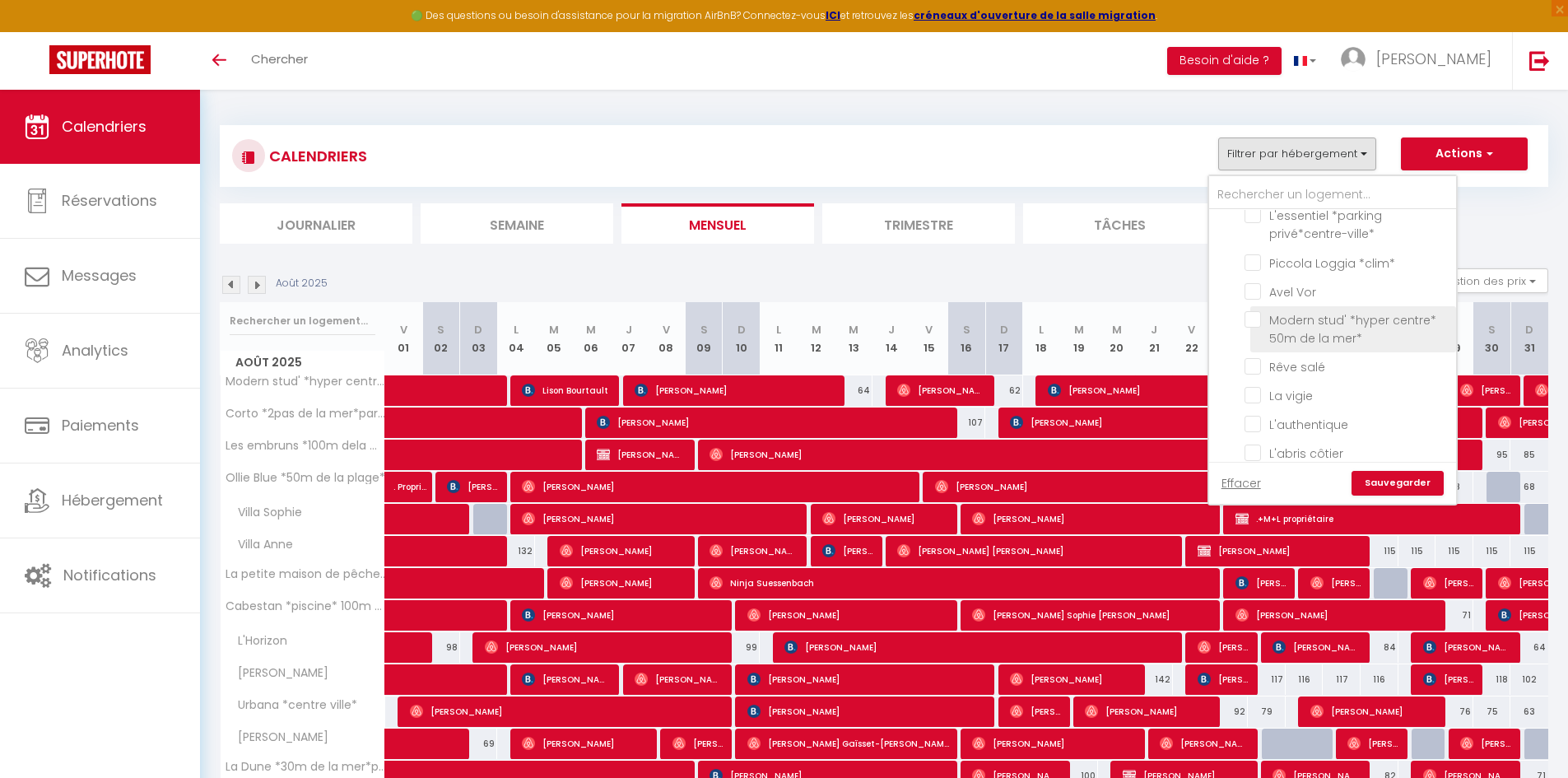
click at [1251, 311] on input "Modern stud' *hyper centre* 50m de la mer*" at bounding box center [1347, 319] width 206 height 16
checkbox input "true"
checkbox input "false"
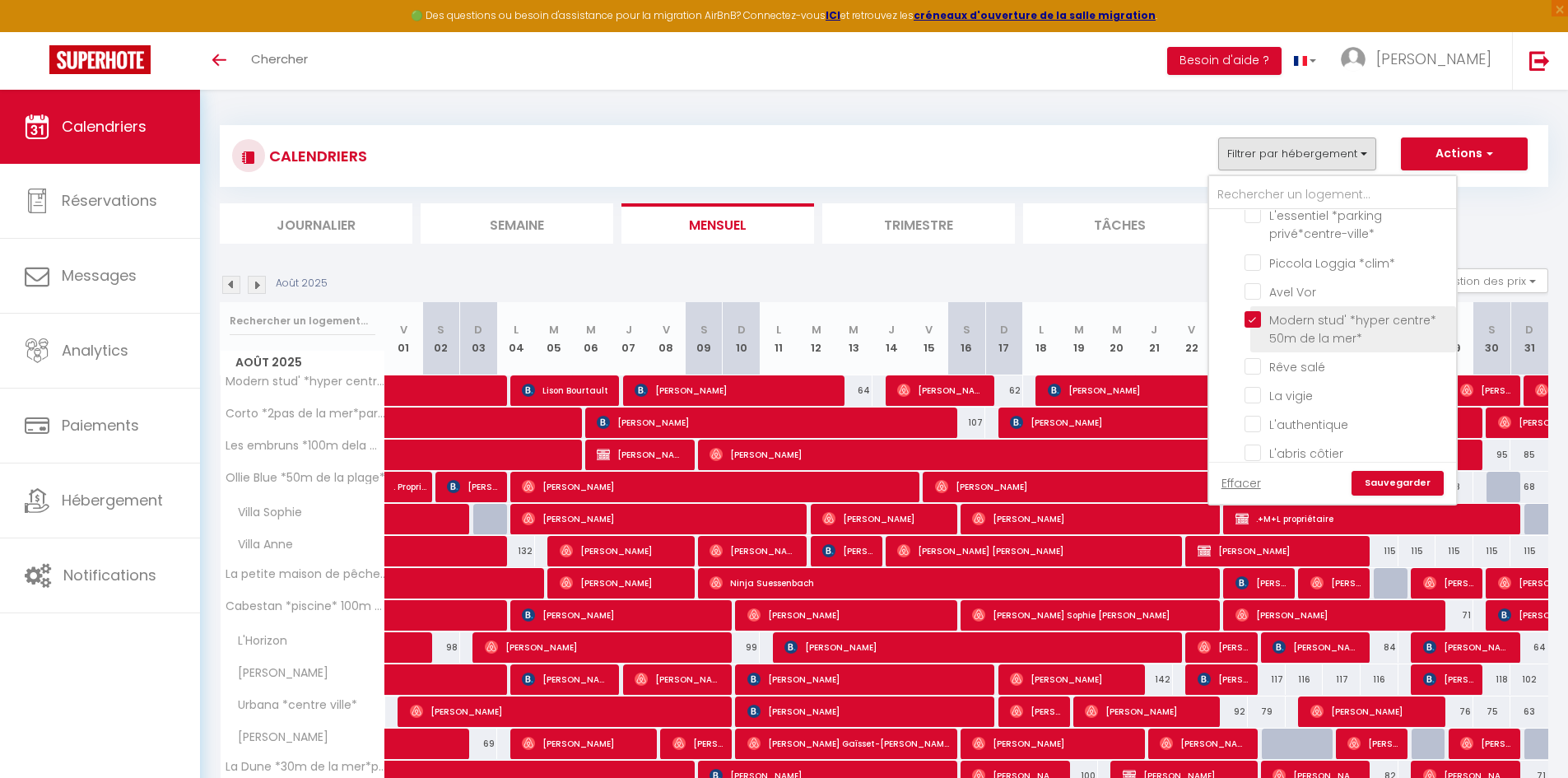
checkbox input "false"
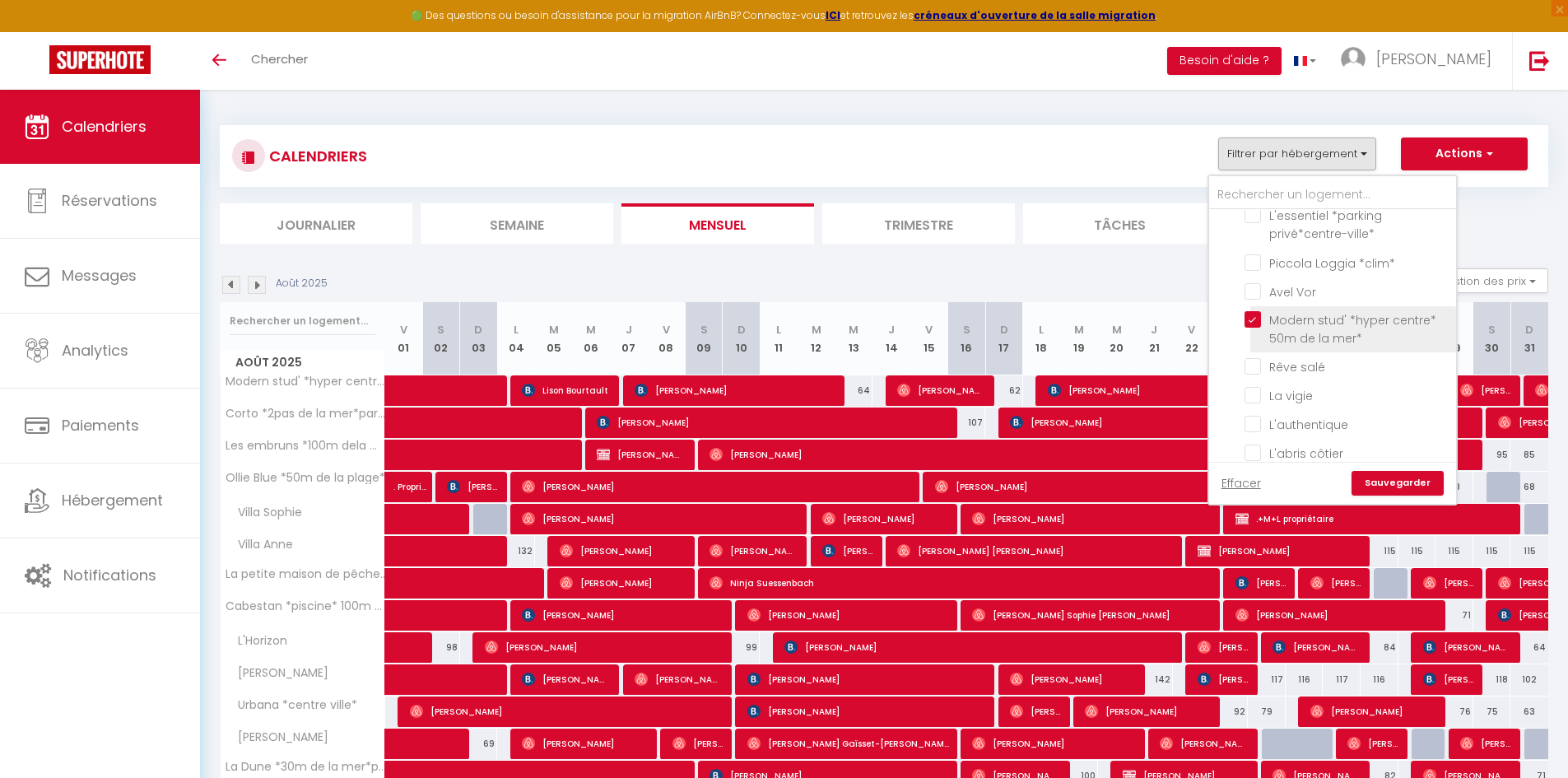
checkbox input "false"
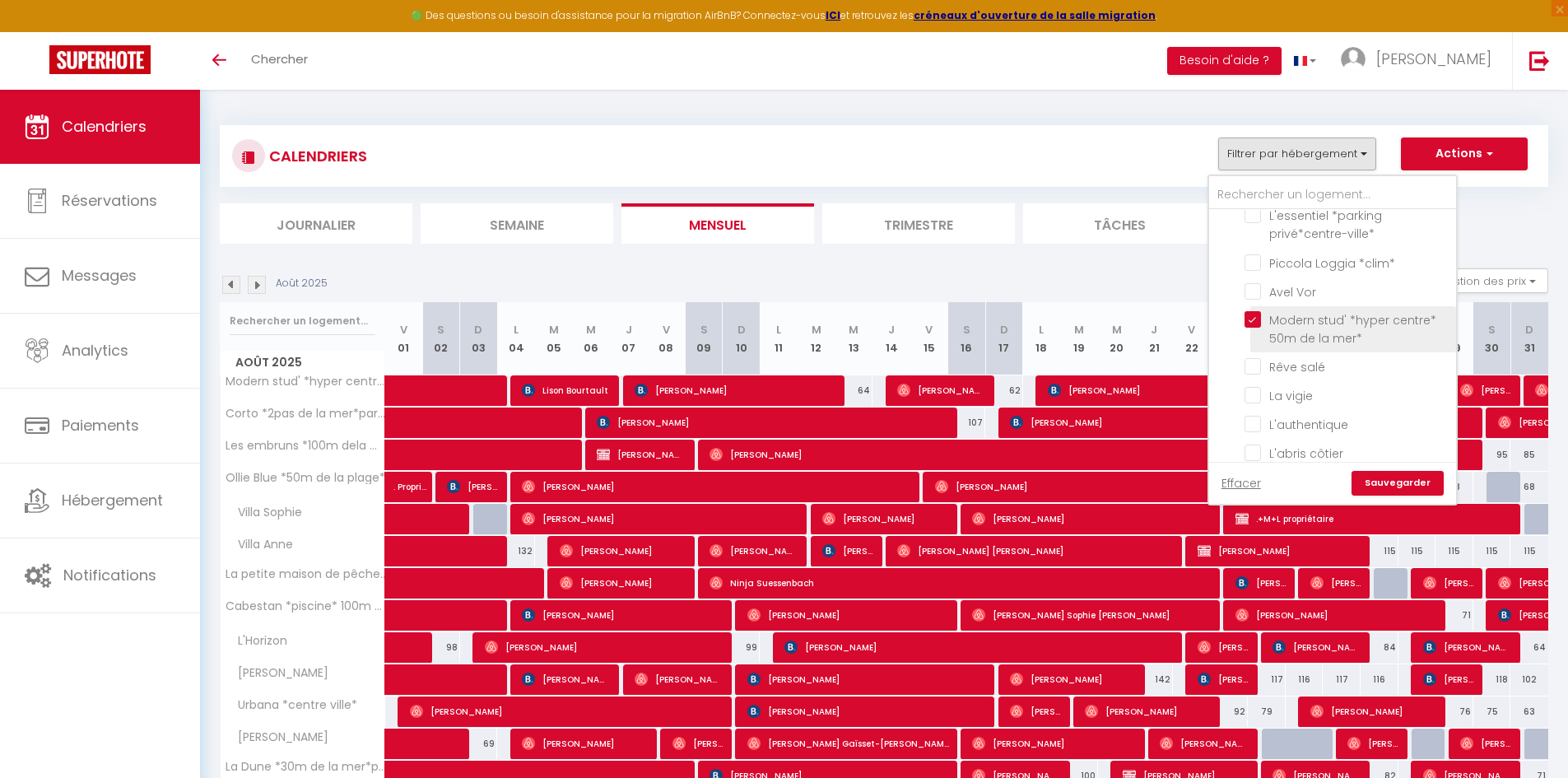
checkbox input "false"
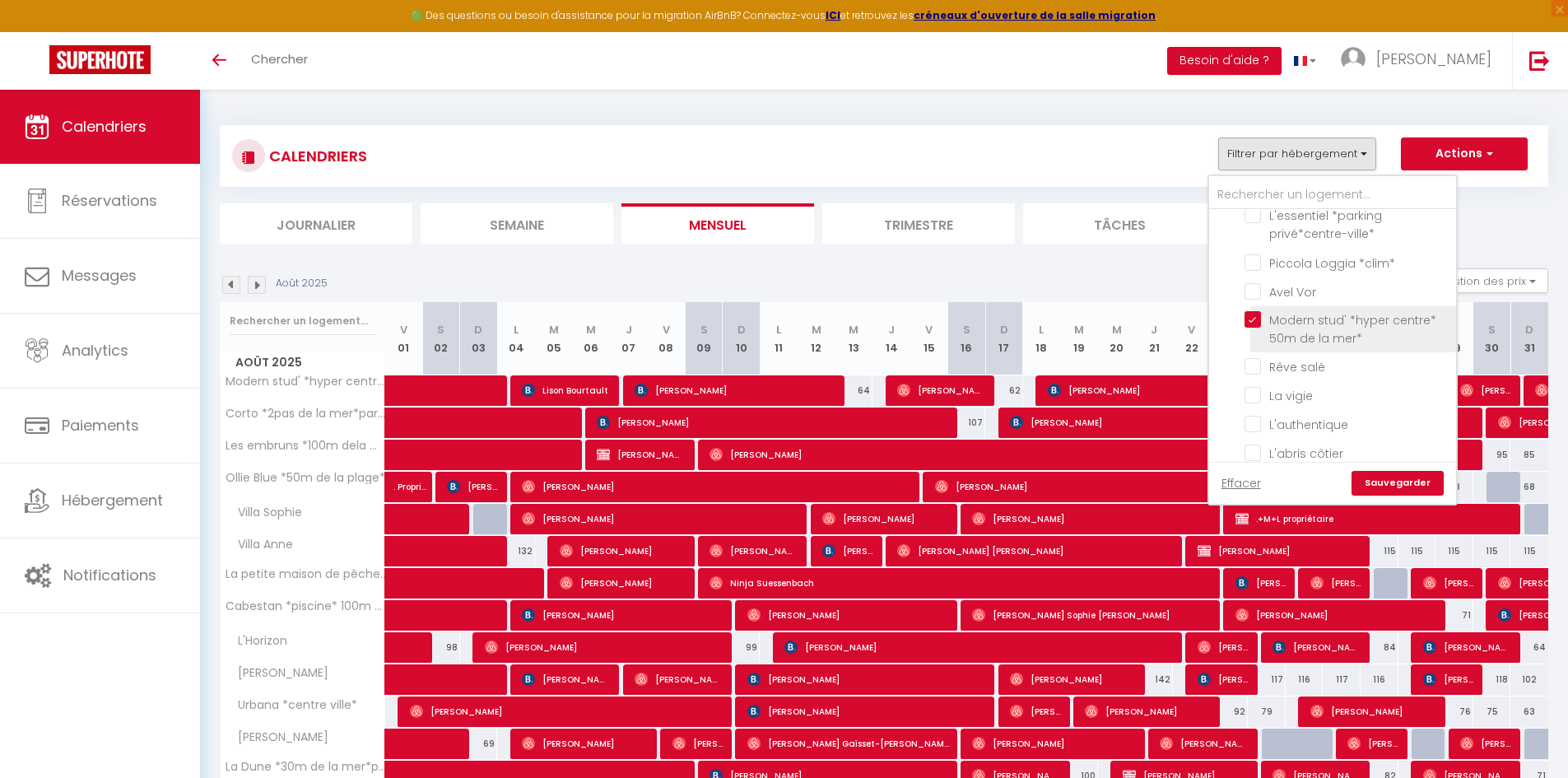
checkbox input "false"
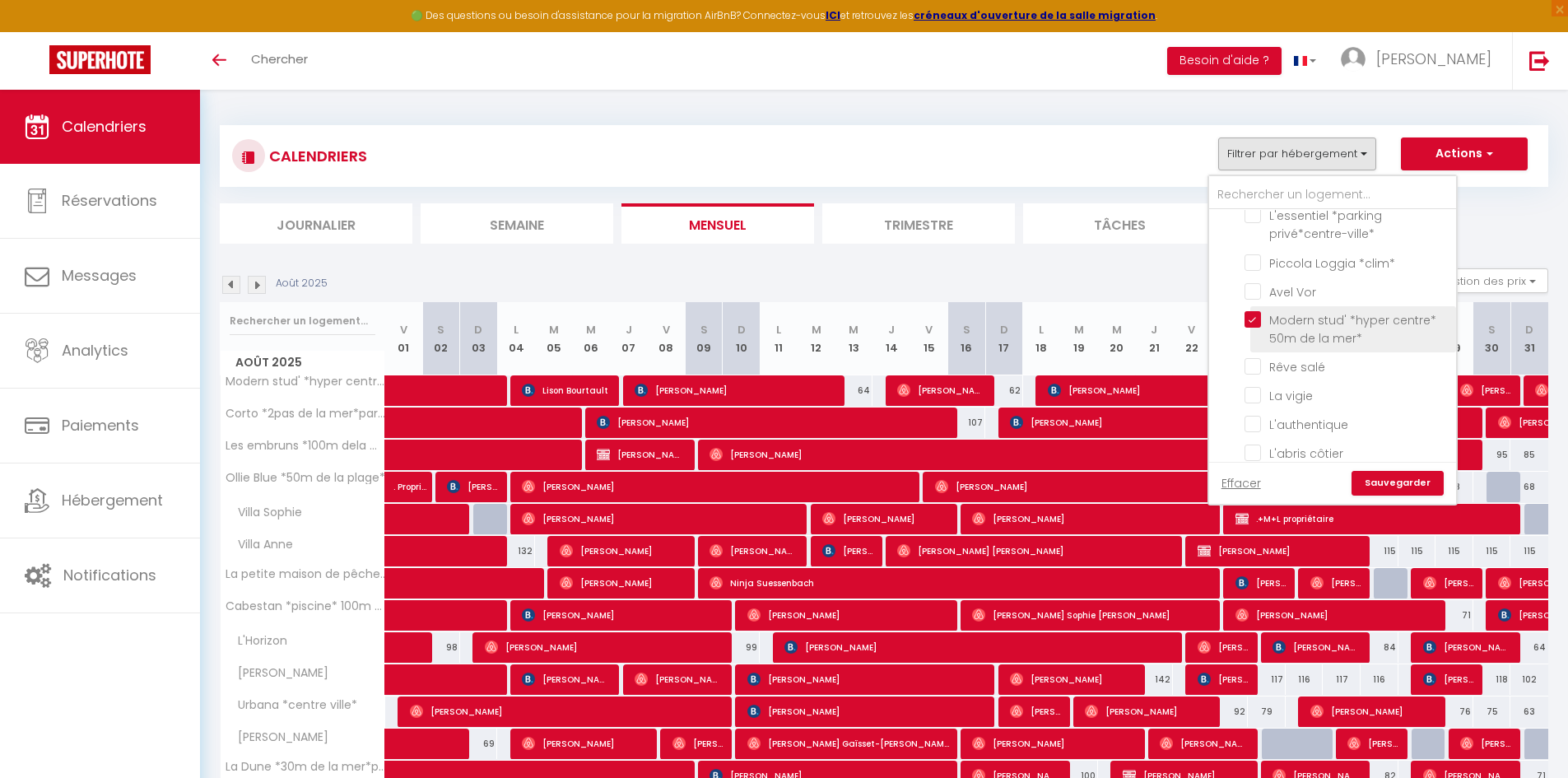
checkbox input "false"
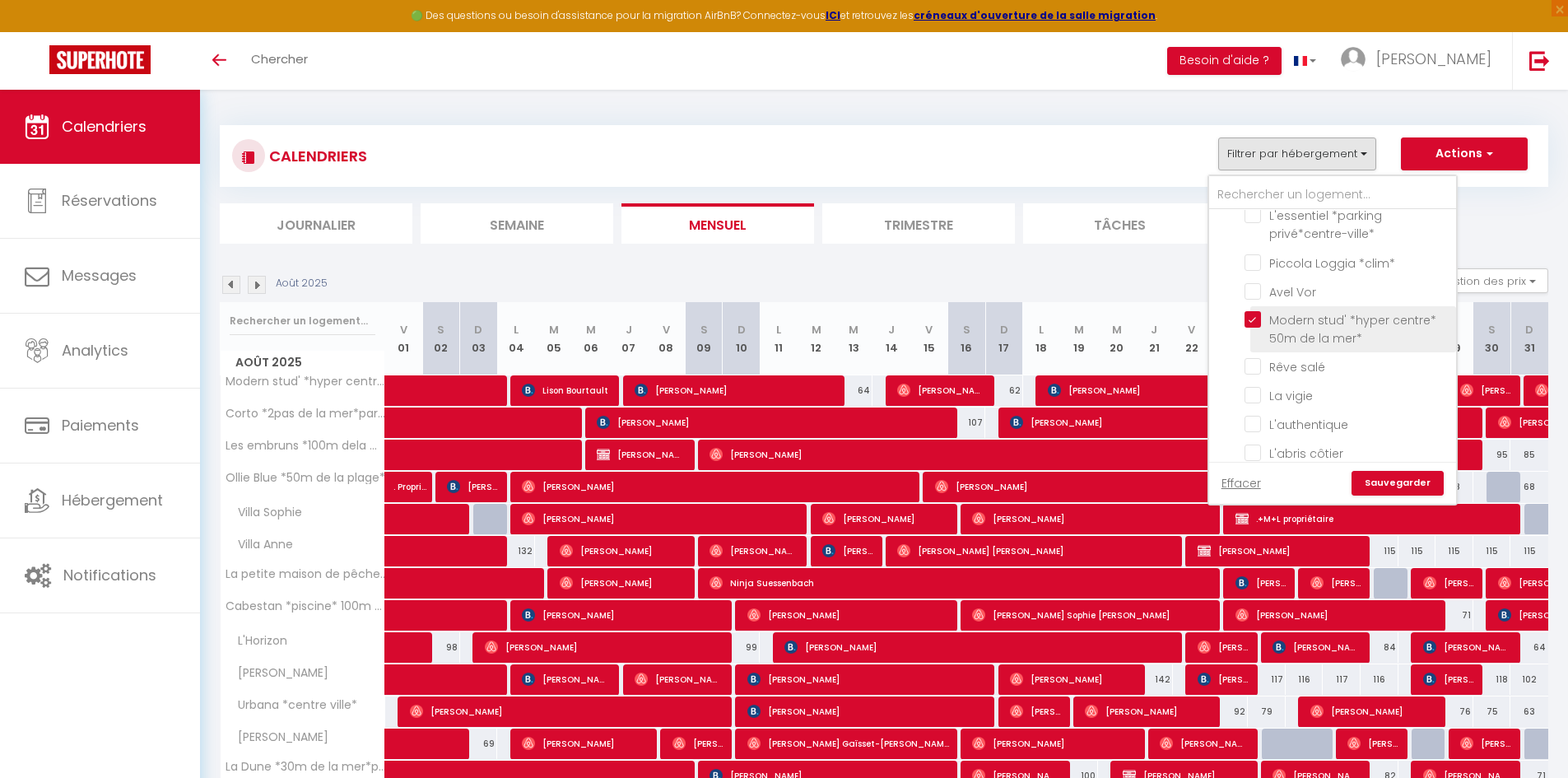
checkbox input "false"
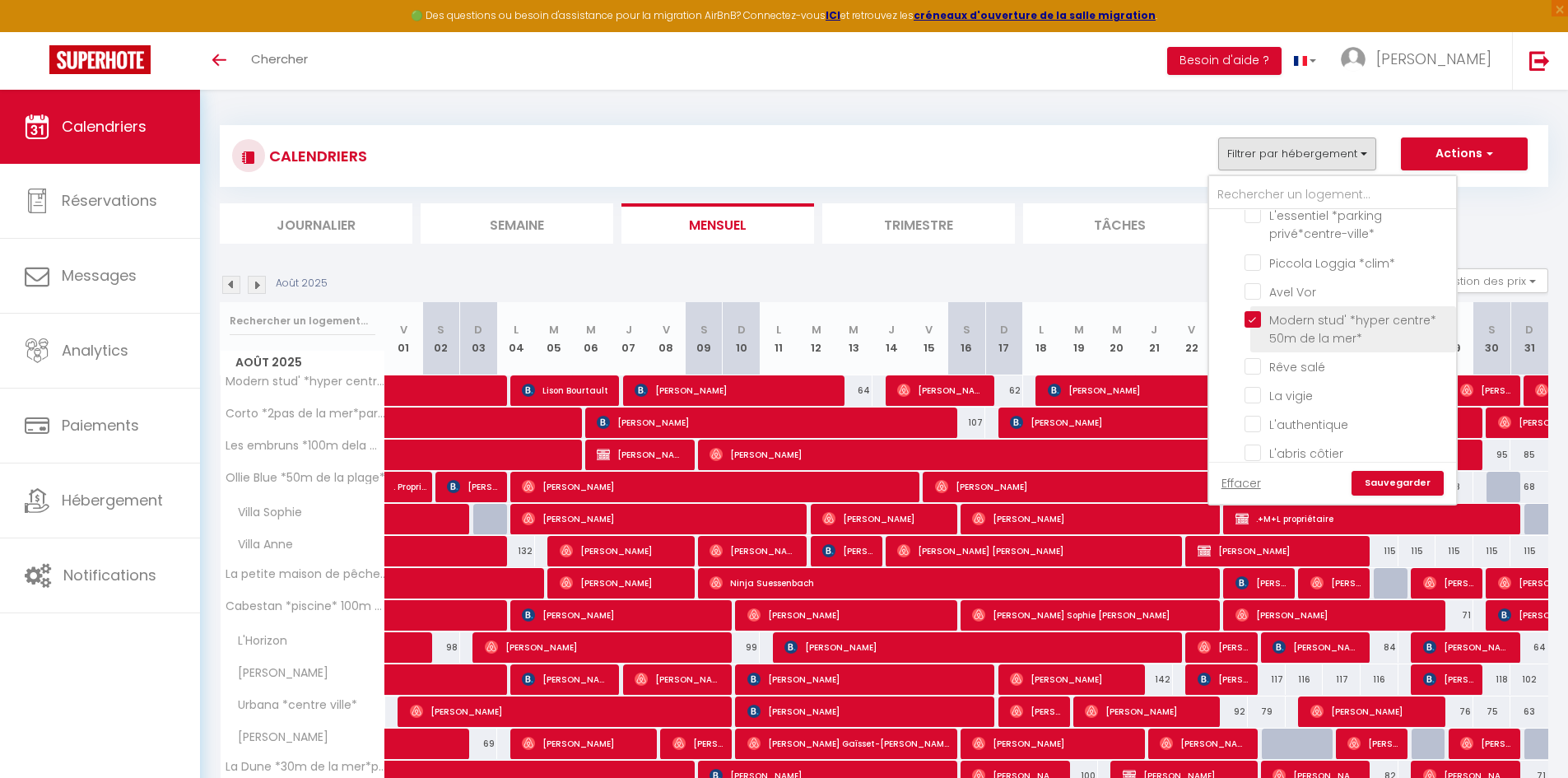
checkbox input "false"
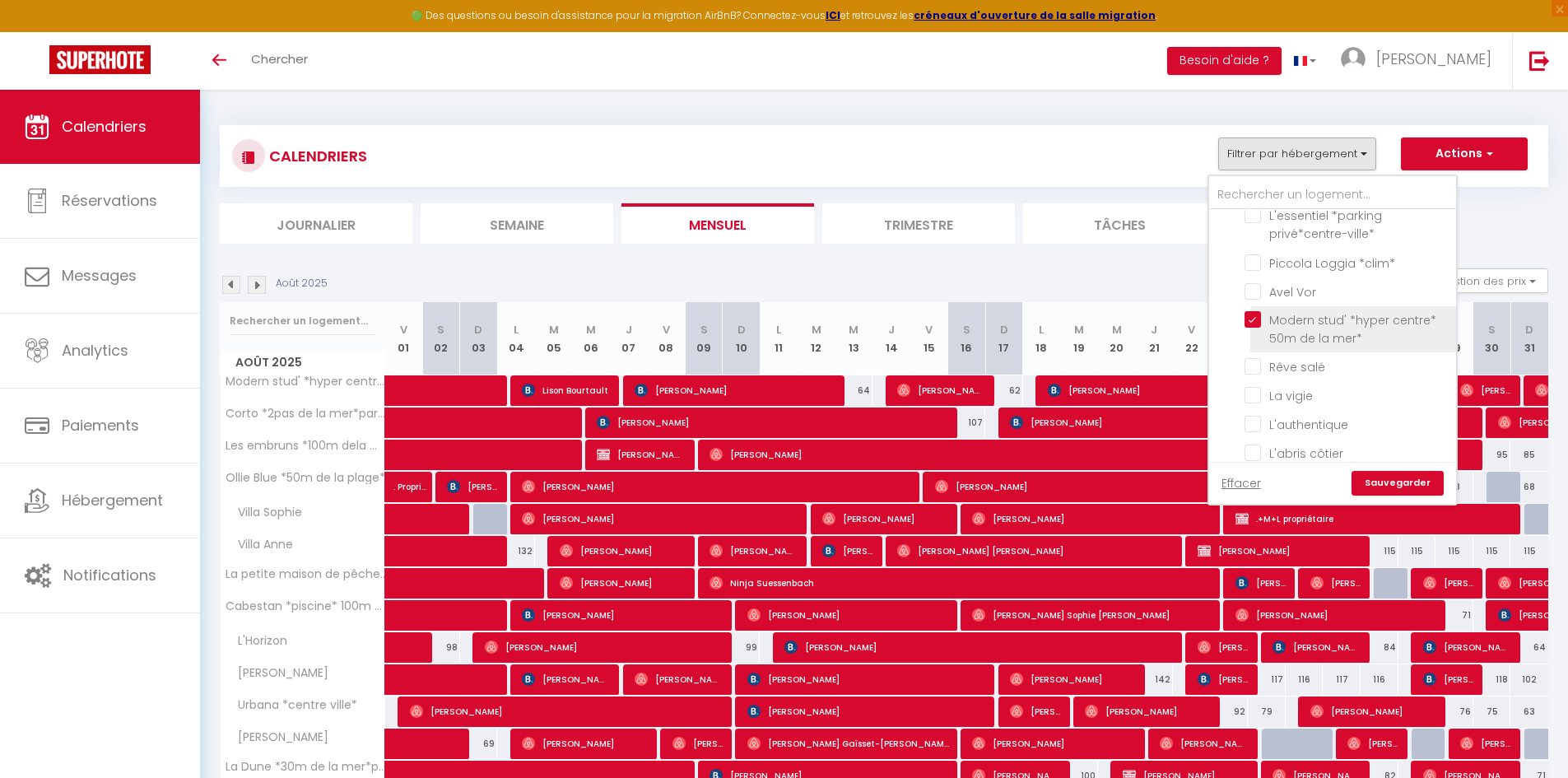
checkbox input "false"
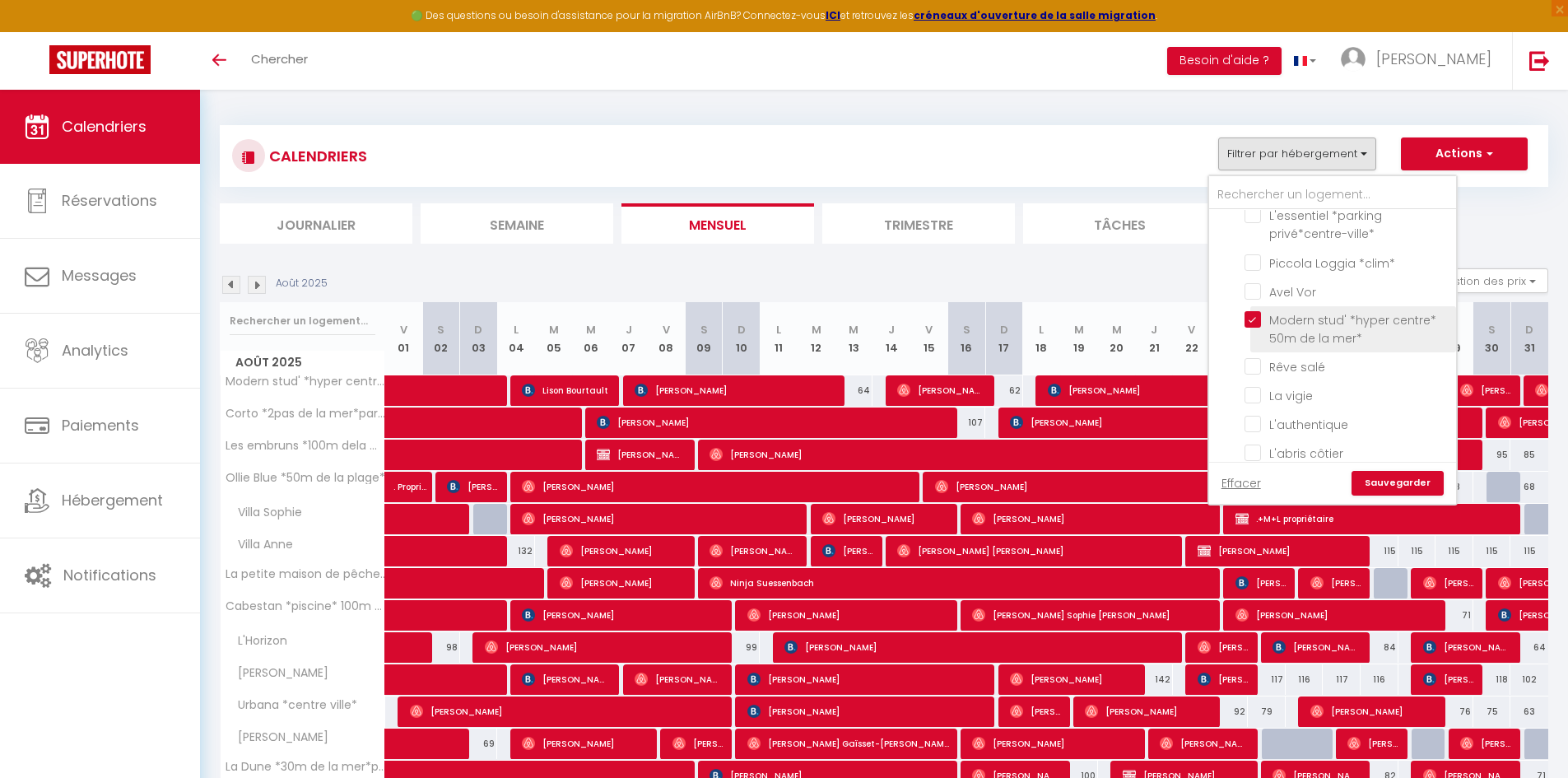
checkbox input "false"
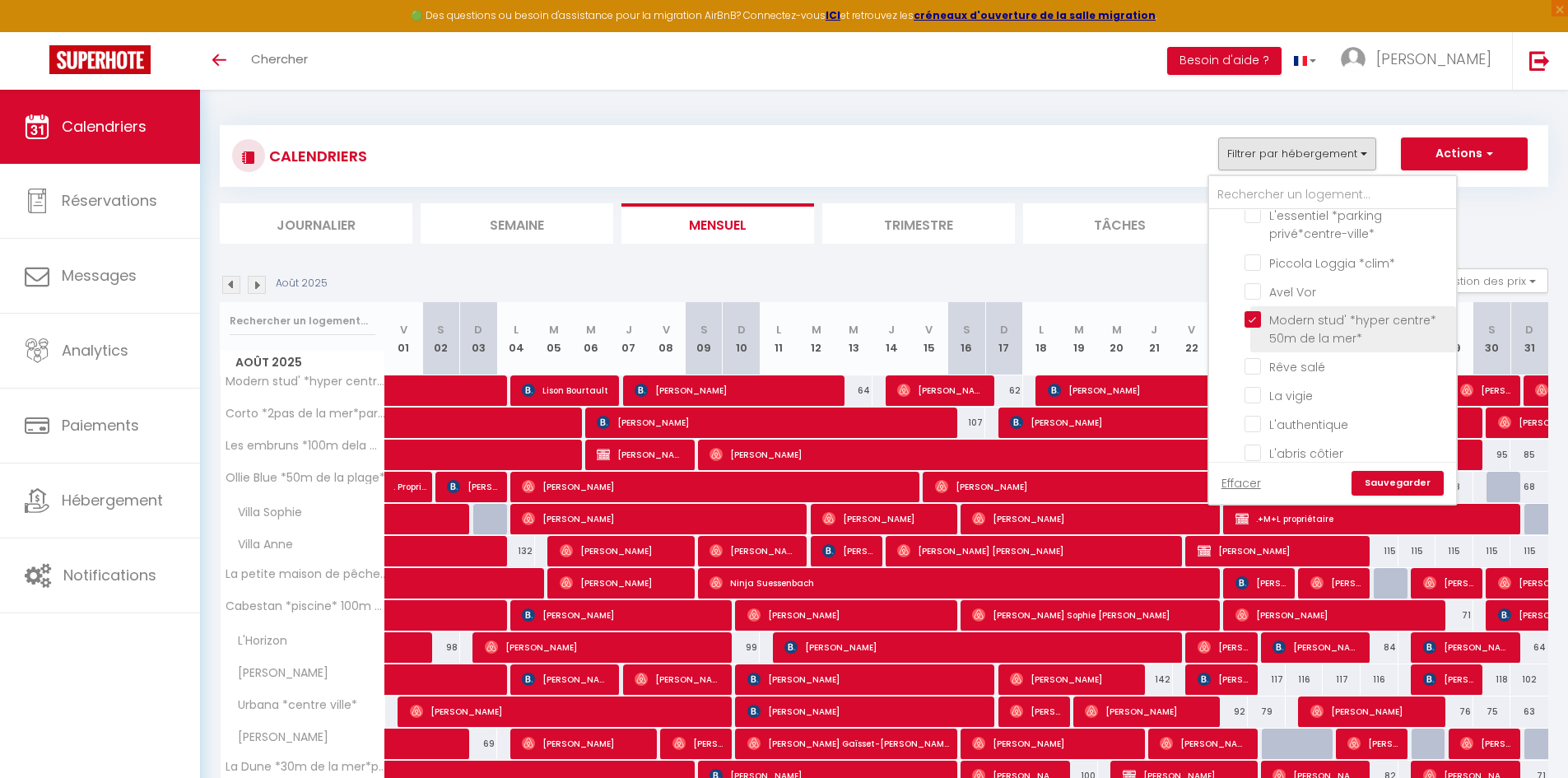
checkbox input "false"
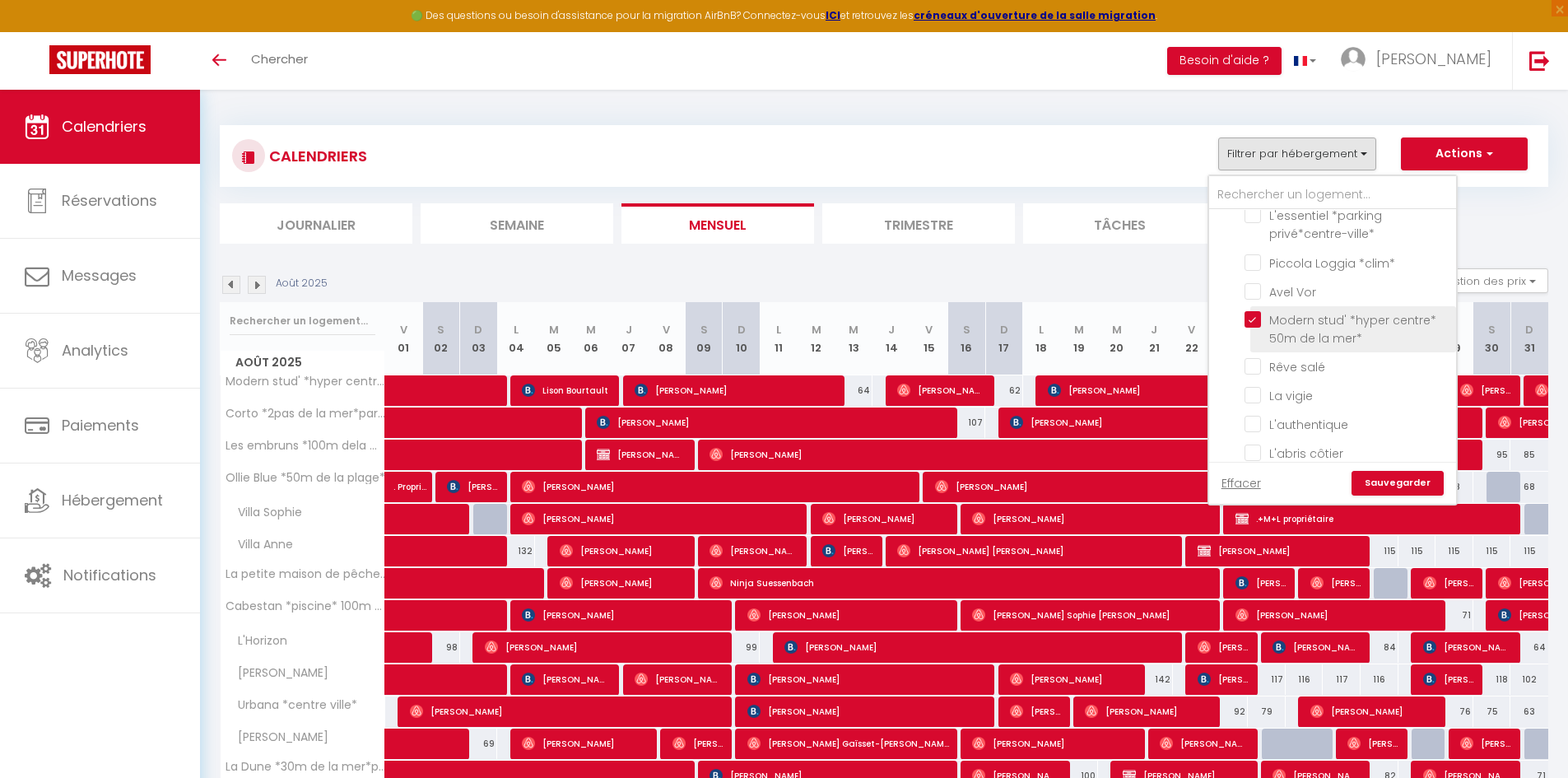
checkbox input "false"
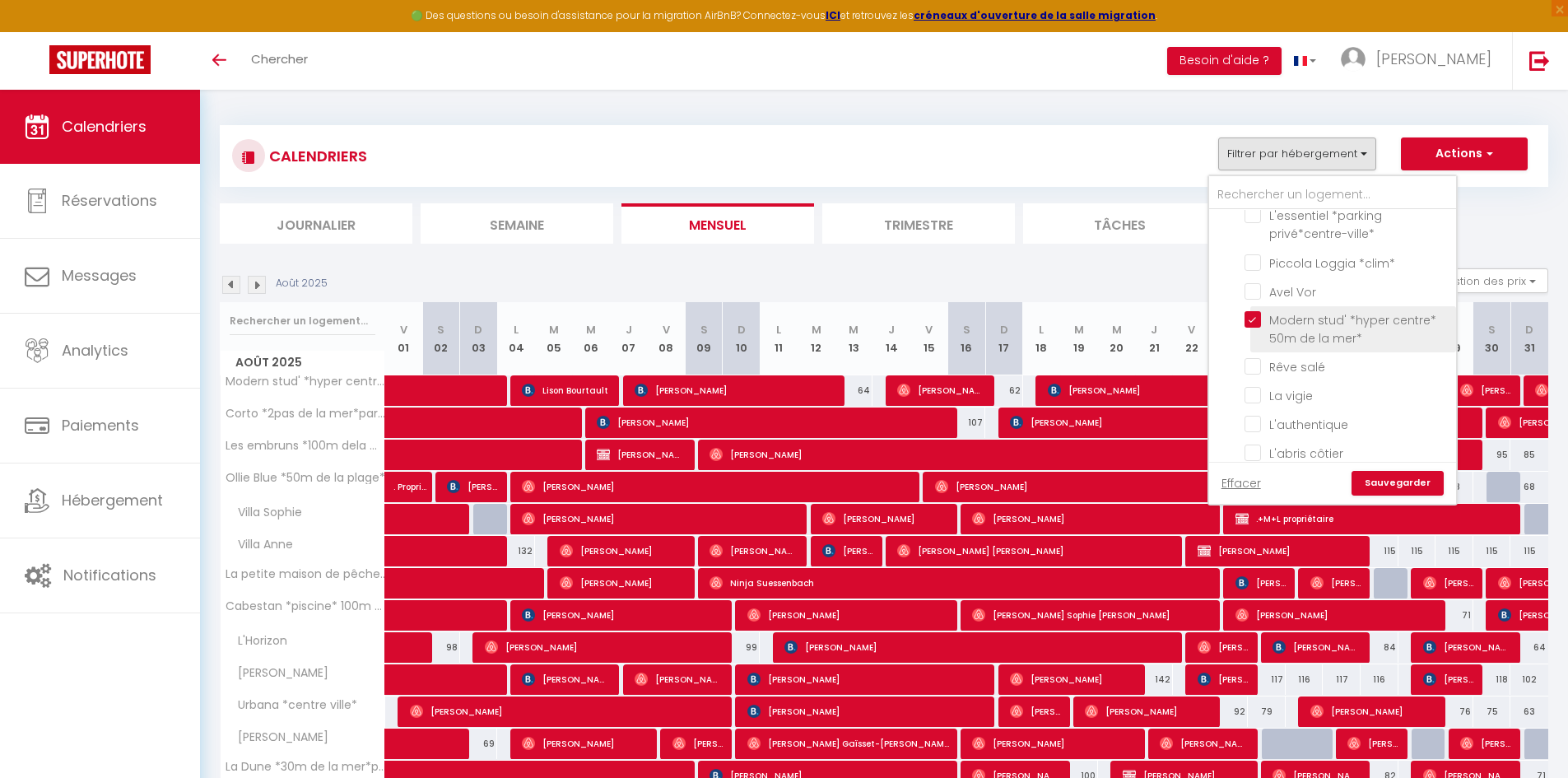
checkbox input "false"
click at [1264, 484] on link "Sauvegarder" at bounding box center [1398, 483] width 92 height 25
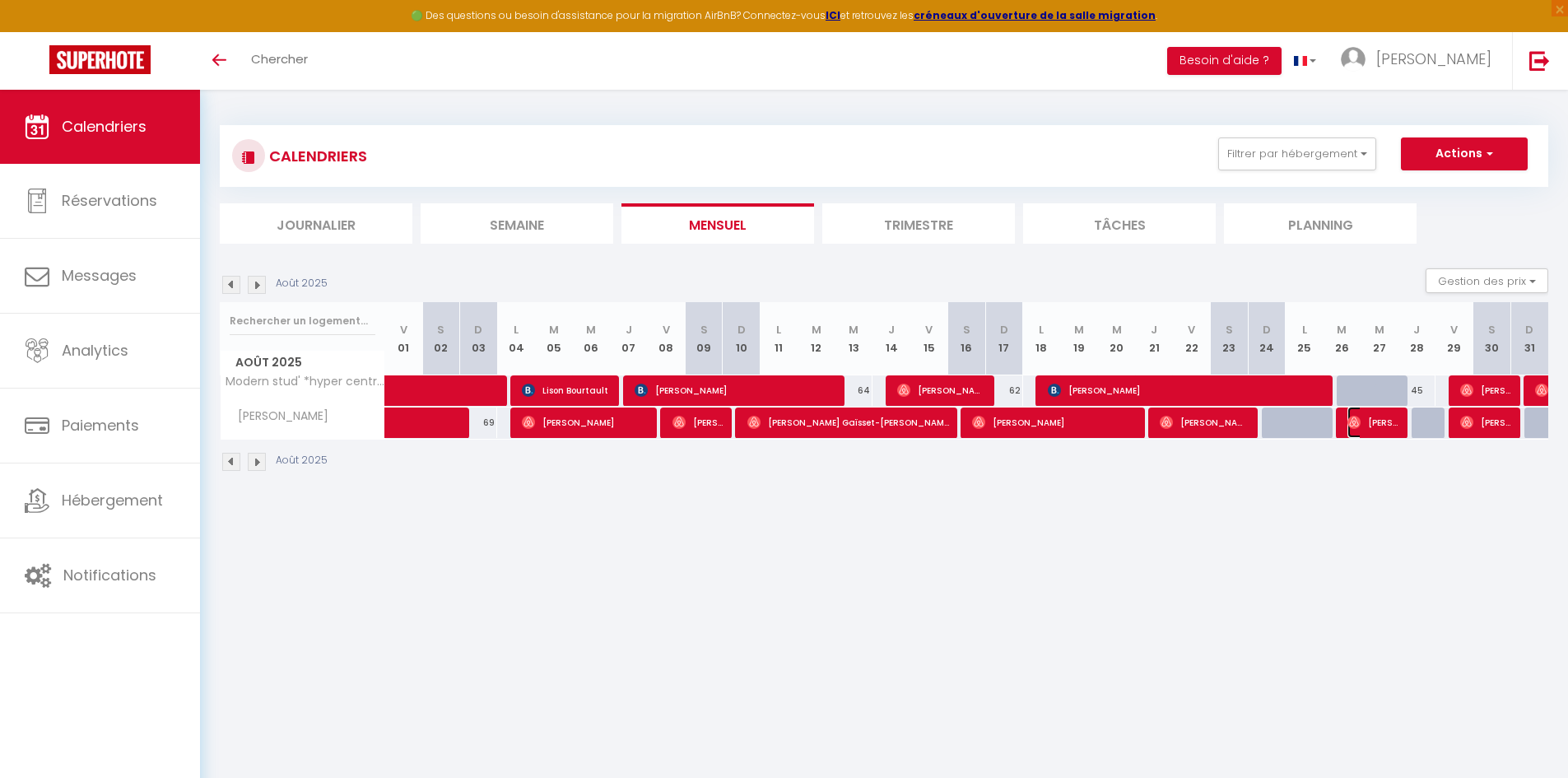
click at [1264, 418] on span "[PERSON_NAME]" at bounding box center [1372, 422] width 50 height 32
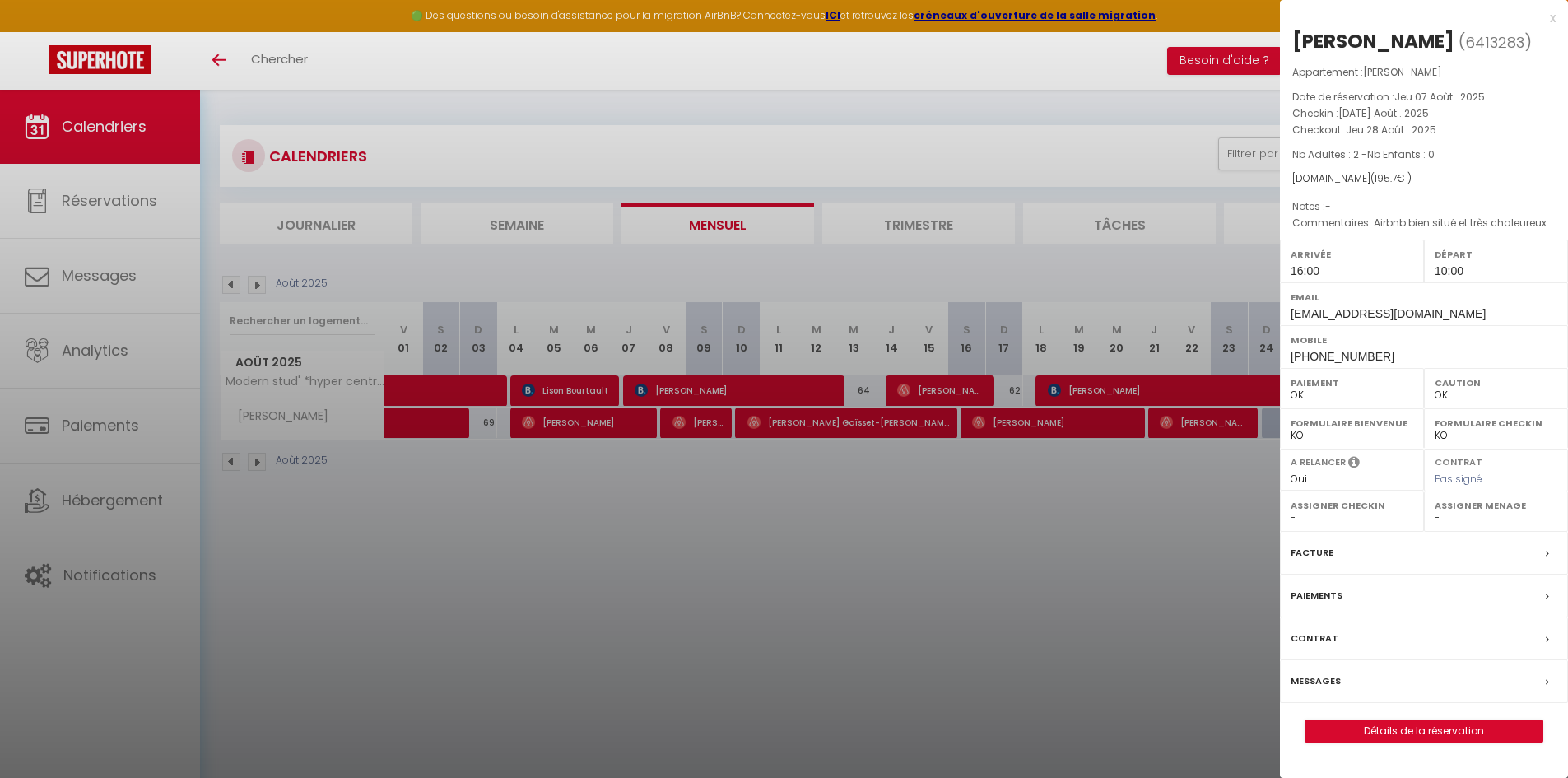
drag, startPoint x: 936, startPoint y: 634, endPoint x: 933, endPoint y: 624, distance: 10.4
click at [936, 600] on div at bounding box center [784, 389] width 1568 height 778
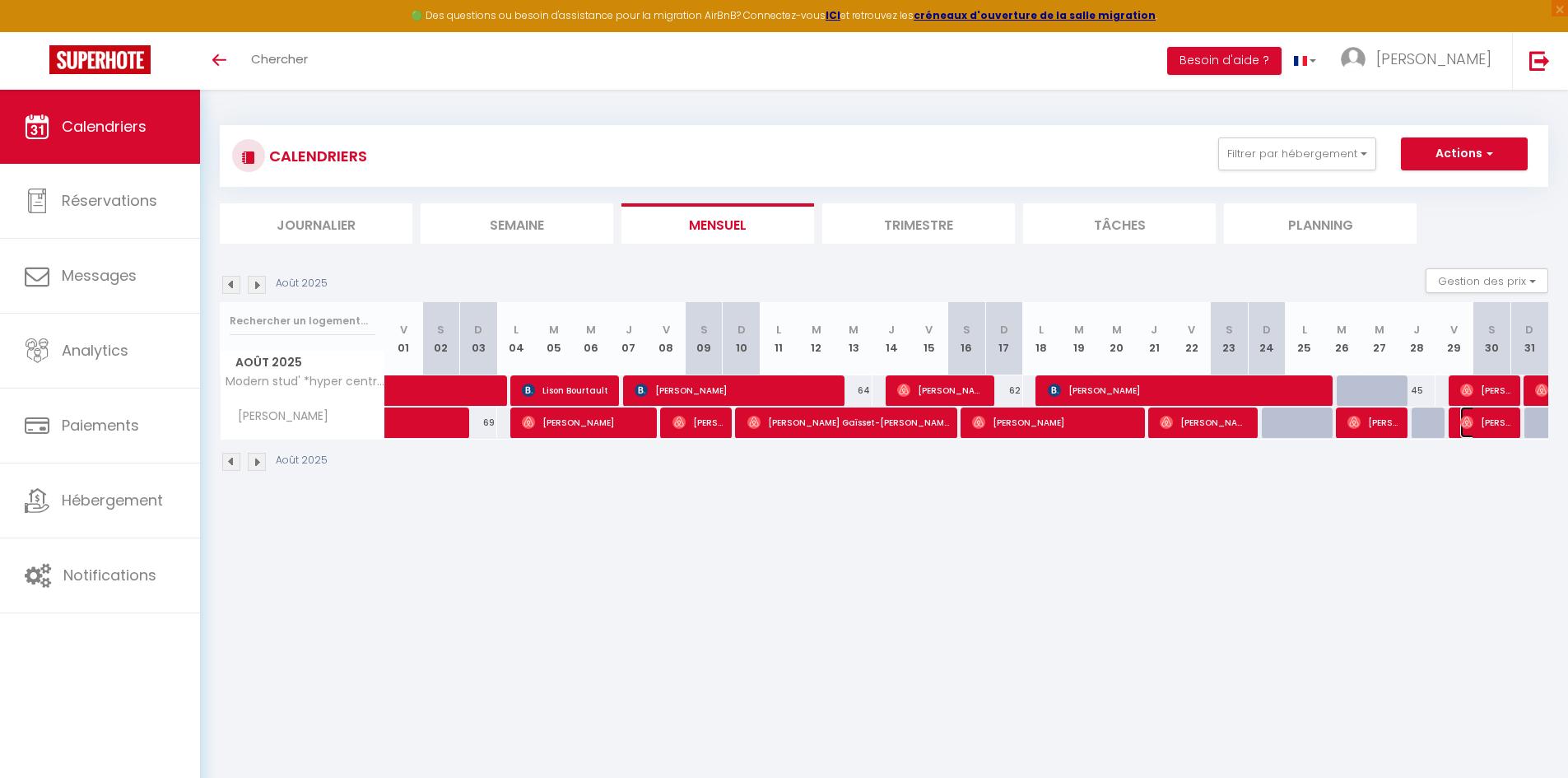
click at [1264, 421] on span "[PERSON_NAME]" at bounding box center [1485, 422] width 50 height 32
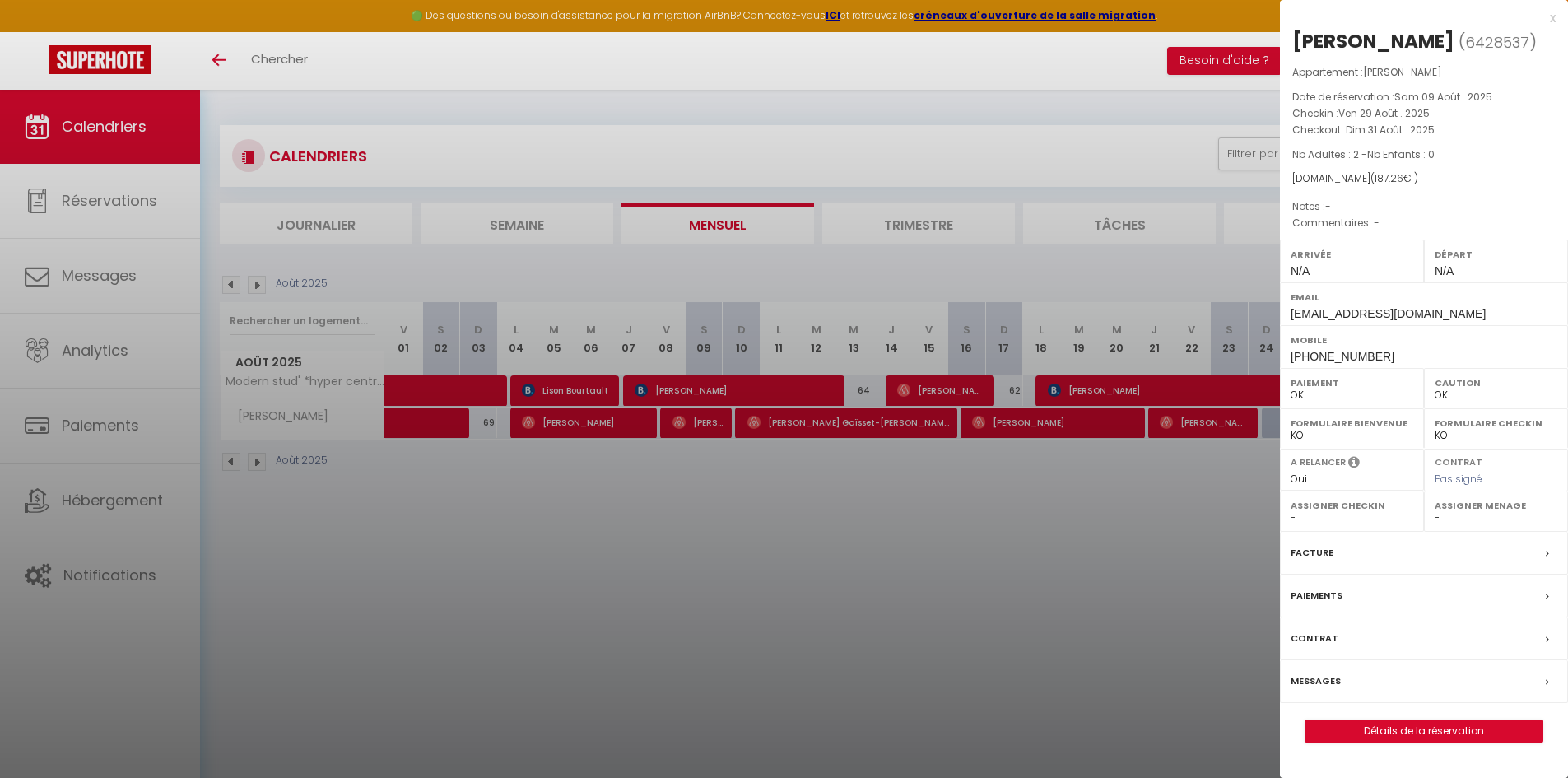
click at [1235, 505] on div at bounding box center [784, 389] width 1568 height 778
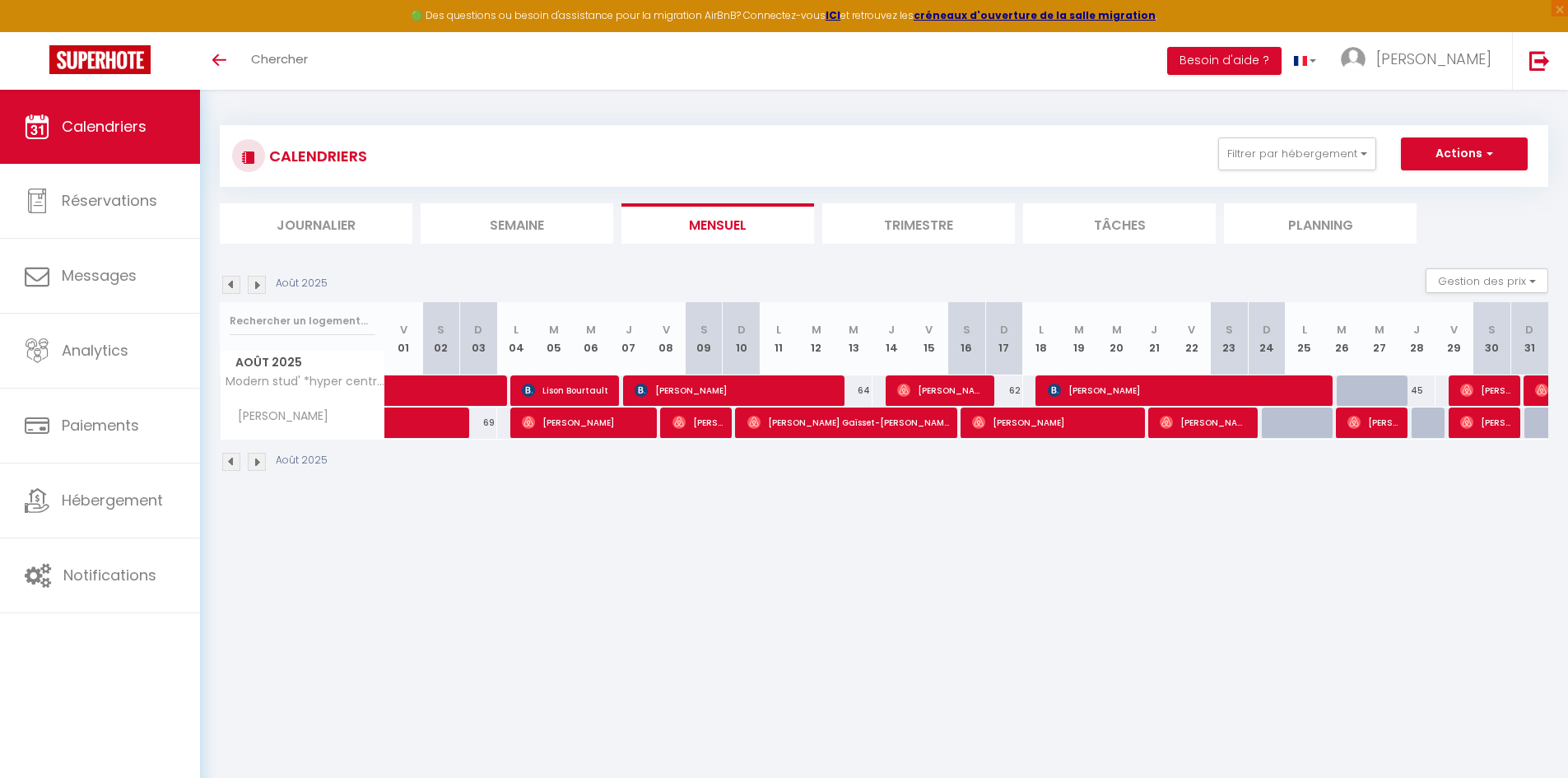
click at [232, 285] on img at bounding box center [231, 284] width 18 height 18
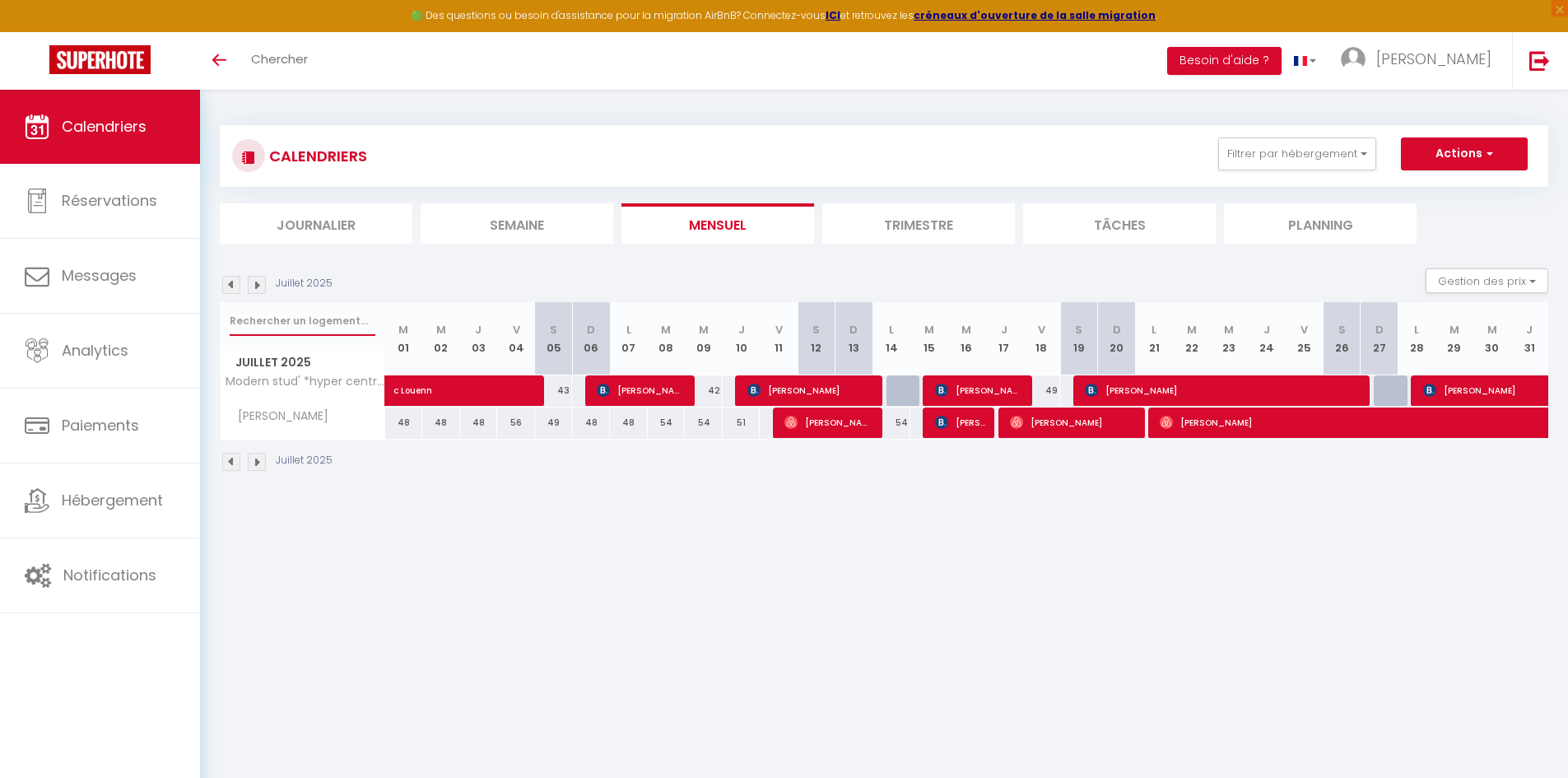
click at [328, 316] on input "text" at bounding box center [302, 321] width 145 height 30
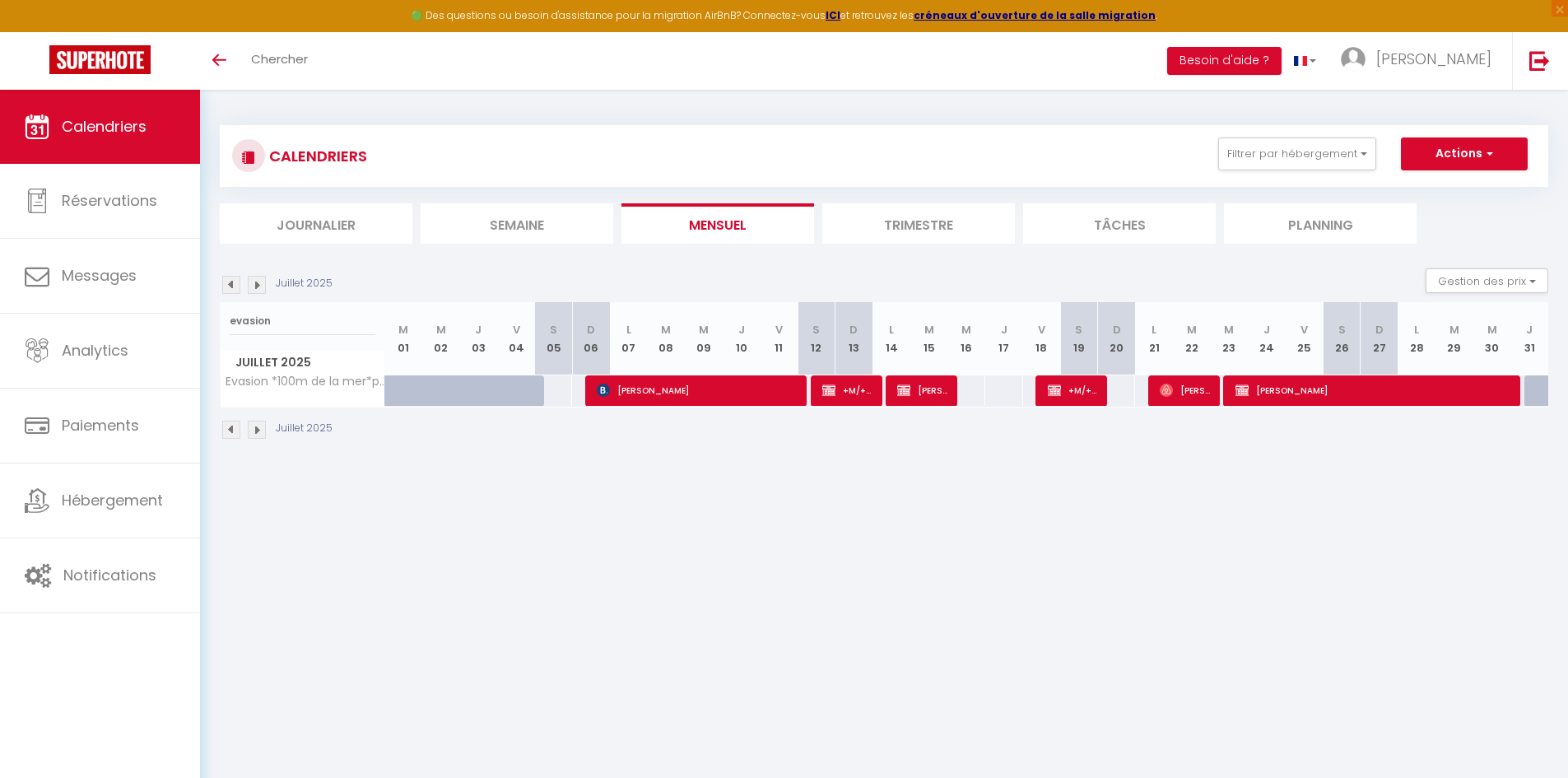
click at [258, 287] on img at bounding box center [256, 284] width 18 height 18
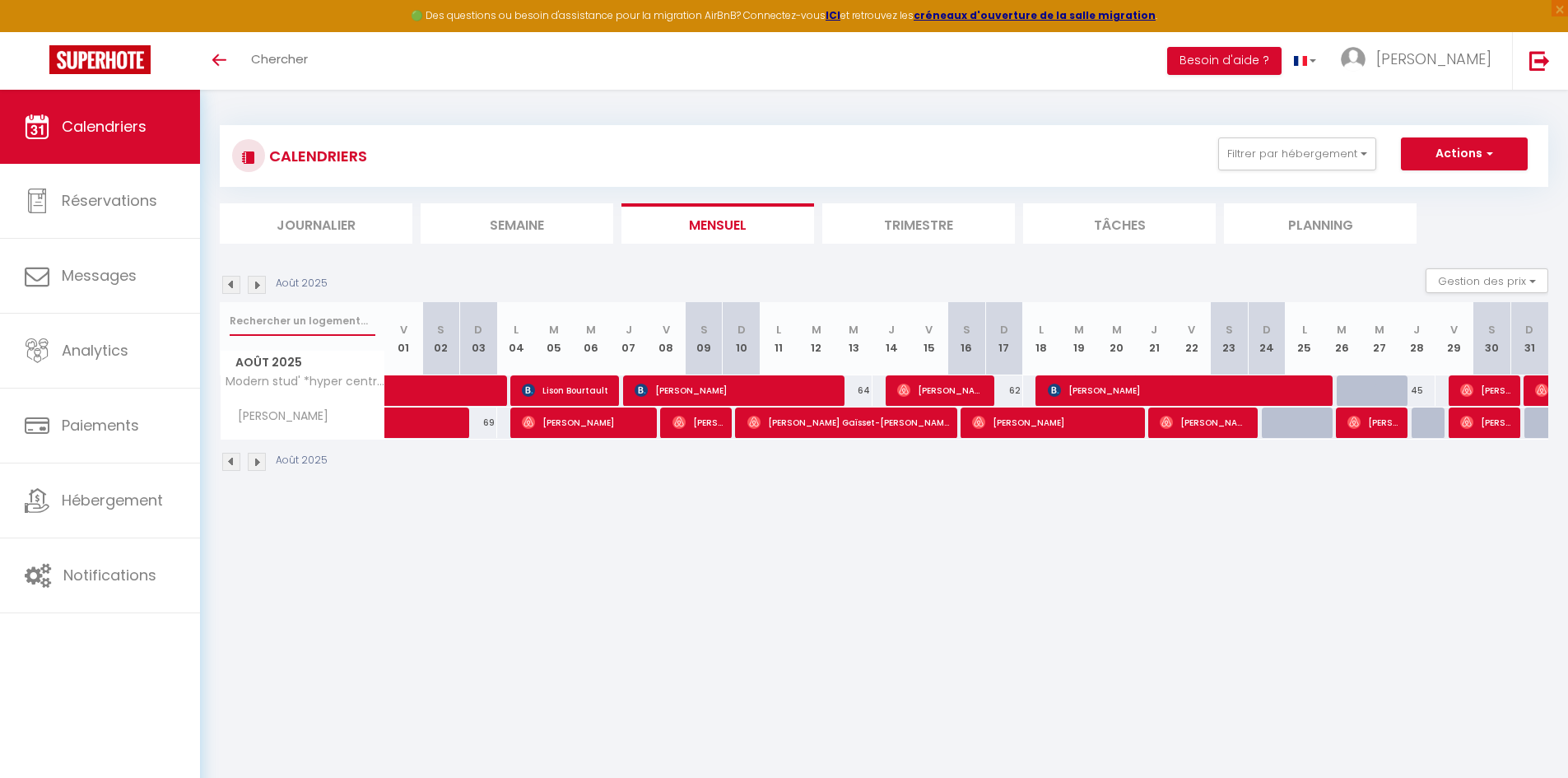
click at [265, 312] on input "text" at bounding box center [302, 321] width 145 height 30
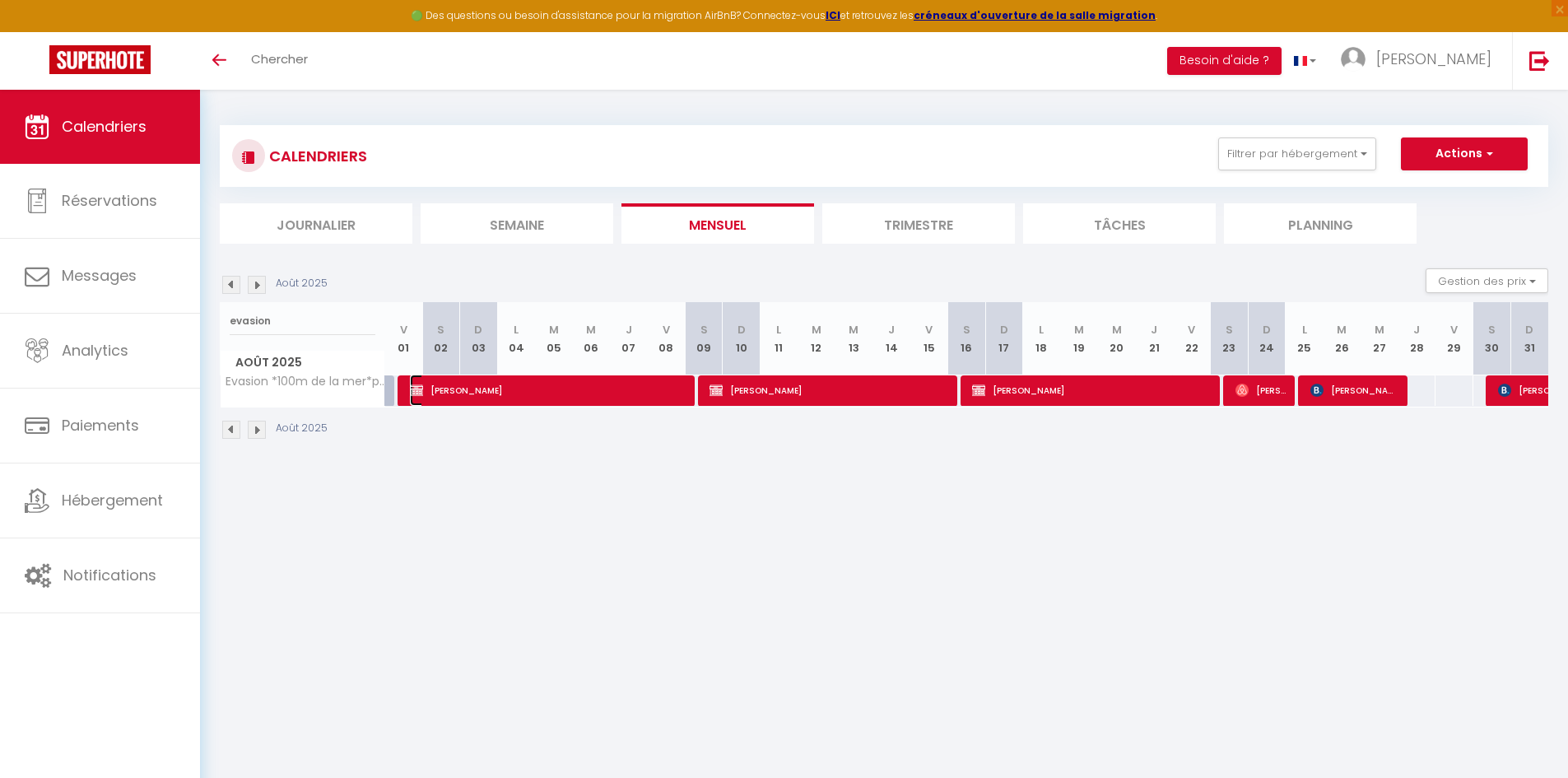
click at [633, 397] on span "[PERSON_NAME]" at bounding box center [548, 389] width 277 height 32
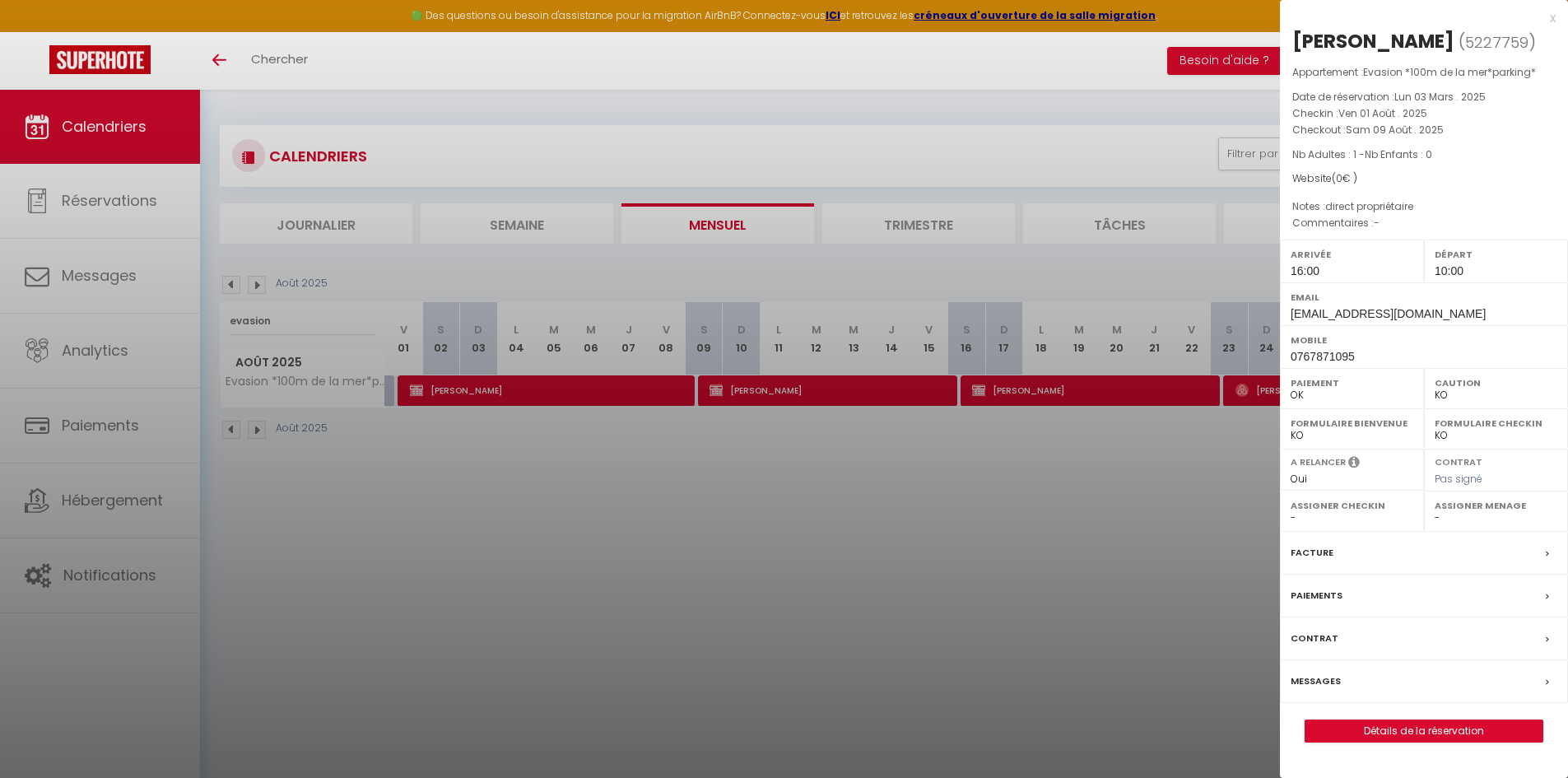
drag, startPoint x: 679, startPoint y: 463, endPoint x: 734, endPoint y: 415, distance: 73.0
click at [686, 457] on div at bounding box center [784, 389] width 1568 height 778
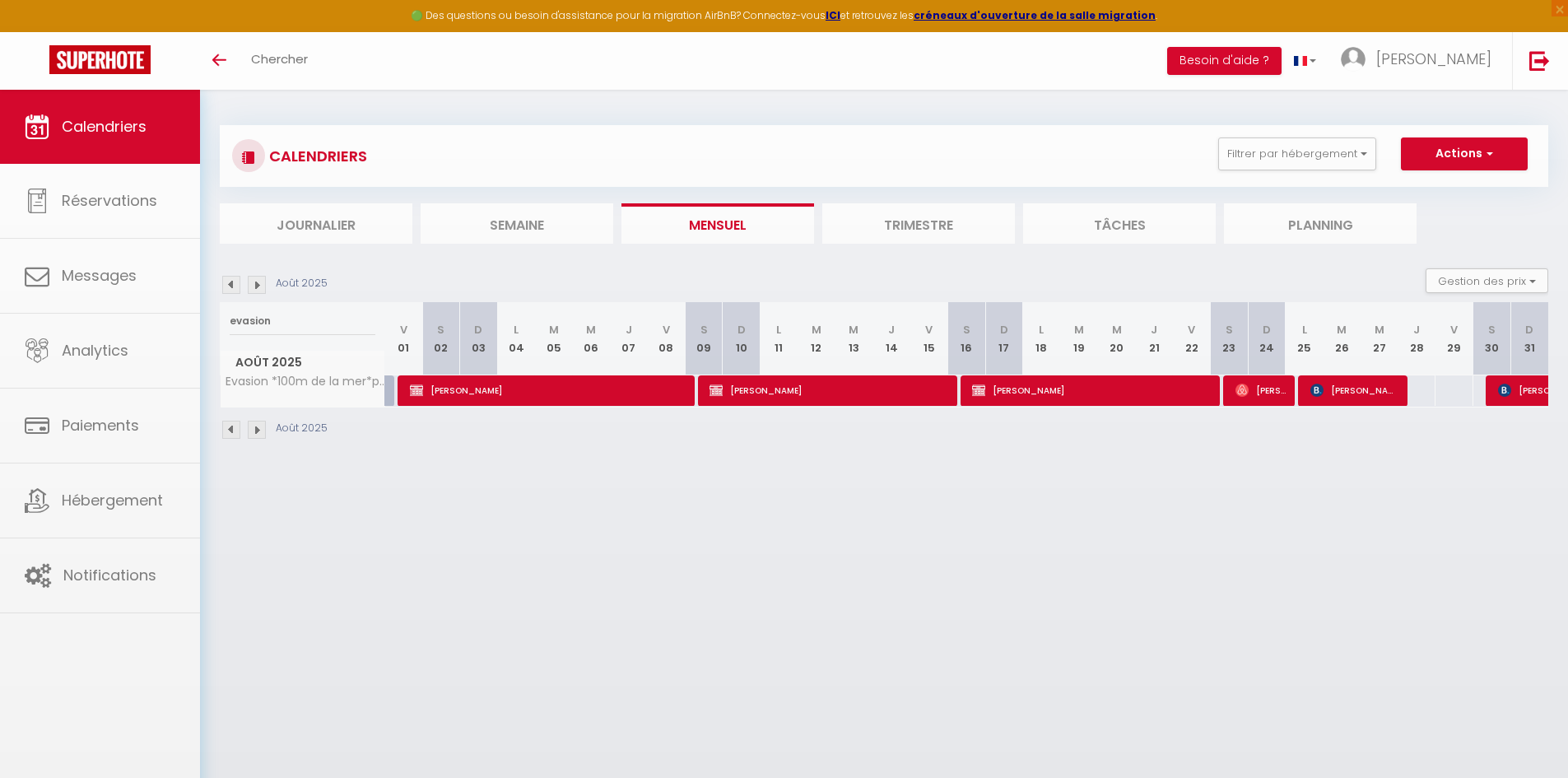
click at [762, 381] on body "🟢 Des questions ou besoin d'assistance pour la migration AirBnB? Connectez-vous…" at bounding box center [784, 478] width 1568 height 778
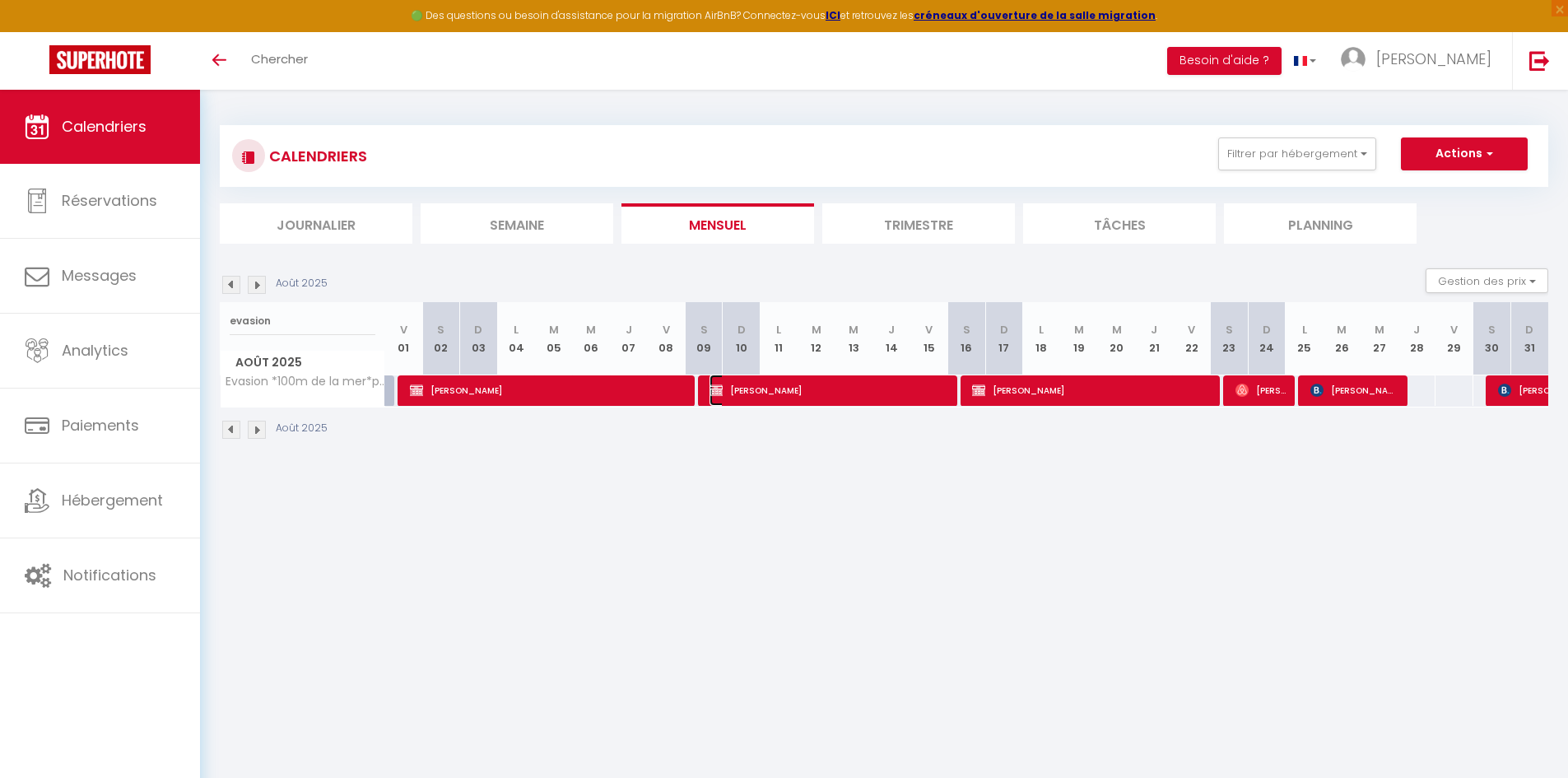
click at [764, 390] on span "[PERSON_NAME]" at bounding box center [829, 389] width 239 height 32
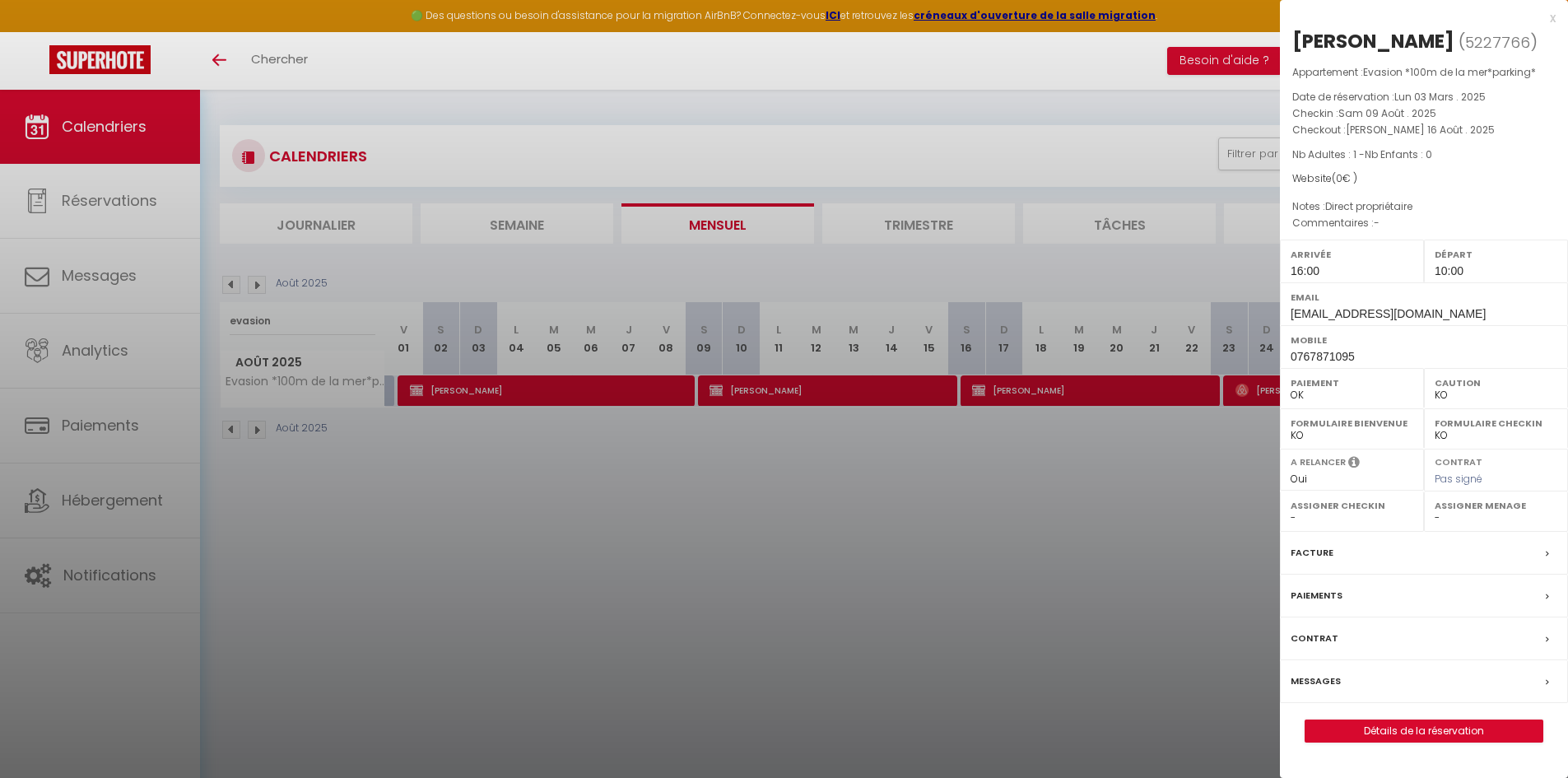
drag, startPoint x: 787, startPoint y: 443, endPoint x: 829, endPoint y: 433, distance: 43.2
click at [800, 438] on div at bounding box center [784, 389] width 1568 height 778
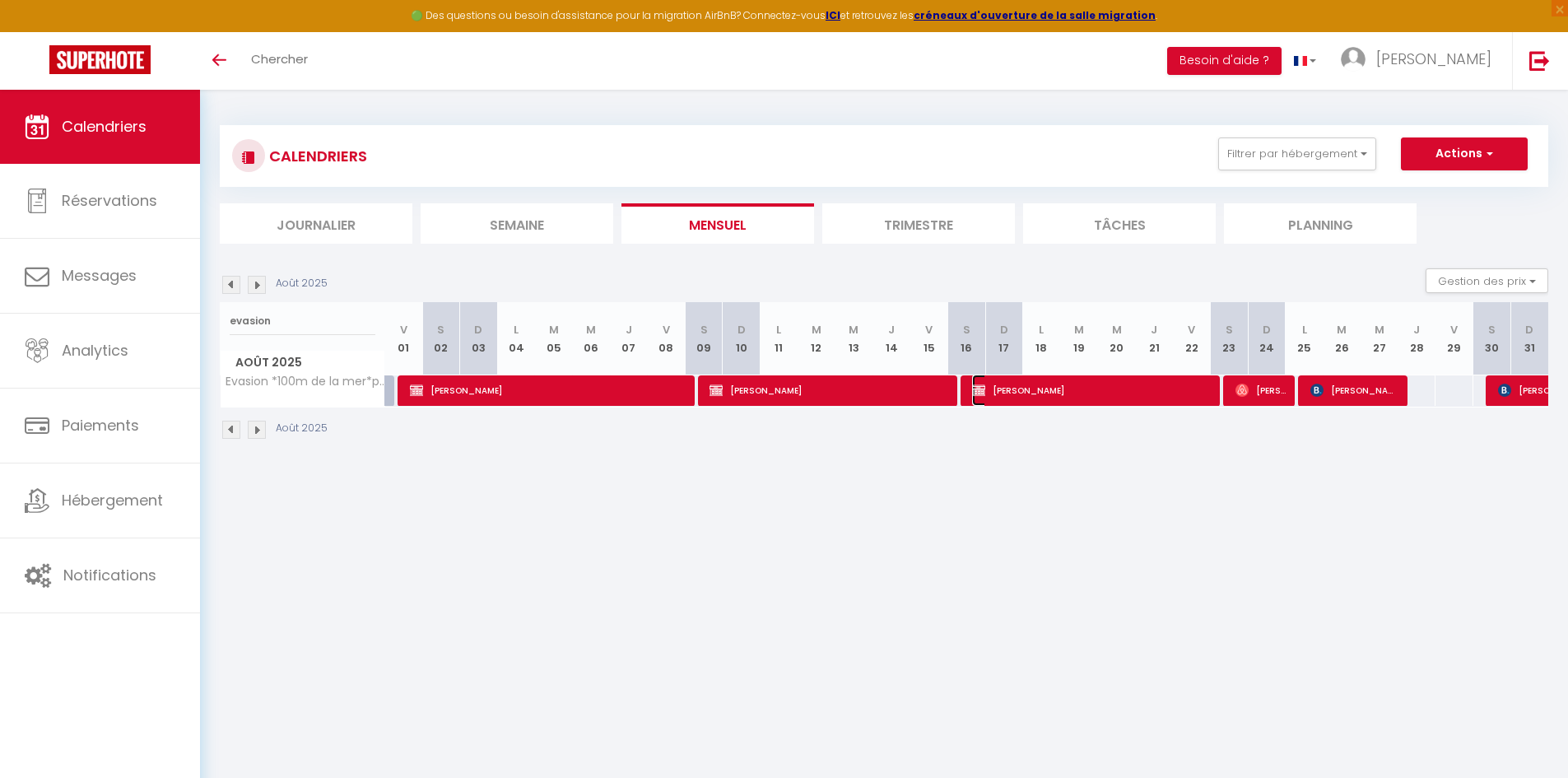
click at [1067, 382] on span "[PERSON_NAME]" at bounding box center [1092, 389] width 239 height 32
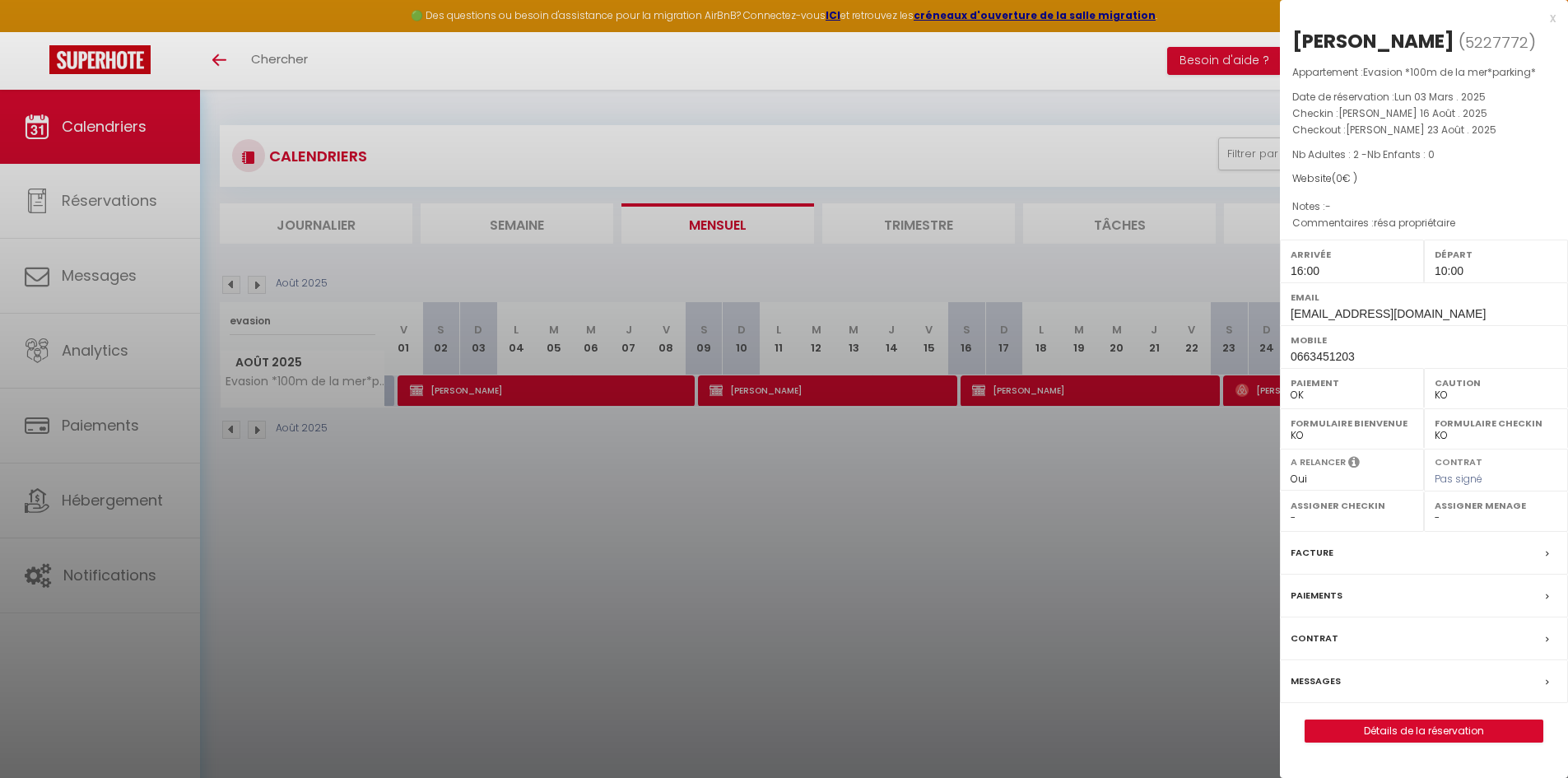
click at [961, 453] on div at bounding box center [784, 389] width 1568 height 778
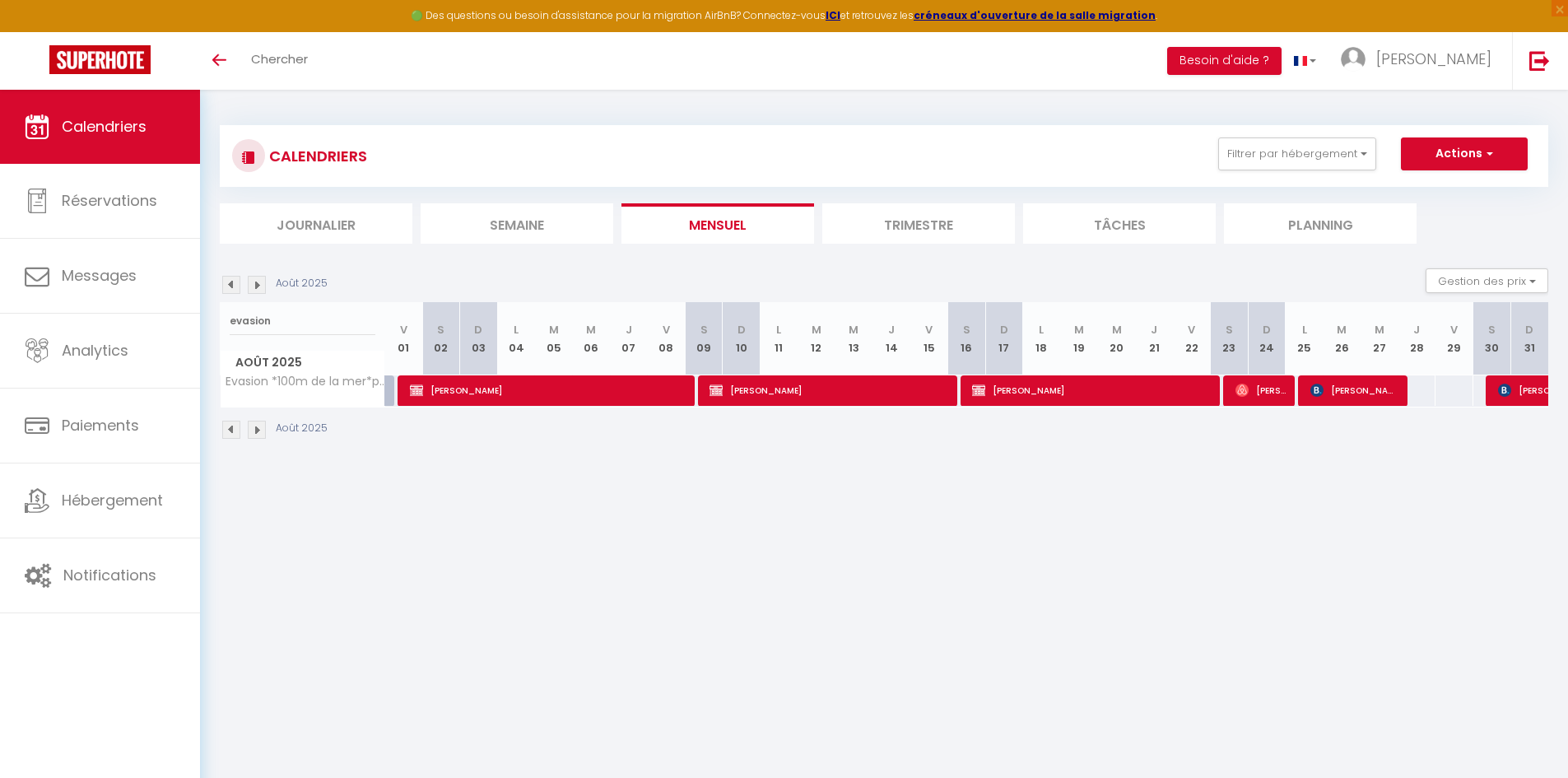
click at [254, 286] on img at bounding box center [256, 284] width 18 height 18
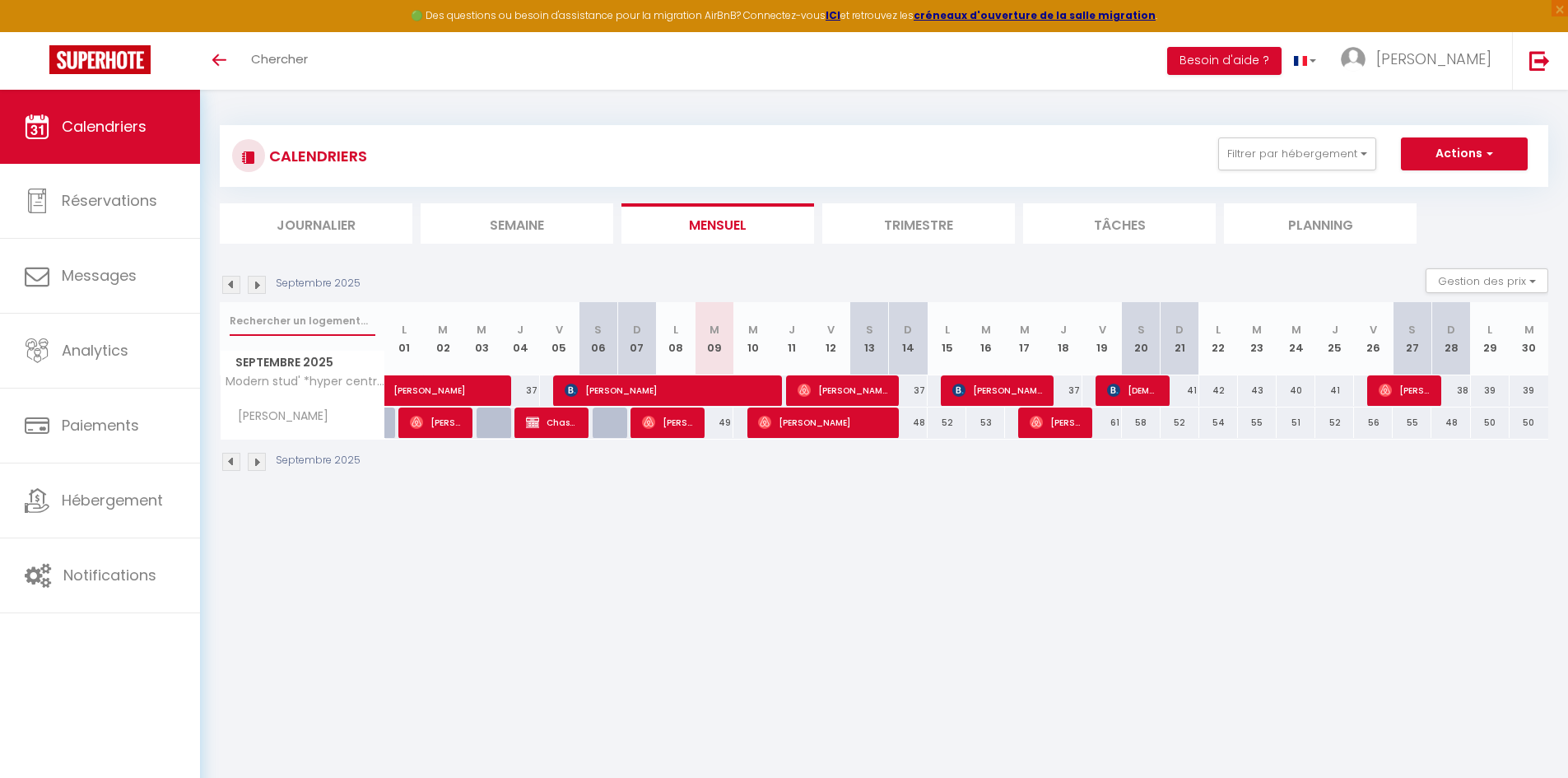
click at [262, 317] on input "text" at bounding box center [302, 321] width 145 height 30
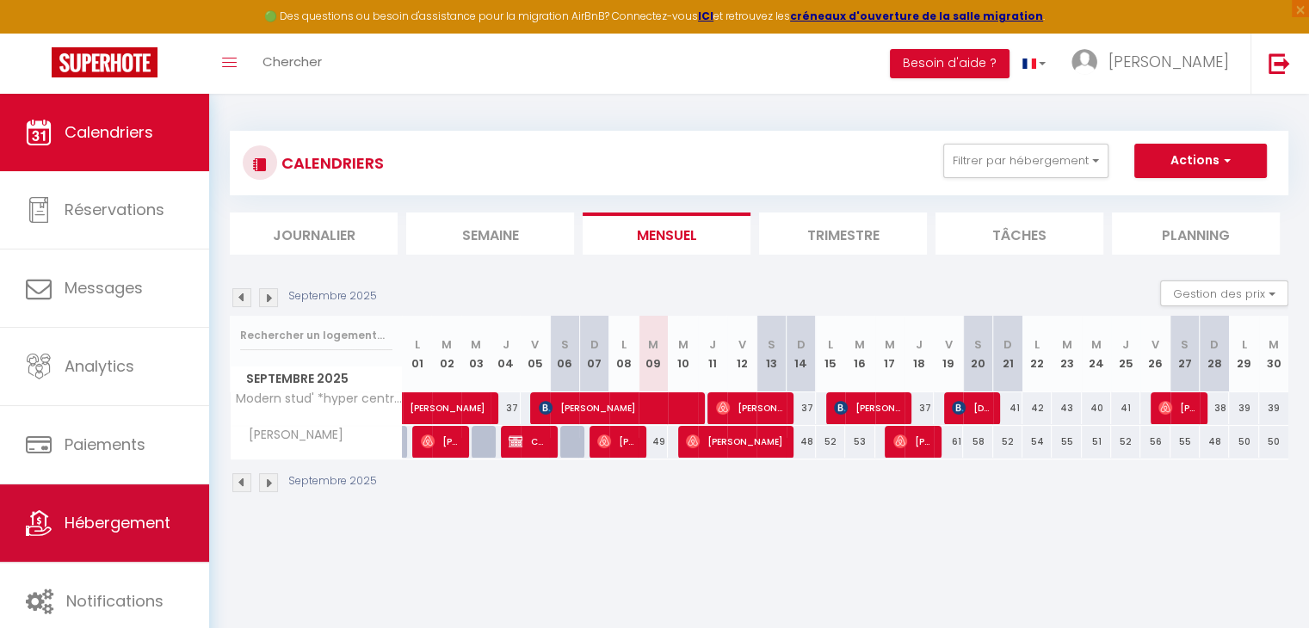
click at [77, 523] on span "Hébergement" at bounding box center [118, 523] width 106 height 22
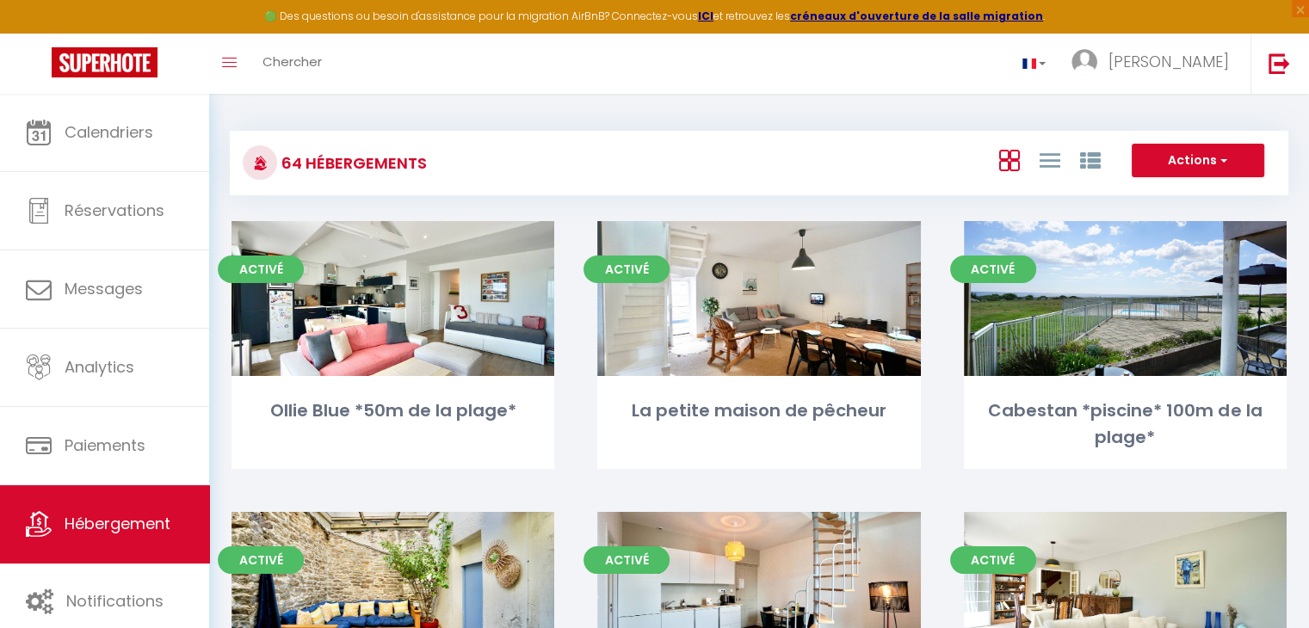
click at [1102, 162] on div at bounding box center [1048, 160] width 119 height 33
click at [1100, 162] on div at bounding box center [1048, 160] width 119 height 33
click at [1087, 160] on icon at bounding box center [1089, 161] width 21 height 21
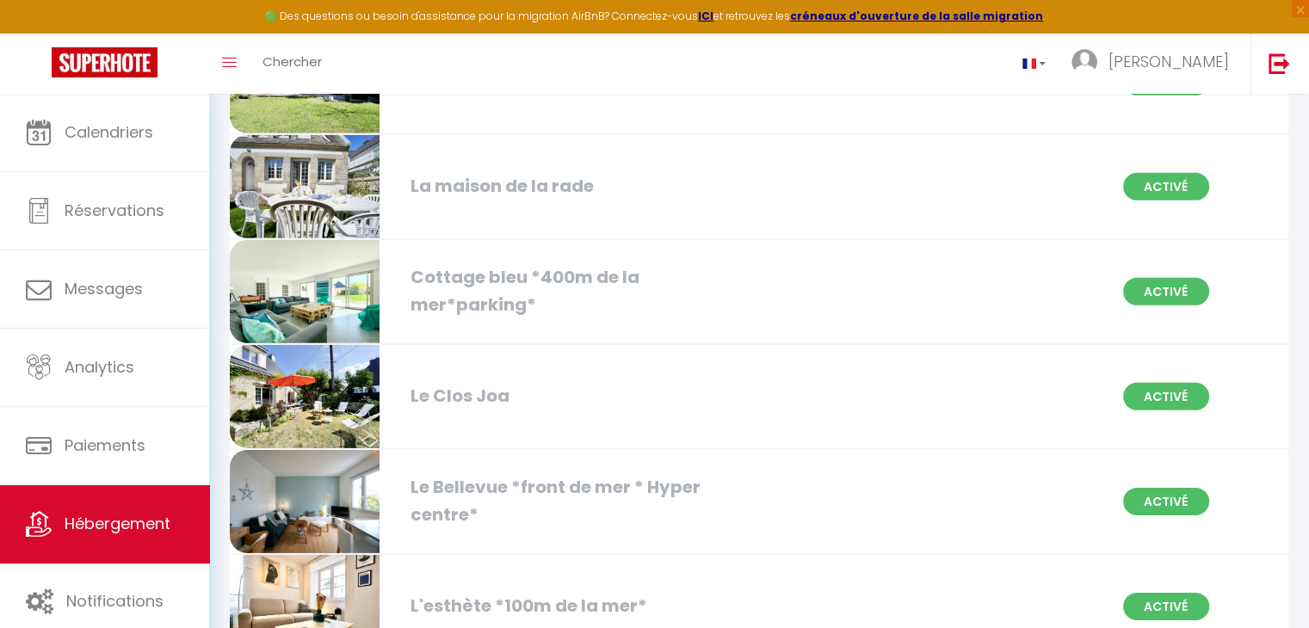
scroll to position [5248, 0]
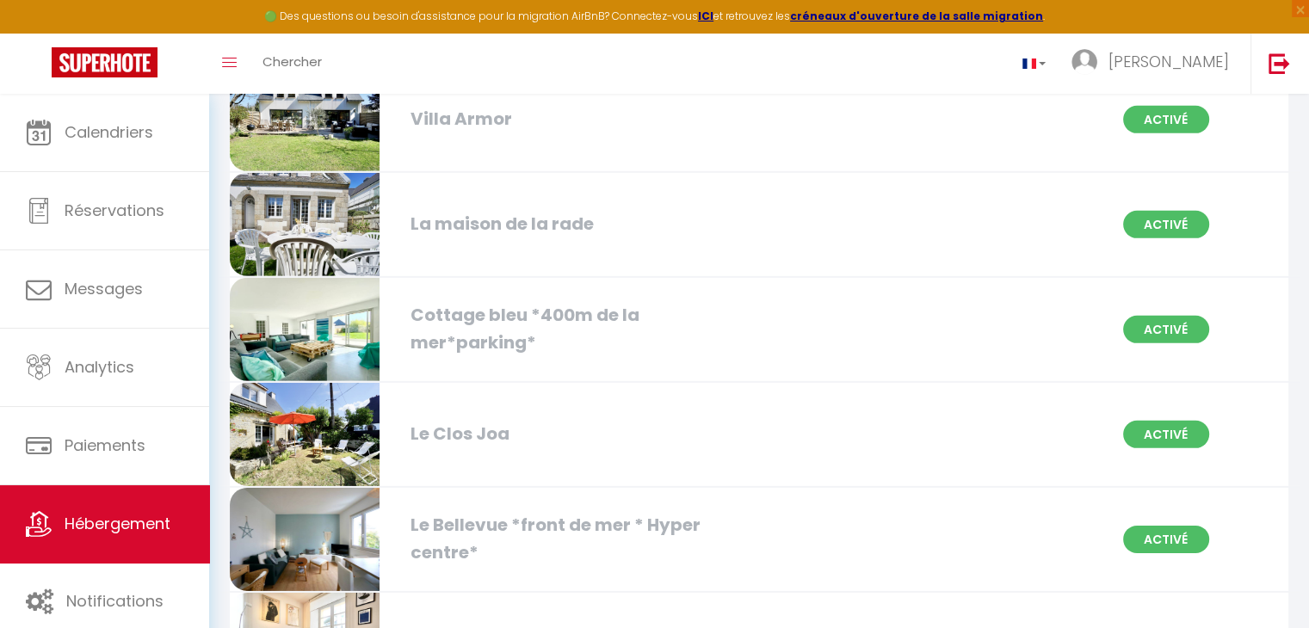
click at [351, 422] on img at bounding box center [305, 434] width 150 height 103
select select "3"
select select "2"
select select "1"
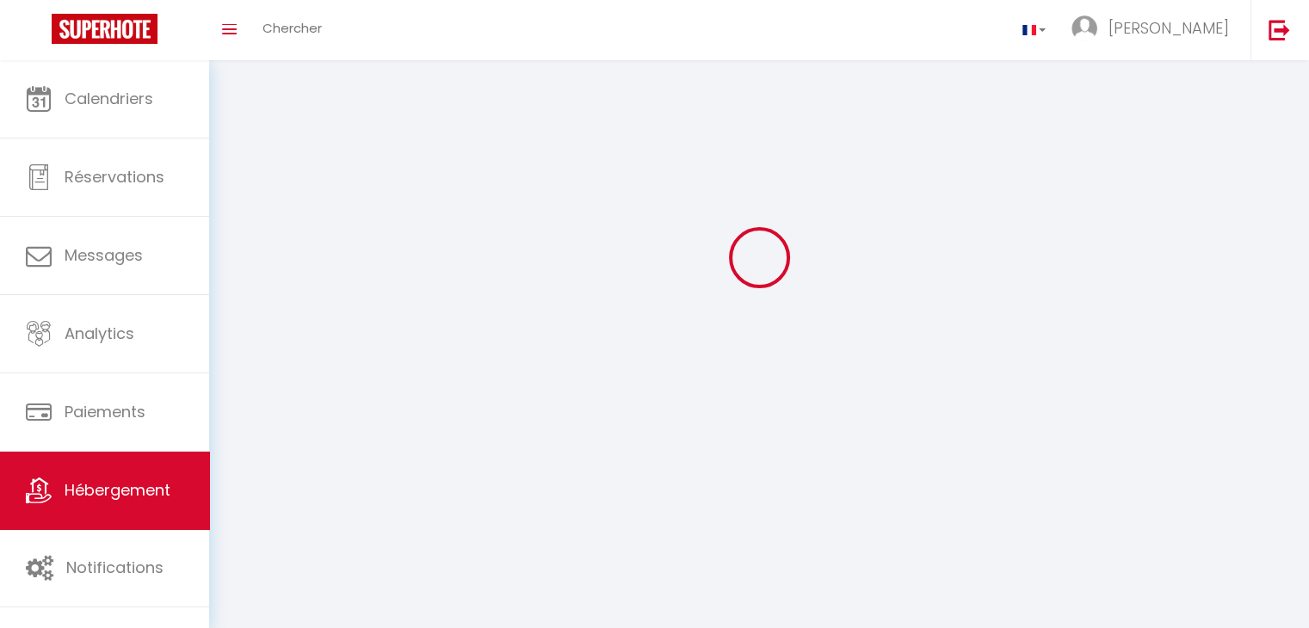
select select
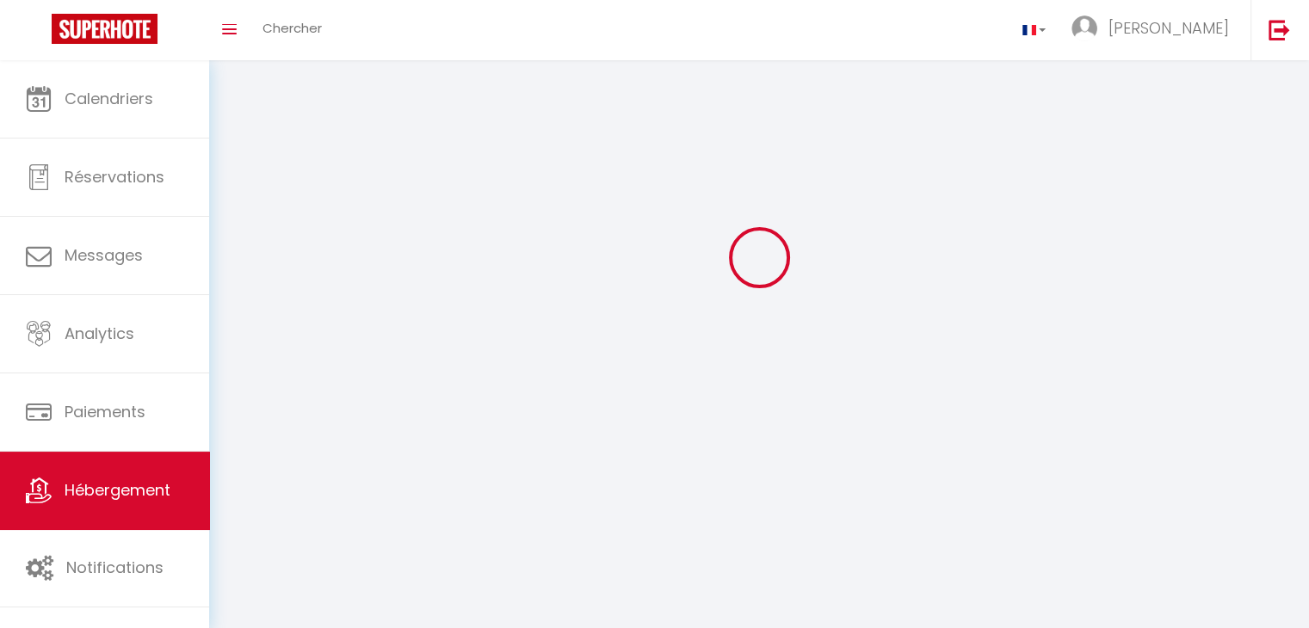
select select
checkbox input "false"
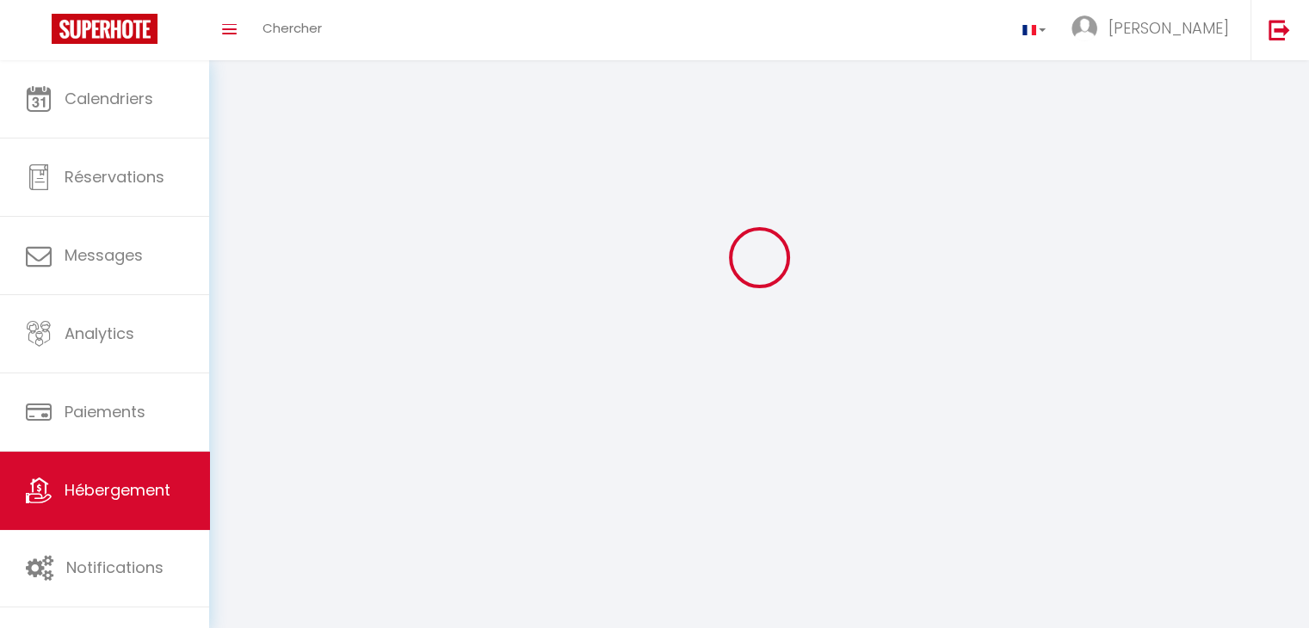
select select
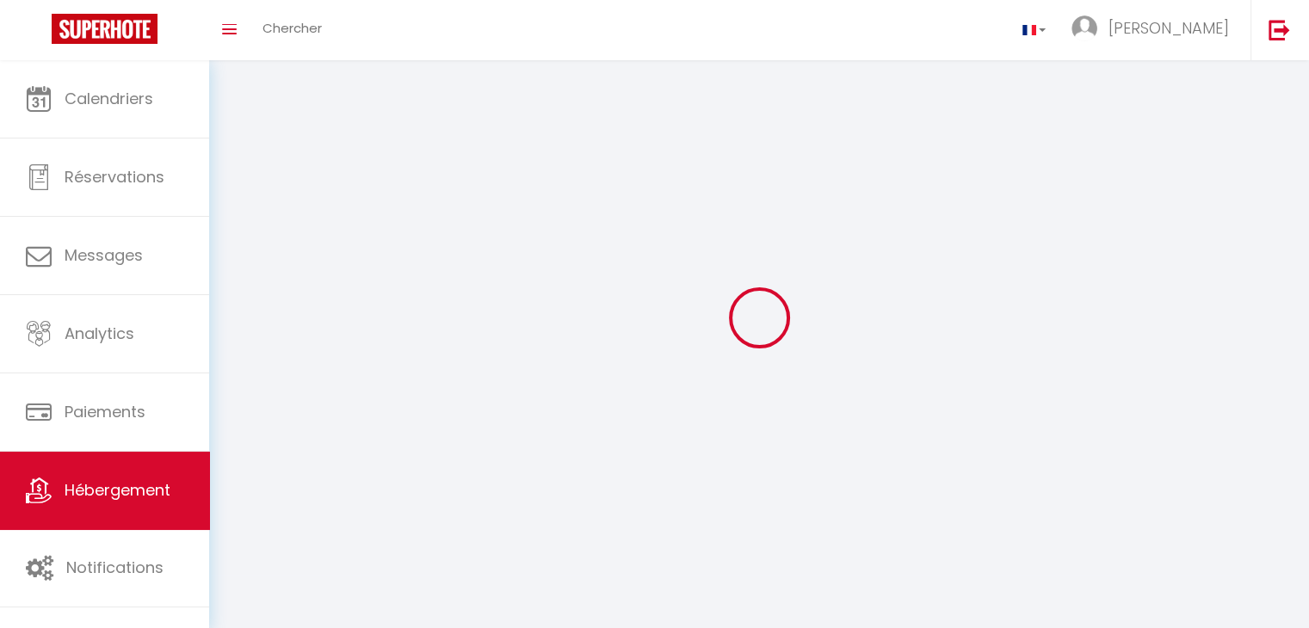
select select
checkbox input "false"
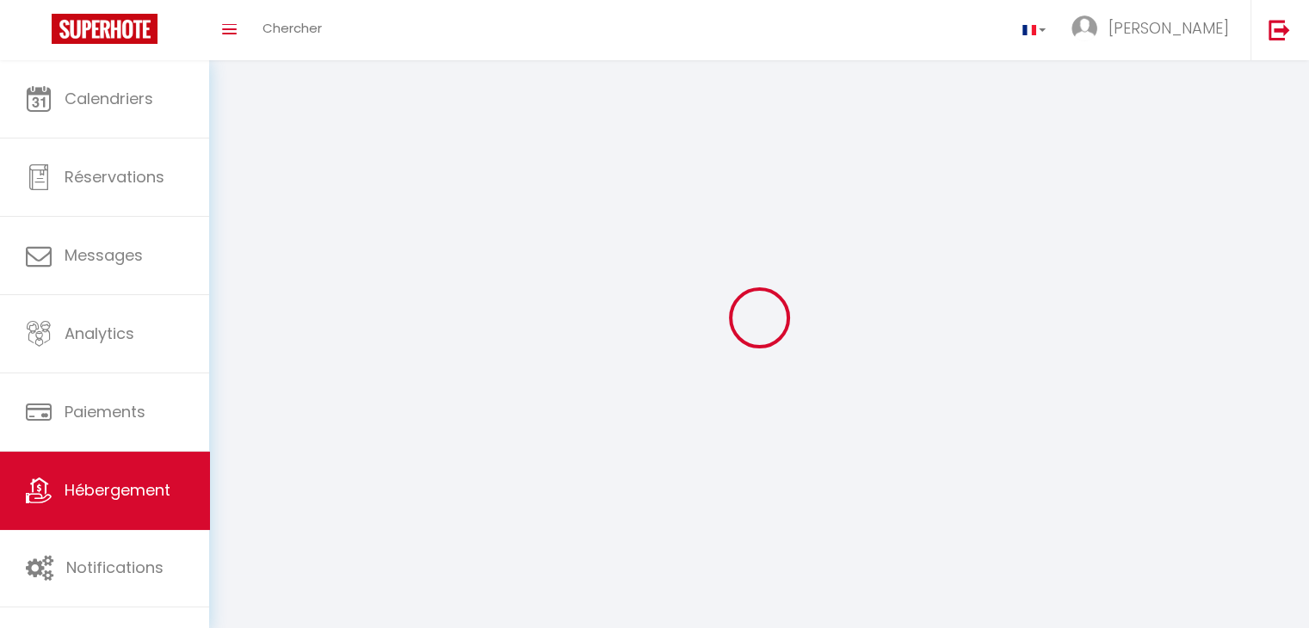
checkbox input "false"
select select
select select "1"
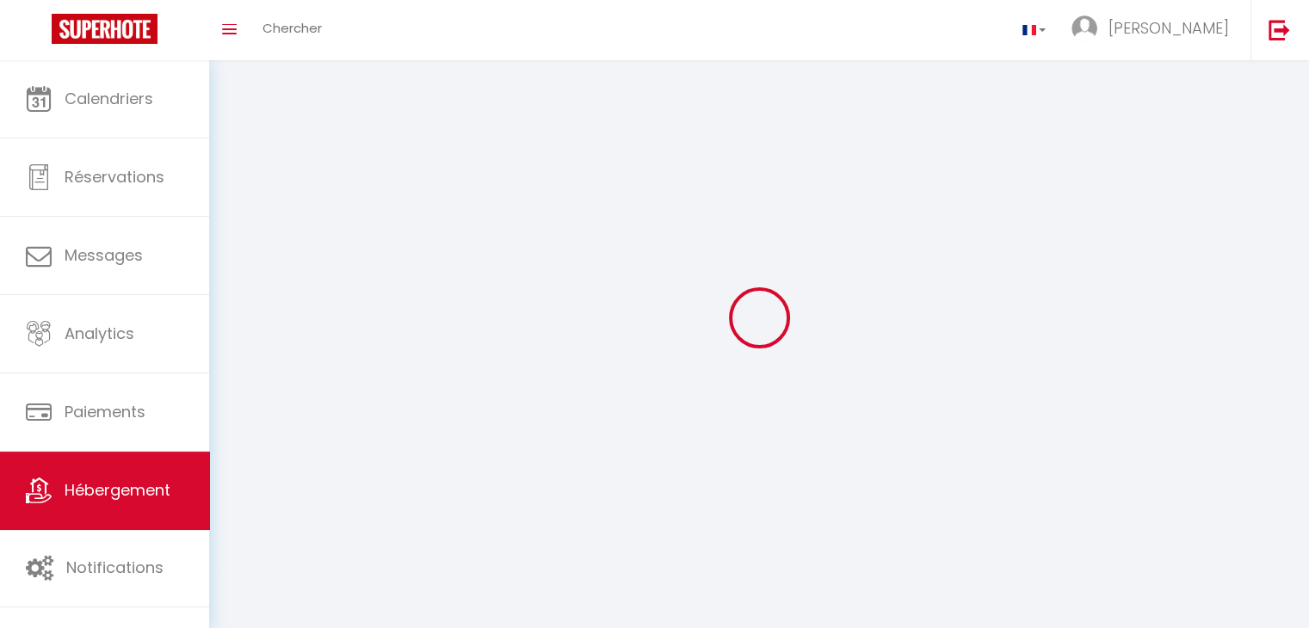
select select "28"
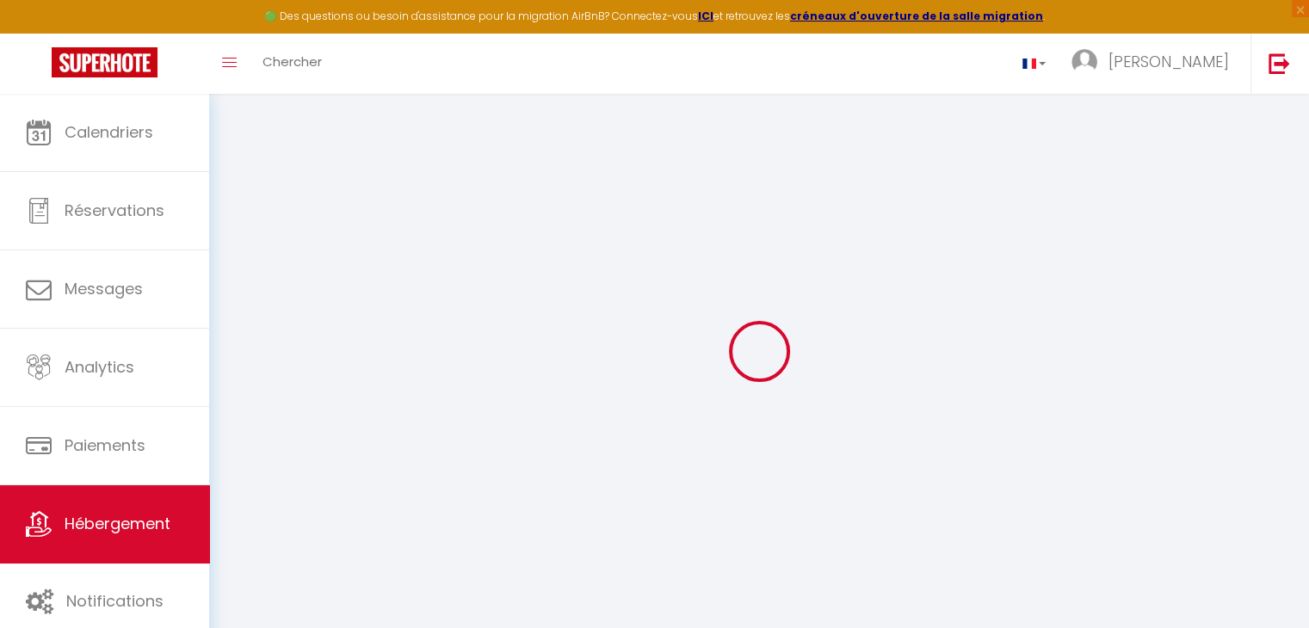
select select
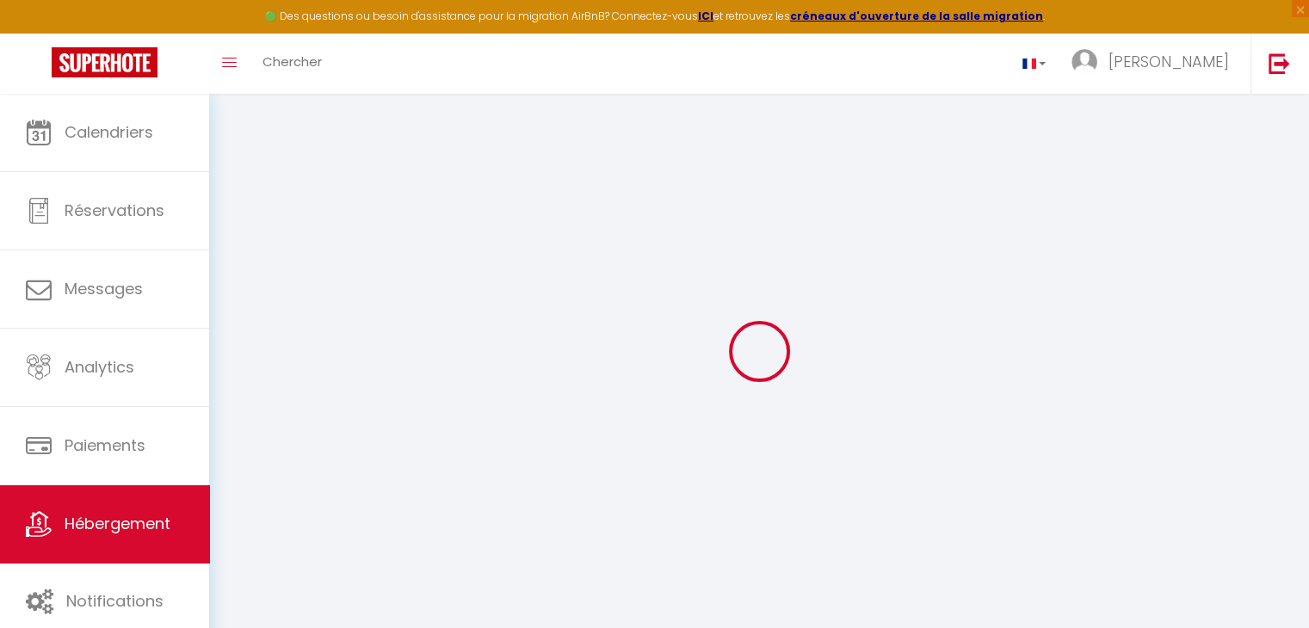
select select
checkbox input "false"
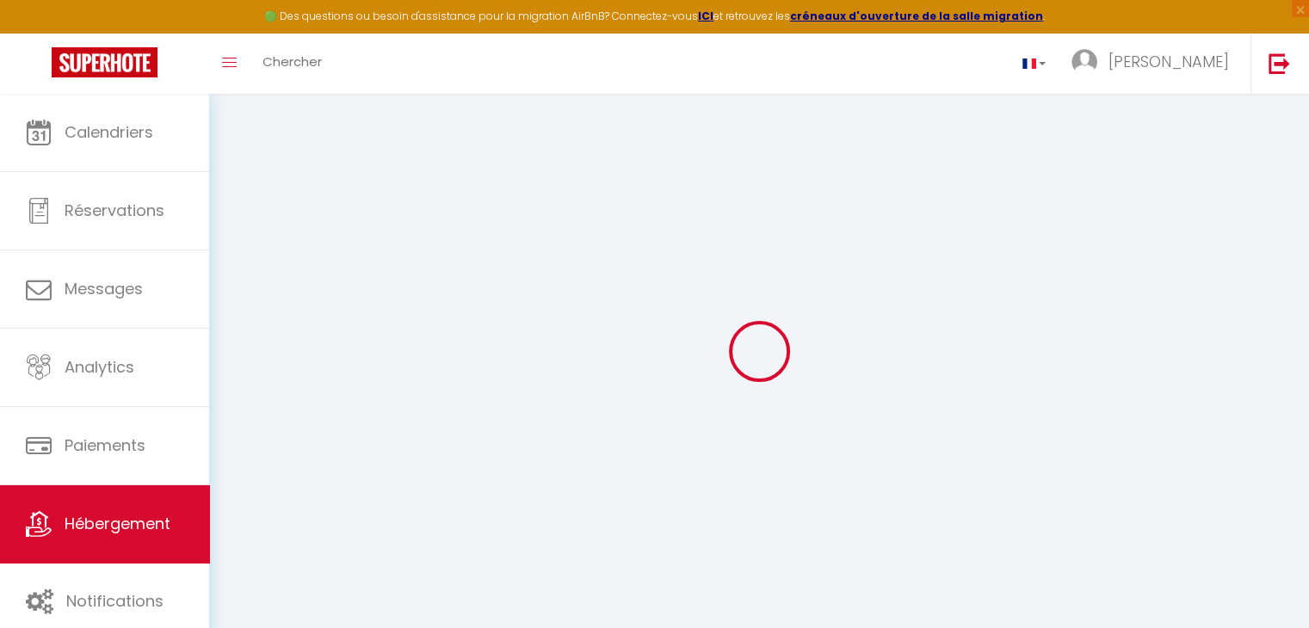
select select
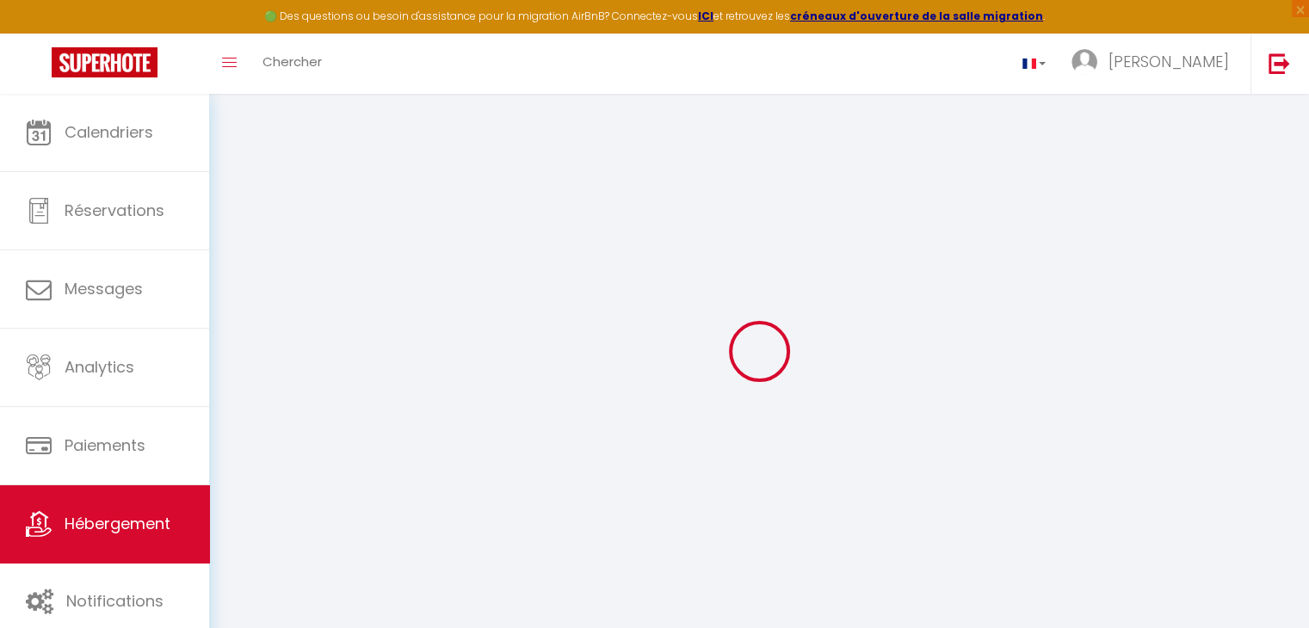
select select
checkbox input "false"
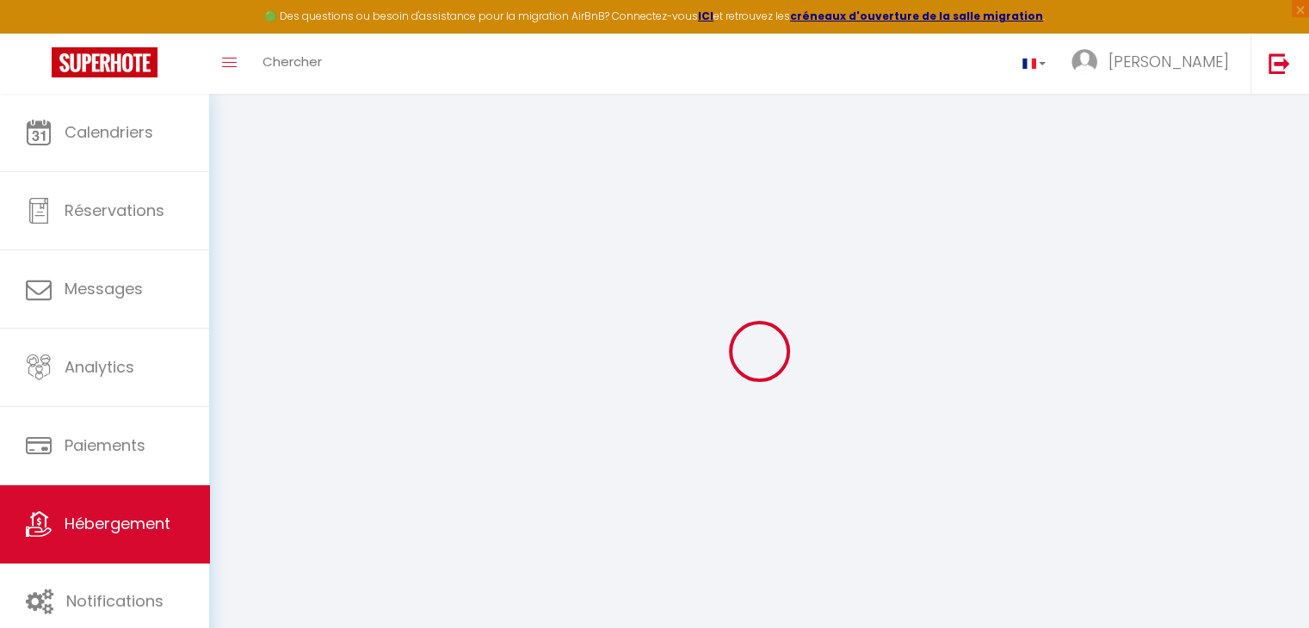
checkbox input "false"
select select
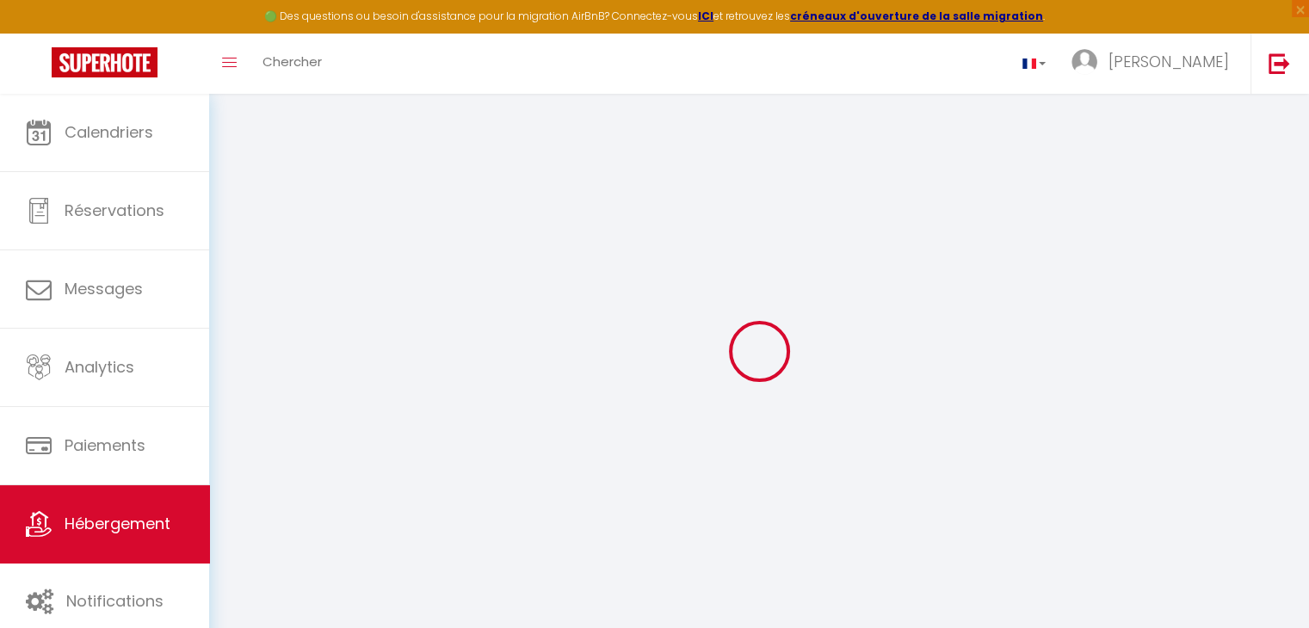
select select
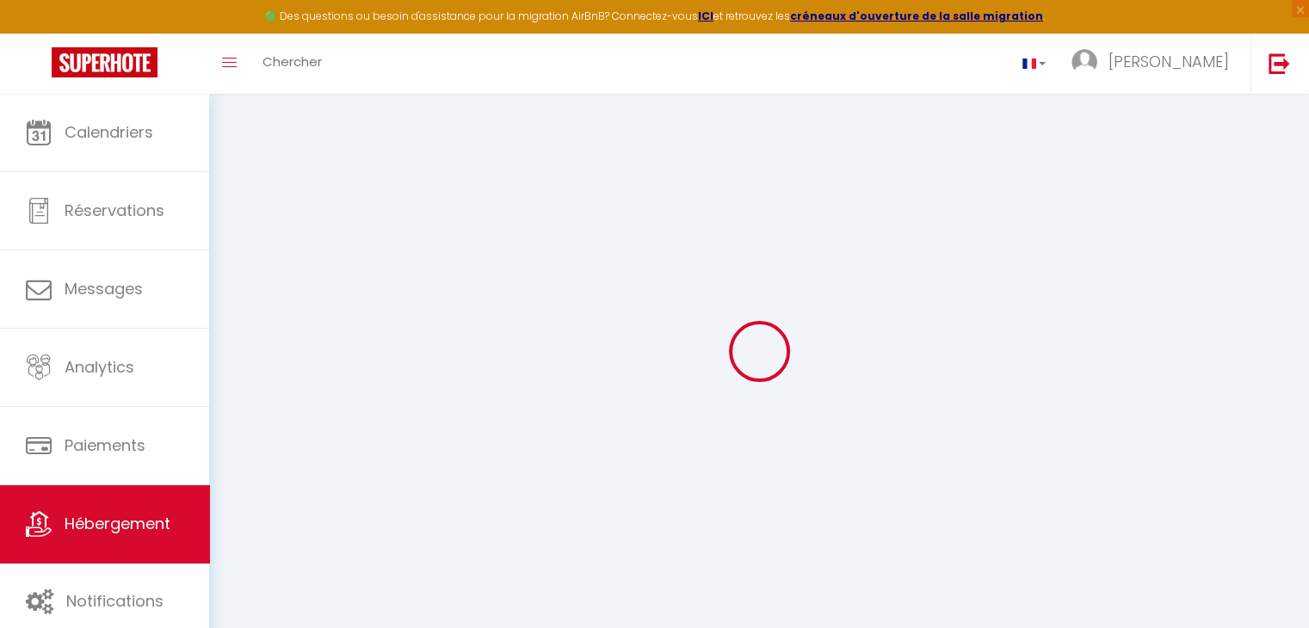
checkbox input "false"
select select
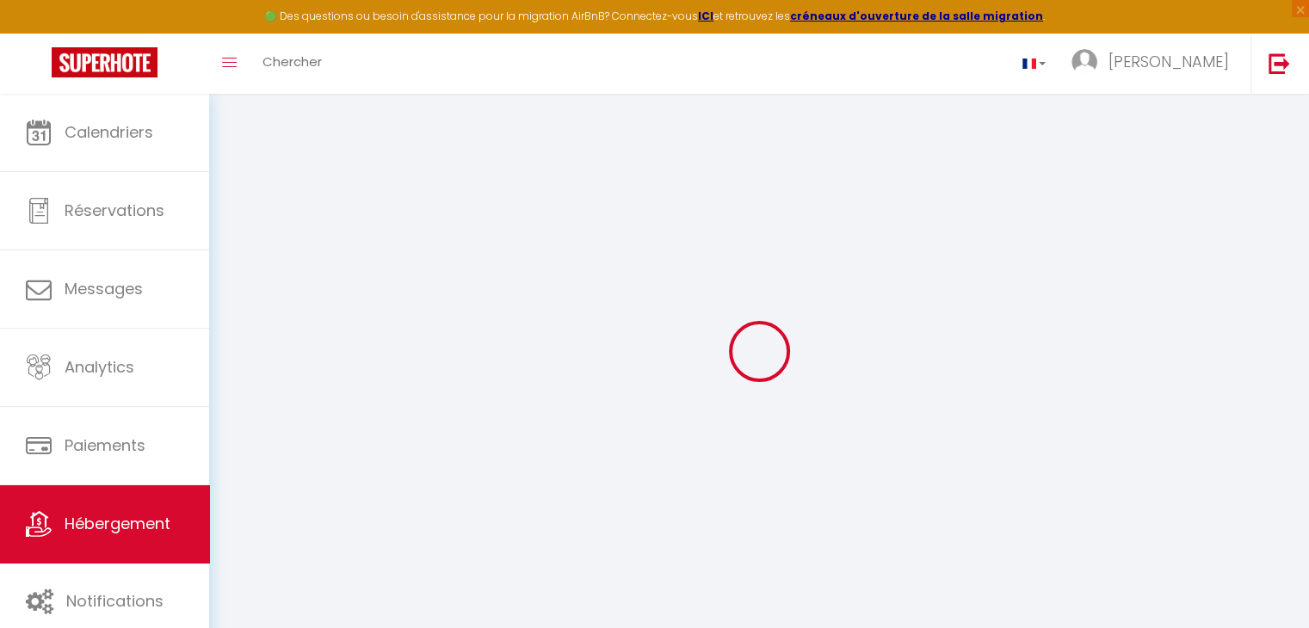
select select
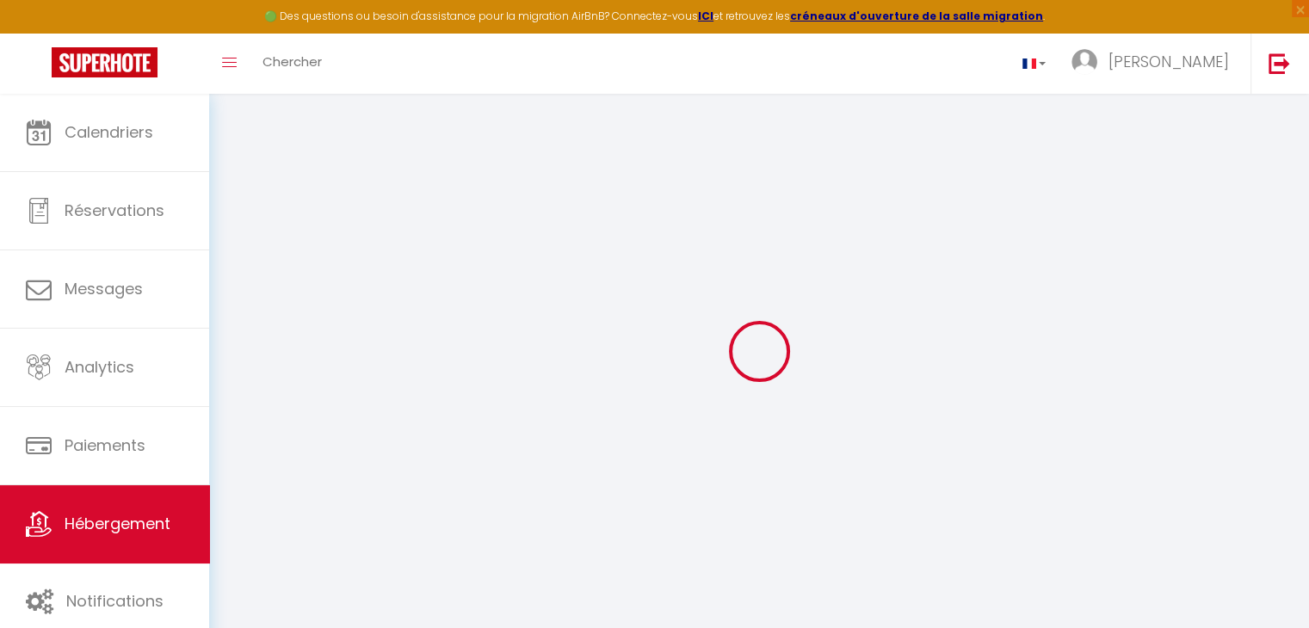
select select
checkbox input "false"
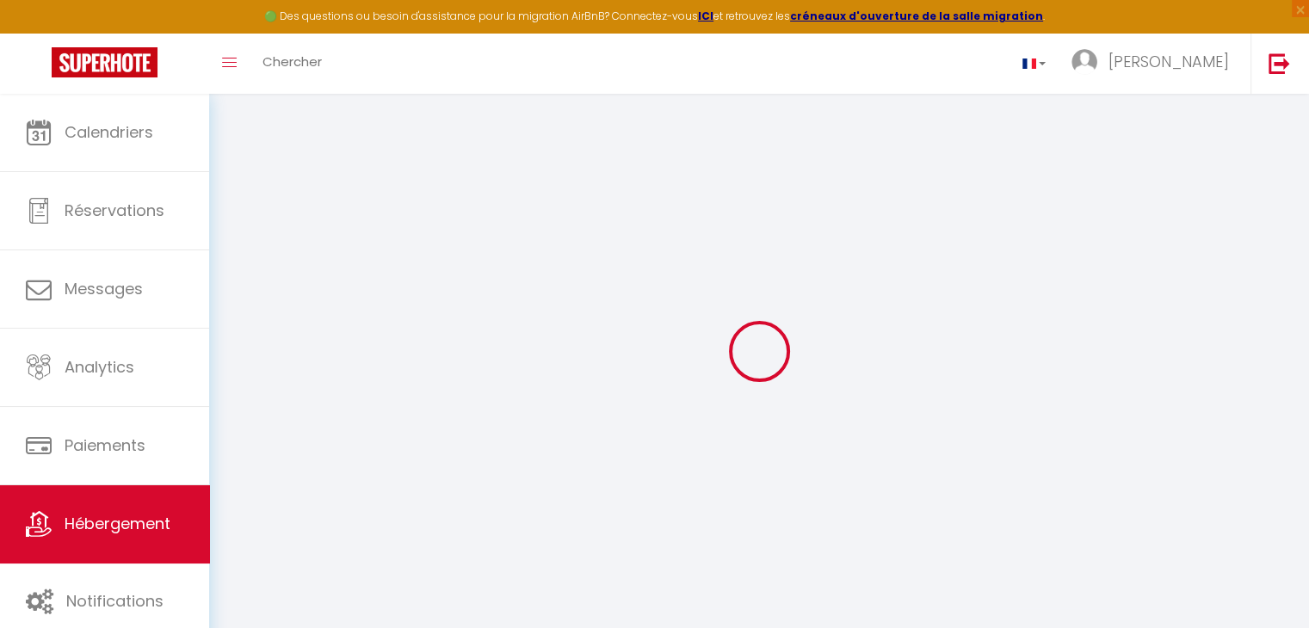
checkbox input "false"
select select
type input "Le Clos Joa"
type input "Domitille et Matthieu"
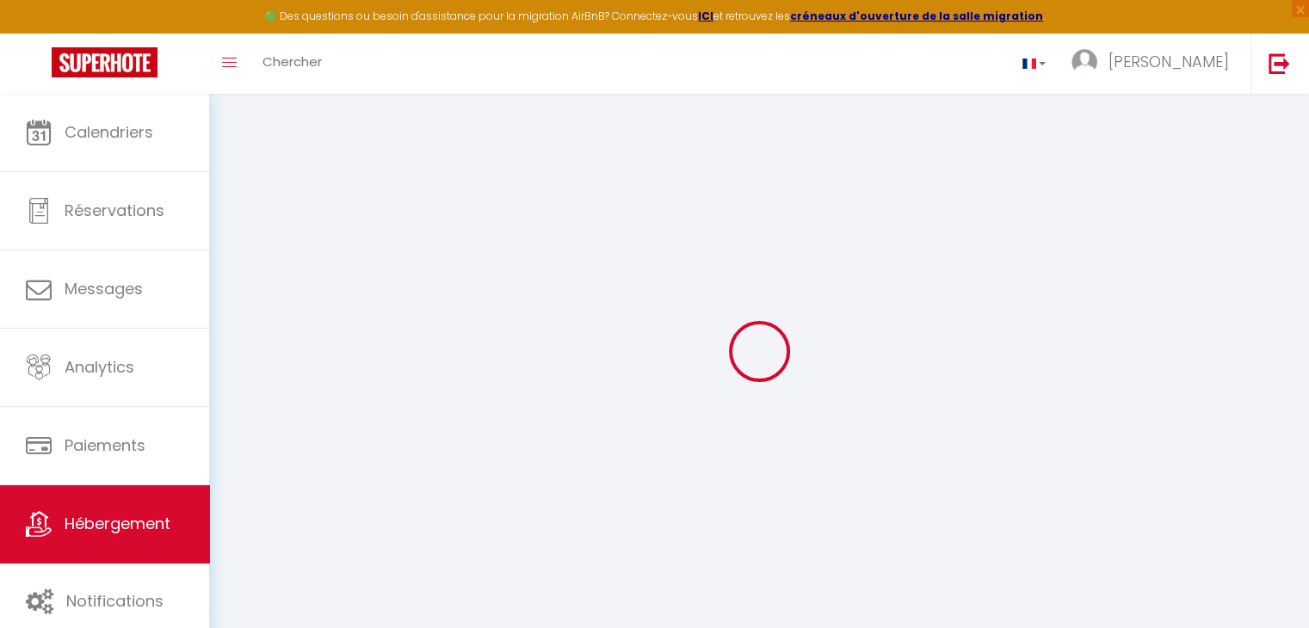
type input "D'Aubert"
select select "houses"
select select "8"
select select "4"
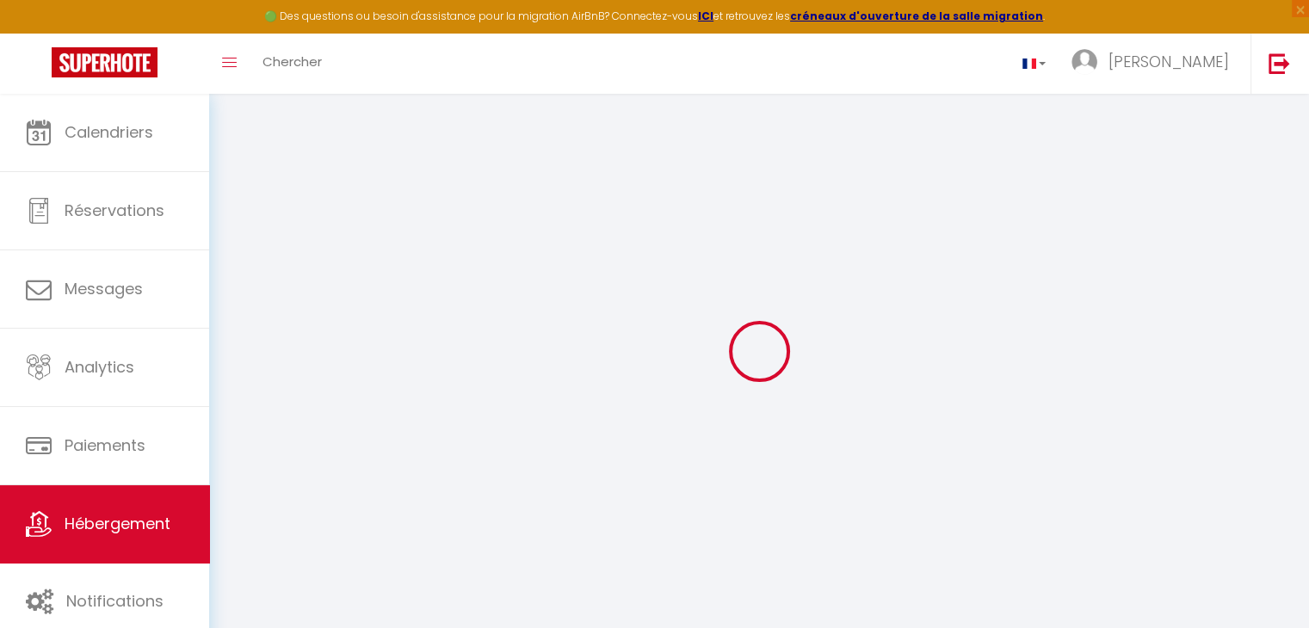
select select "2"
type input "600"
type input "170"
type input "5"
type input "4.80"
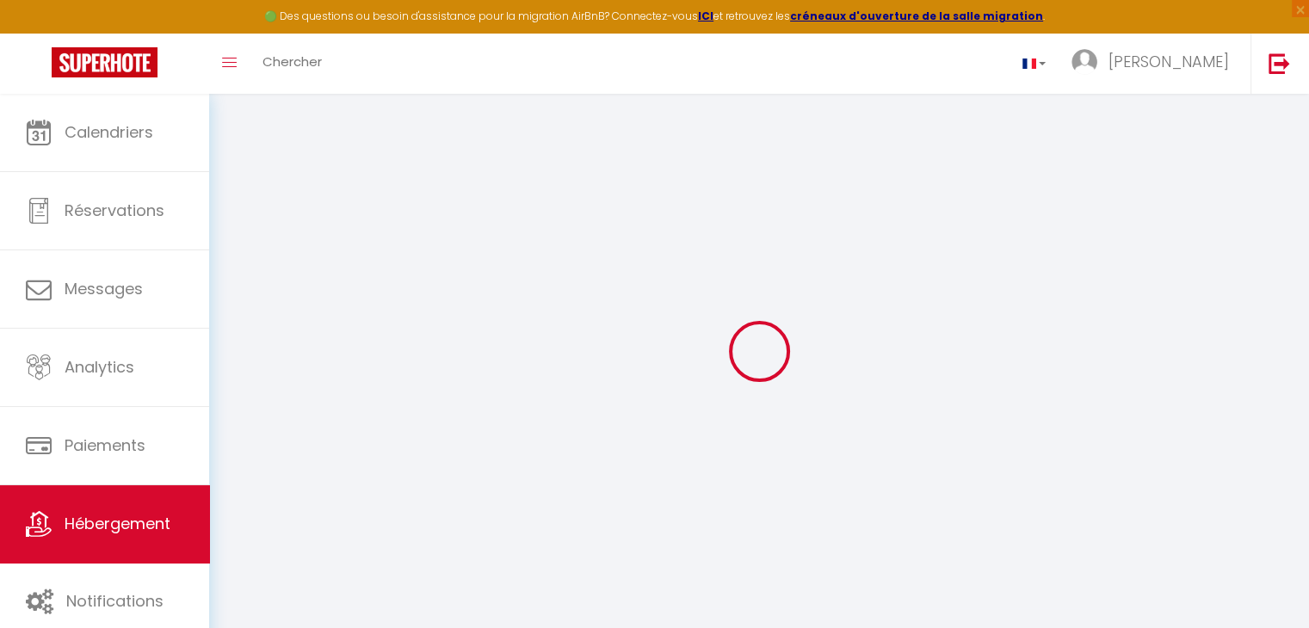
type input "500"
select select
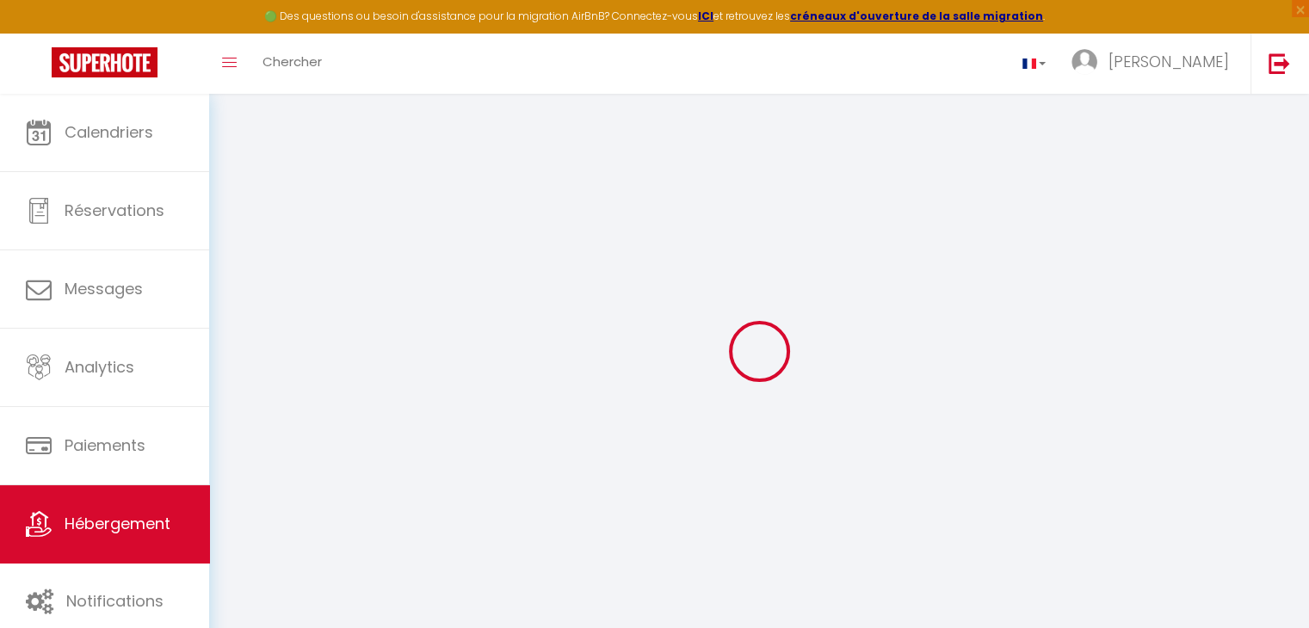
select select
type input "11 Rue du Bourrigo"
type input "56260"
type input "Larmor-Plage"
type input "laurie@lodgeconciergerie.fr"
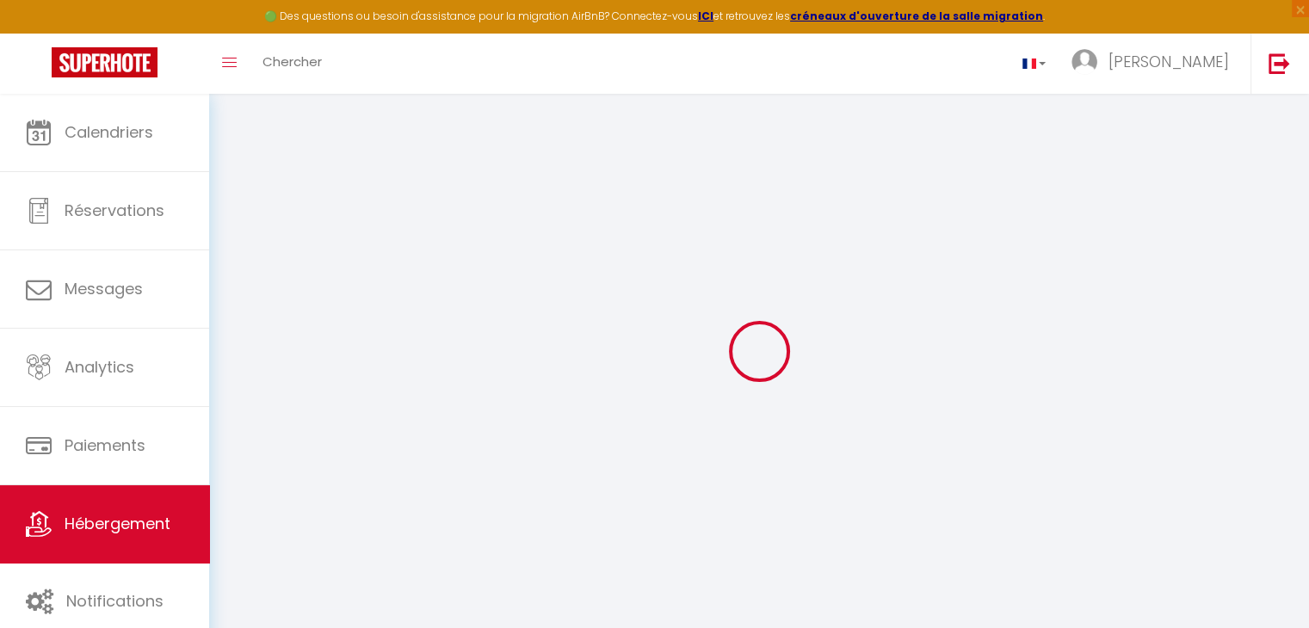
select select
checkbox input "false"
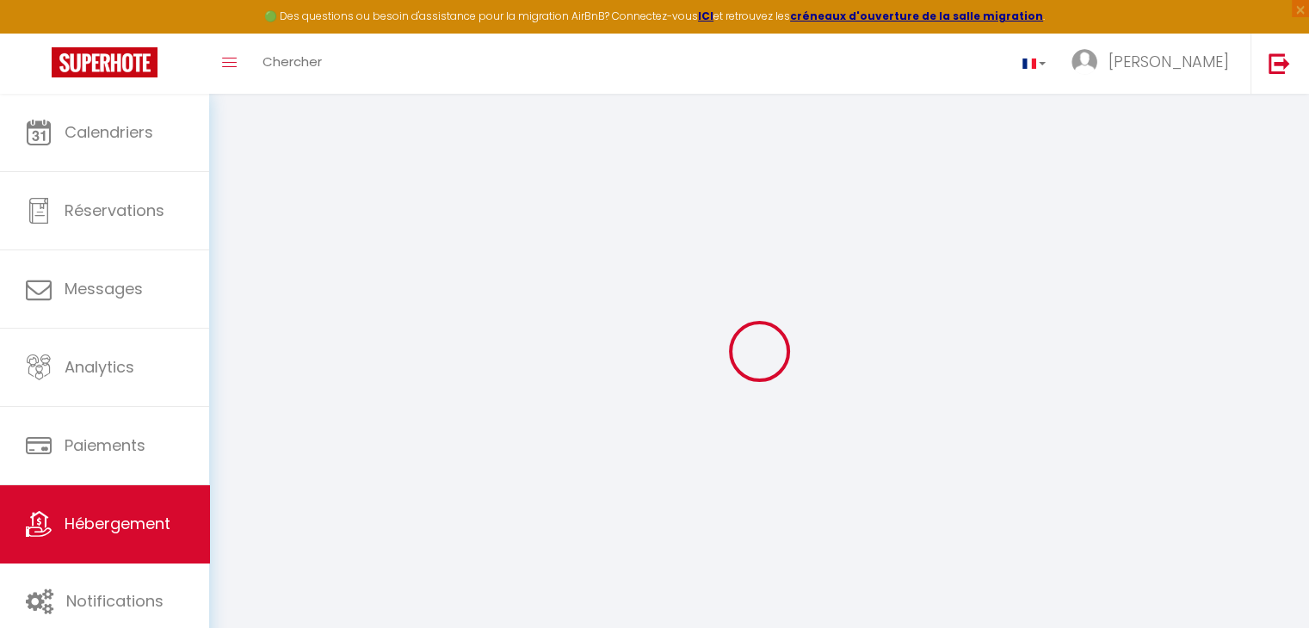
radio input "true"
select select
type input "24"
type input "90"
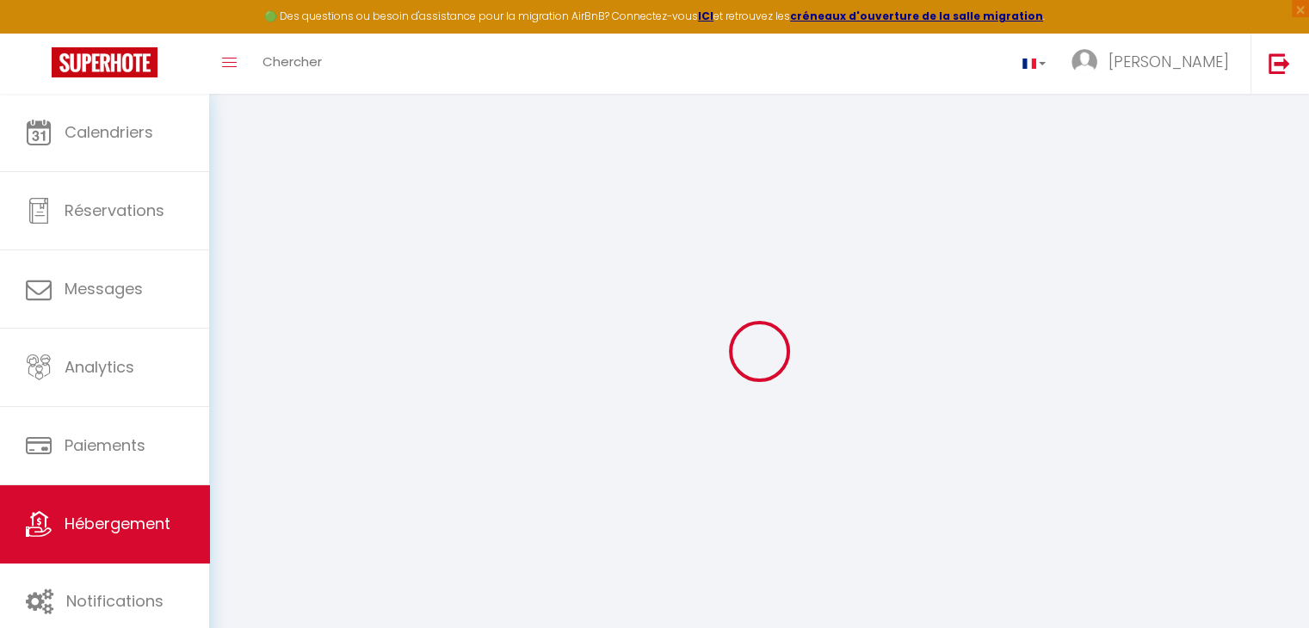
type input "0"
type input "80"
type input "0"
select select
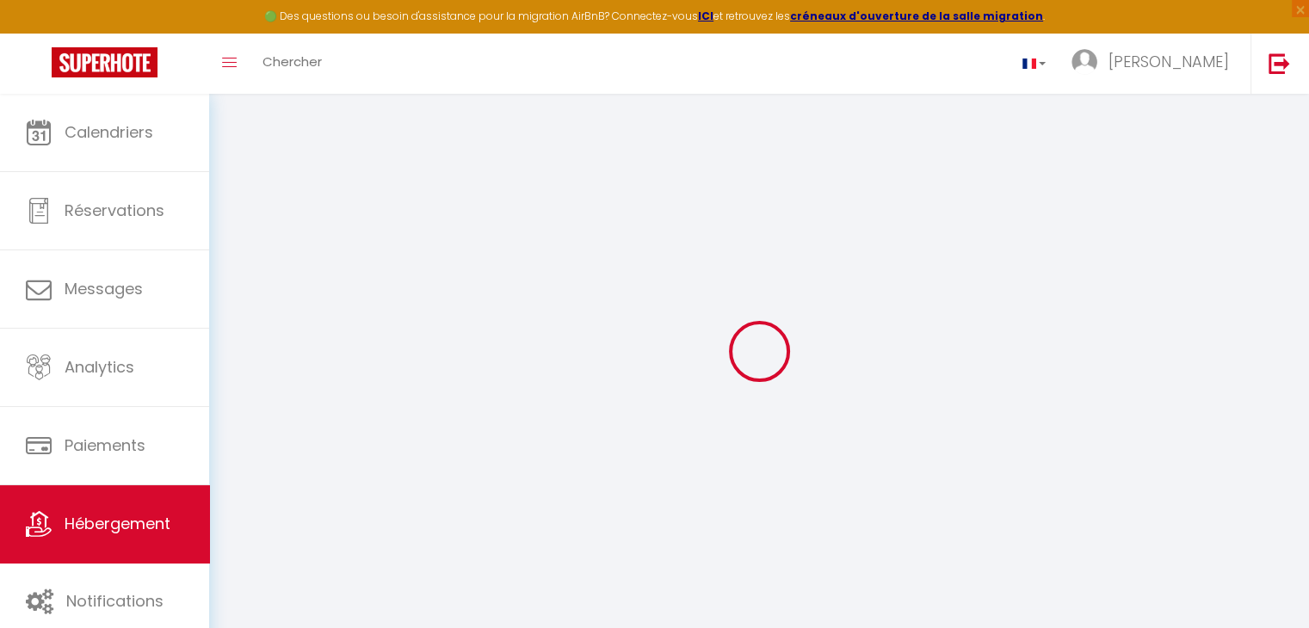
select select
checkbox input "false"
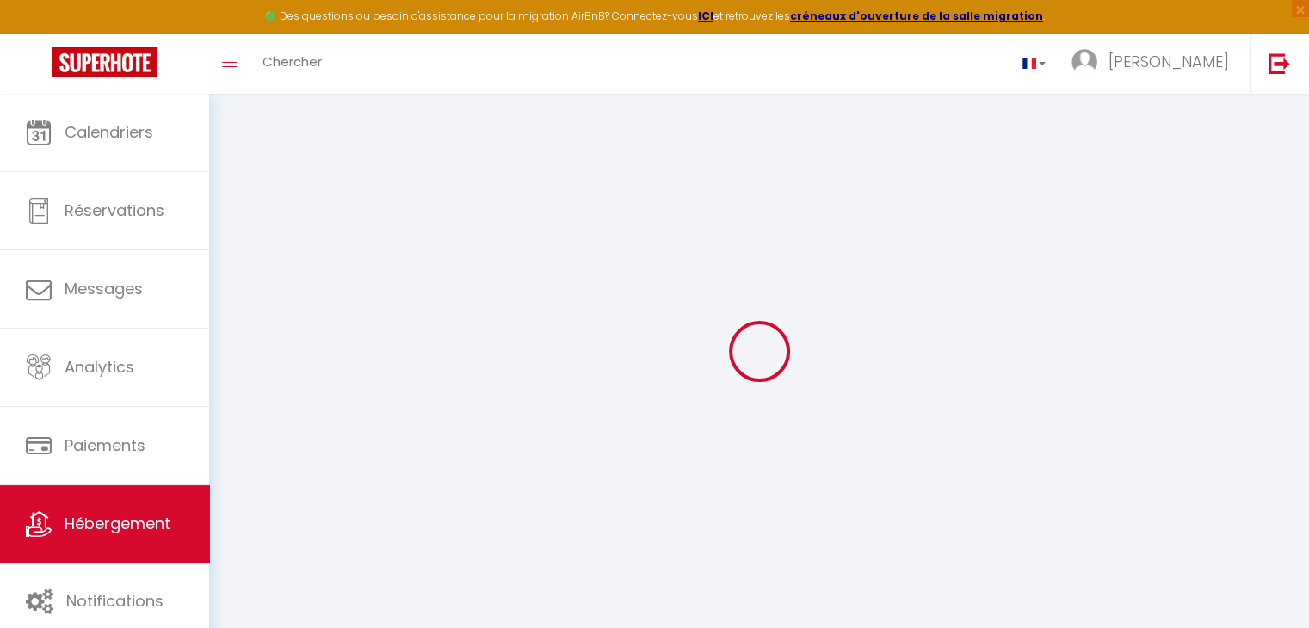
checkbox input "false"
select select
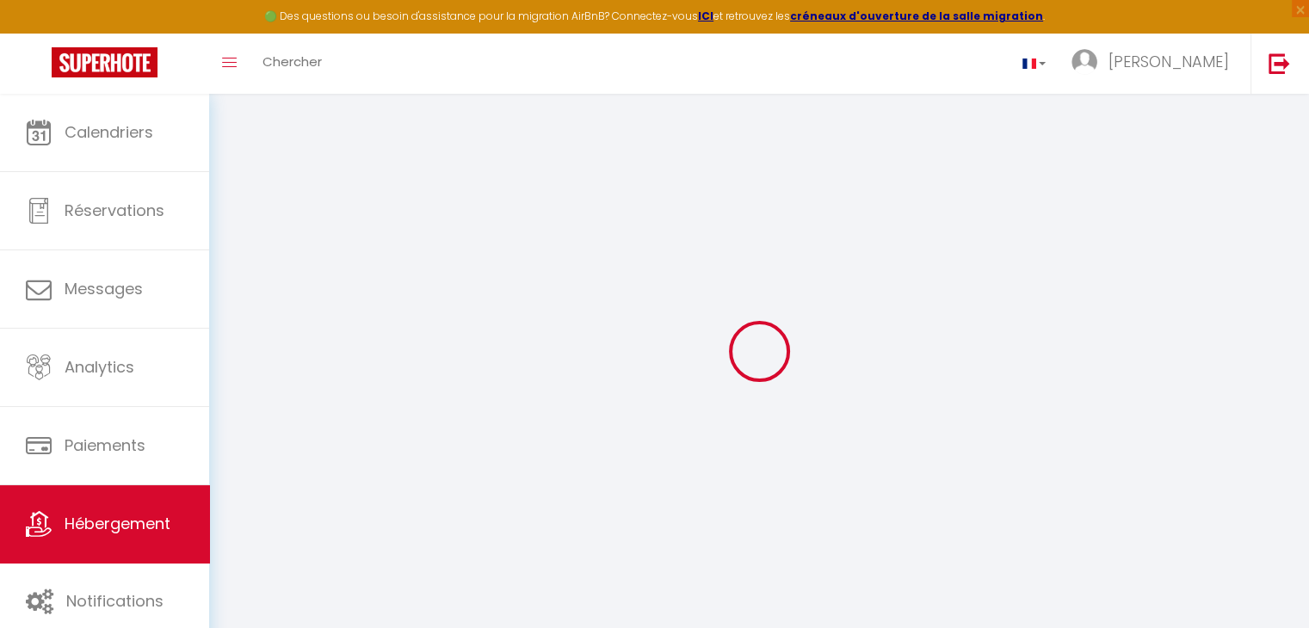
select select
checkbox input "false"
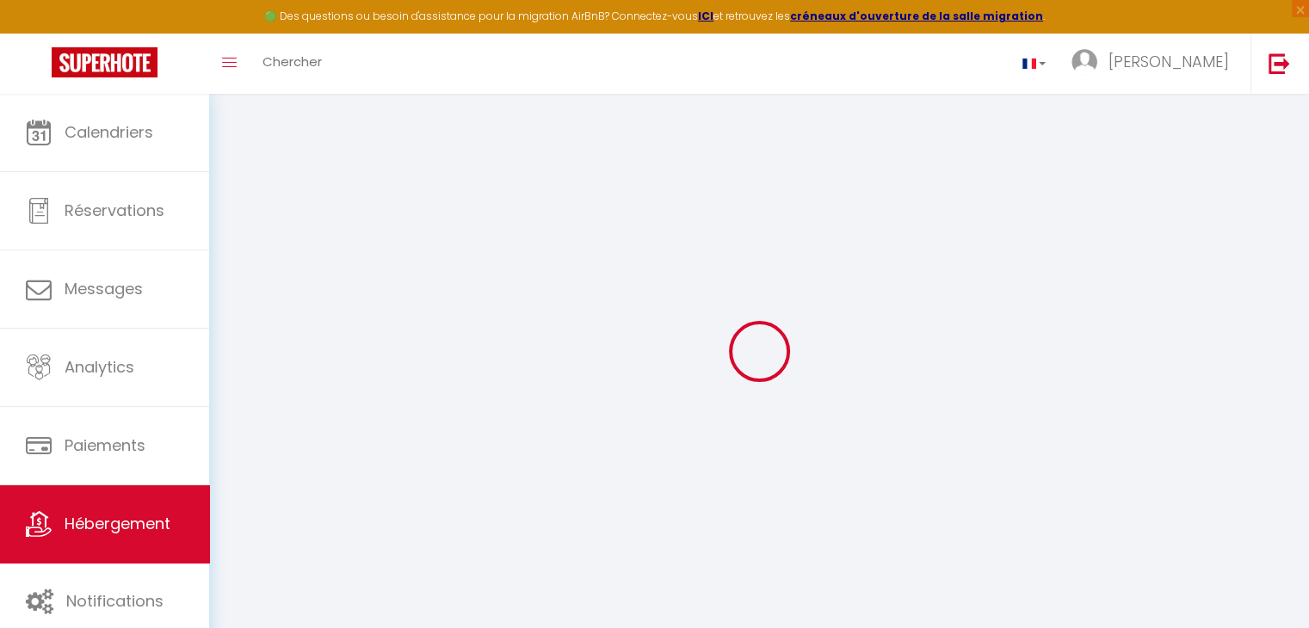
checkbox input "false"
select select
checkbox input "false"
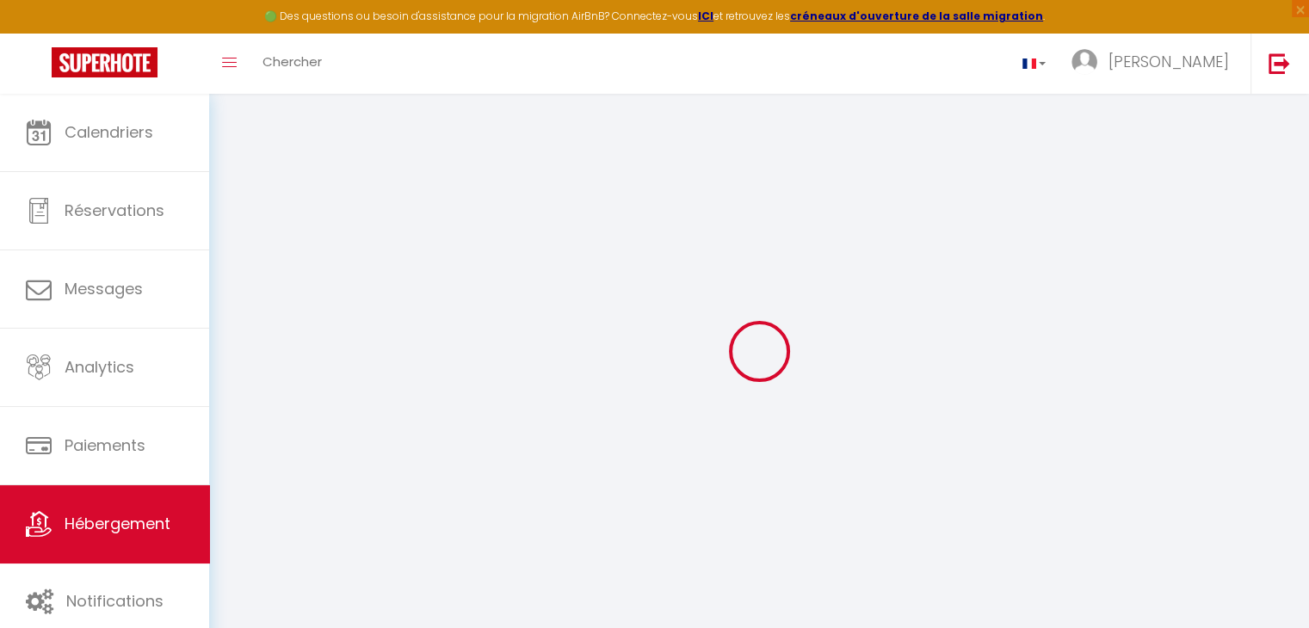
checkbox input "false"
select select "16:00"
select select "23:45"
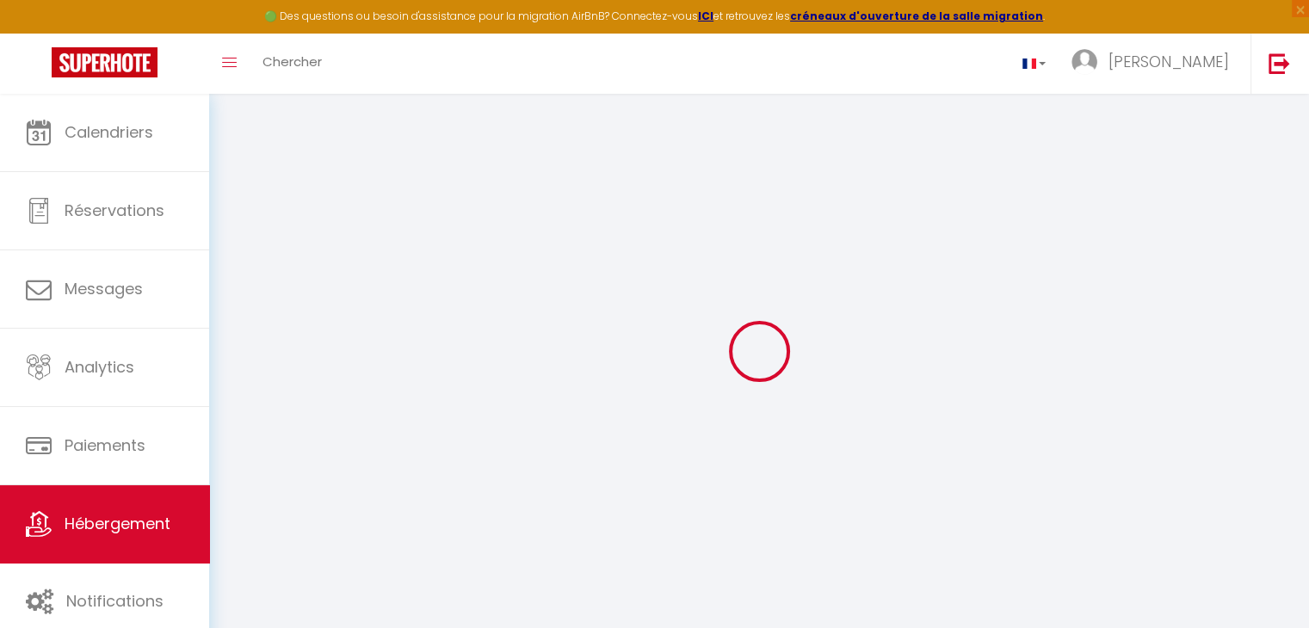
select select "10:00"
select select "15"
select select
checkbox input "false"
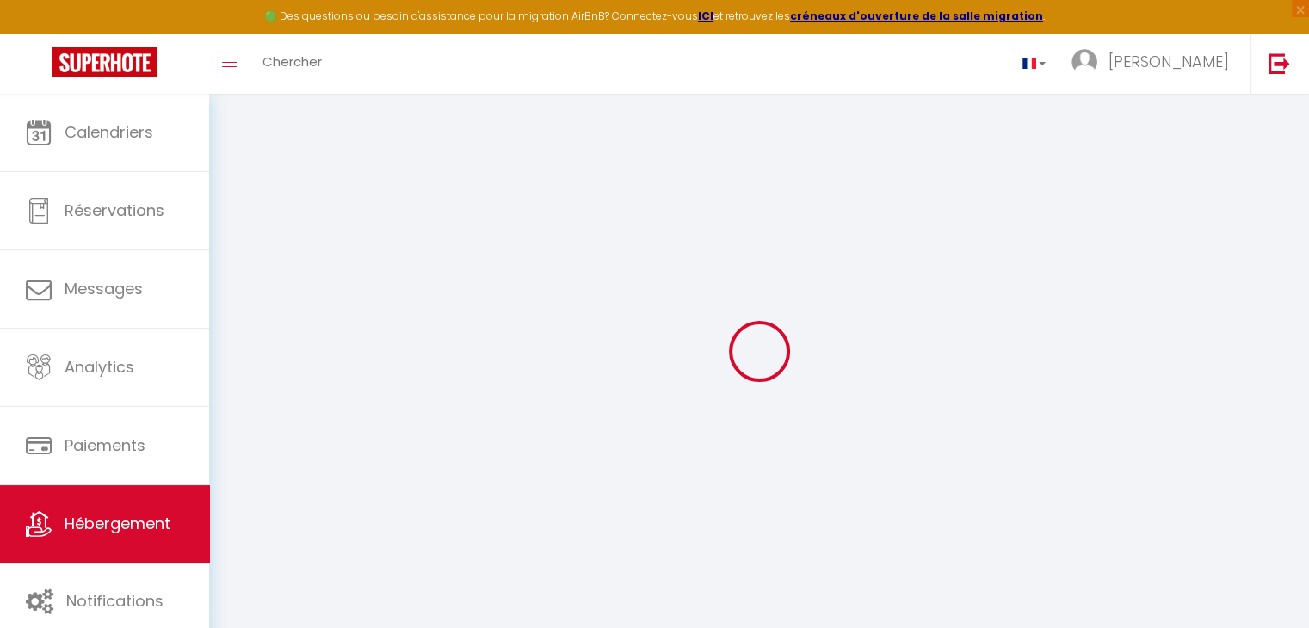
checkbox input "false"
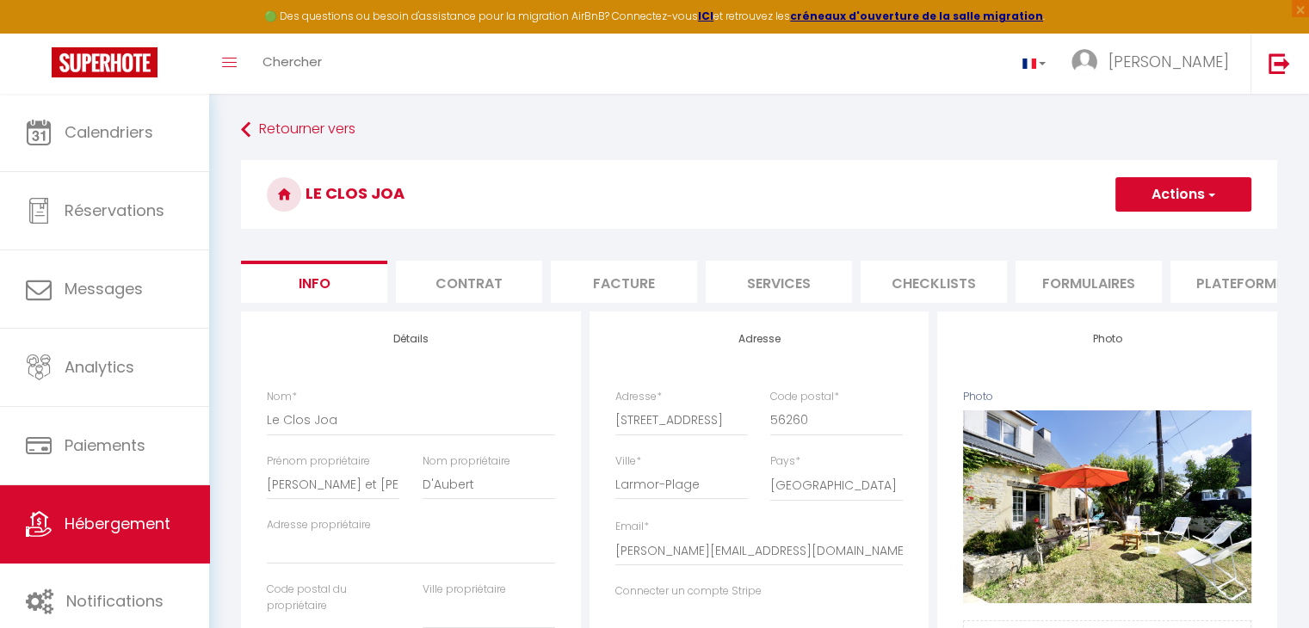
select select
checkbox input "false"
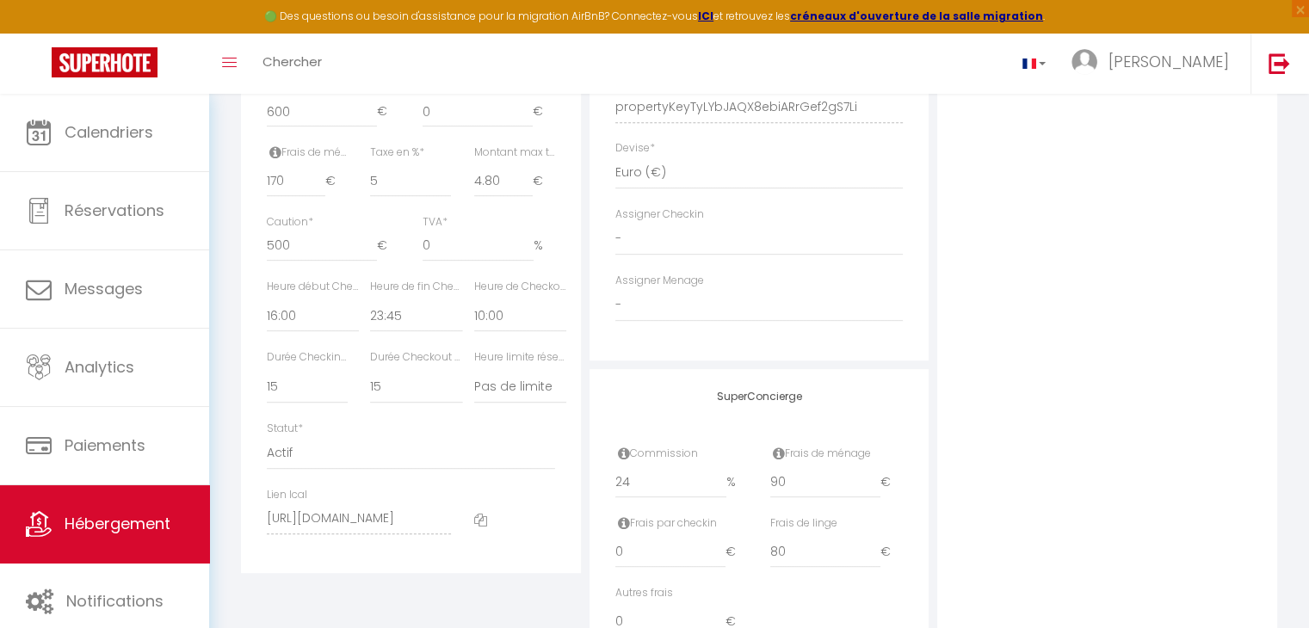
scroll to position [860, 0]
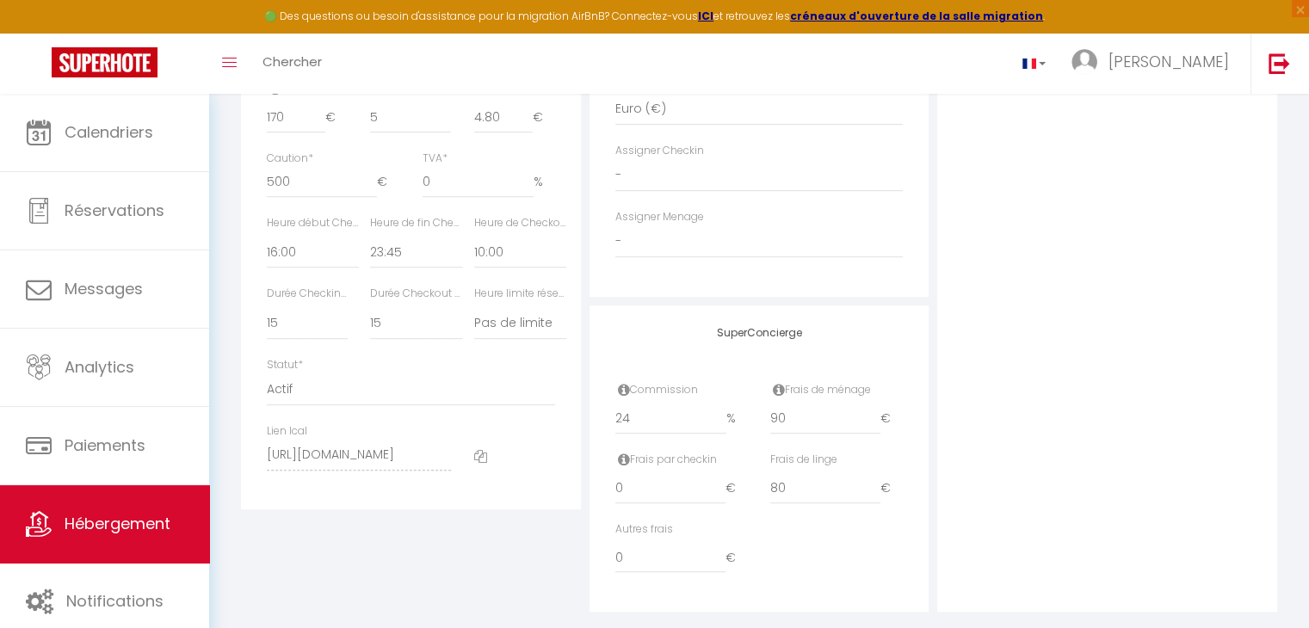
select select
checkbox input "false"
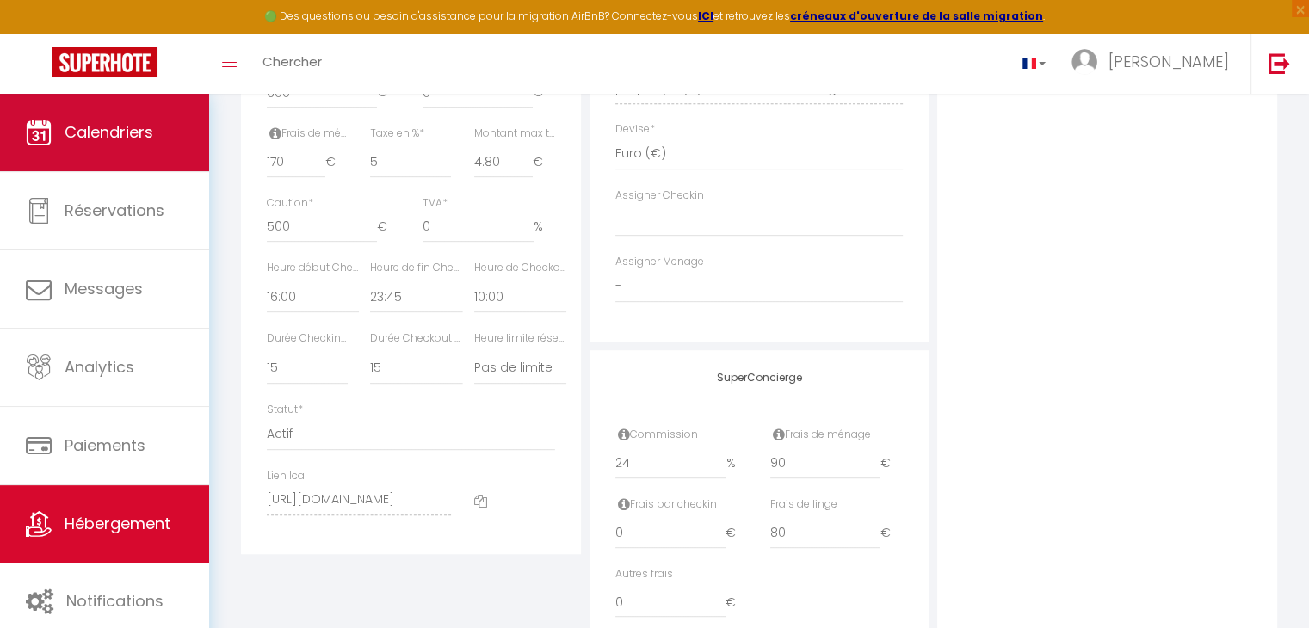
scroll to position [774, 0]
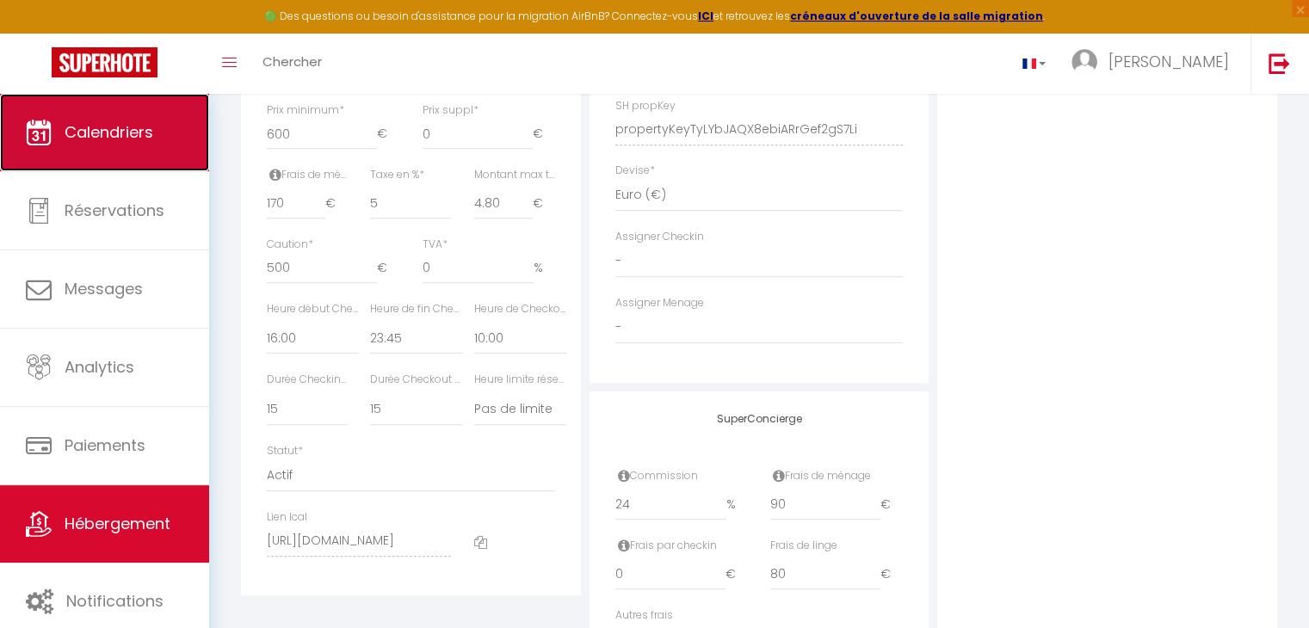
click at [146, 142] on span "Calendriers" at bounding box center [109, 132] width 89 height 22
